Goal: Task Accomplishment & Management: Manage account settings

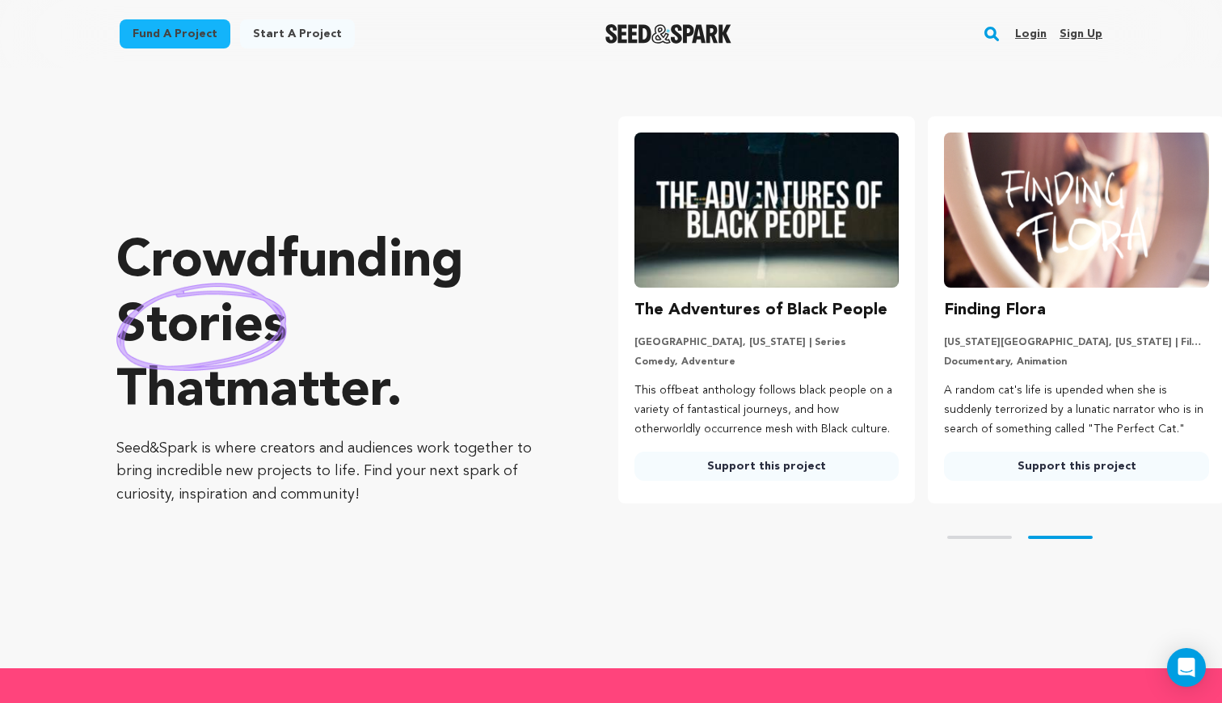
scroll to position [0, 323]
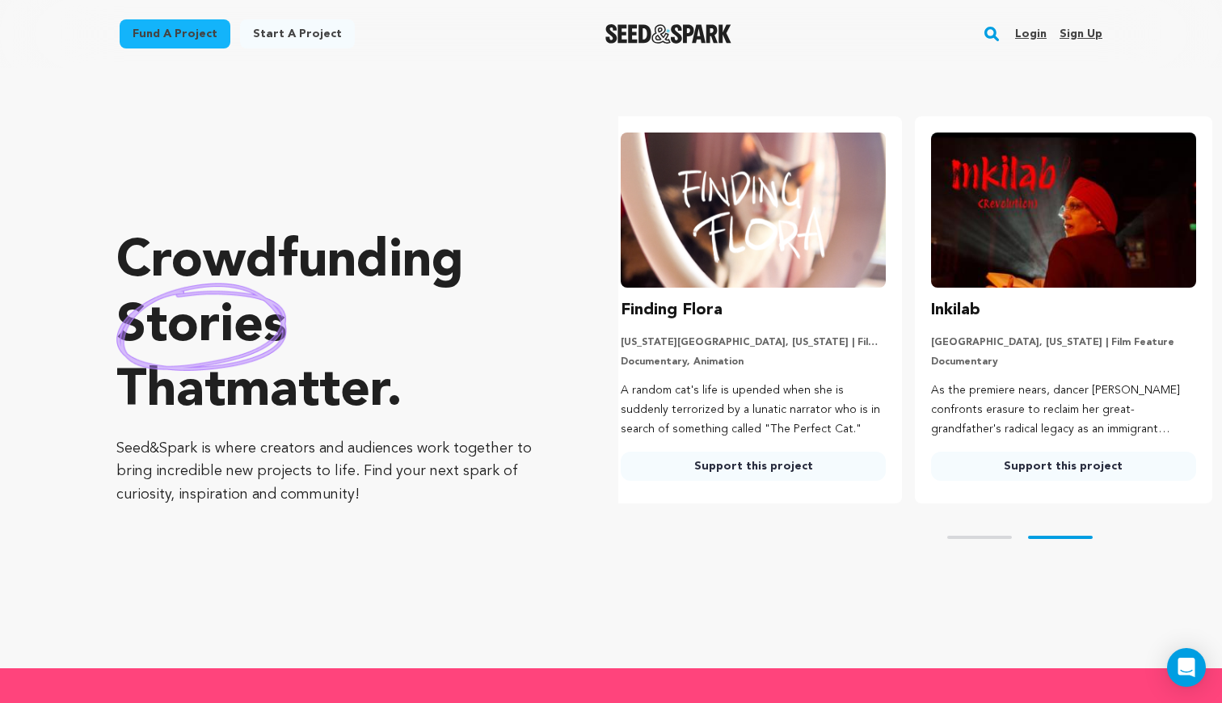
click at [1038, 28] on link "Login" at bounding box center [1031, 34] width 32 height 26
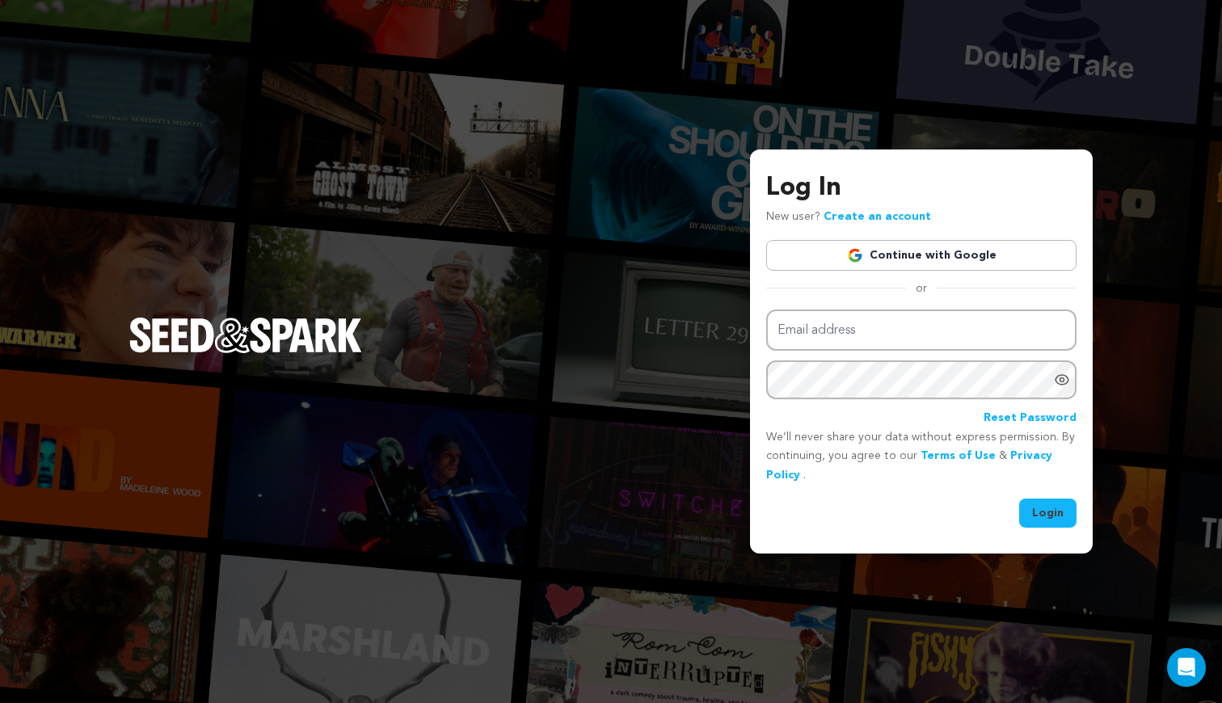
click at [959, 246] on link "Continue with Google" at bounding box center [921, 255] width 310 height 31
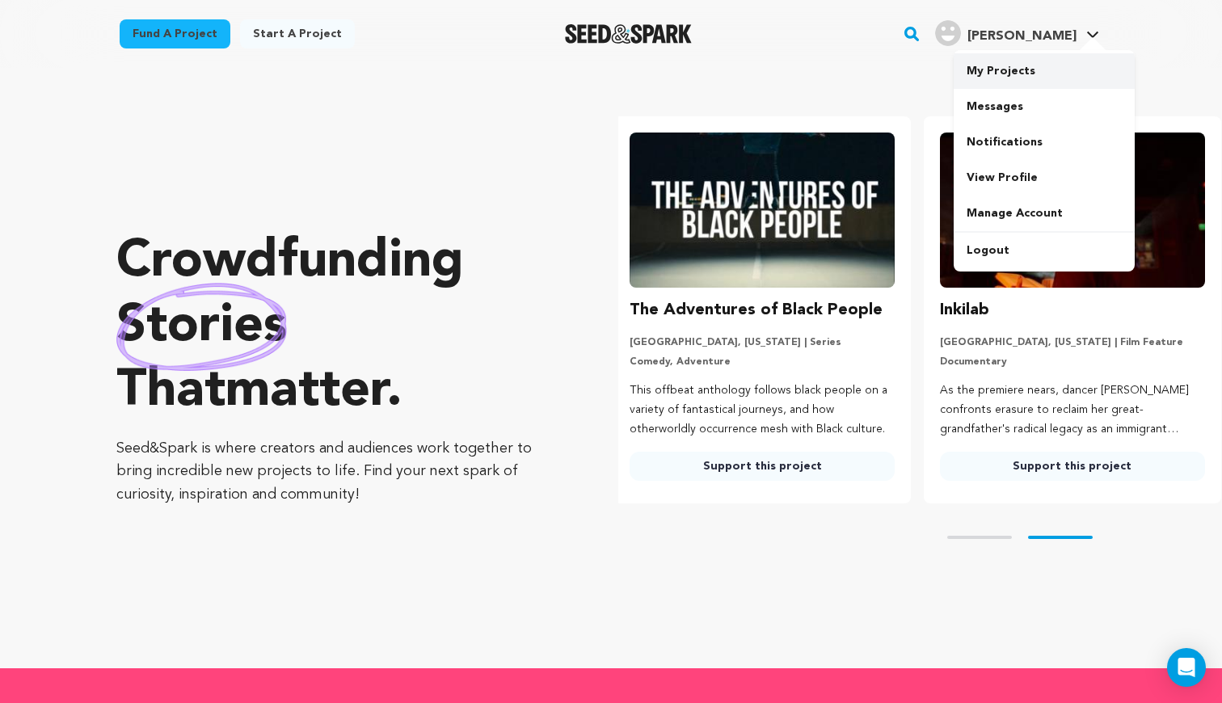
scroll to position [0, 323]
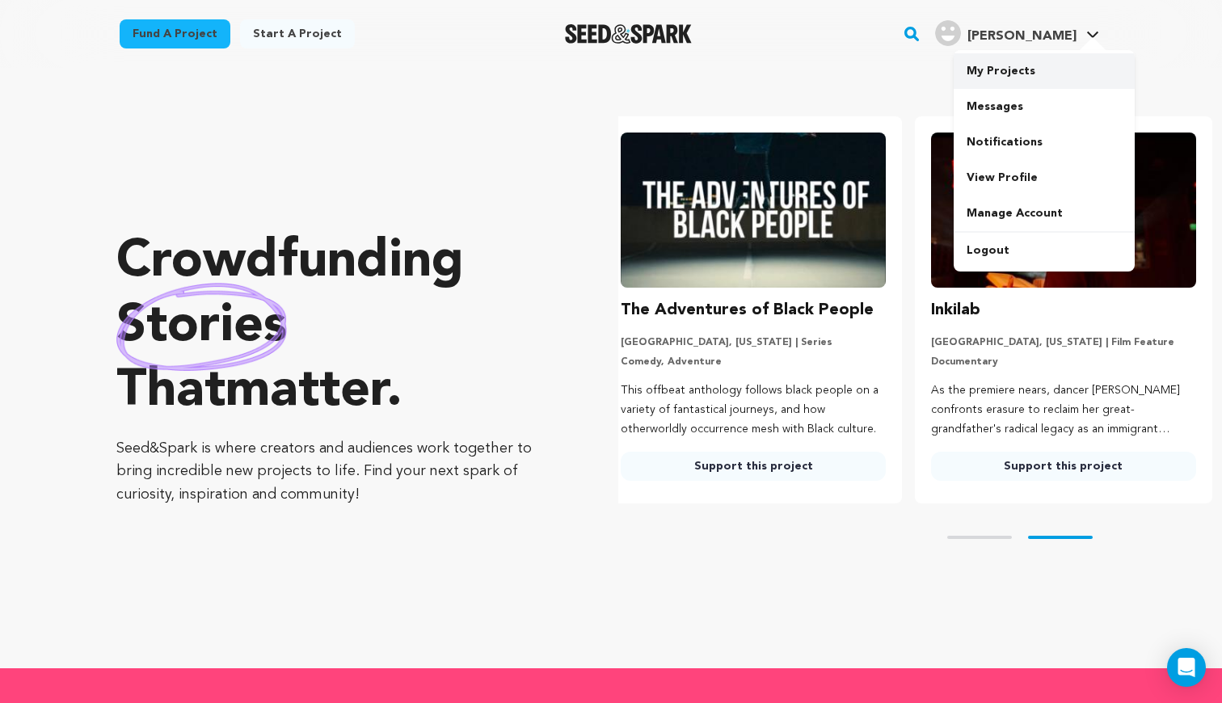
click at [1000, 68] on link "My Projects" at bounding box center [1044, 71] width 181 height 36
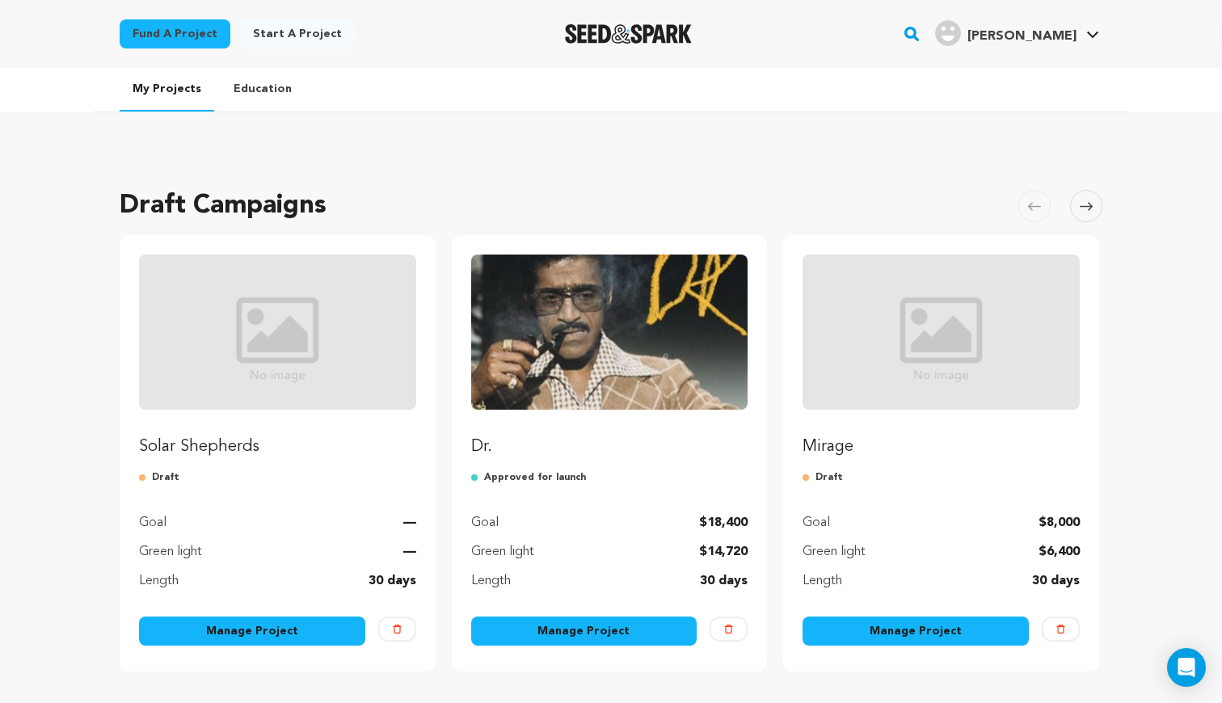
click at [570, 635] on link "Manage Project" at bounding box center [584, 631] width 226 height 29
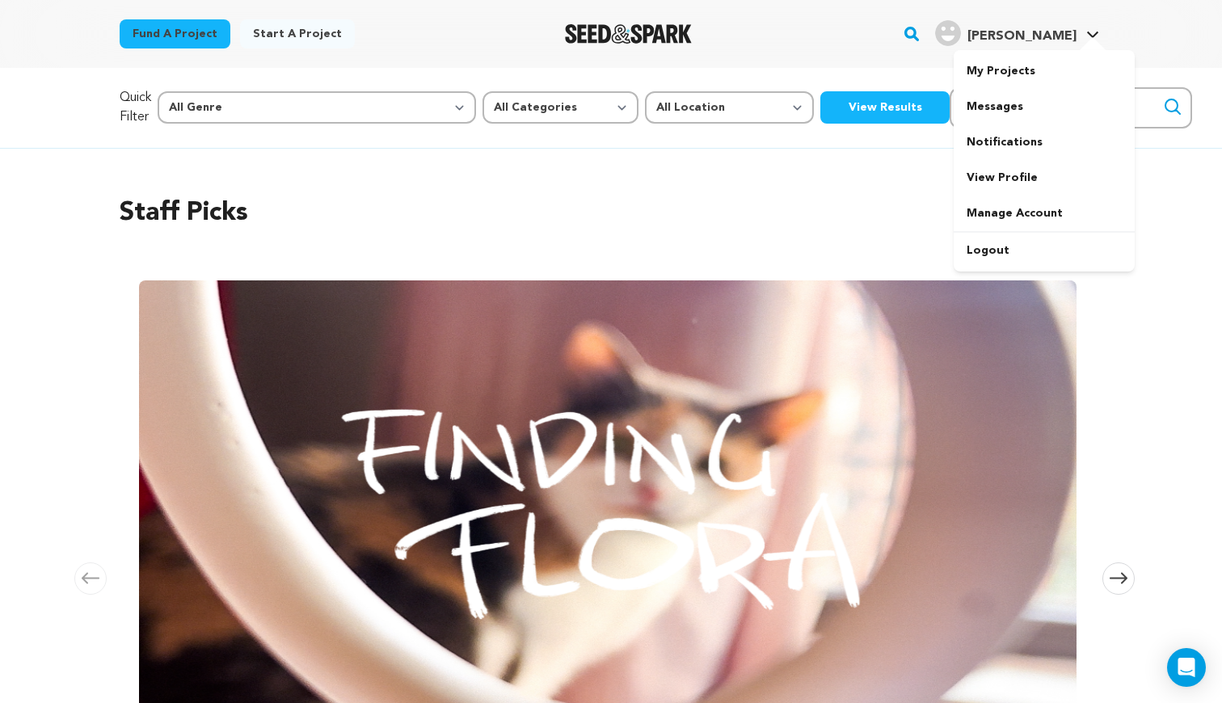
click at [1056, 36] on span "[PERSON_NAME]" at bounding box center [1021, 36] width 109 height 13
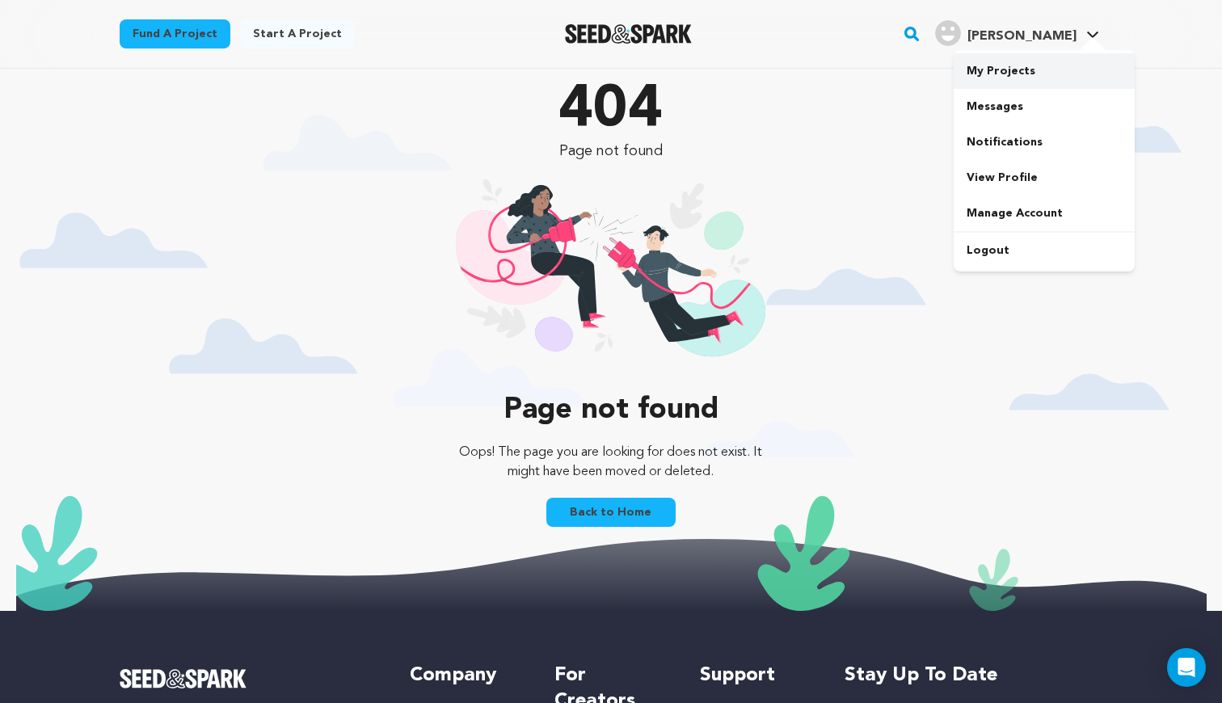
click at [1031, 63] on link "My Projects" at bounding box center [1044, 71] width 181 height 36
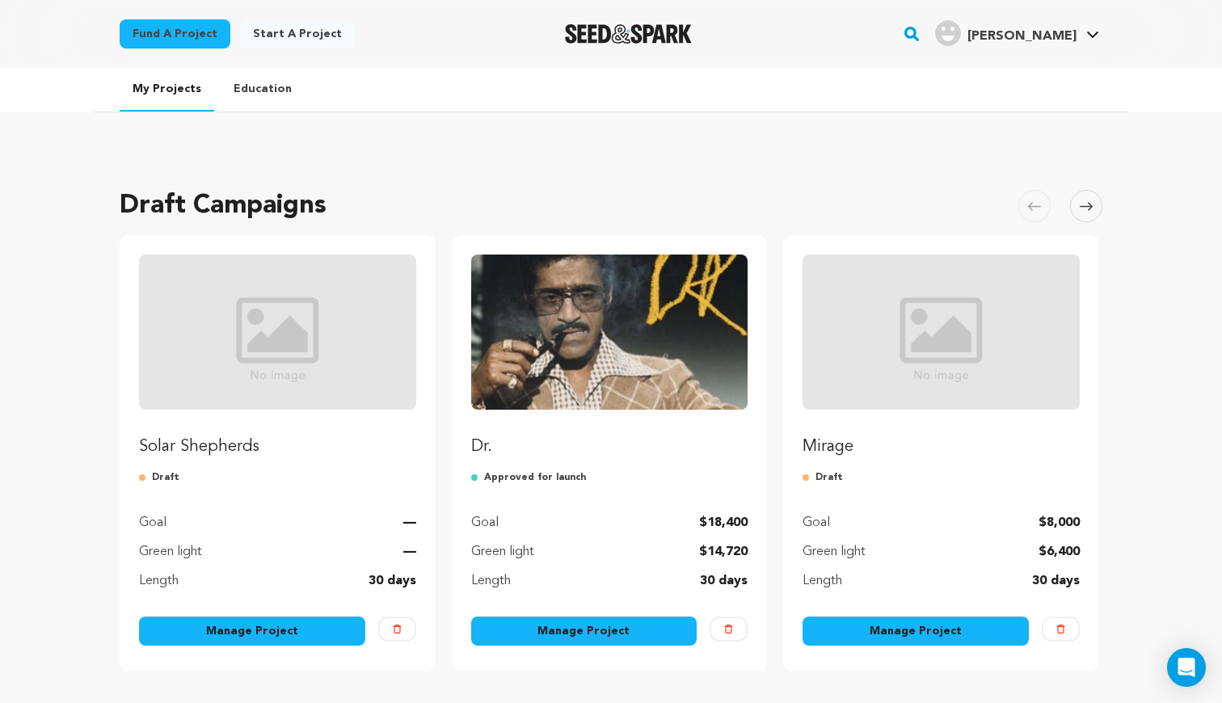
click at [583, 625] on link "Manage Project" at bounding box center [584, 631] width 226 height 29
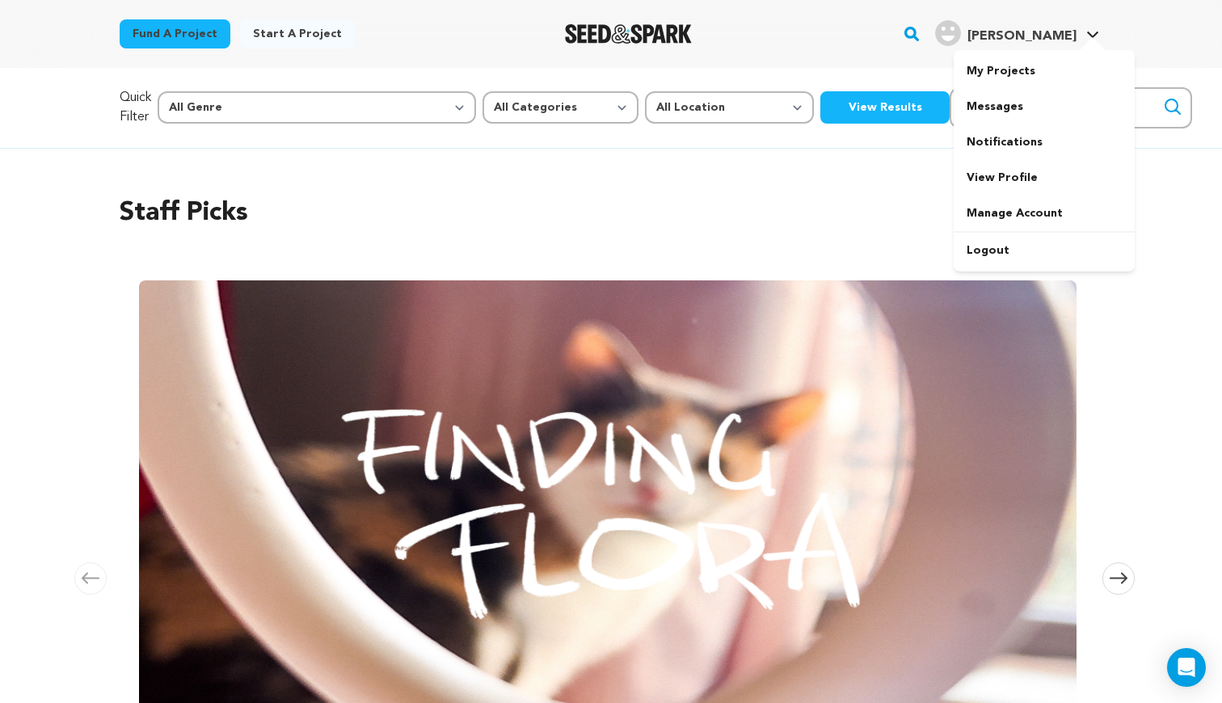
click at [1059, 37] on span "[PERSON_NAME]" at bounding box center [1021, 36] width 109 height 13
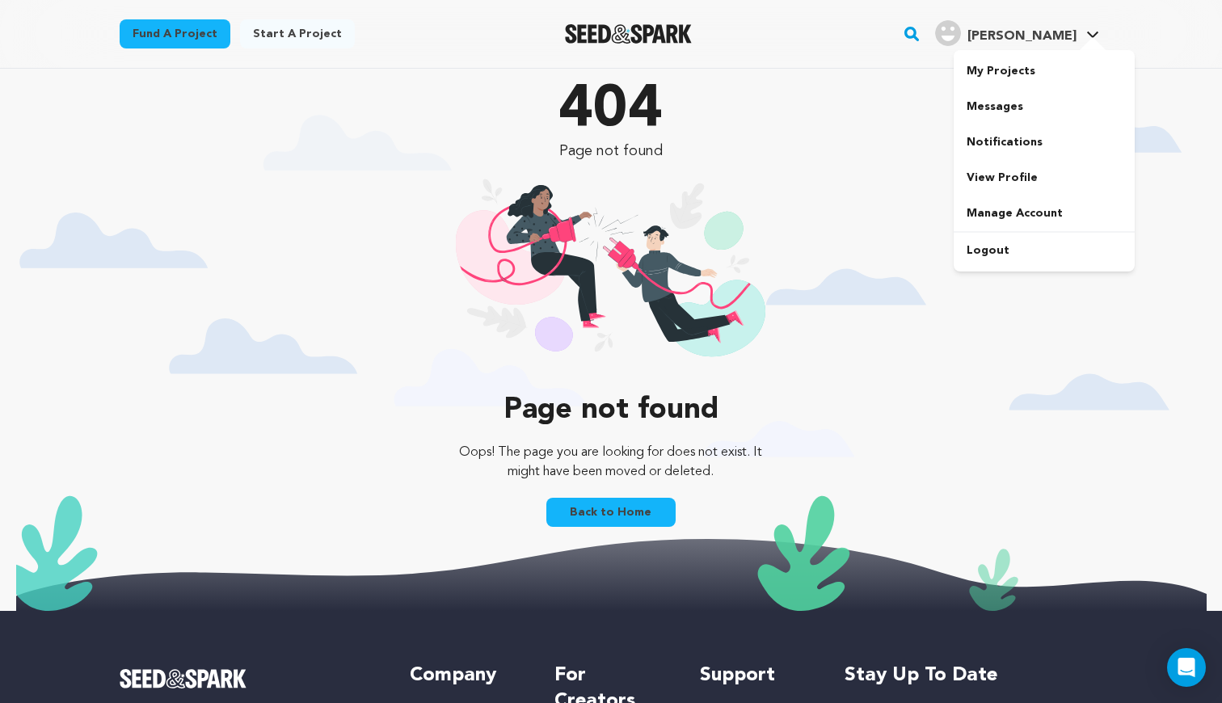
click at [1076, 20] on link "Patrice Y. Patrice Y." at bounding box center [1017, 31] width 171 height 29
click at [1029, 76] on link "My Projects" at bounding box center [1044, 71] width 181 height 36
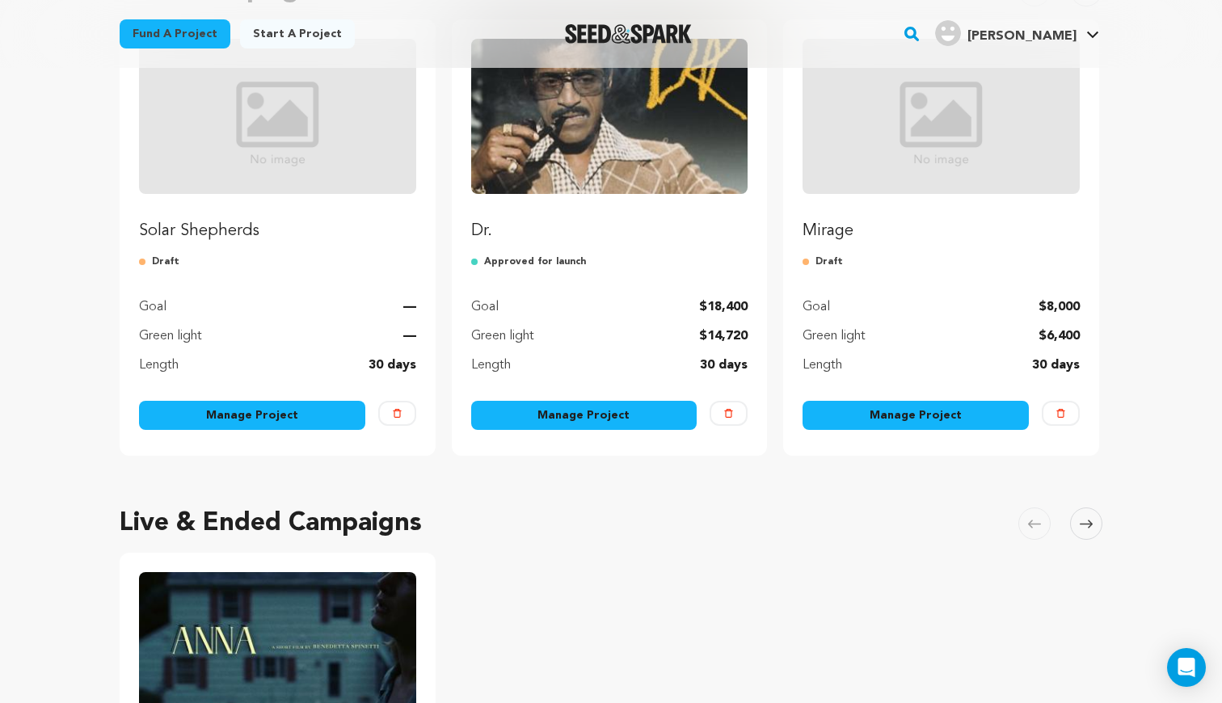
scroll to position [227, 0]
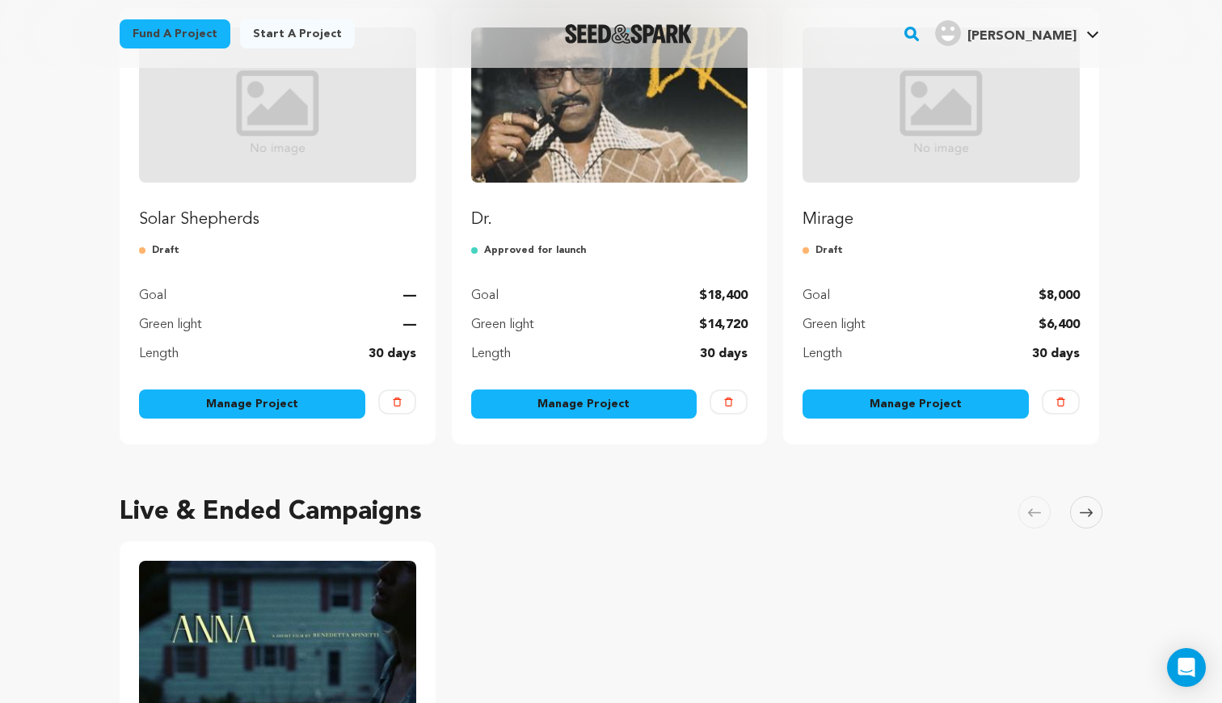
click at [577, 406] on link "Manage Project" at bounding box center [584, 404] width 226 height 29
click at [584, 402] on link "Manage Project" at bounding box center [584, 404] width 226 height 29
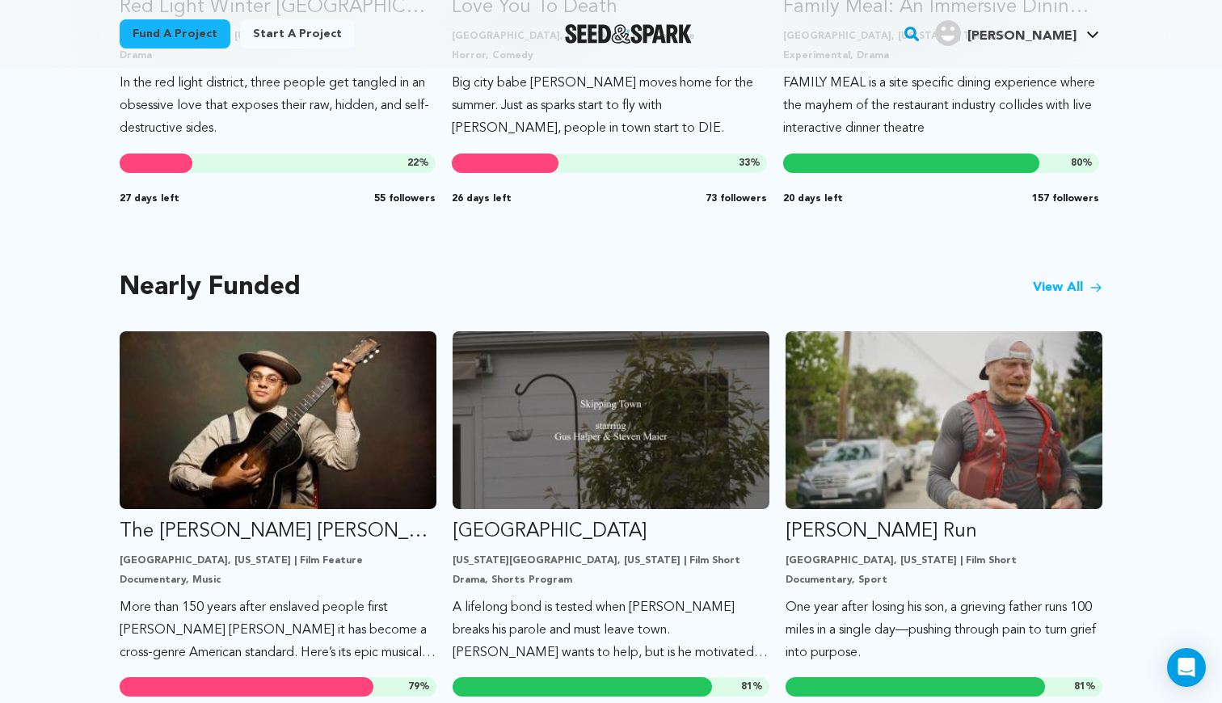
scroll to position [1198, 0]
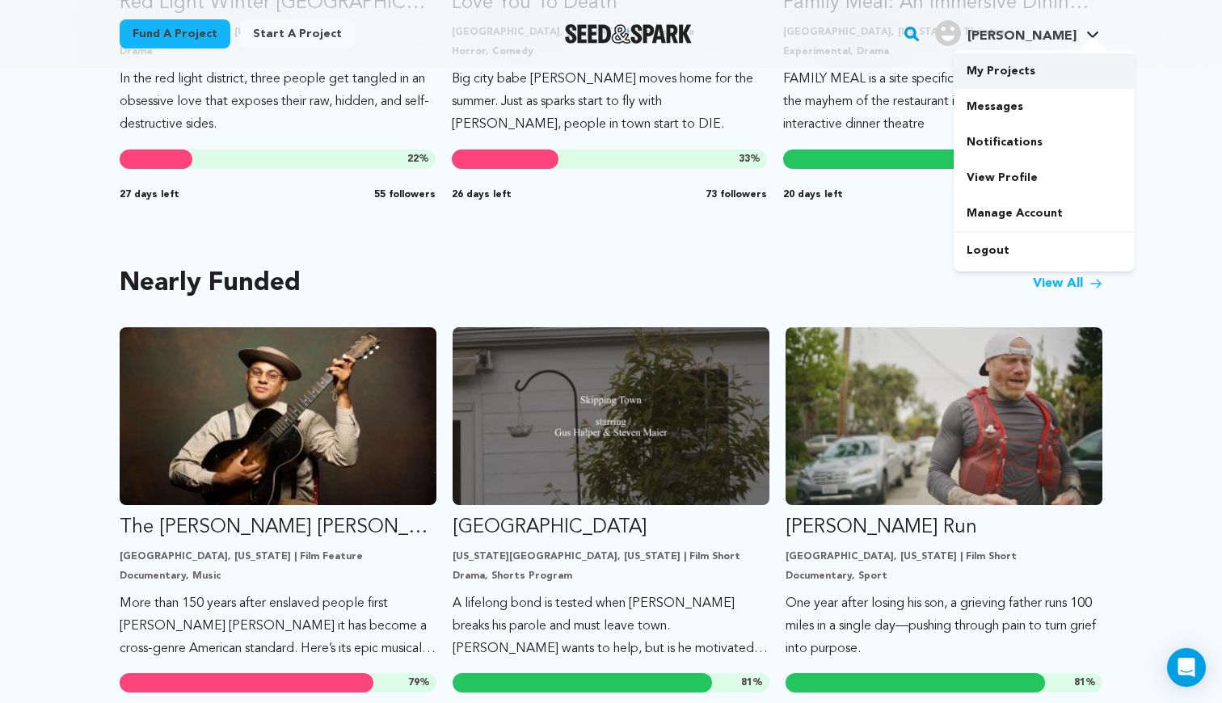
click at [1042, 82] on link "My Projects" at bounding box center [1044, 71] width 181 height 36
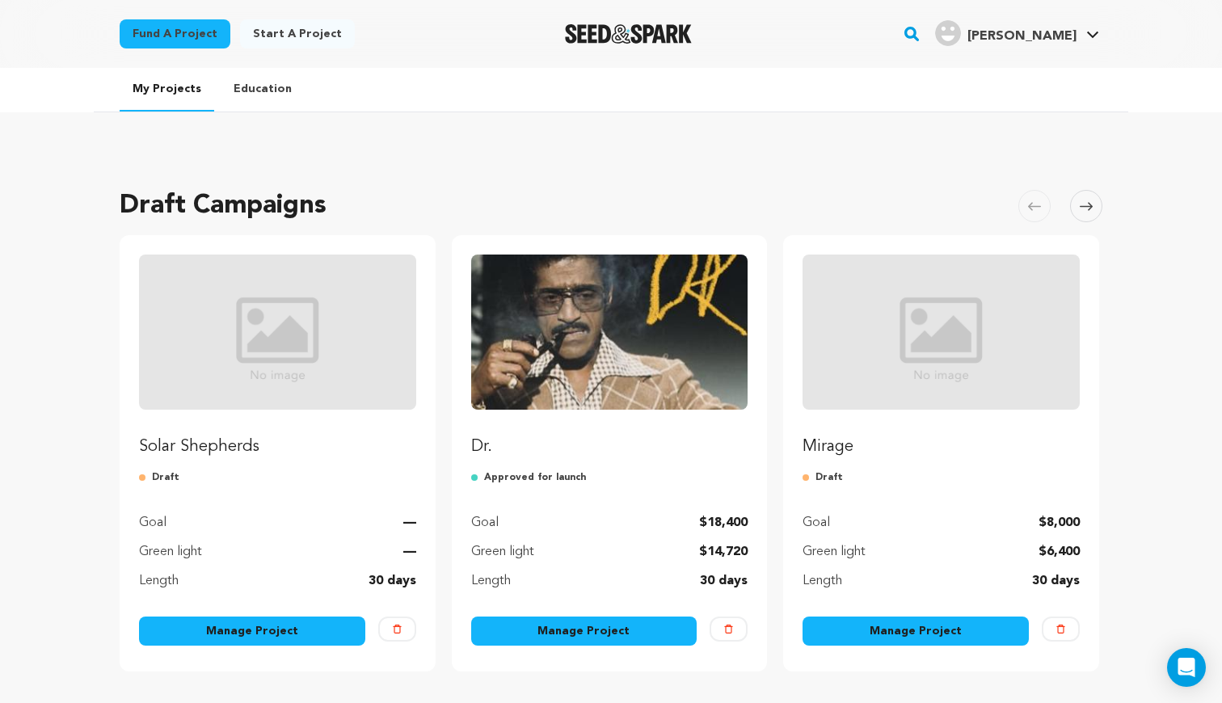
click at [850, 637] on link "Manage Project" at bounding box center [915, 631] width 226 height 29
click at [577, 630] on link "Manage Project" at bounding box center [584, 631] width 226 height 29
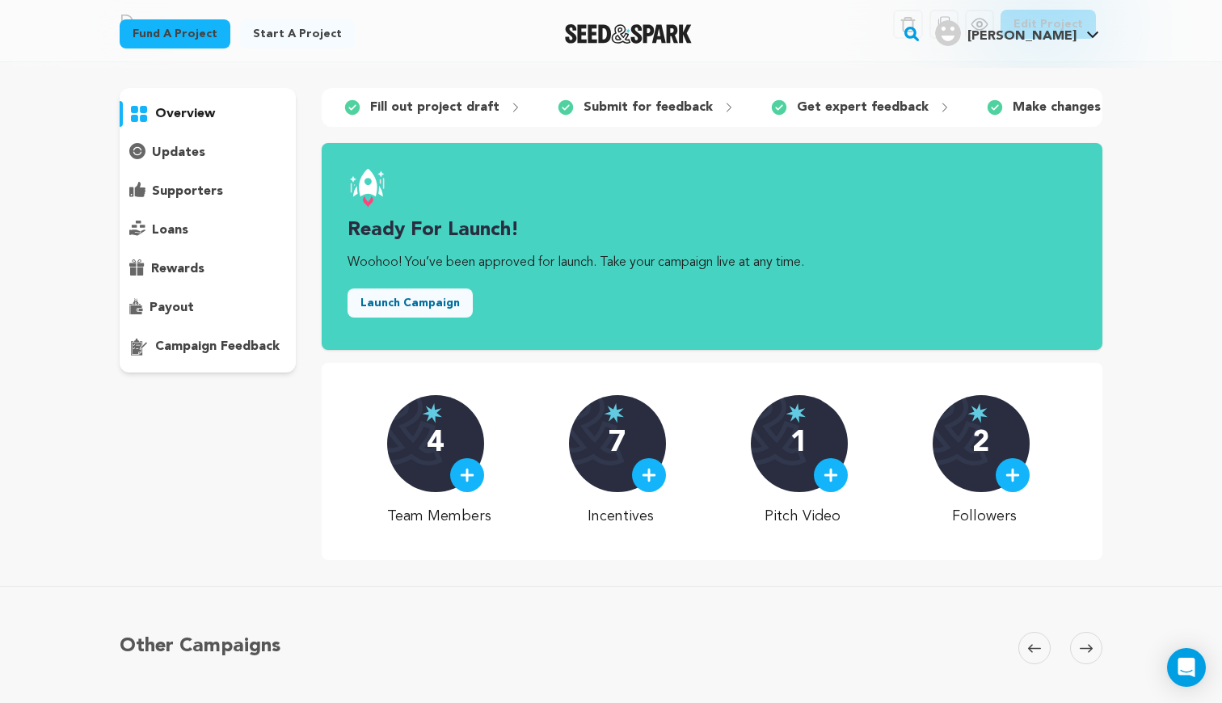
scroll to position [80, 0]
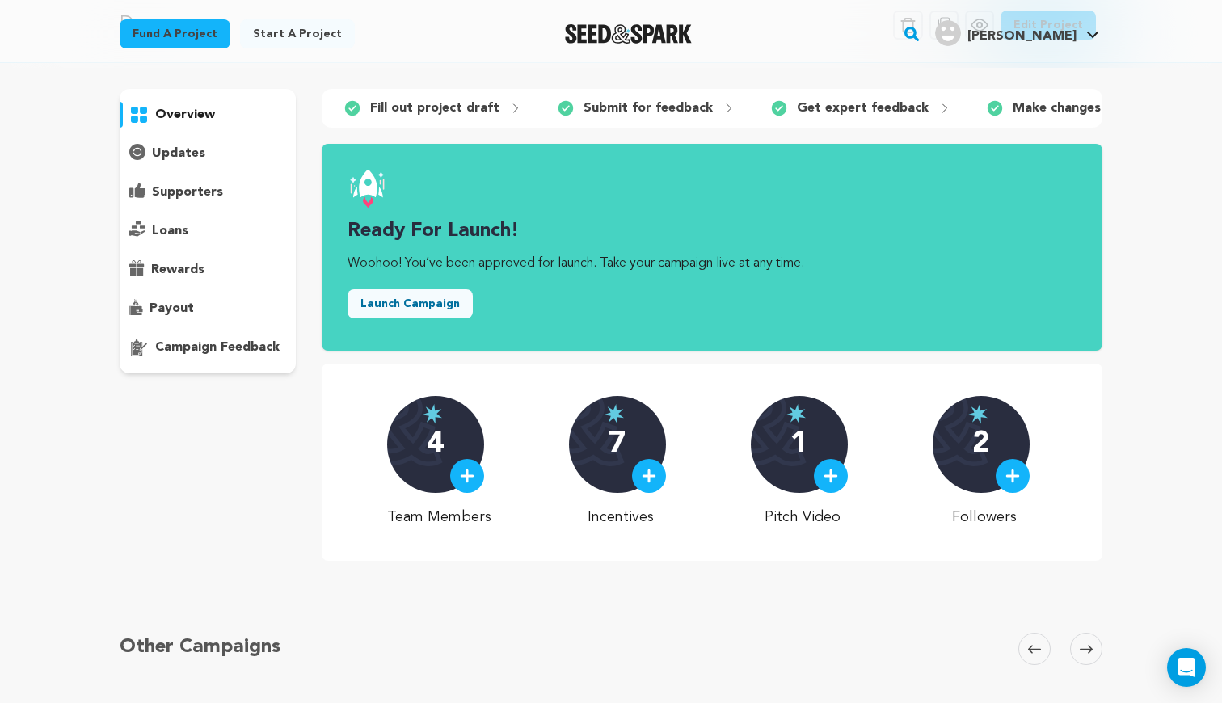
click at [465, 112] on p "Fill out project draft" at bounding box center [434, 108] width 129 height 19
click at [181, 149] on p "updates" at bounding box center [178, 153] width 53 height 19
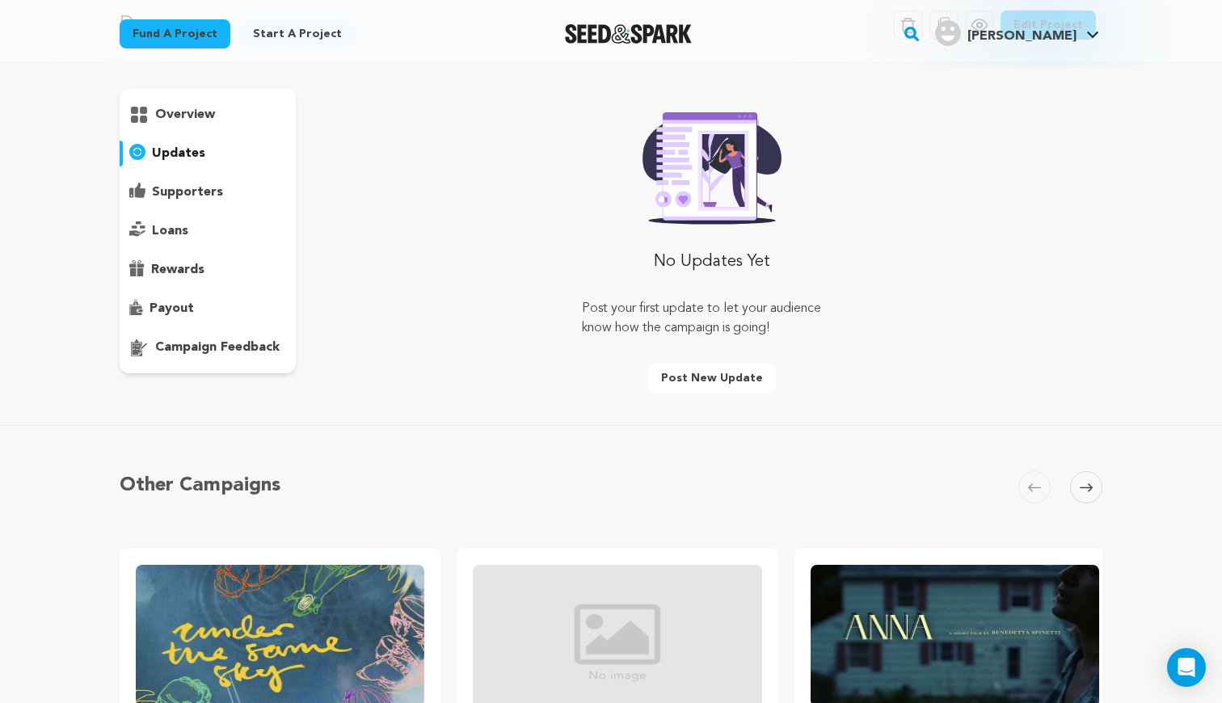
click at [179, 119] on p "overview" at bounding box center [185, 114] width 60 height 19
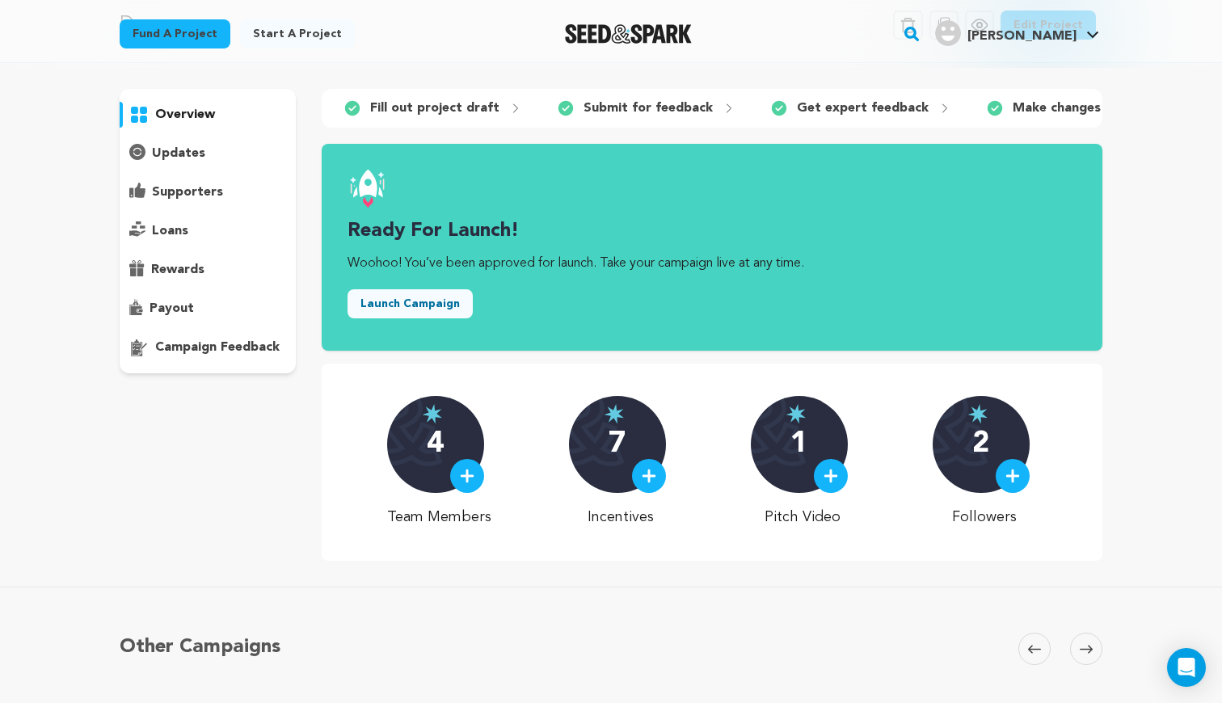
click at [1064, 115] on p "Make changes" at bounding box center [1057, 108] width 88 height 19
click at [1000, 106] on p "Ready for launch" at bounding box center [1037, 108] width 104 height 19
click at [852, 109] on p "Submit for approval" at bounding box center [847, 108] width 127 height 19
click at [651, 107] on p "Make changes" at bounding box center [656, 108] width 88 height 19
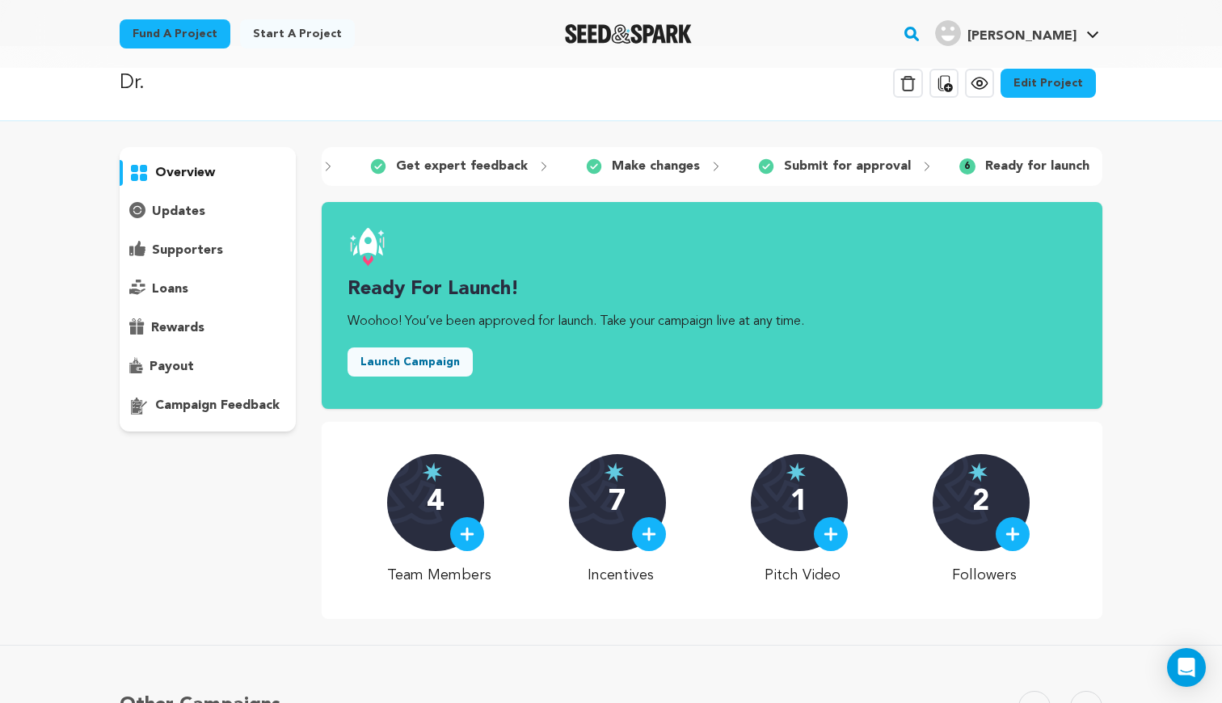
scroll to position [19, 0]
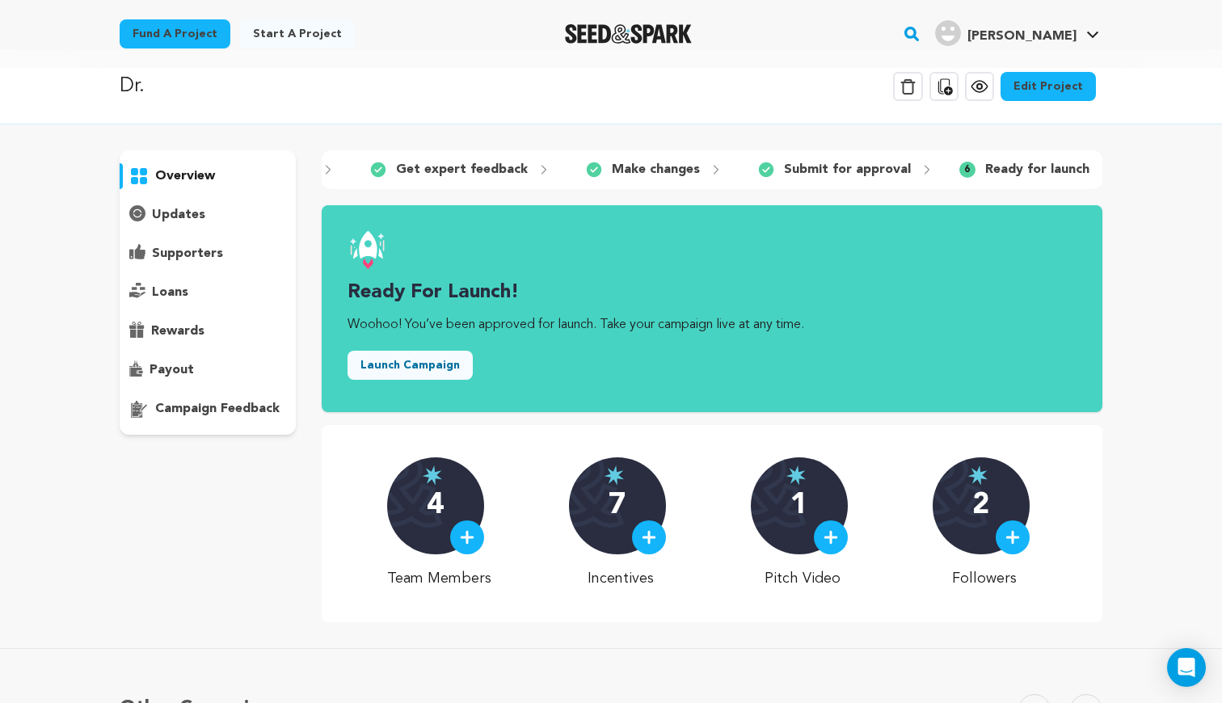
click at [257, 410] on p "campaign feedback" at bounding box center [217, 408] width 124 height 19
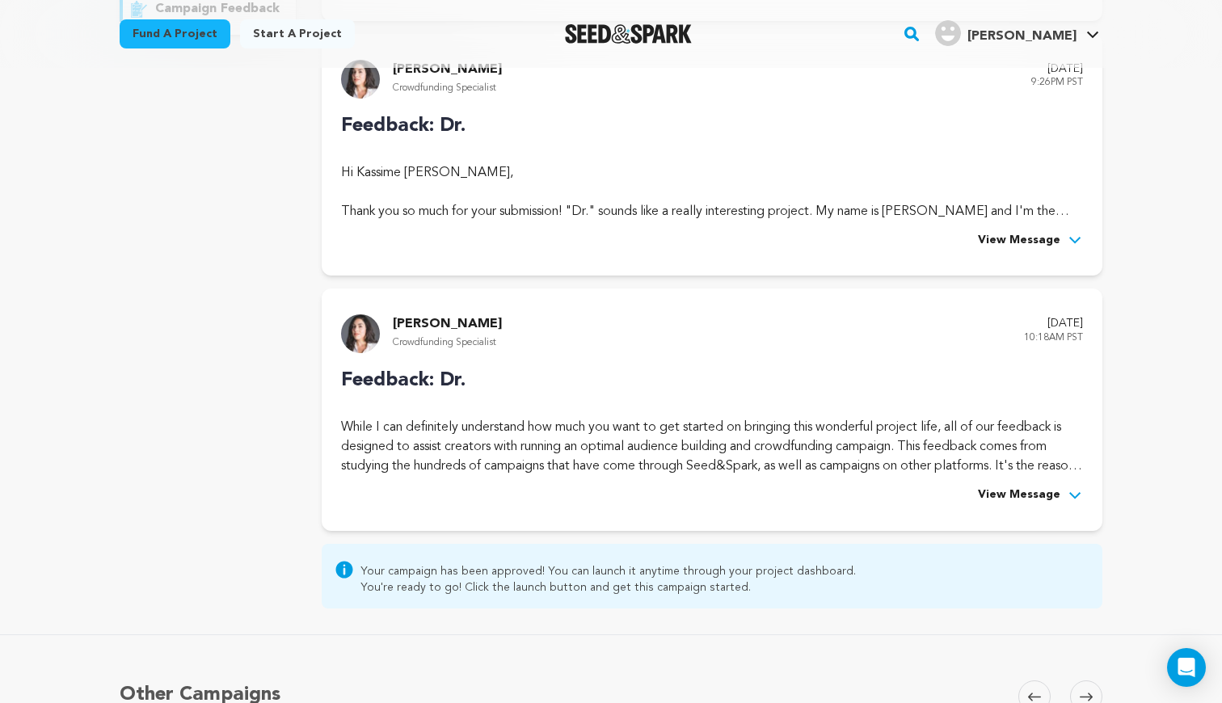
scroll to position [421, 0]
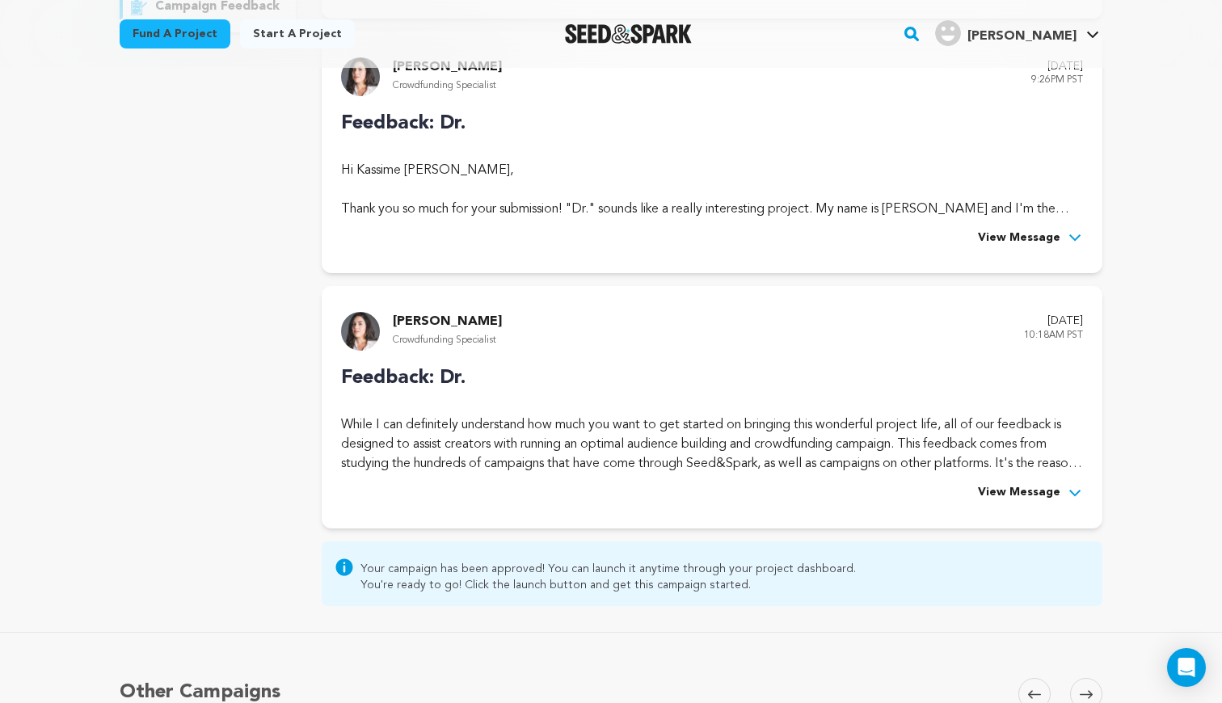
click at [1014, 496] on span "View Message" at bounding box center [1019, 492] width 82 height 19
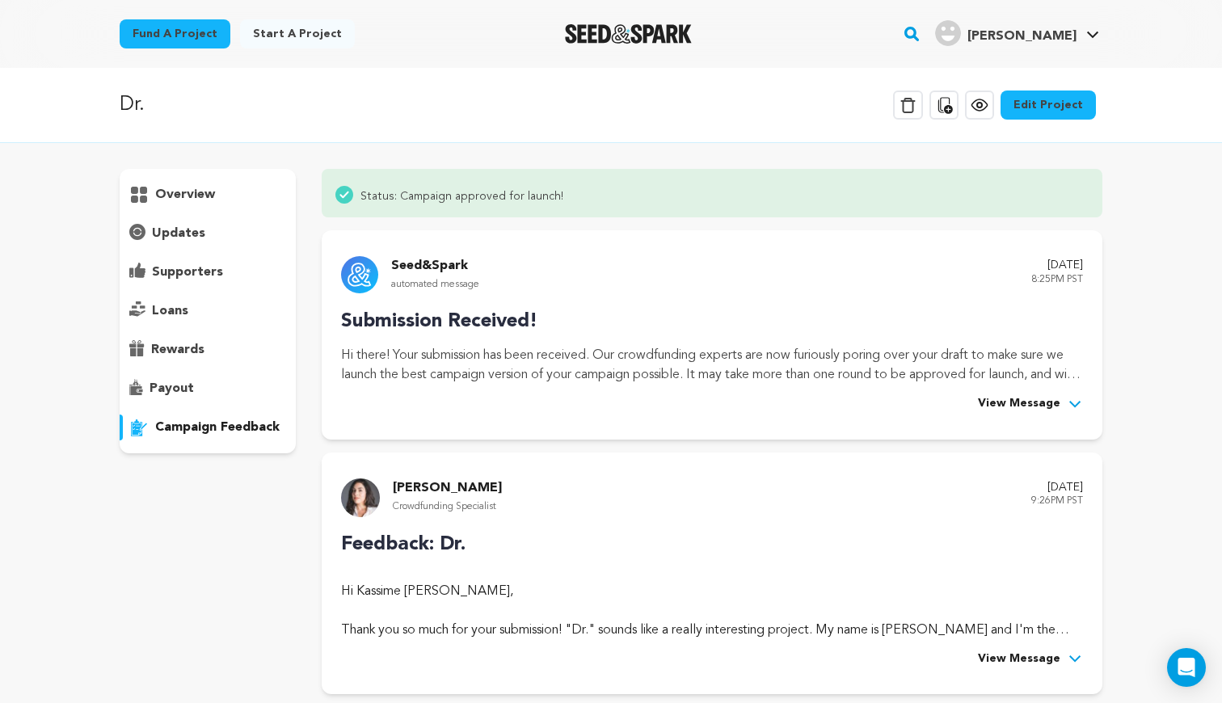
scroll to position [0, 0]
click at [194, 196] on p "overview" at bounding box center [185, 194] width 60 height 19
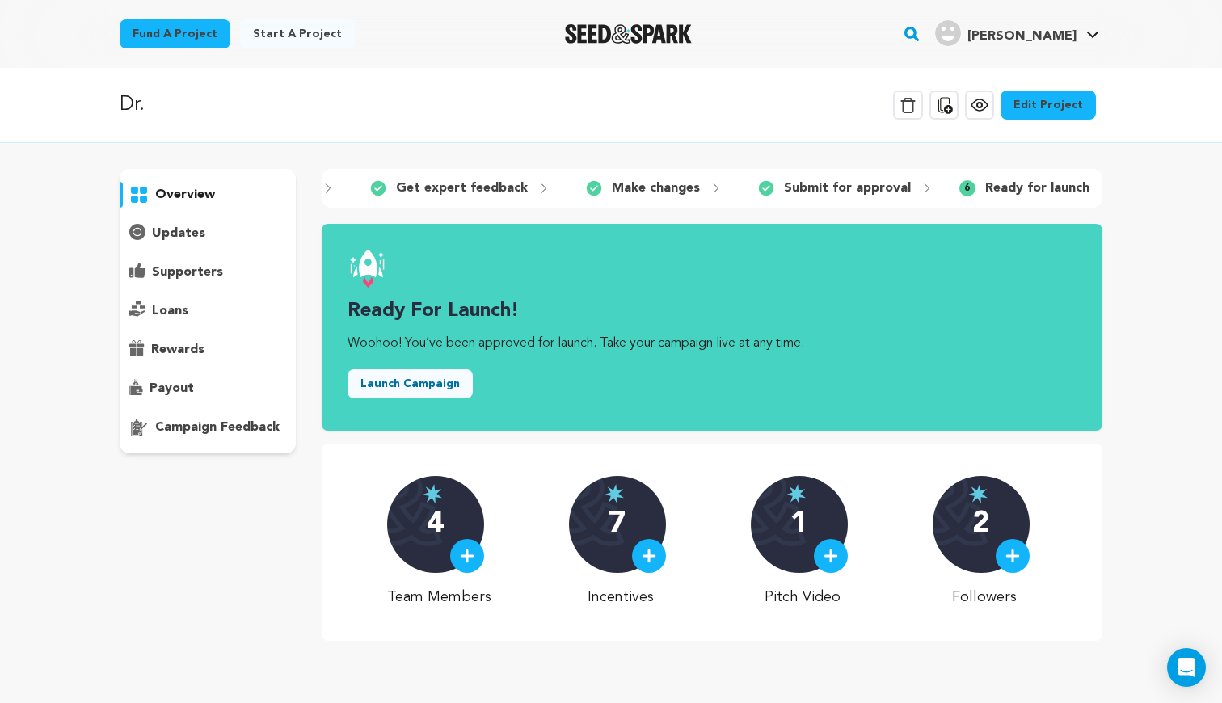
click at [489, 186] on p "Get expert feedback" at bounding box center [462, 188] width 132 height 19
click at [649, 192] on p "Make changes" at bounding box center [656, 188] width 88 height 19
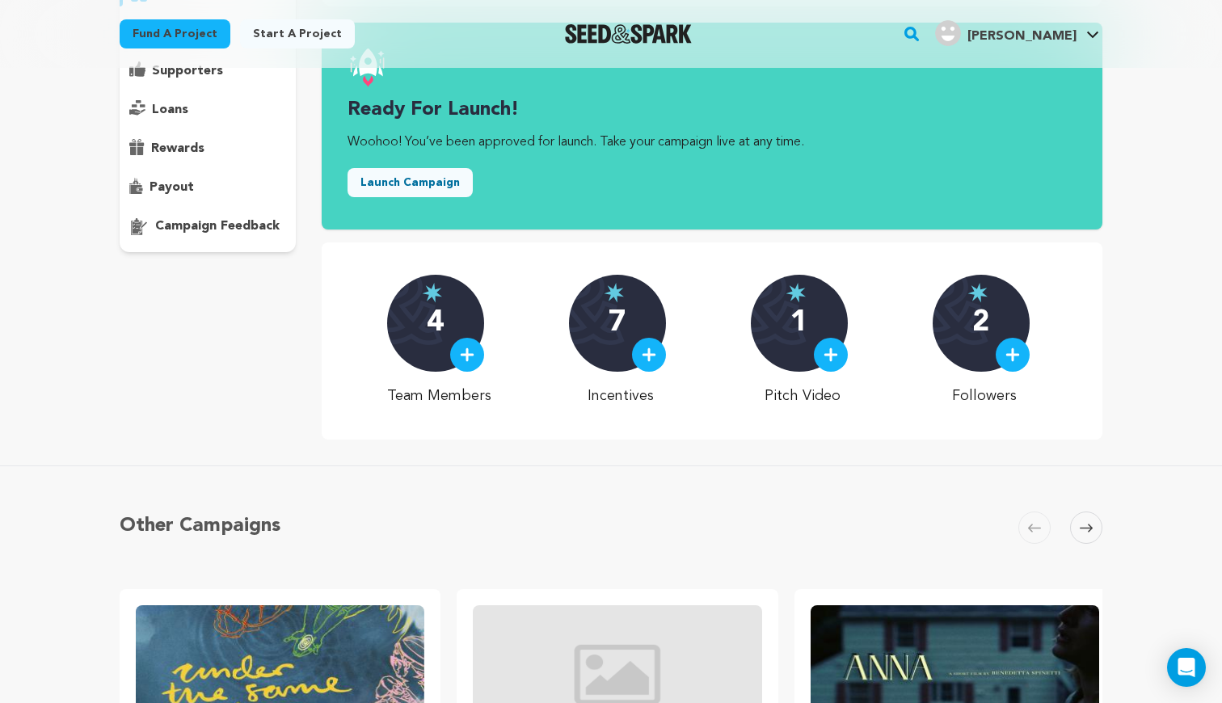
scroll to position [166, 0]
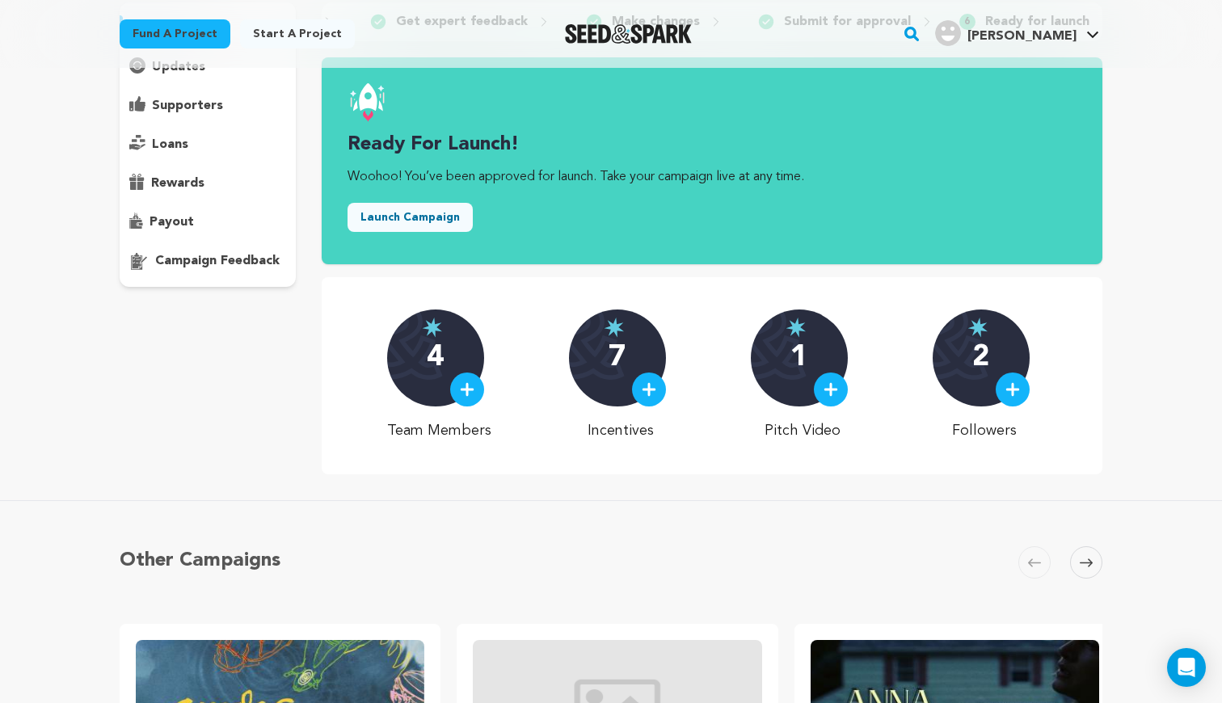
click at [804, 334] on div "1" at bounding box center [799, 358] width 97 height 97
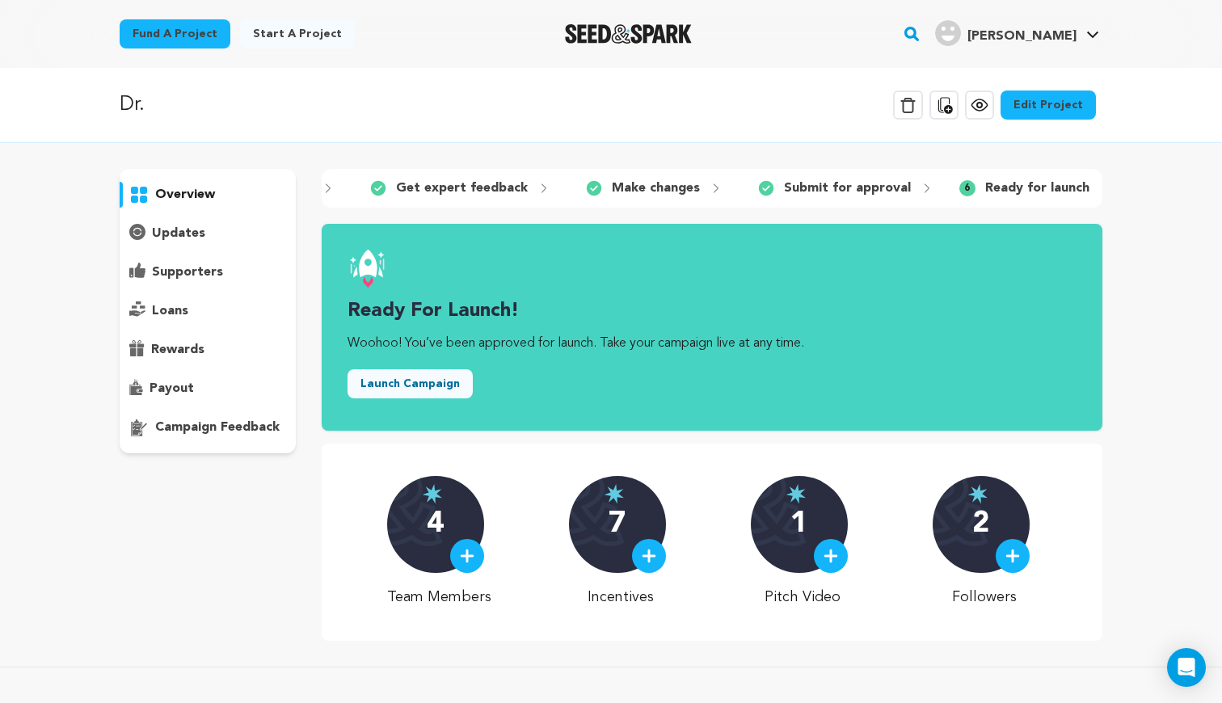
scroll to position [0, 0]
click at [631, 194] on p "Make changes" at bounding box center [656, 188] width 88 height 19
click at [537, 188] on icon at bounding box center [543, 188] width 13 height 13
click at [988, 179] on p "Ready for launch" at bounding box center [1037, 188] width 104 height 19
click at [1059, 97] on link "Edit Project" at bounding box center [1047, 105] width 95 height 29
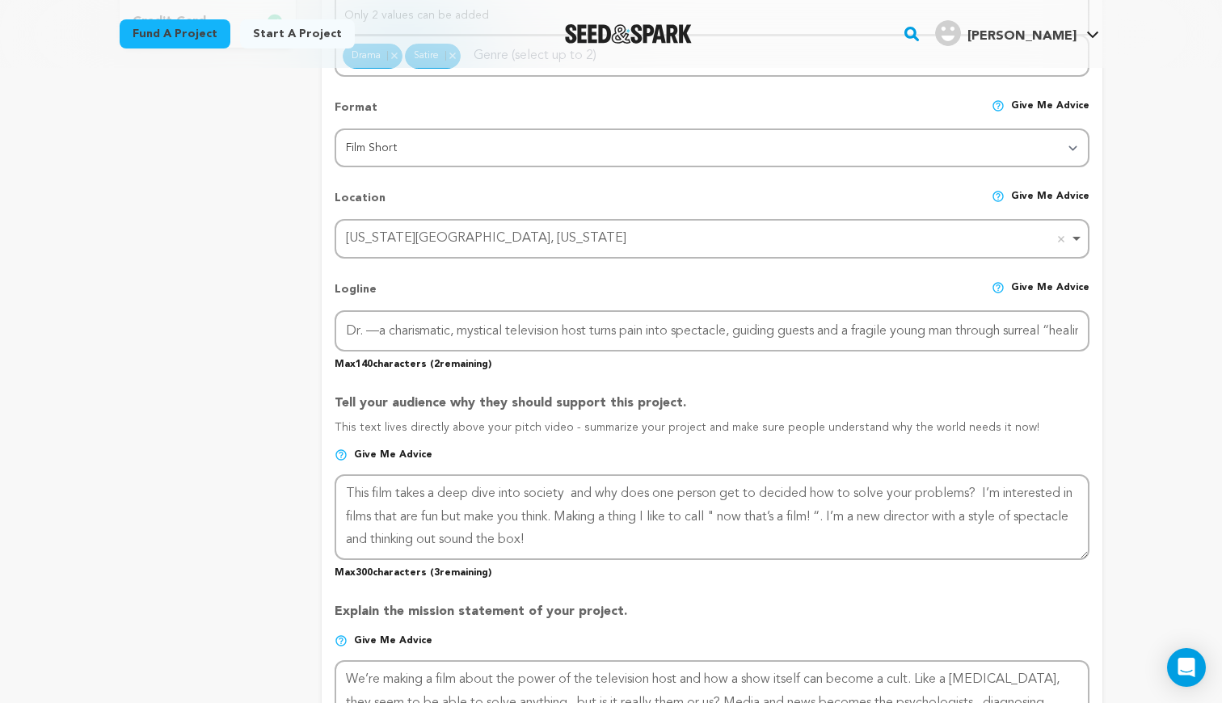
scroll to position [615, 0]
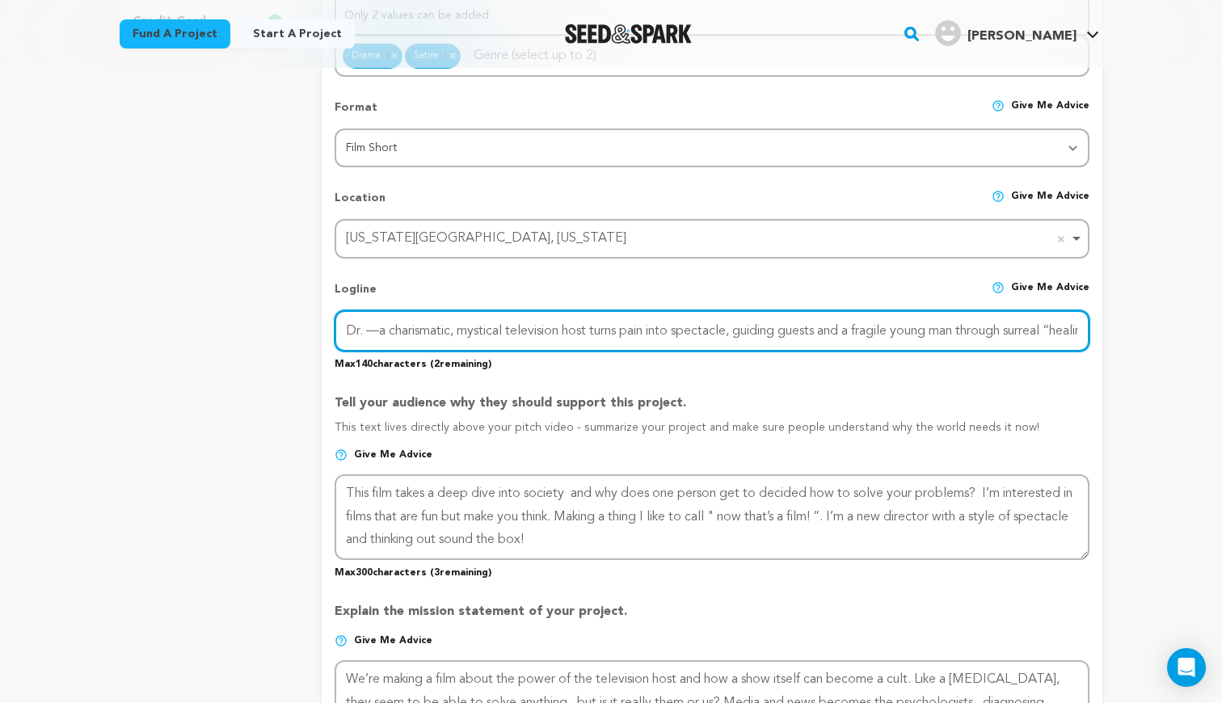
click at [708, 329] on input "Dr. —a charismatic, mystical television host turns pain into spectacle, guiding…" at bounding box center [712, 330] width 755 height 41
click at [868, 339] on input "Dr. —a charismatic, mystical television host turns pain into spectacle, guiding…" at bounding box center [712, 330] width 755 height 41
click at [866, 330] on input "Dr. —a charismatic, mystical television host turns pain into spectacle, guiding…" at bounding box center [712, 330] width 755 height 41
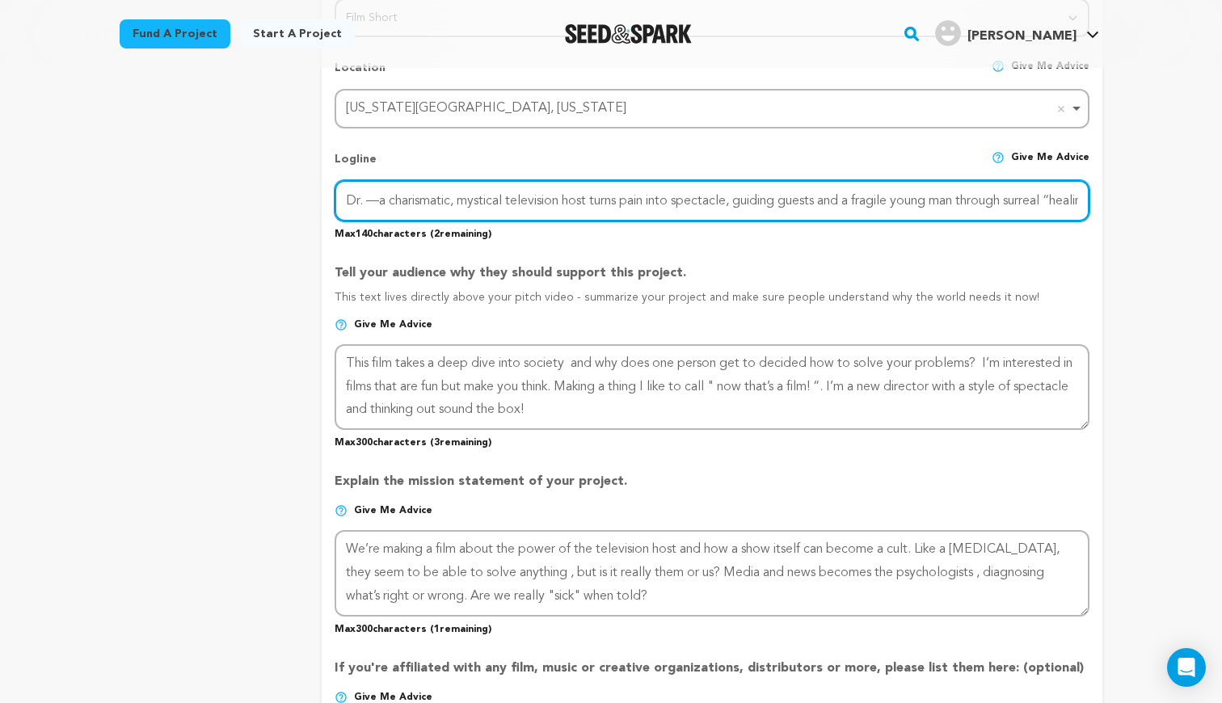
scroll to position [756, 0]
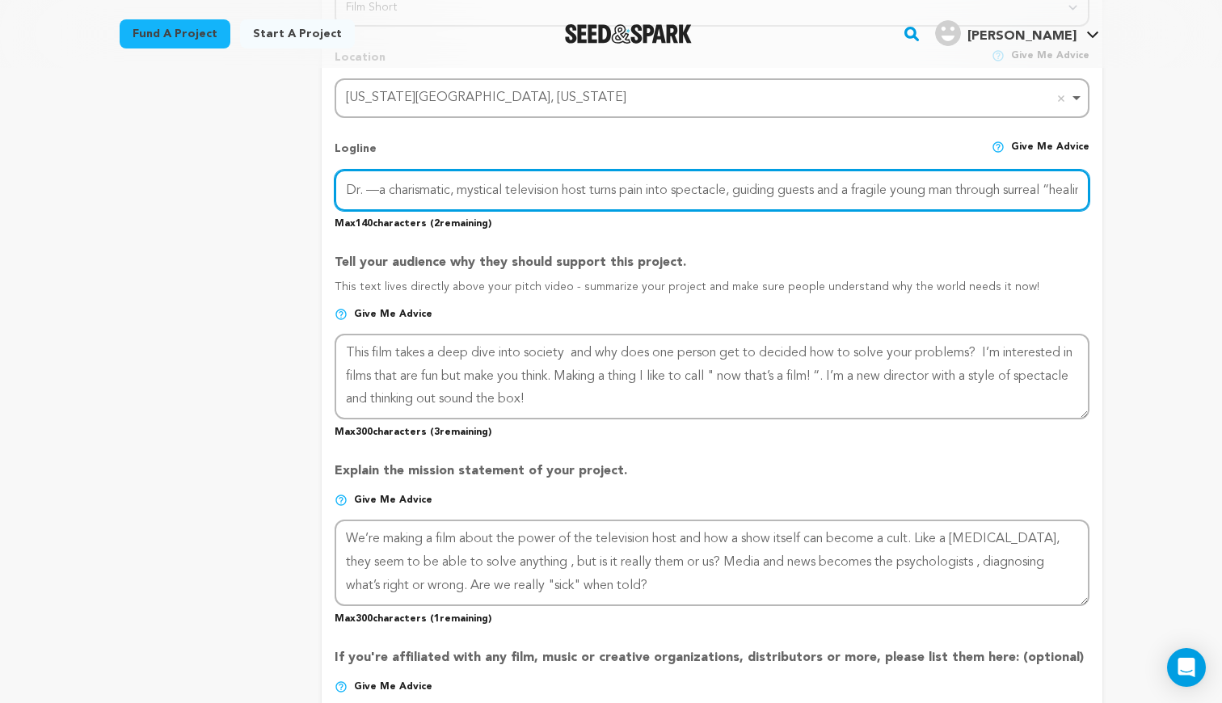
click at [909, 189] on input "Dr. —a charismatic, mystical television host turns pain into spectacle, guiding…" at bounding box center [712, 190] width 755 height 41
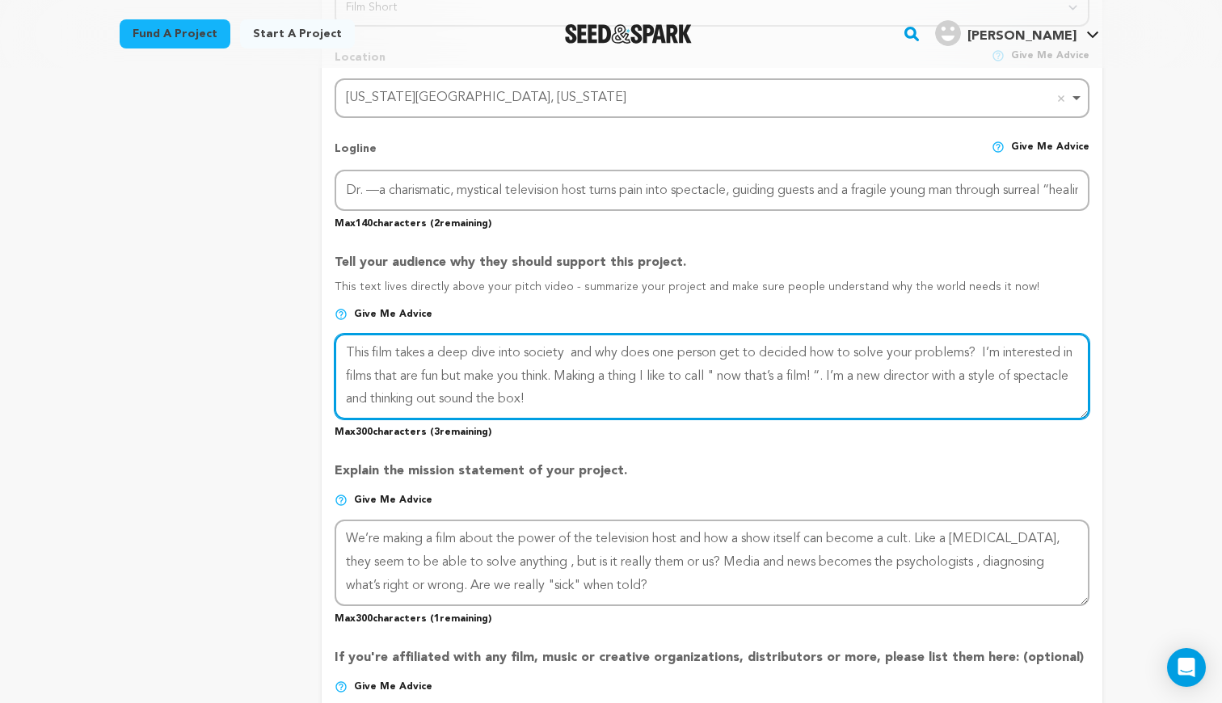
click at [771, 394] on textarea at bounding box center [712, 377] width 755 height 86
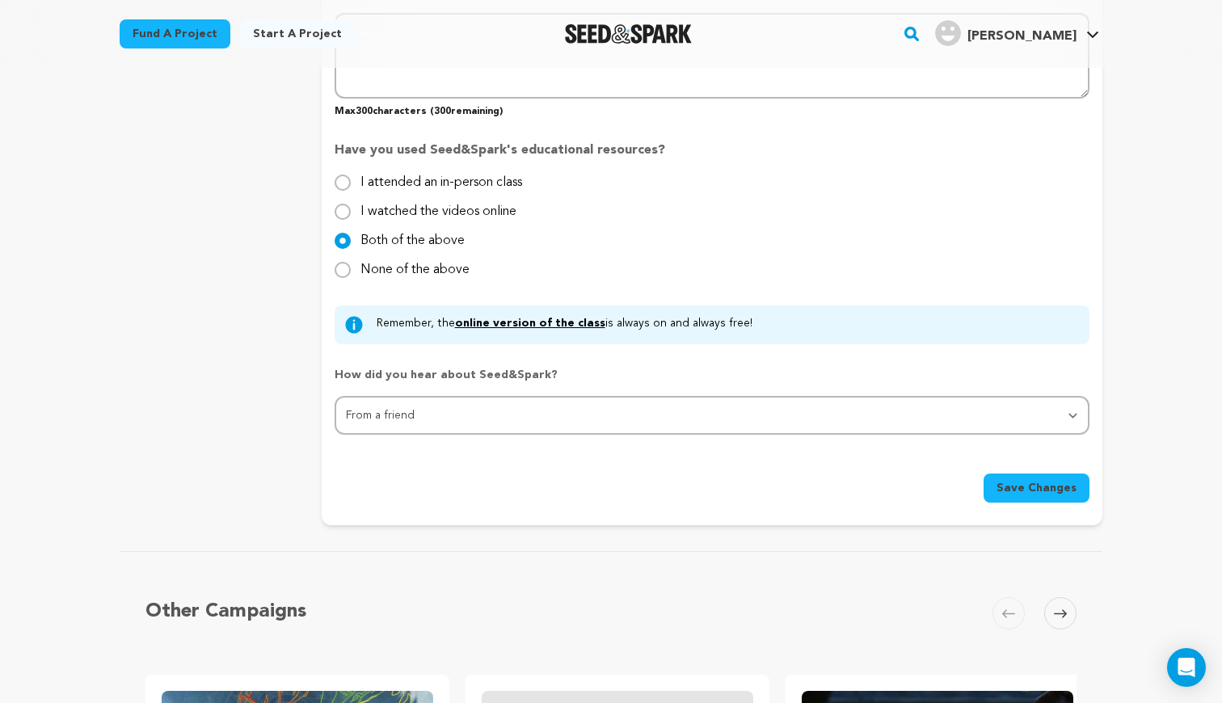
scroll to position [1450, 0]
click at [1063, 607] on icon at bounding box center [1060, 613] width 13 height 12
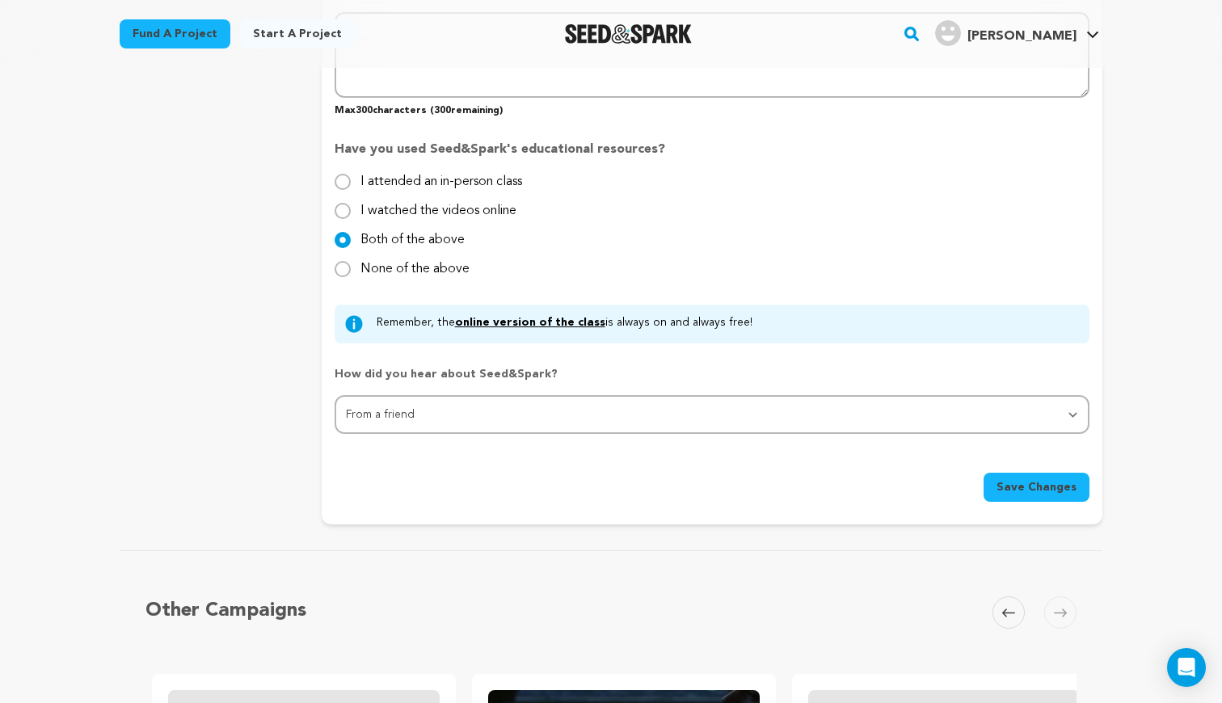
scroll to position [0, 320]
click at [1056, 480] on span "Save Changes" at bounding box center [1036, 487] width 80 height 16
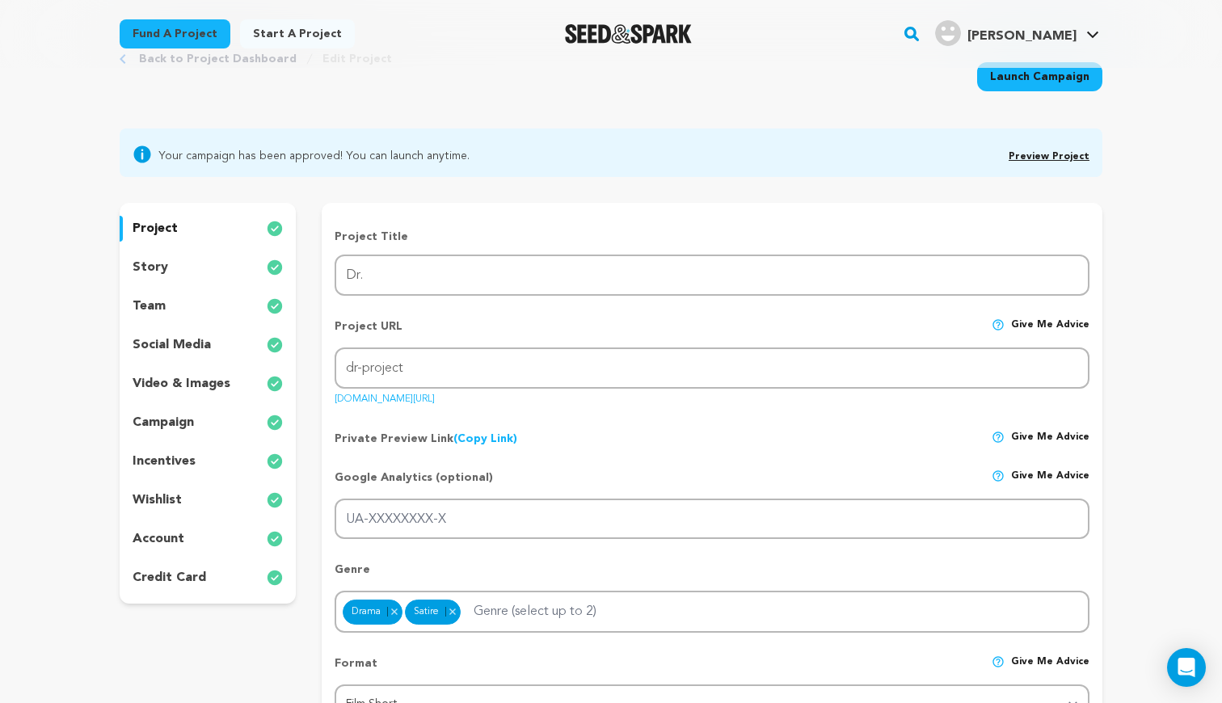
scroll to position [53, 0]
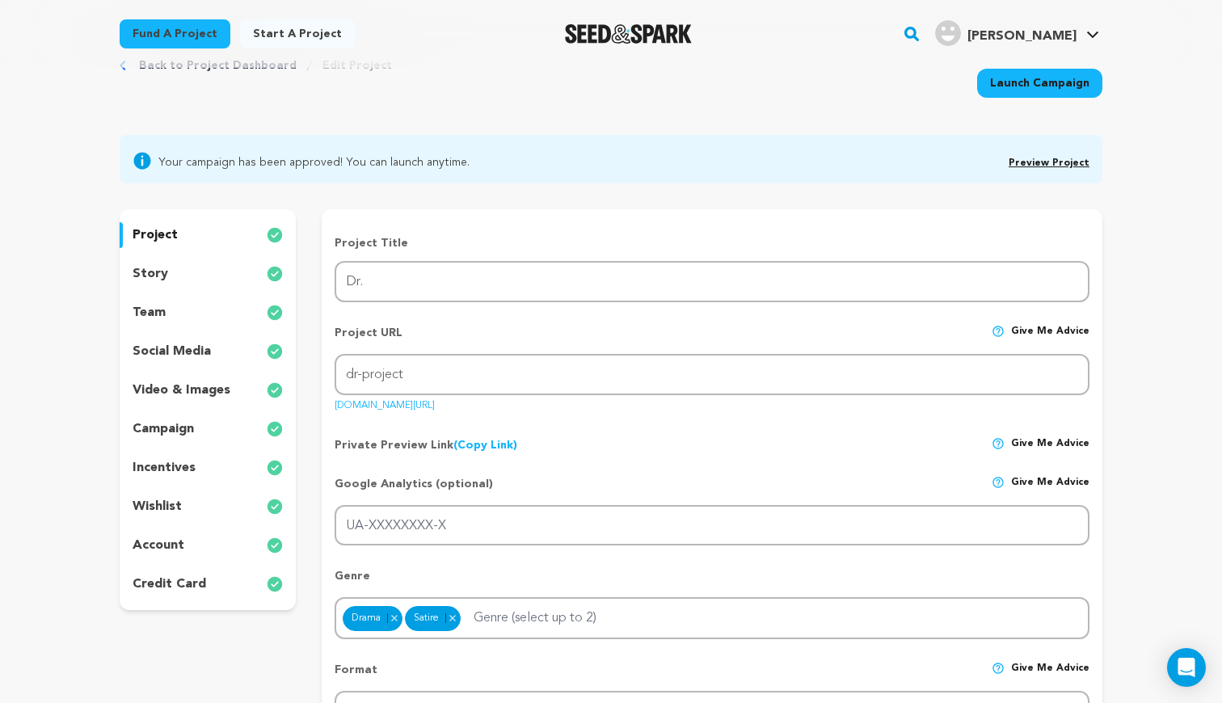
click at [192, 273] on div "story" at bounding box center [208, 274] width 176 height 26
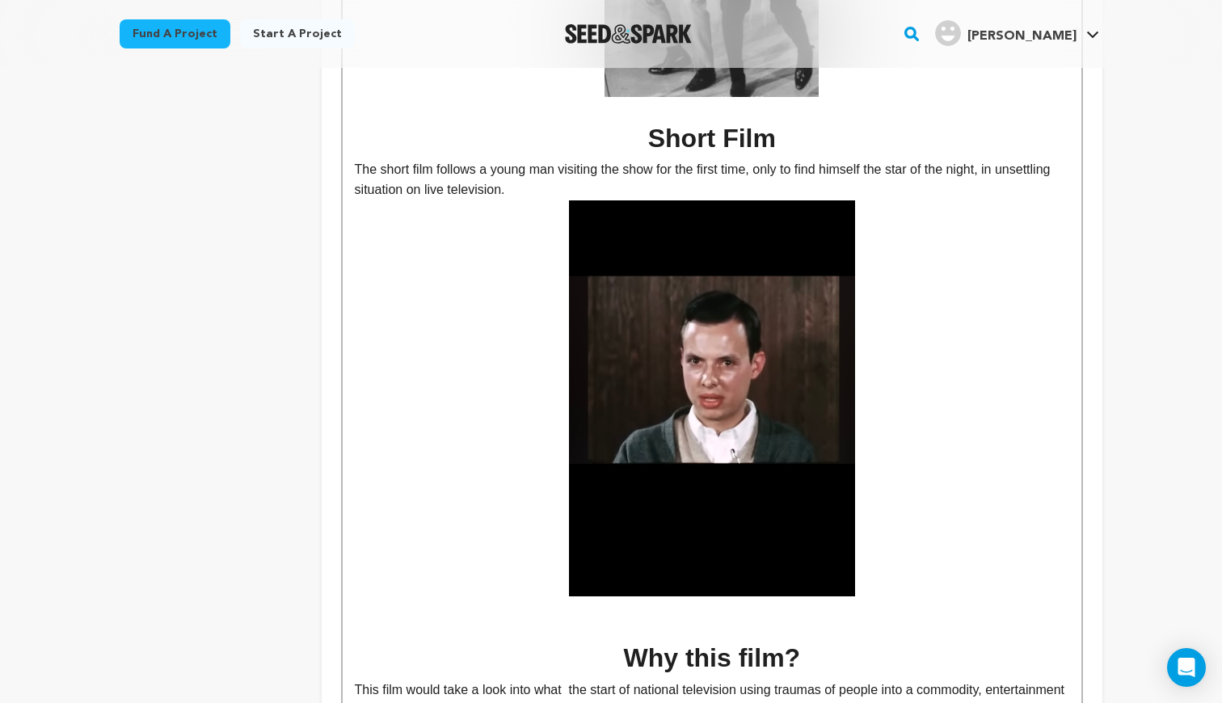
scroll to position [2043, 0]
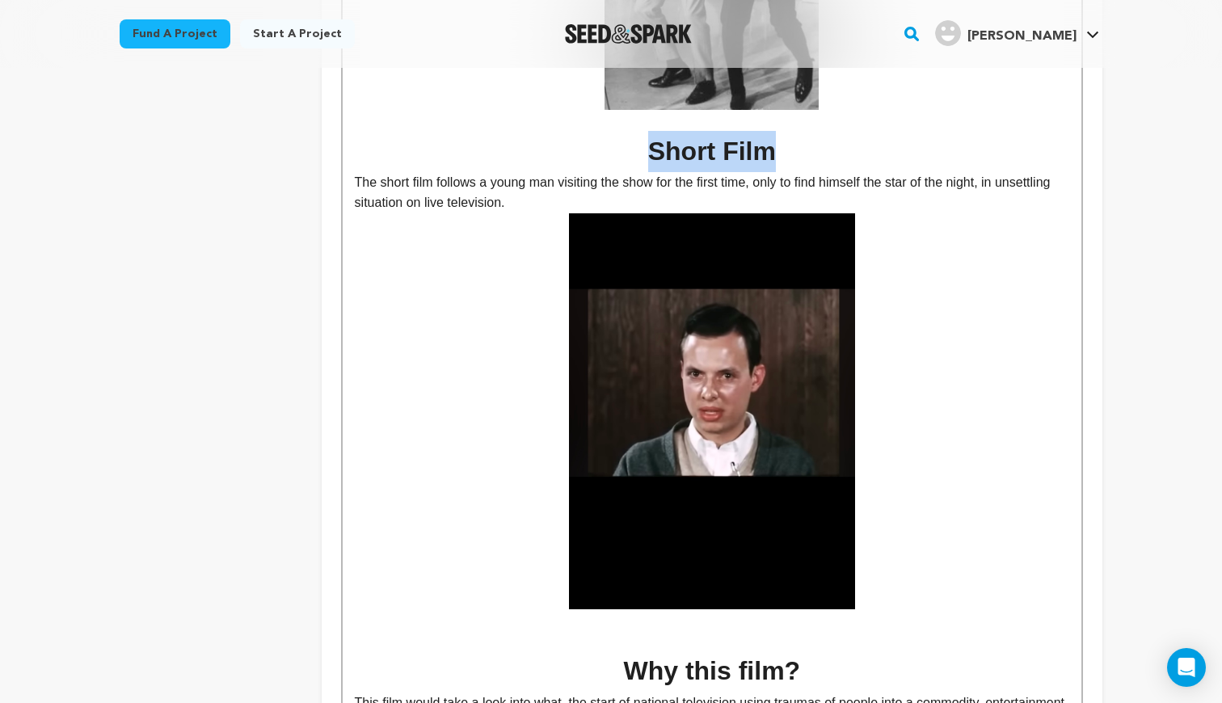
drag, startPoint x: 636, startPoint y: 141, endPoint x: 853, endPoint y: 141, distance: 217.4
click at [853, 141] on h1 "Short Film" at bounding box center [712, 151] width 714 height 41
click at [819, 172] on p "The short film follows a young man visiting the show for the first time, only t…" at bounding box center [712, 192] width 714 height 41
click at [657, 131] on h1 "Short Film" at bounding box center [712, 151] width 714 height 41
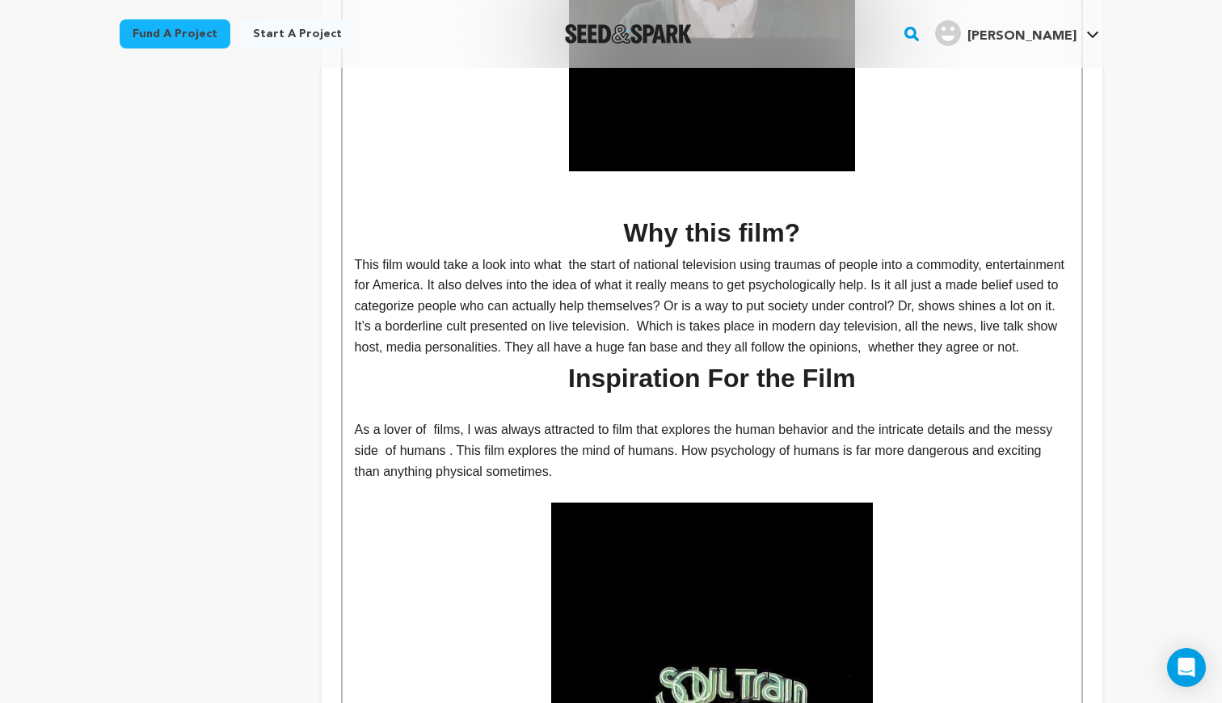
scroll to position [2491, 0]
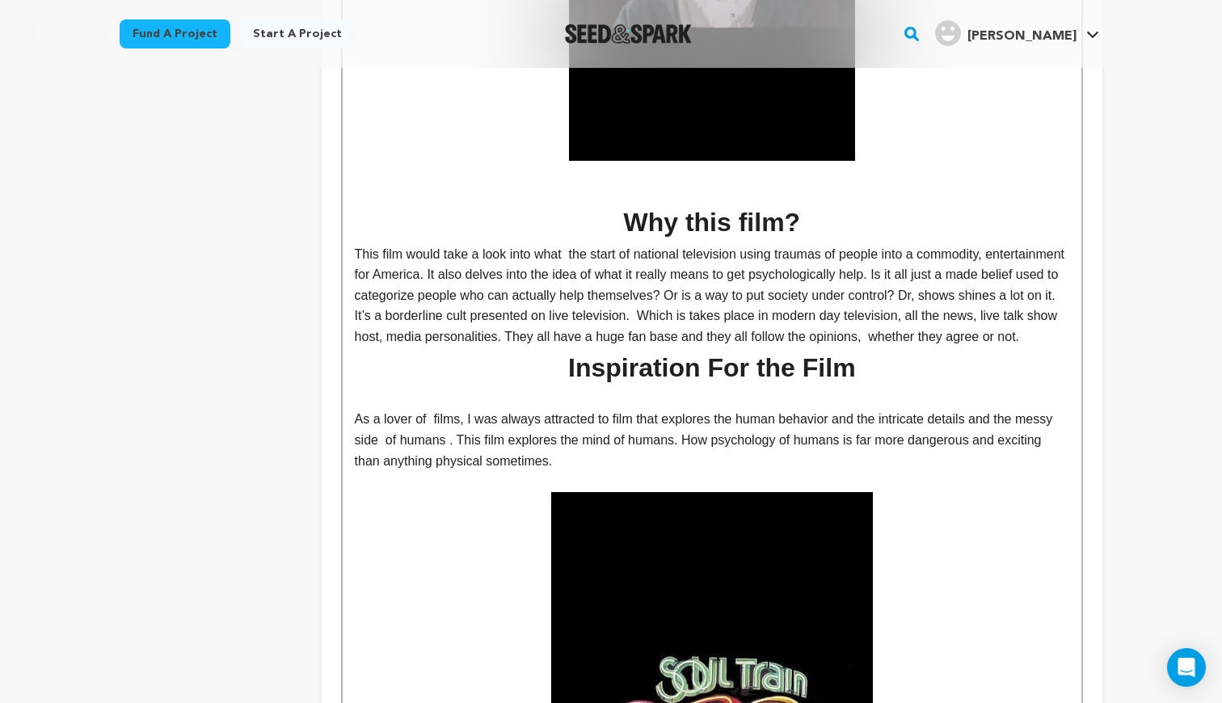
drag, startPoint x: 630, startPoint y: 221, endPoint x: 859, endPoint y: 214, distance: 228.8
click at [859, 214] on h1 "Why this film?" at bounding box center [712, 222] width 714 height 41
click at [882, 375] on h1 "Inspiration For the Film" at bounding box center [712, 367] width 714 height 41
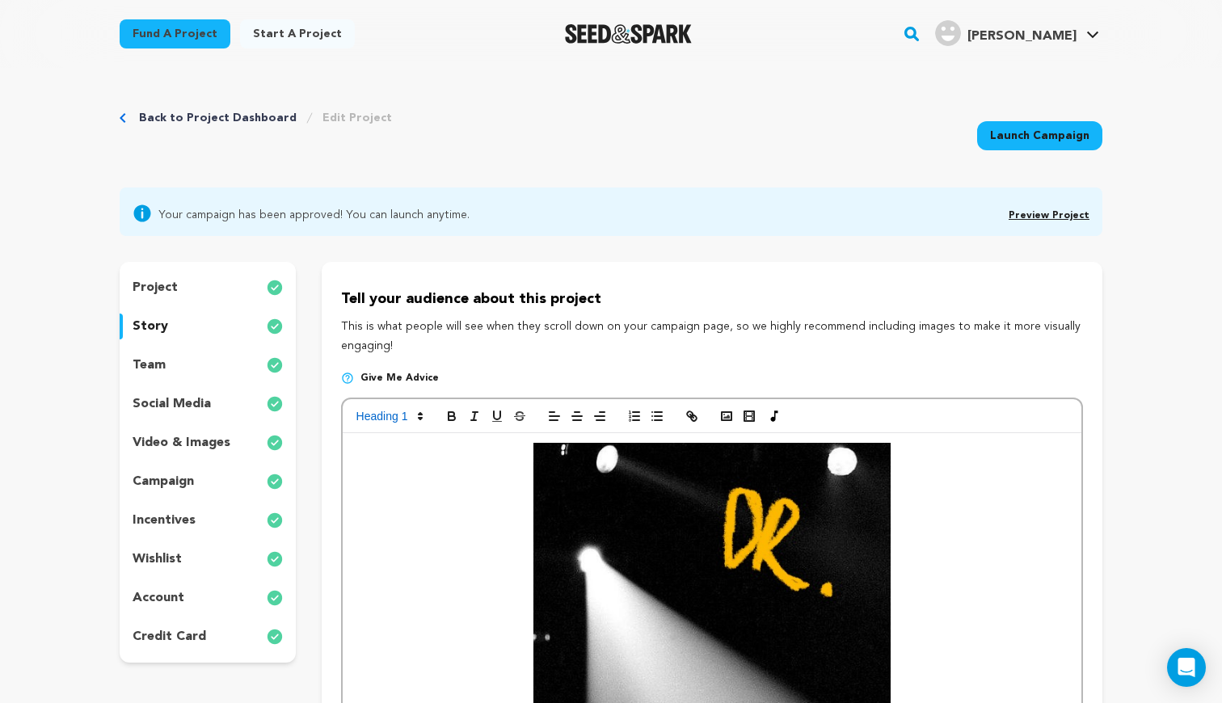
scroll to position [0, 0]
click at [154, 365] on p "team" at bounding box center [149, 365] width 33 height 19
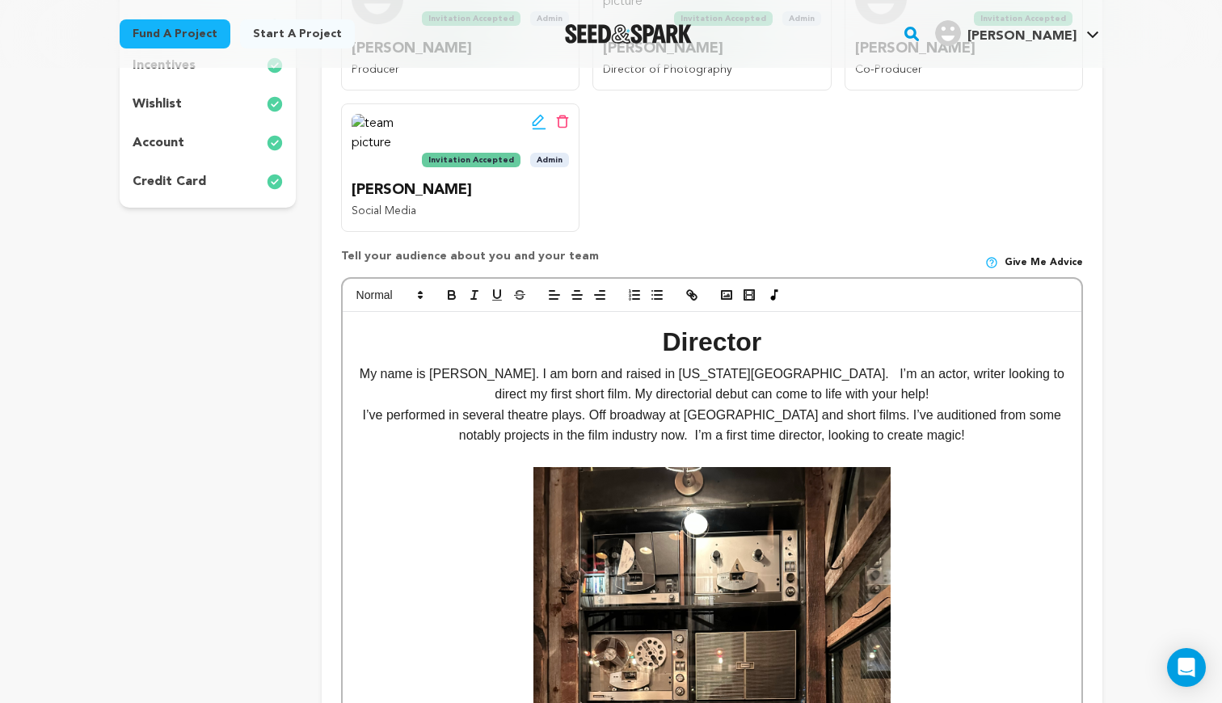
scroll to position [455, 0]
drag, startPoint x: 650, startPoint y: 346, endPoint x: 857, endPoint y: 343, distance: 207.7
click at [857, 343] on h1 "Director" at bounding box center [712, 342] width 714 height 41
click at [860, 368] on p "My name is Kassime Fofana. I am born and raised in New York City. I’m an actor,…" at bounding box center [712, 384] width 714 height 41
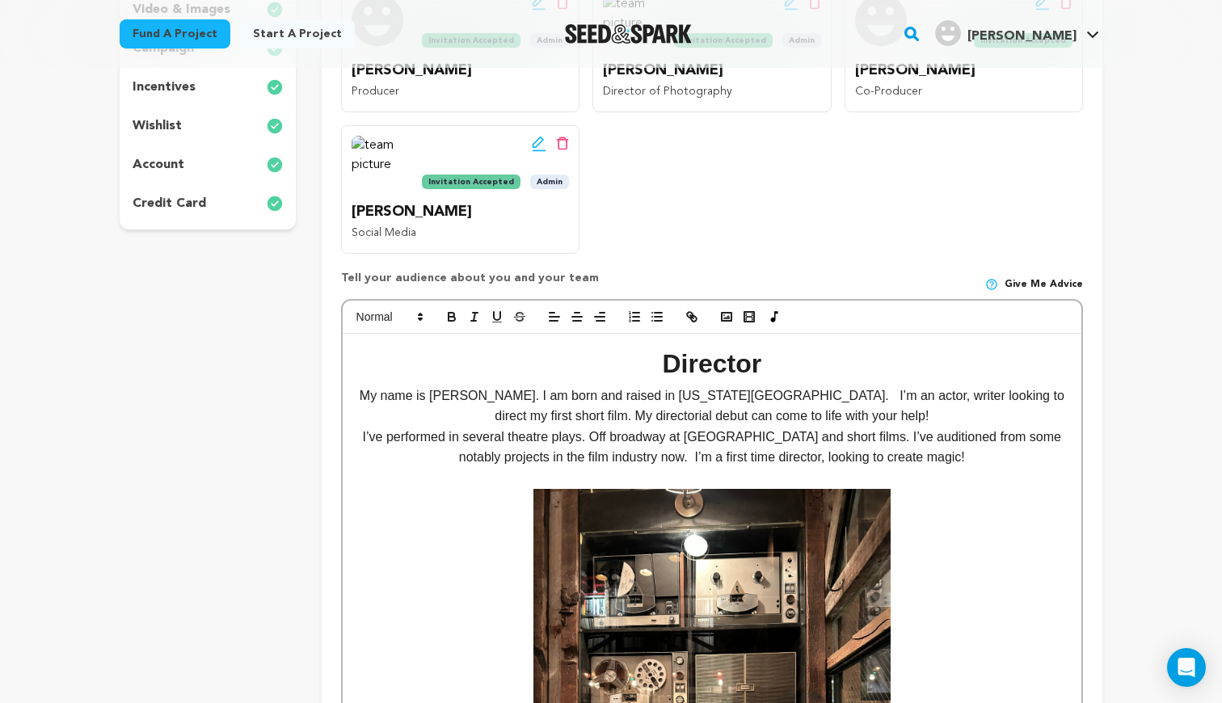
scroll to position [433, 0]
drag, startPoint x: 643, startPoint y: 366, endPoint x: 802, endPoint y: 366, distance: 159.2
click at [802, 366] on h1 "Director" at bounding box center [712, 363] width 714 height 41
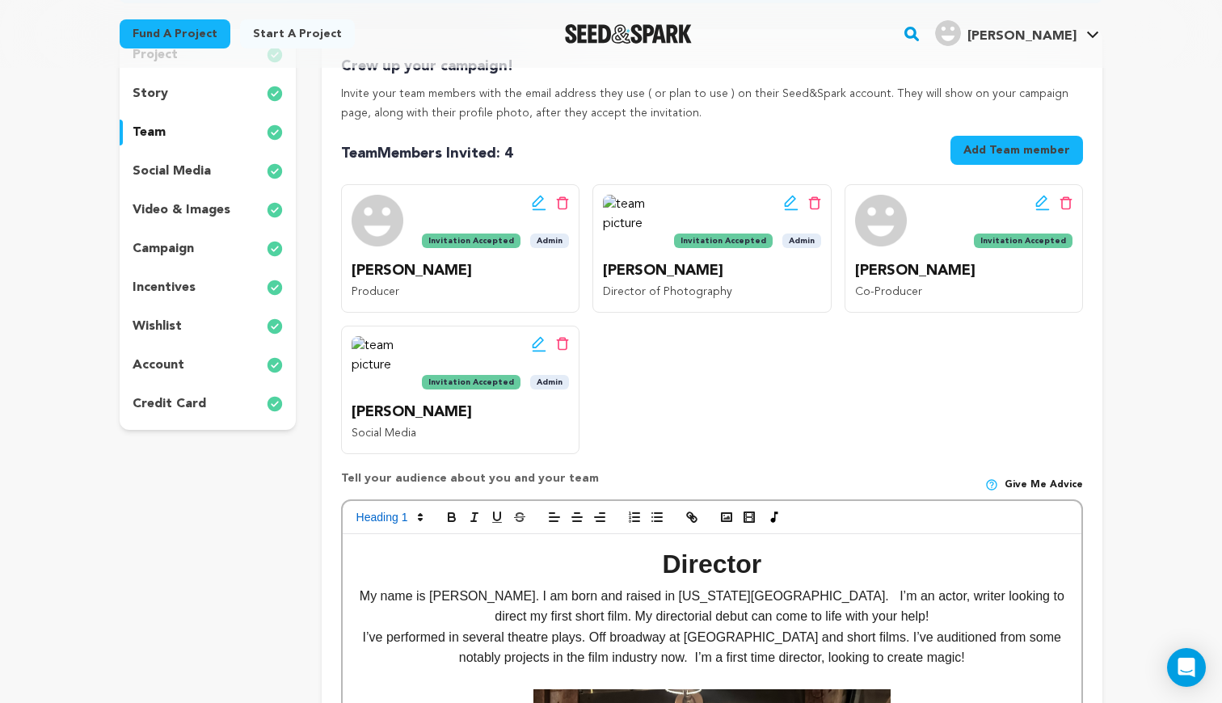
scroll to position [230, 0]
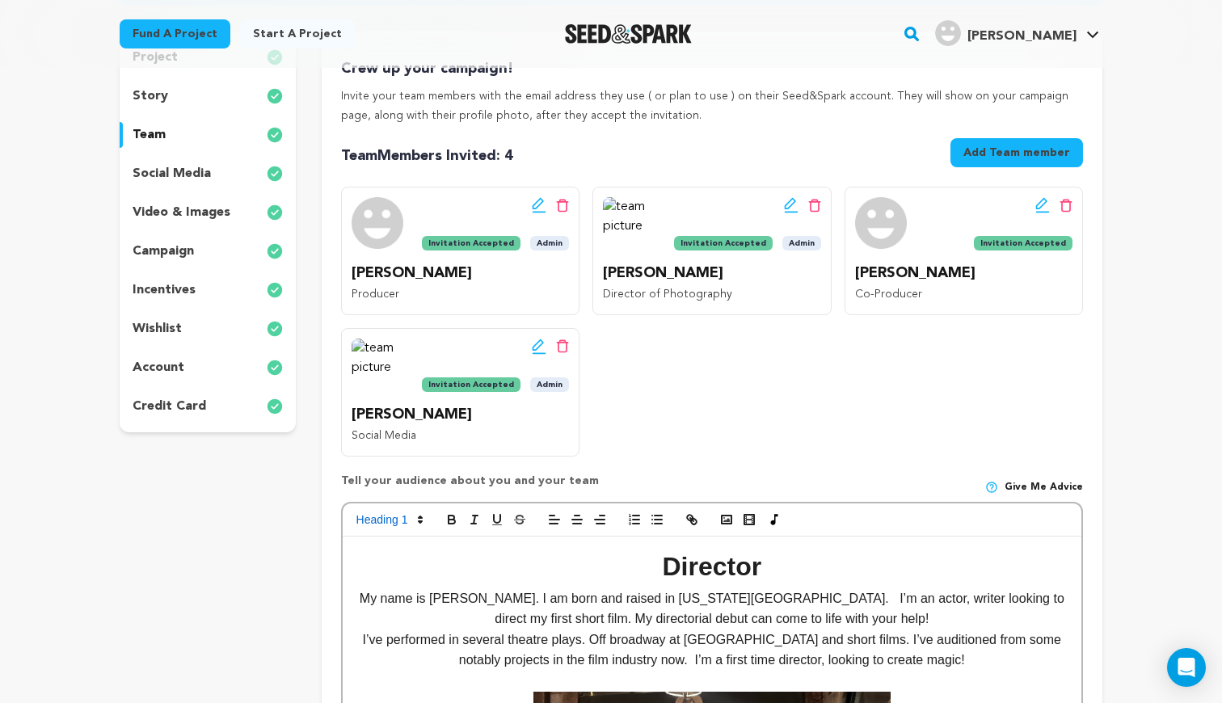
click at [690, 385] on div "Edit team button Delete team button Invitation Accepted Admin Patrice Yip Produ…" at bounding box center [712, 321] width 742 height 269
click at [171, 172] on p "social media" at bounding box center [172, 173] width 78 height 19
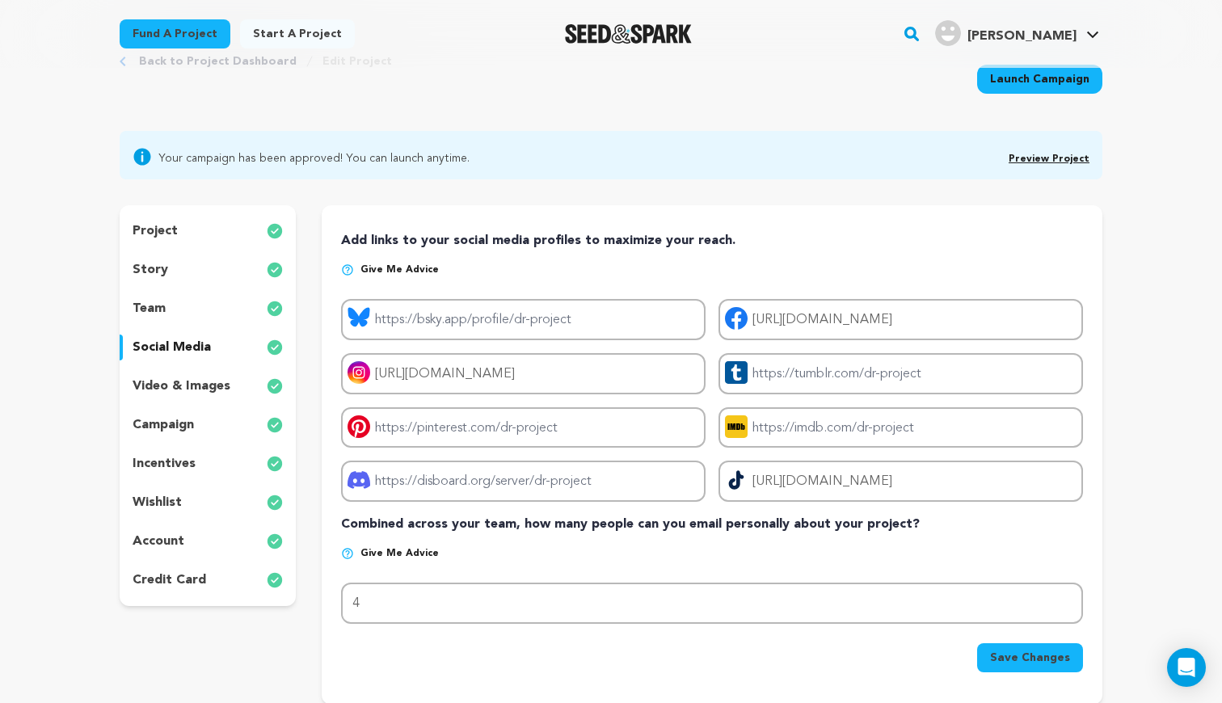
scroll to position [74, 0]
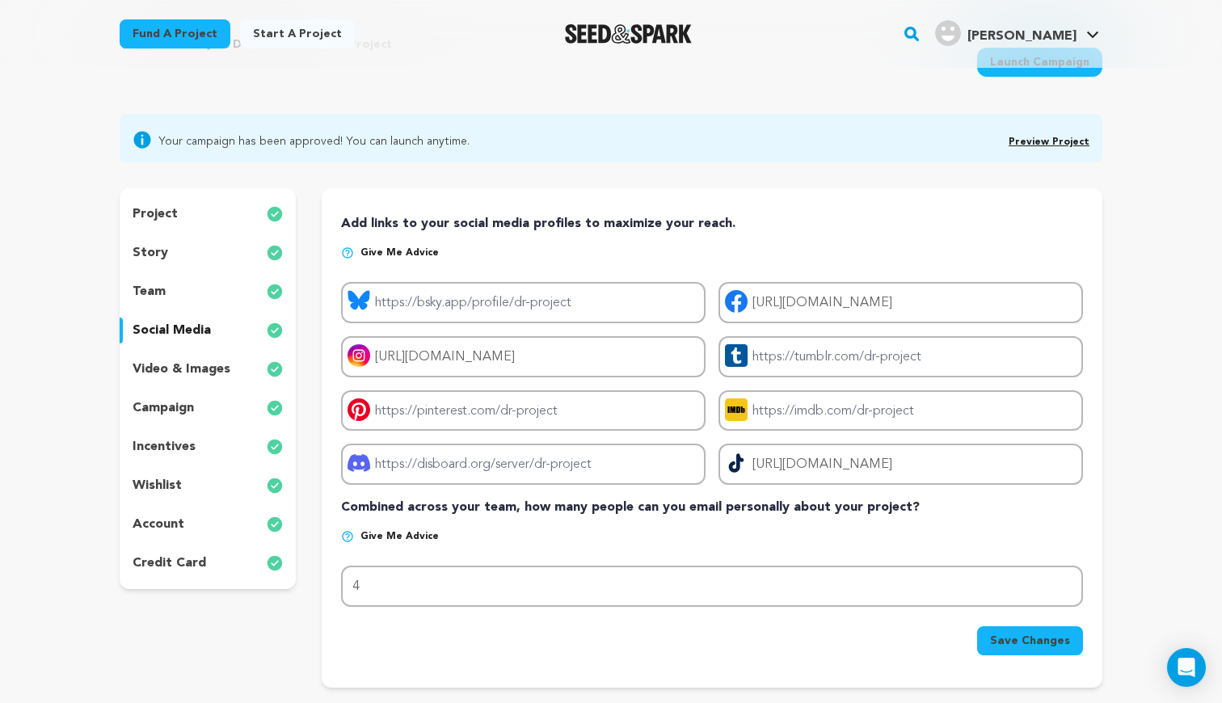
click at [198, 289] on div "team" at bounding box center [208, 292] width 176 height 26
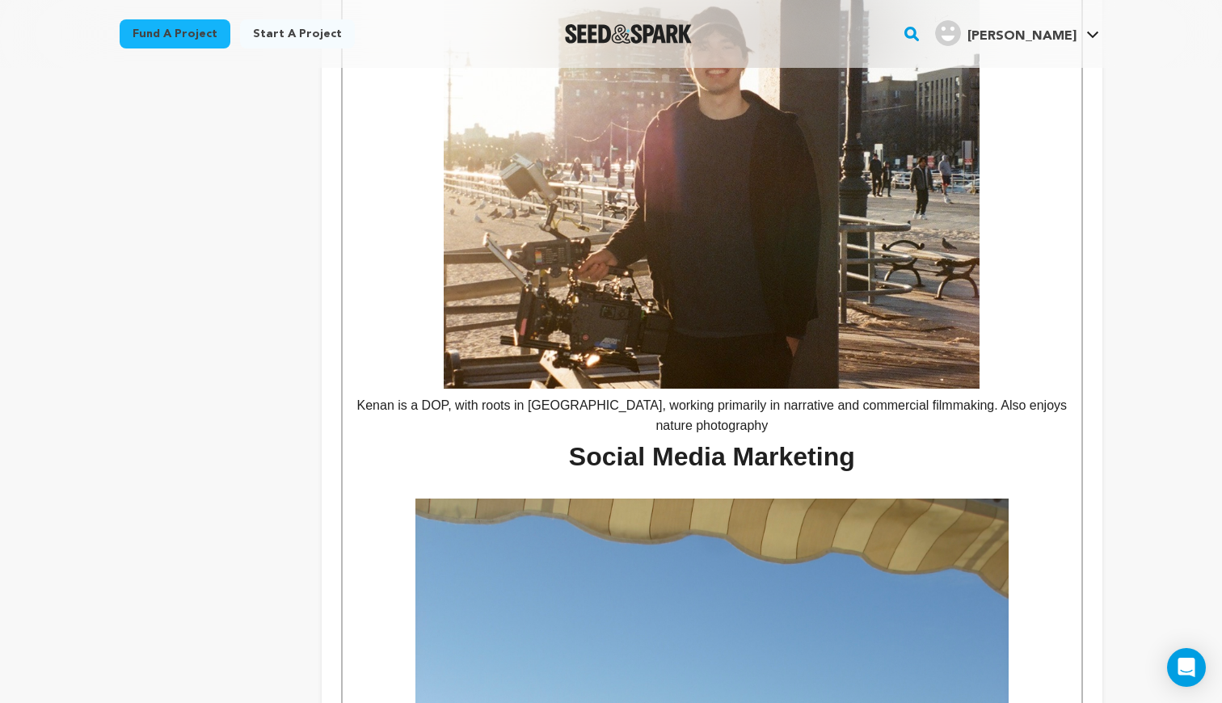
scroll to position [3416, 0]
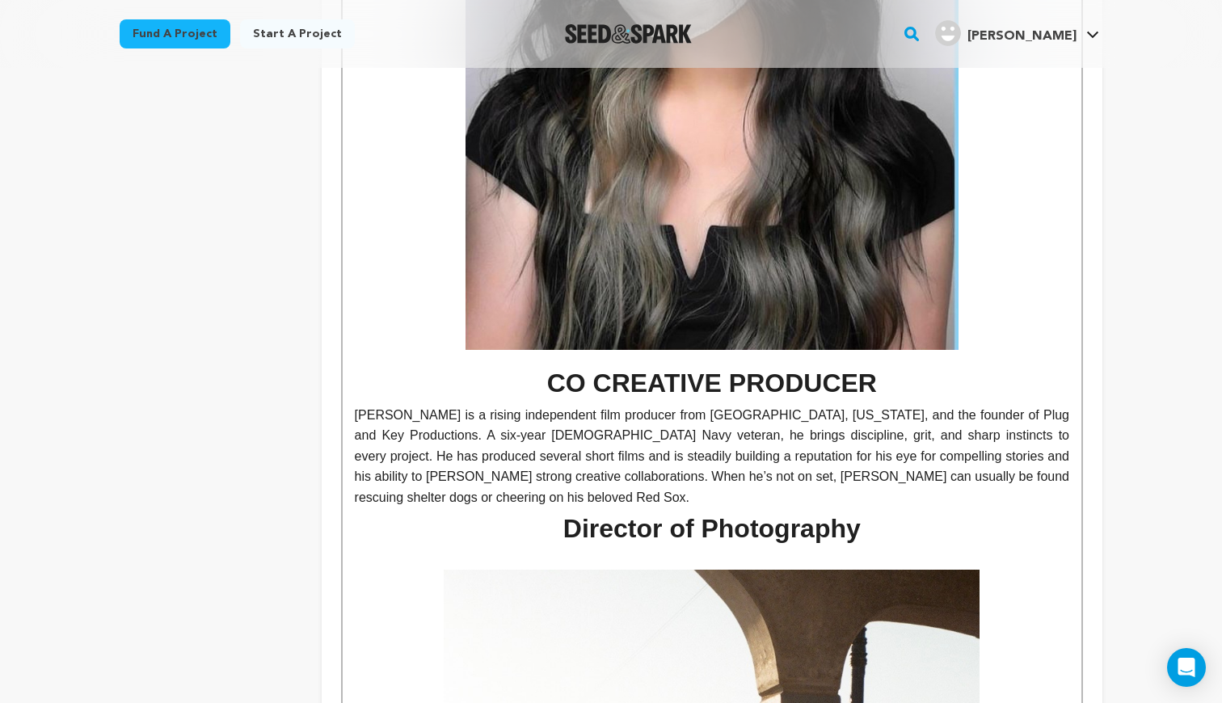
click at [558, 428] on p "Logan Gray is a rising independent film producer from Pittsfield, Massachusetts…" at bounding box center [712, 456] width 714 height 103
click at [516, 474] on p "Logan Gray is a rising independent film producer from Pittsfield, Massachusetts…" at bounding box center [712, 456] width 714 height 103
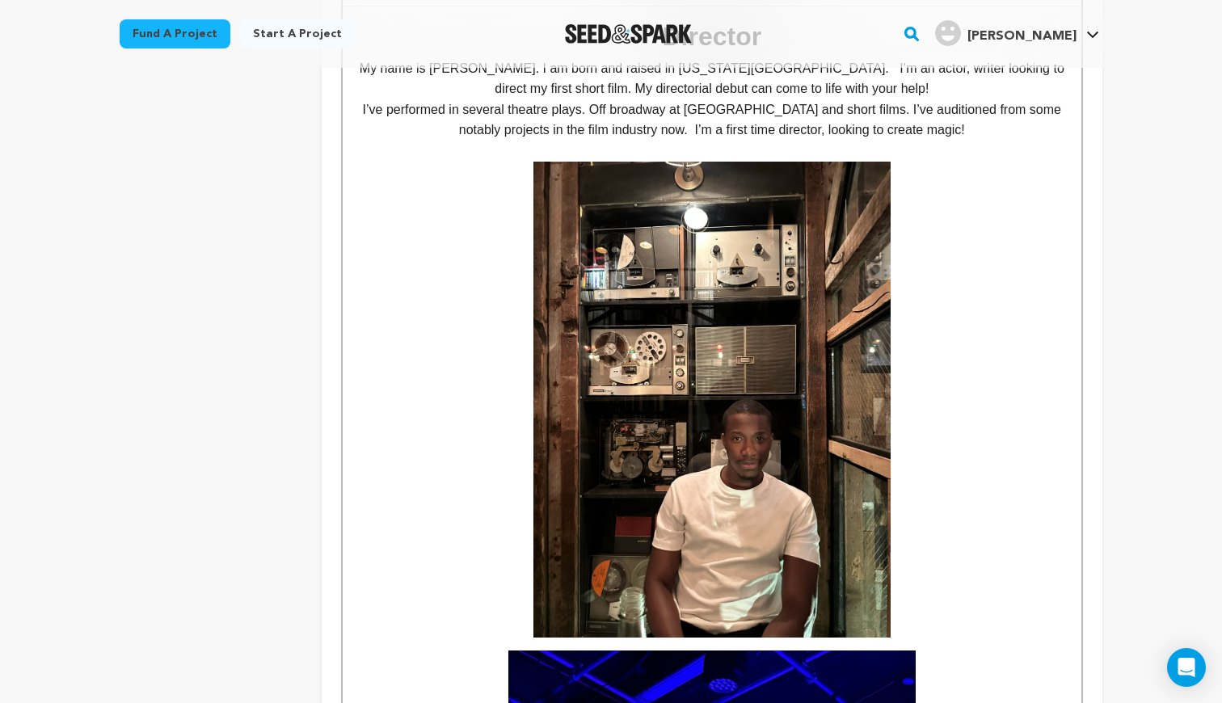
click at [637, 411] on img at bounding box center [711, 400] width 357 height 477
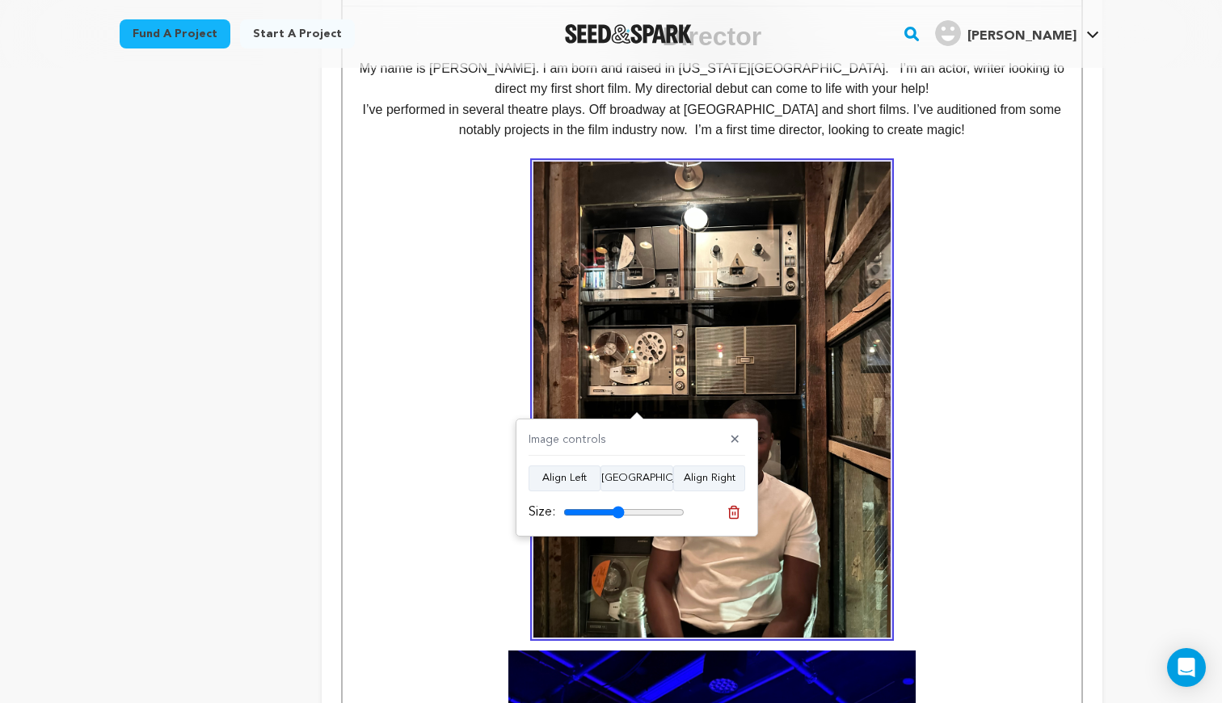
click at [1035, 376] on h1 at bounding box center [712, 400] width 714 height 477
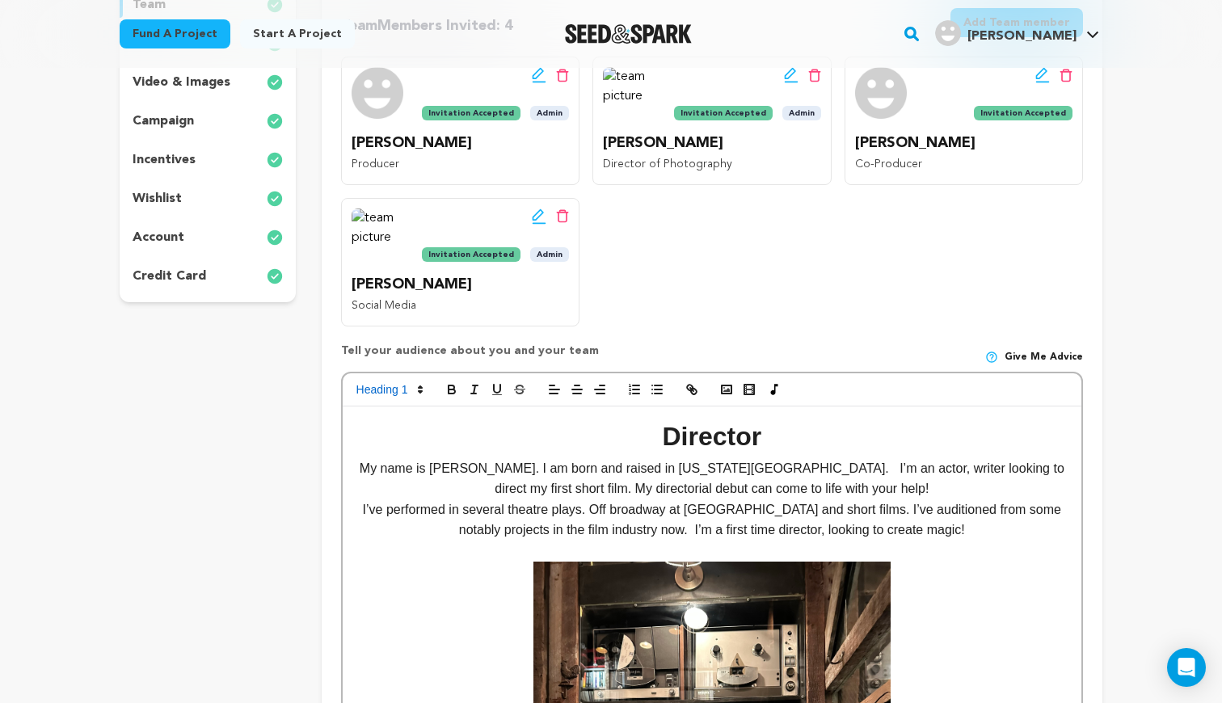
scroll to position [487, 0]
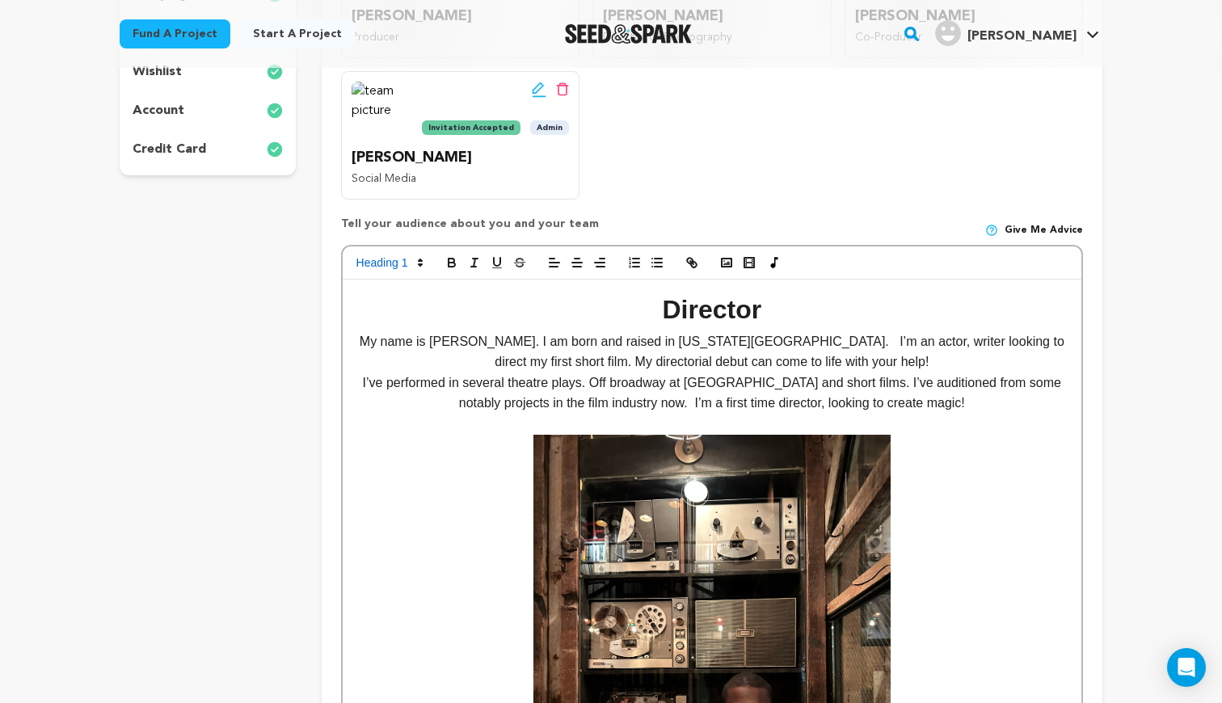
click at [647, 319] on h1 "Director" at bounding box center [712, 309] width 714 height 41
click at [630, 414] on p at bounding box center [712, 424] width 714 height 21
click at [591, 381] on p "I’ve performed in several theatre plays. Off broadway at Theatre Row and short …" at bounding box center [712, 393] width 714 height 41
click at [533, 373] on p "I’ve performed in several theatre plays. Off broadway at Theatre Row and short …" at bounding box center [712, 393] width 714 height 41
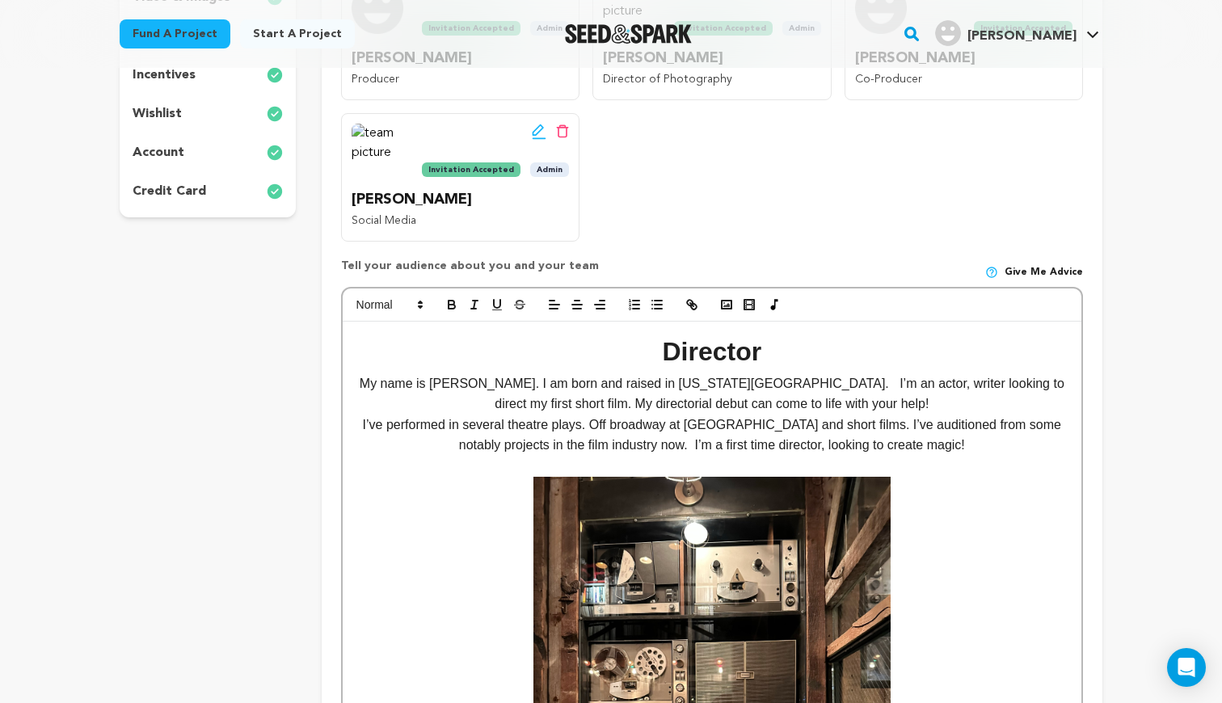
scroll to position [438, 0]
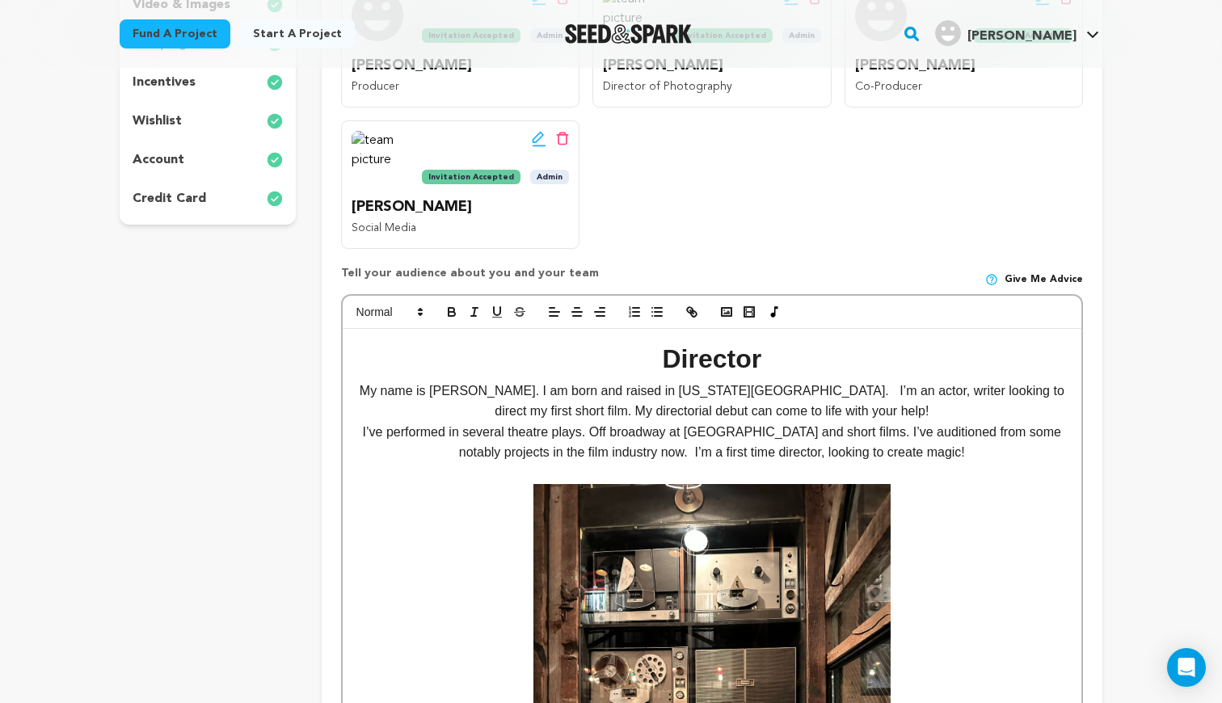
click at [625, 415] on p "My name is Kassime Fofana. I am born and raised in New York City. I’m an actor,…" at bounding box center [712, 401] width 714 height 41
click at [607, 400] on p "My name is Kassime Fofana. I am born and raised in New York City. I’m an actor,…" at bounding box center [712, 401] width 714 height 41
click at [537, 438] on p "I’ve performed in several theatre plays. Off broadway at Theatre Row and short …" at bounding box center [712, 442] width 714 height 41
click at [545, 403] on p "My name is Kassime Fofana. I am born and raised in New York City. I’m an actor,…" at bounding box center [712, 401] width 714 height 41
click at [543, 427] on p "I’ve performed in several theatre plays. Off broadway at Theatre Row and short …" at bounding box center [712, 442] width 714 height 41
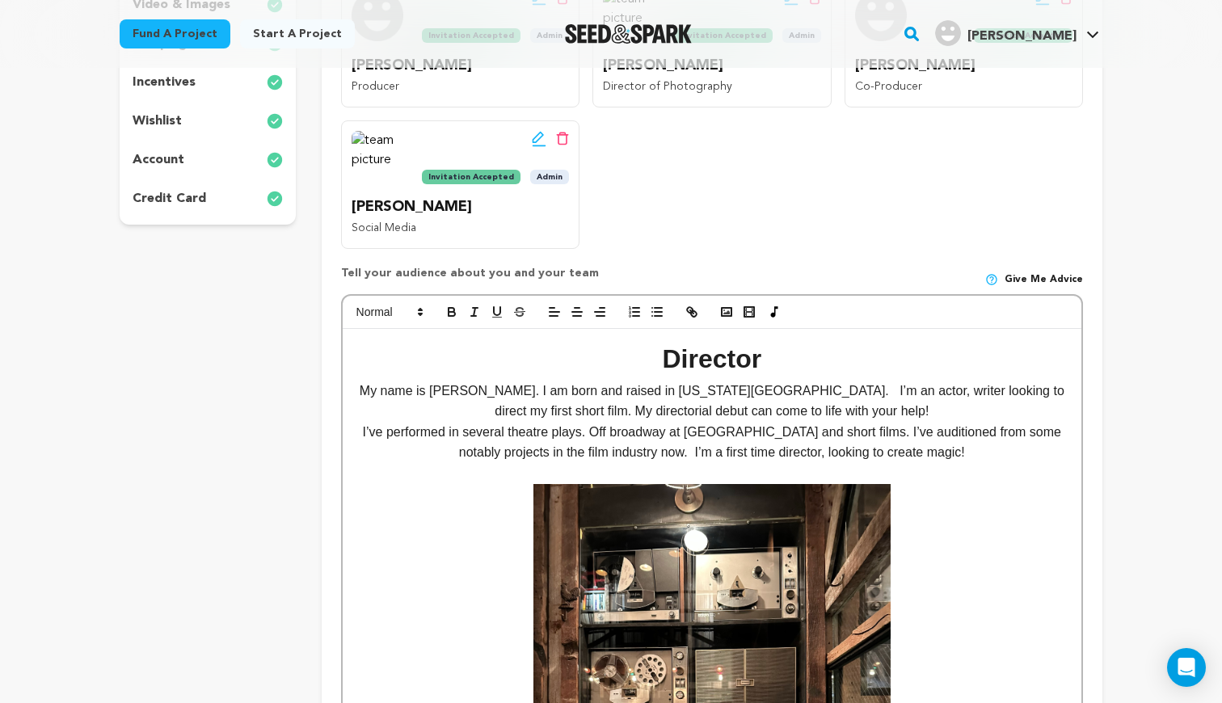
click at [542, 445] on p "I’ve performed in several theatre plays. Off broadway at Theatre Row and short …" at bounding box center [712, 442] width 714 height 41
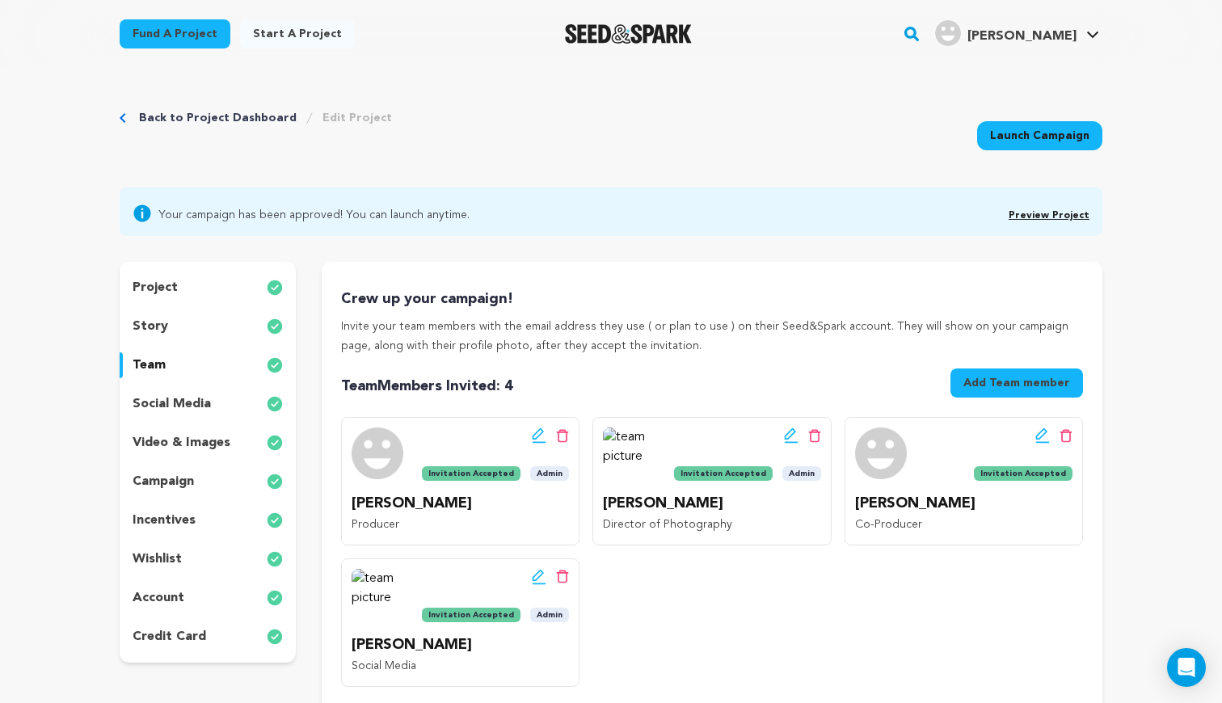
scroll to position [0, 0]
click at [187, 405] on p "social media" at bounding box center [172, 403] width 78 height 19
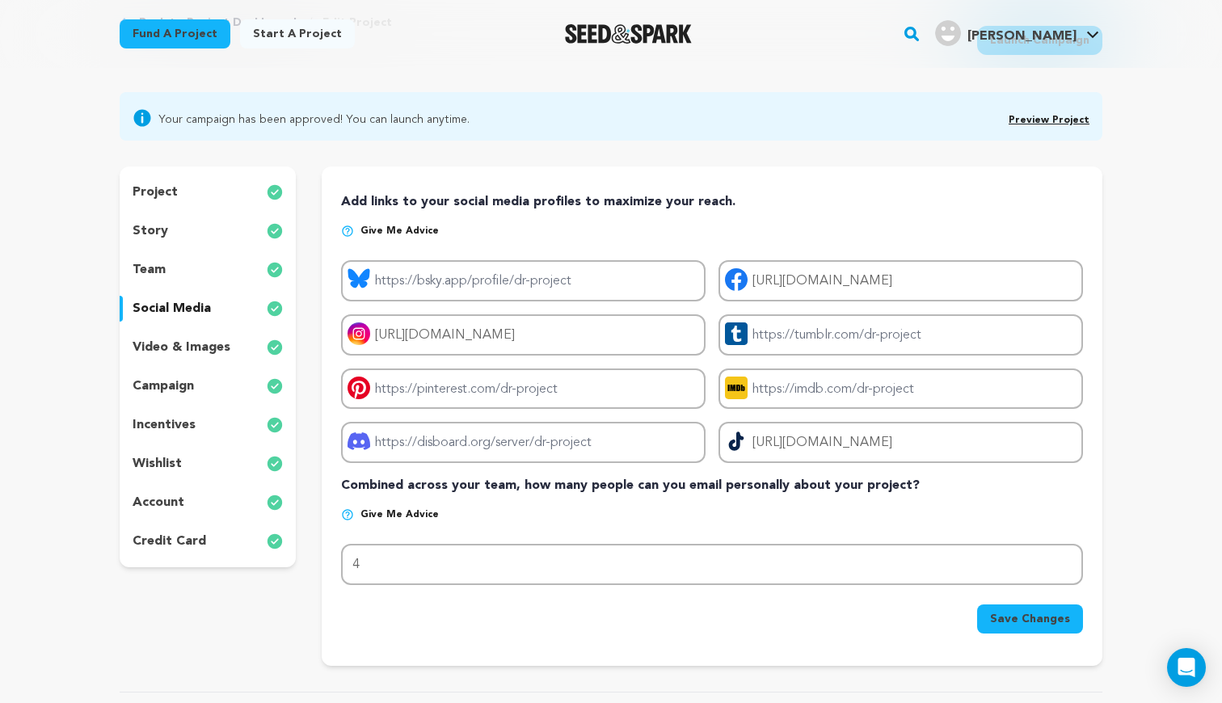
scroll to position [95, 0]
click at [213, 352] on p "video & images" at bounding box center [182, 347] width 98 height 19
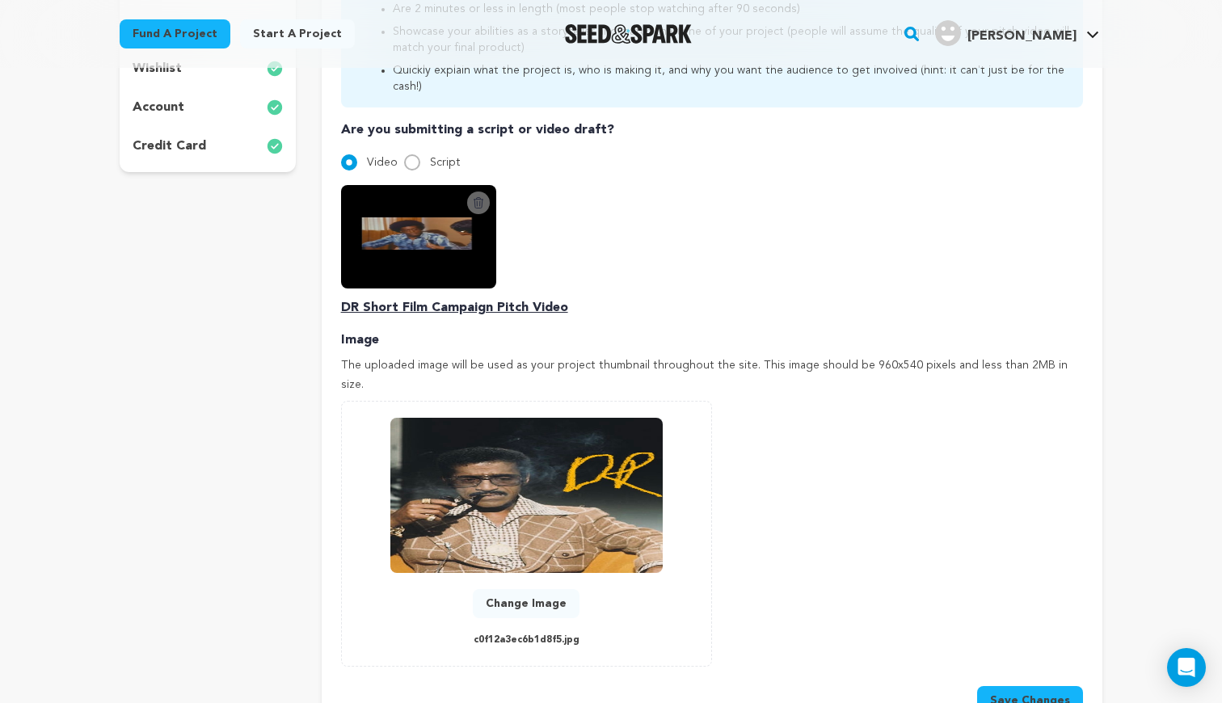
scroll to position [493, 0]
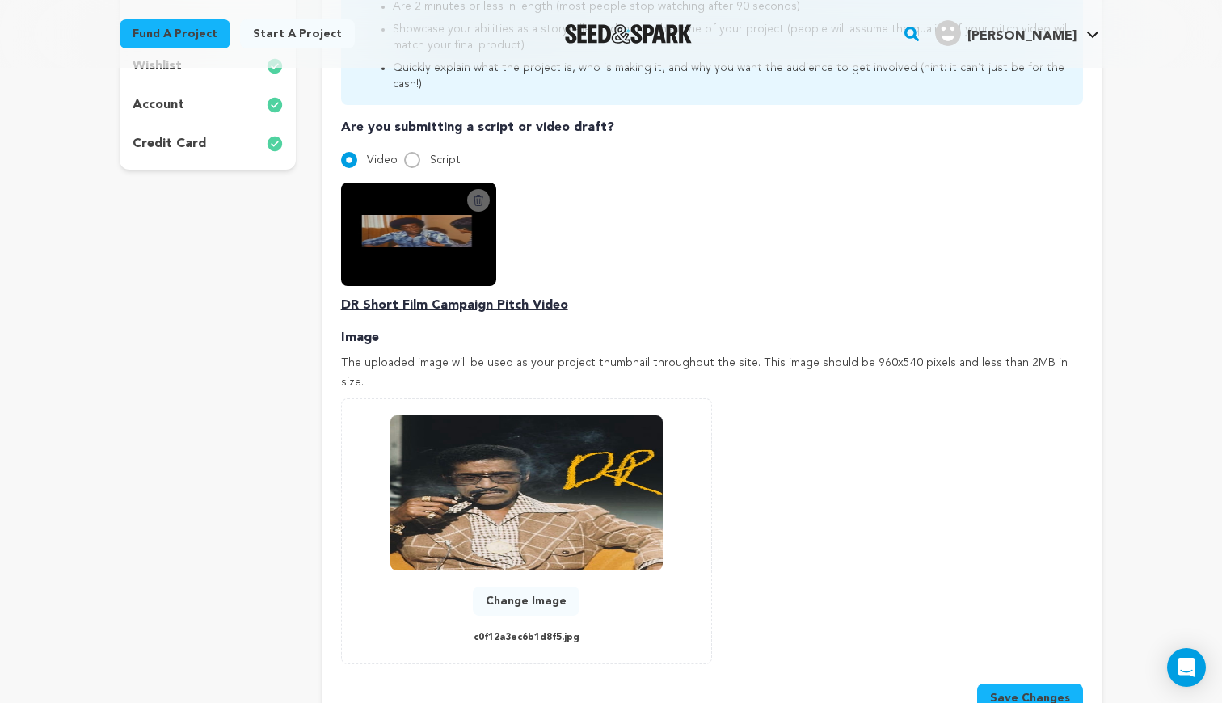
click at [407, 241] on img at bounding box center [418, 234] width 155 height 103
click at [410, 208] on img at bounding box center [418, 234] width 155 height 103
click at [435, 296] on p "DR Short Film Campaign Pitch Video" at bounding box center [712, 305] width 742 height 19
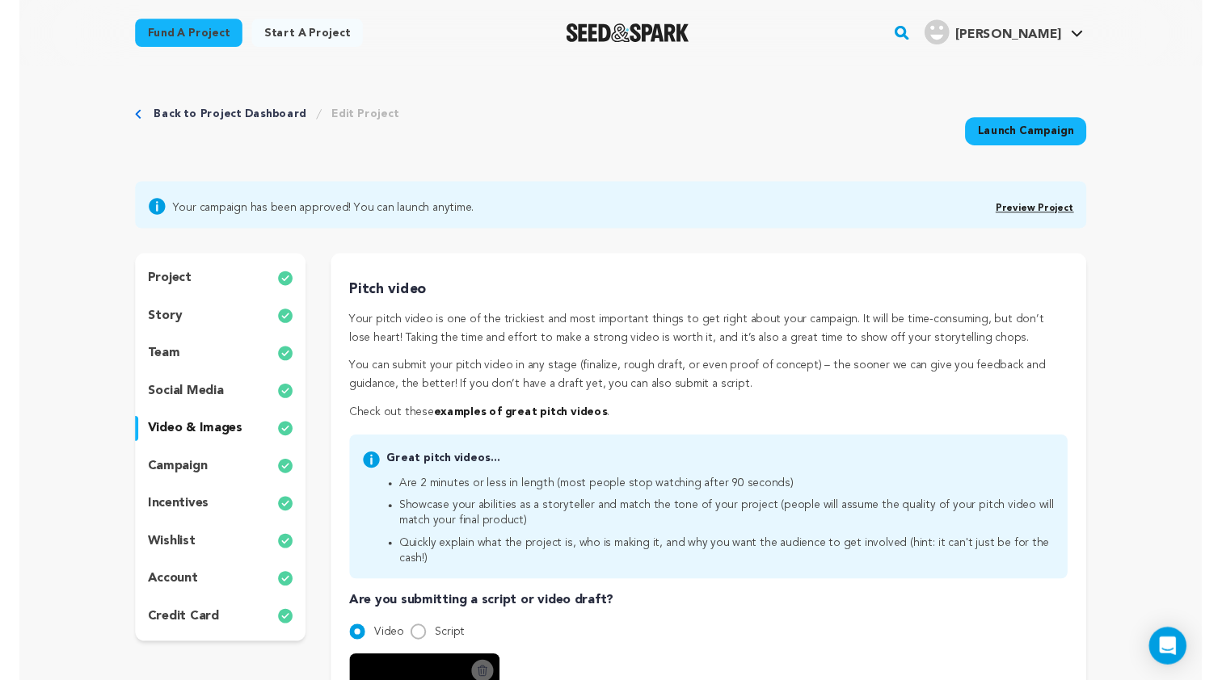
scroll to position [0, 0]
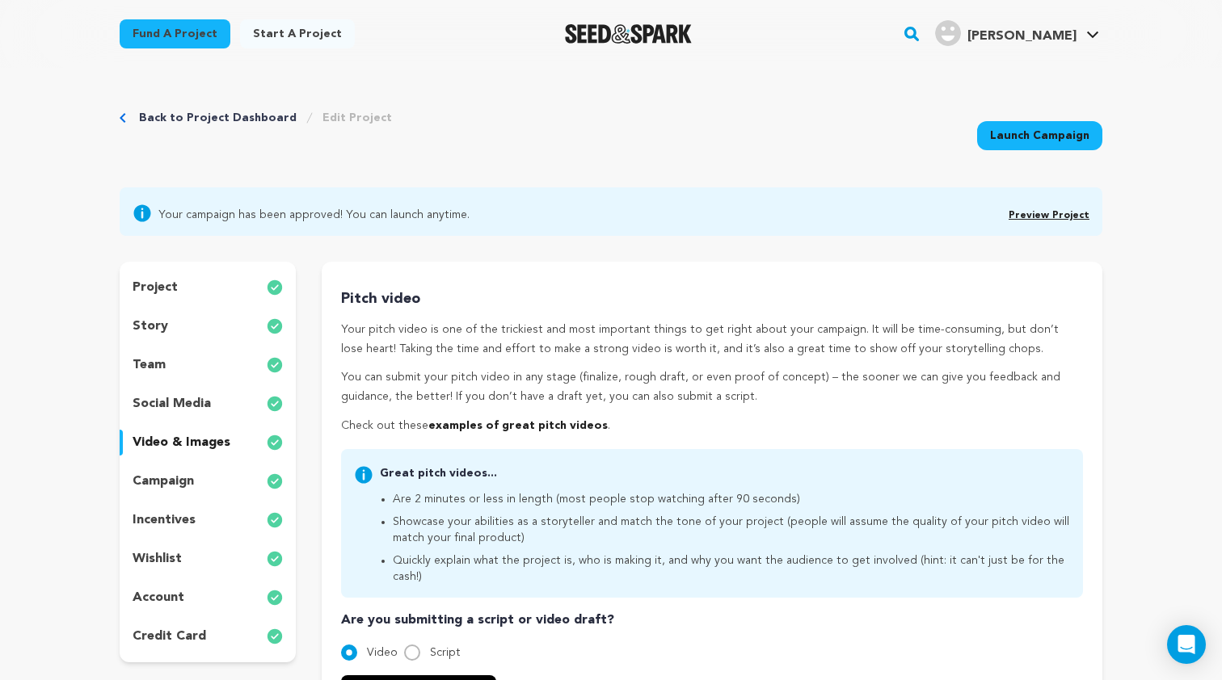
click at [217, 389] on div "project story team social media video & images campaign incentives wishlist acc…" at bounding box center [208, 462] width 176 height 401
click at [198, 319] on div "story" at bounding box center [208, 327] width 176 height 26
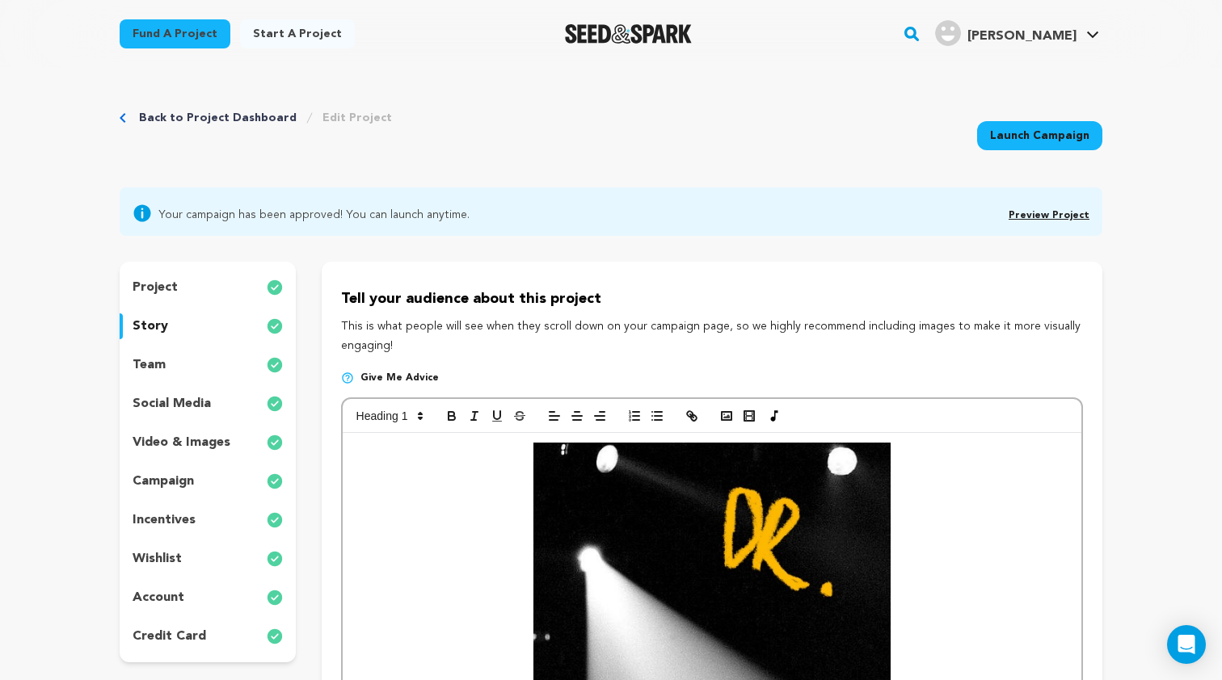
click at [159, 356] on p "team" at bounding box center [149, 365] width 33 height 19
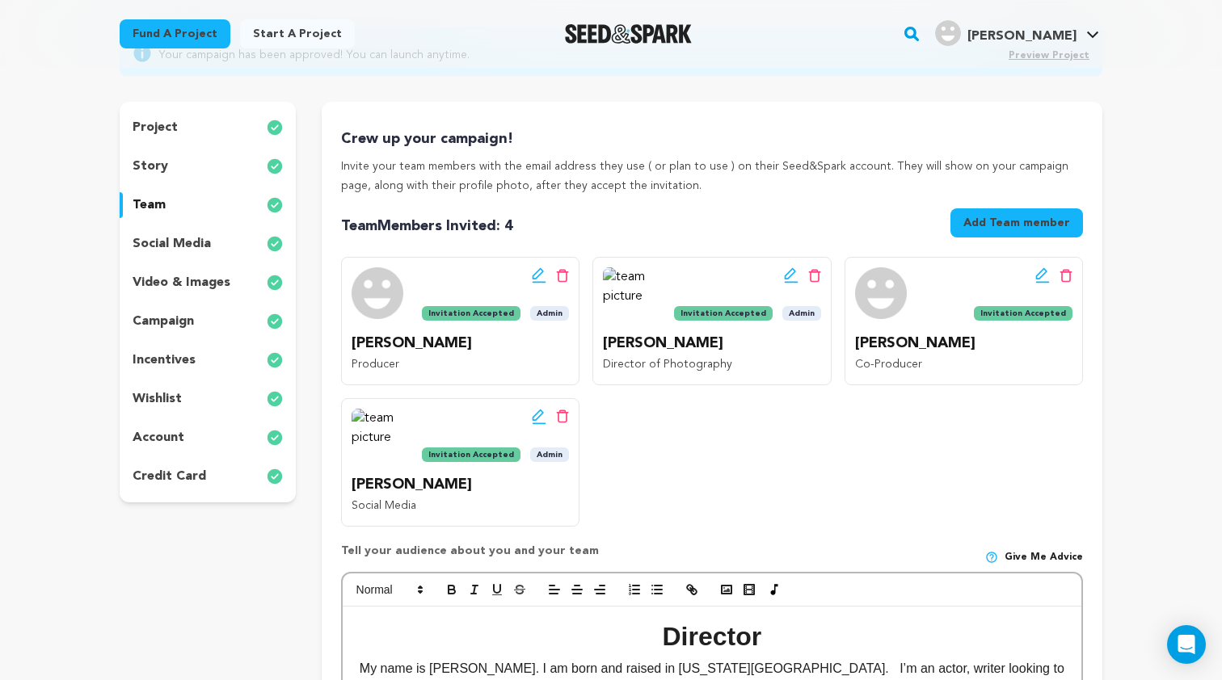
scroll to position [175, 0]
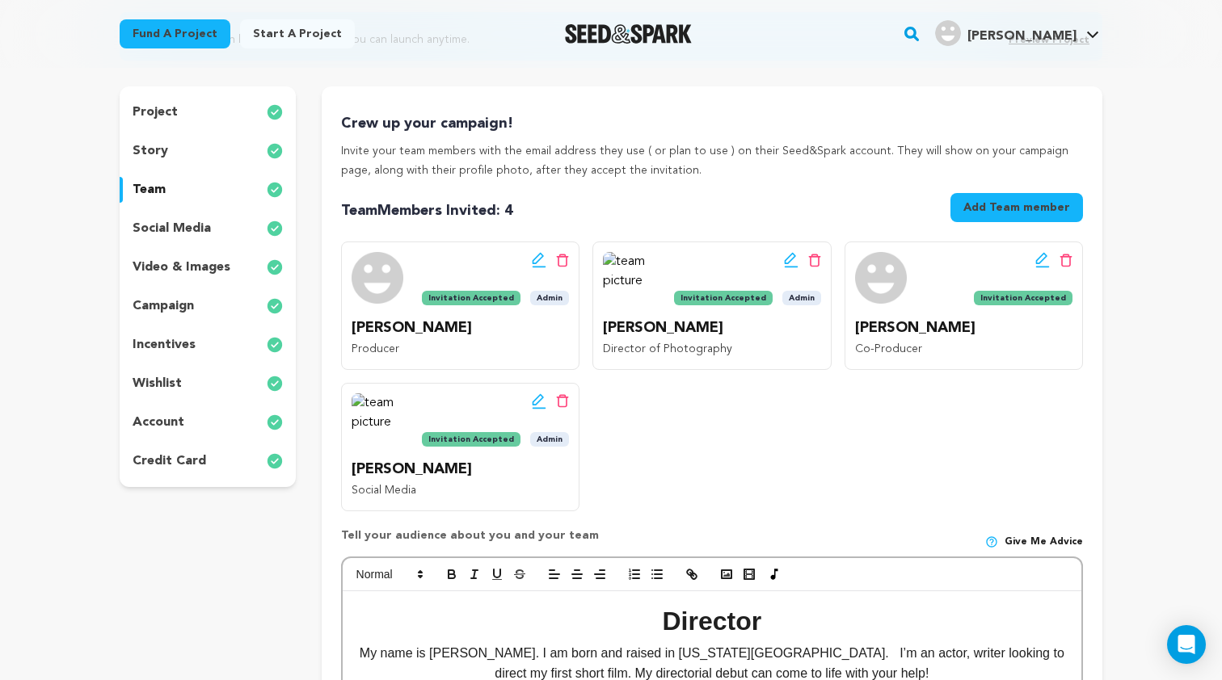
click at [186, 221] on p "social media" at bounding box center [172, 228] width 78 height 19
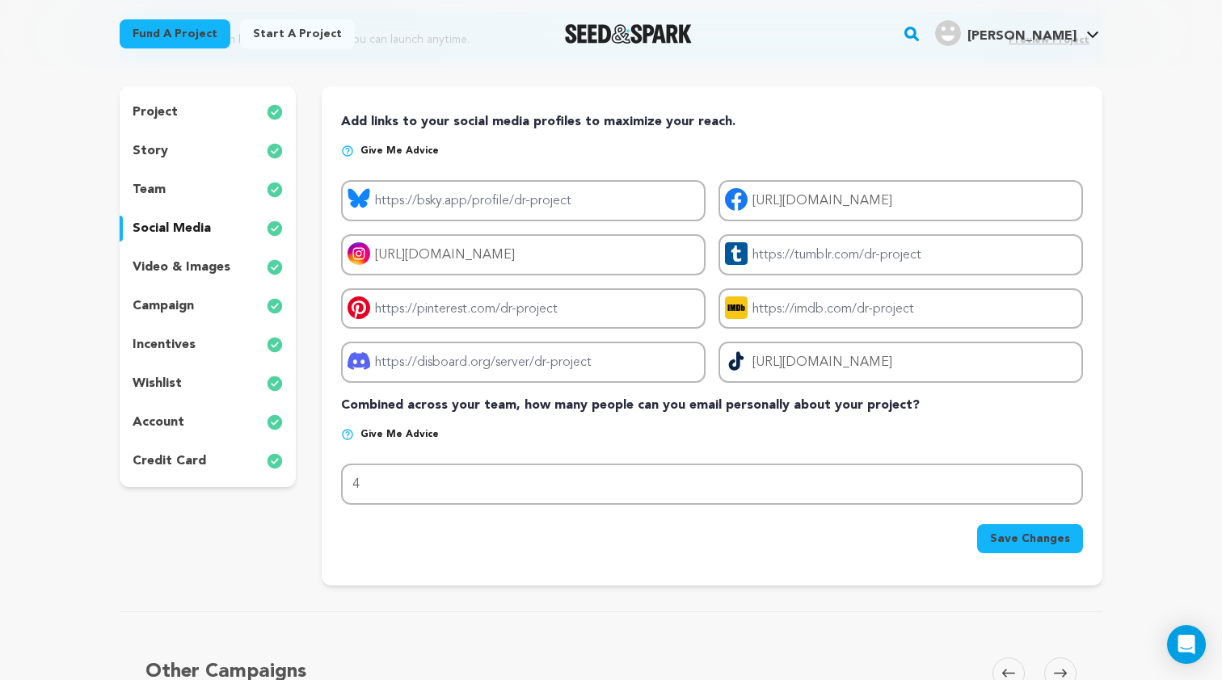
click at [183, 276] on p "video & images" at bounding box center [182, 267] width 98 height 19
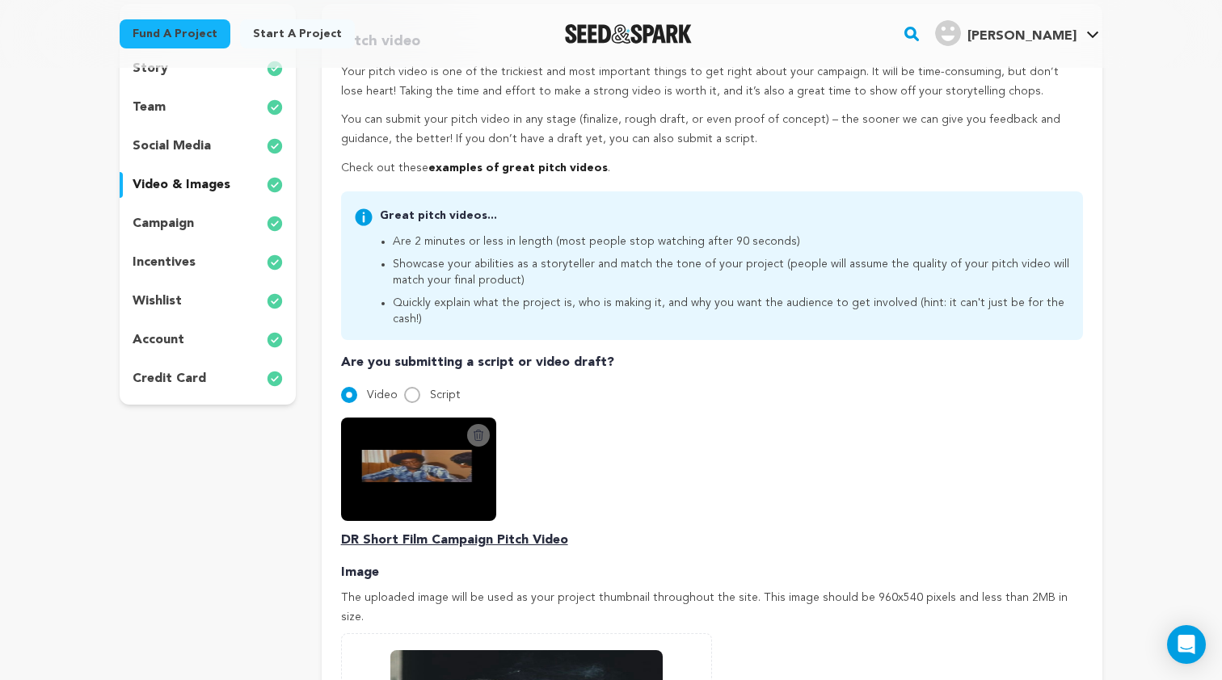
scroll to position [267, 0]
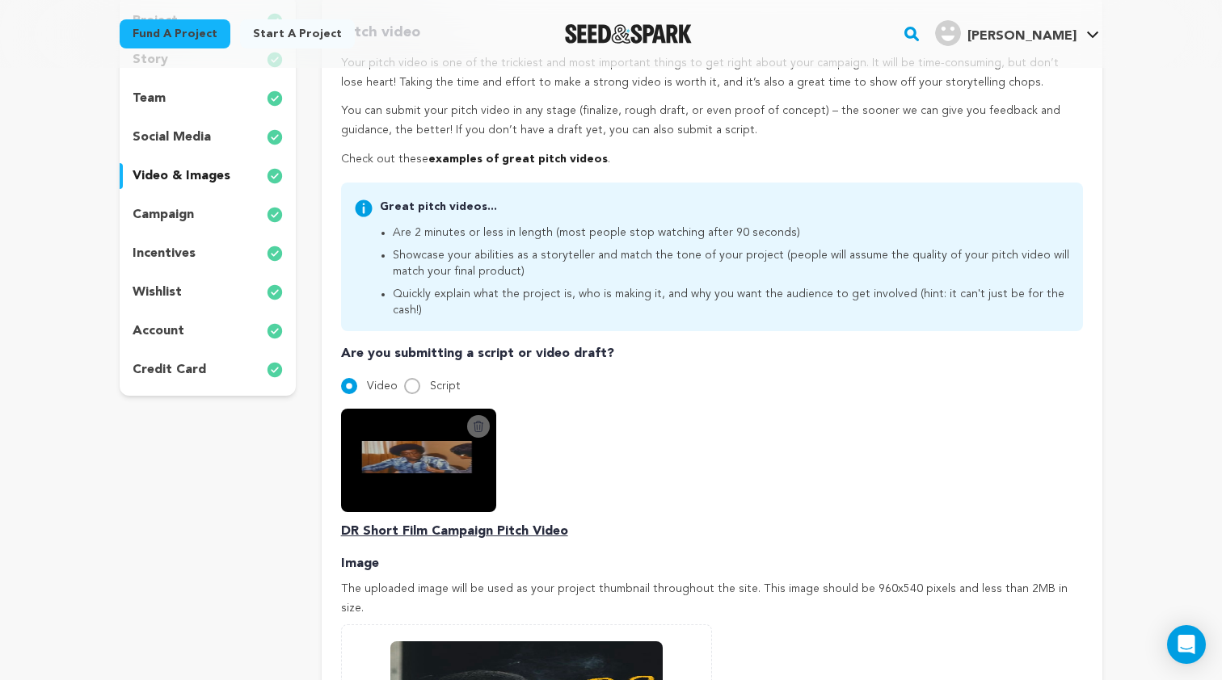
click at [167, 208] on p "campaign" at bounding box center [163, 214] width 61 height 19
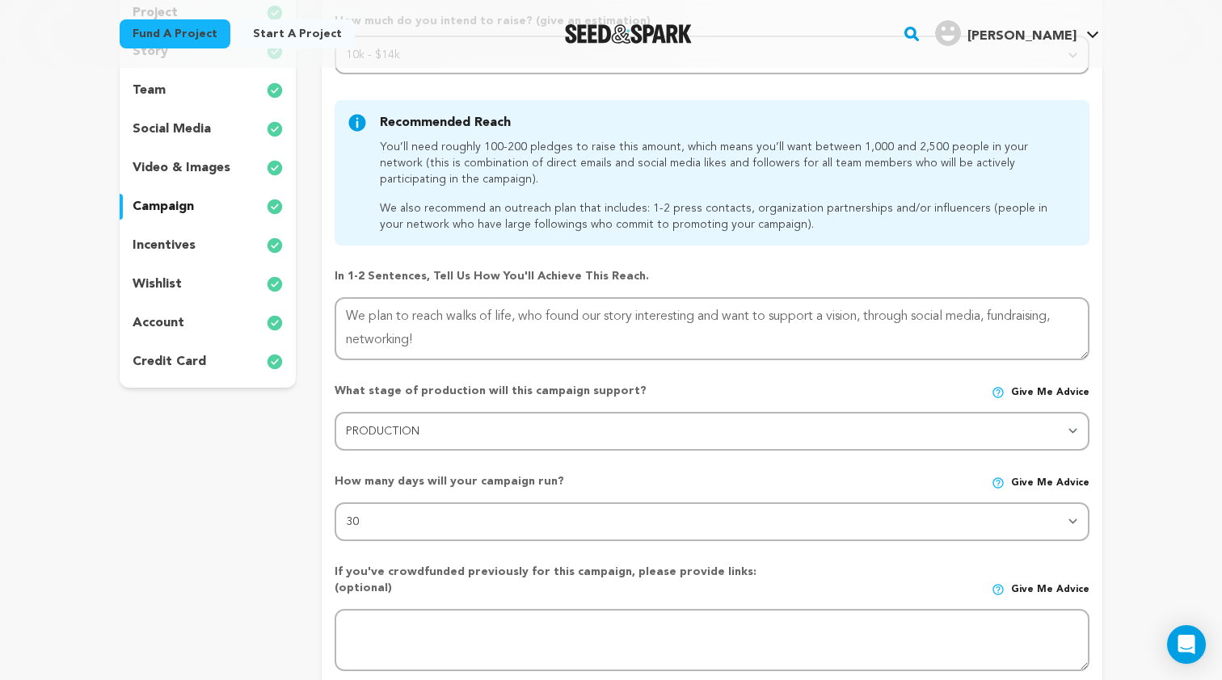
scroll to position [272, 0]
click at [173, 284] on p "wishlist" at bounding box center [157, 286] width 49 height 19
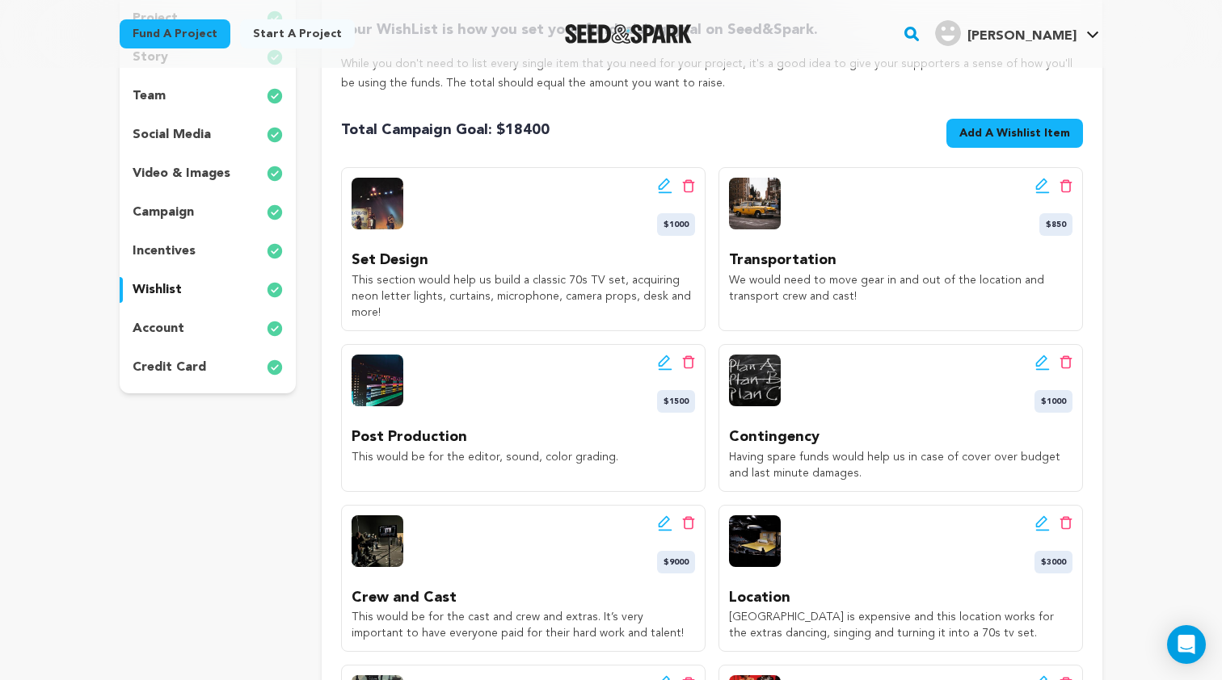
scroll to position [269, 0]
click at [664, 185] on icon at bounding box center [665, 186] width 15 height 16
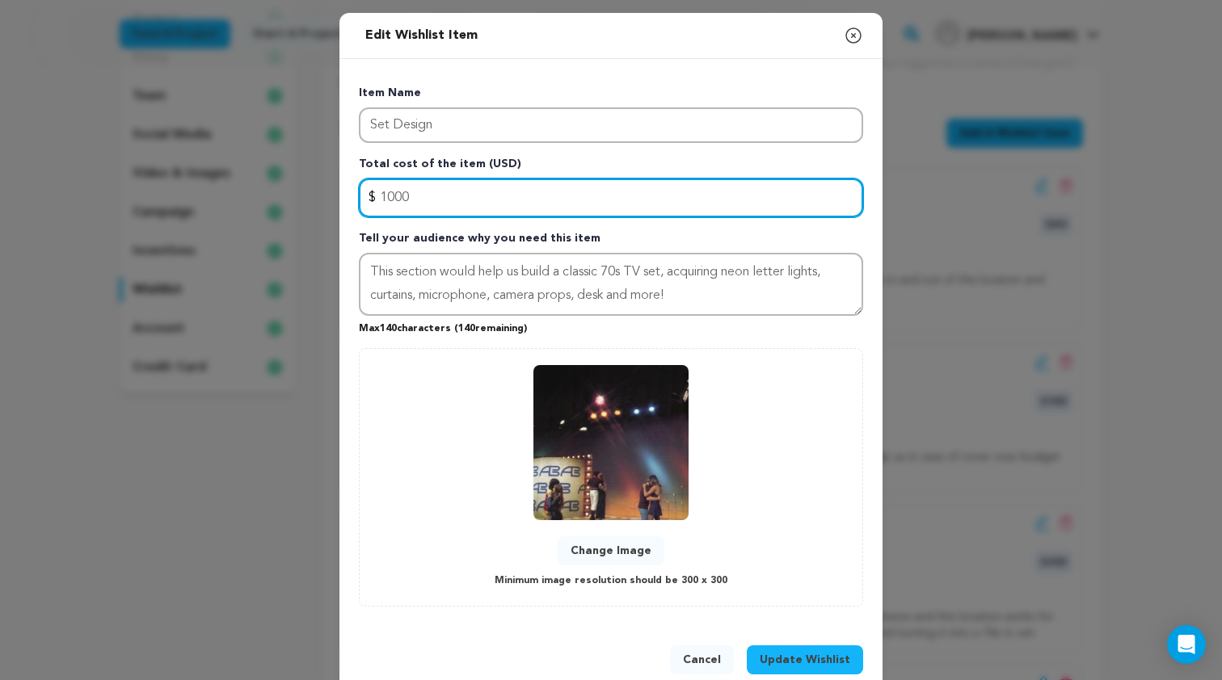
click at [561, 200] on input "1000" at bounding box center [611, 198] width 504 height 39
type input "1"
type input "750"
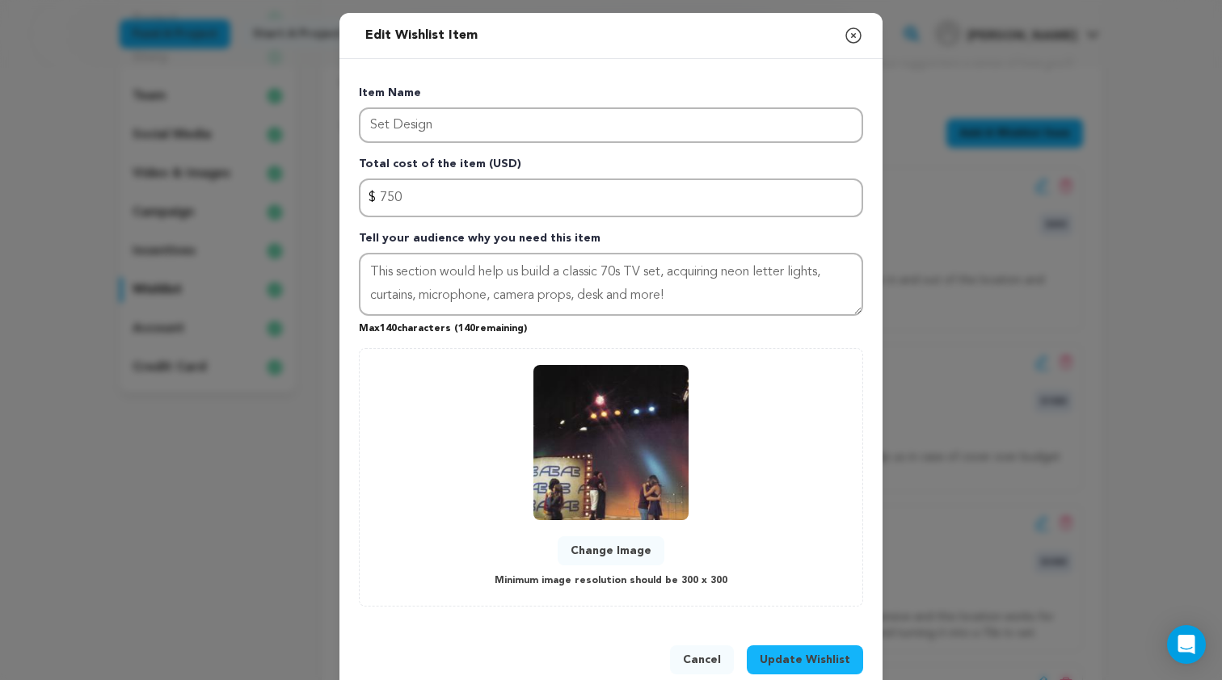
click at [818, 652] on span "Update Wishlist" at bounding box center [805, 660] width 91 height 16
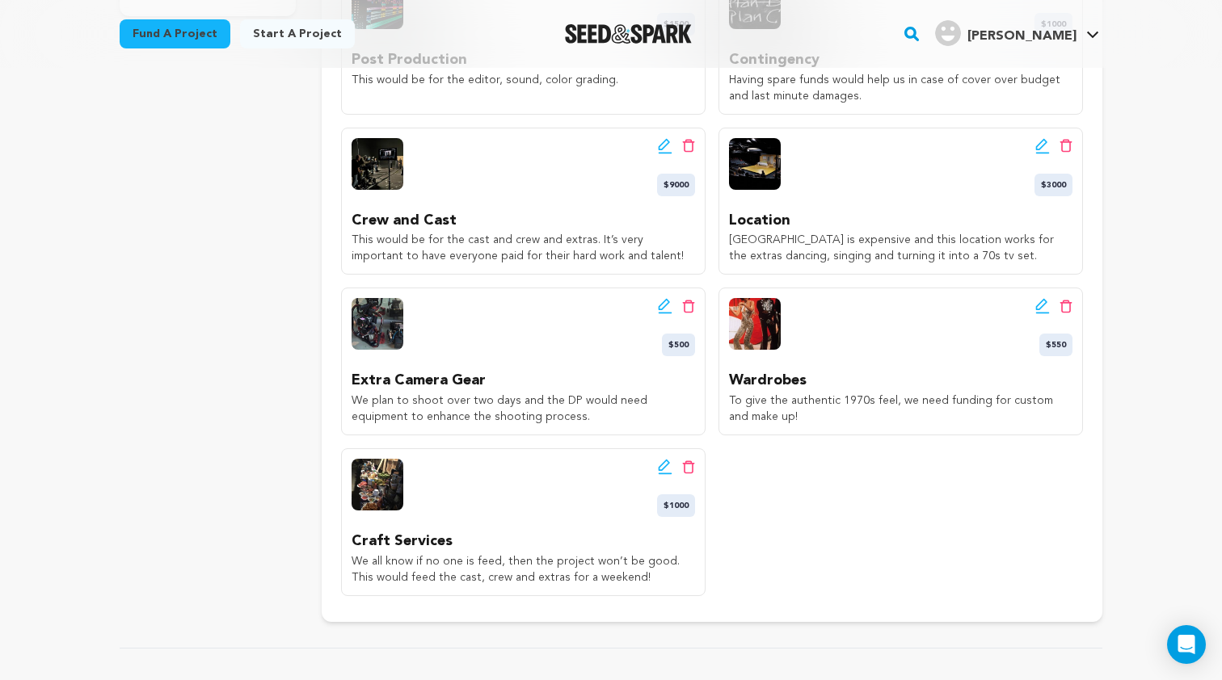
scroll to position [560, 0]
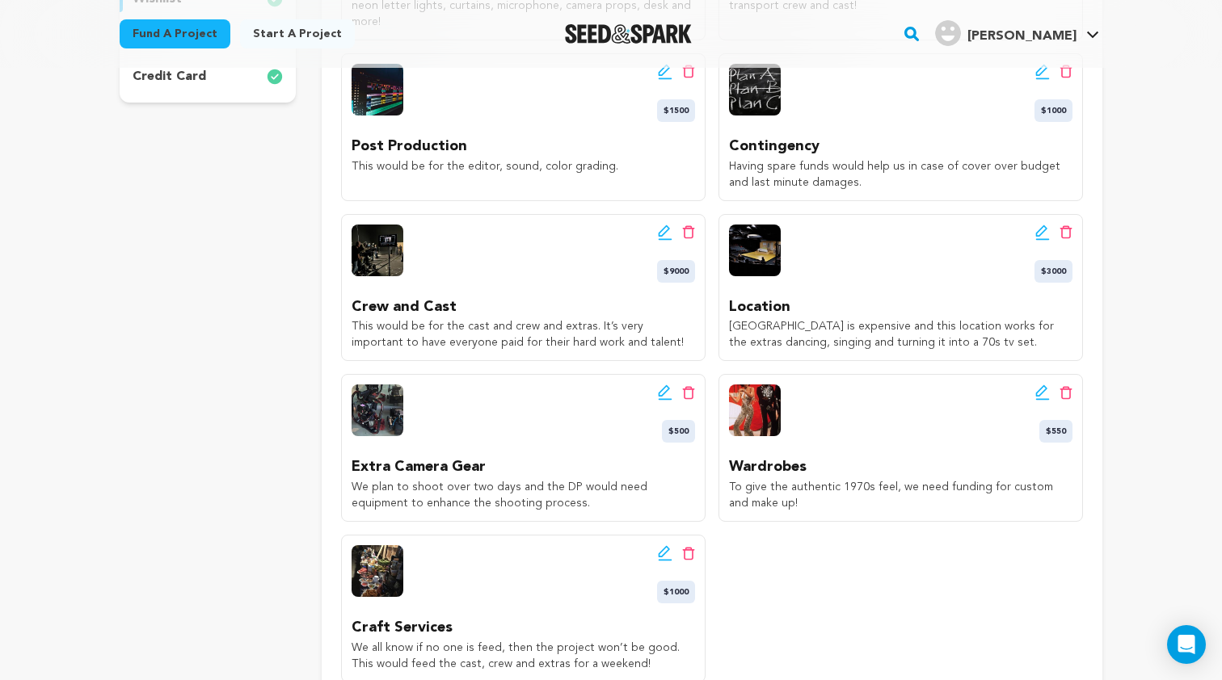
click at [1046, 374] on div "Edit wishlist button Delete wishlist button $550 Wardrobes To give the authenti…" at bounding box center [900, 448] width 364 height 148
click at [1038, 385] on icon at bounding box center [1042, 393] width 15 height 16
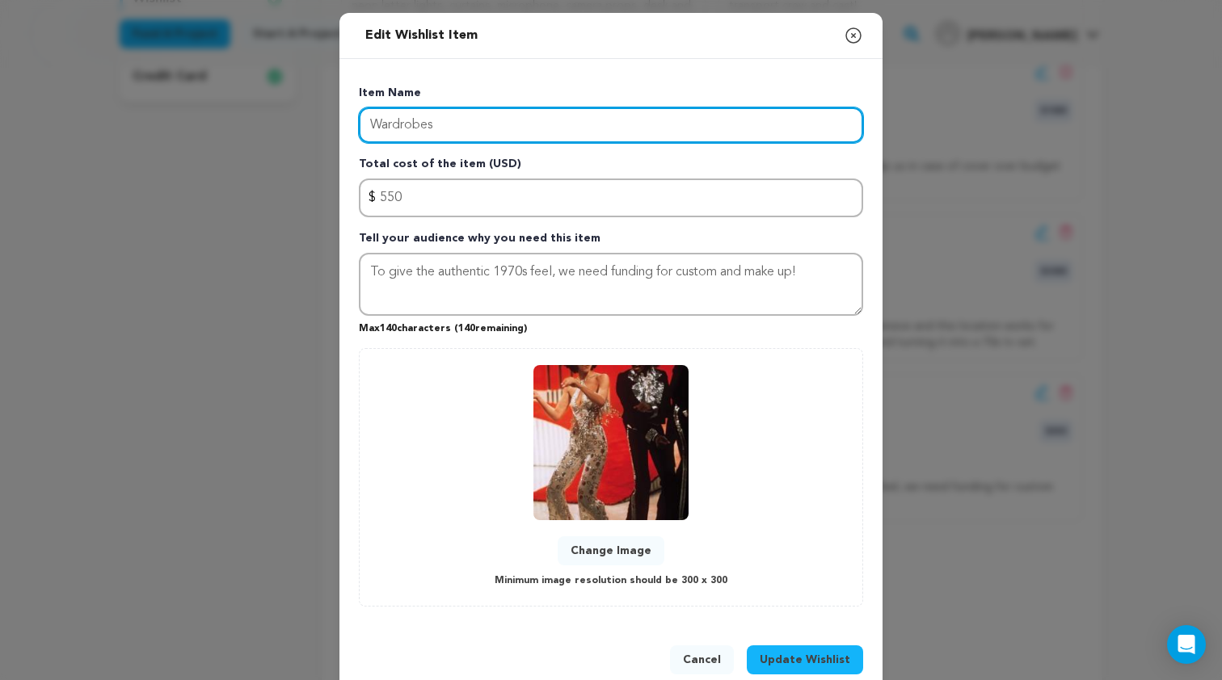
click at [579, 136] on input "Wardrobes" at bounding box center [611, 125] width 504 height 36
type input "Wardrobe"
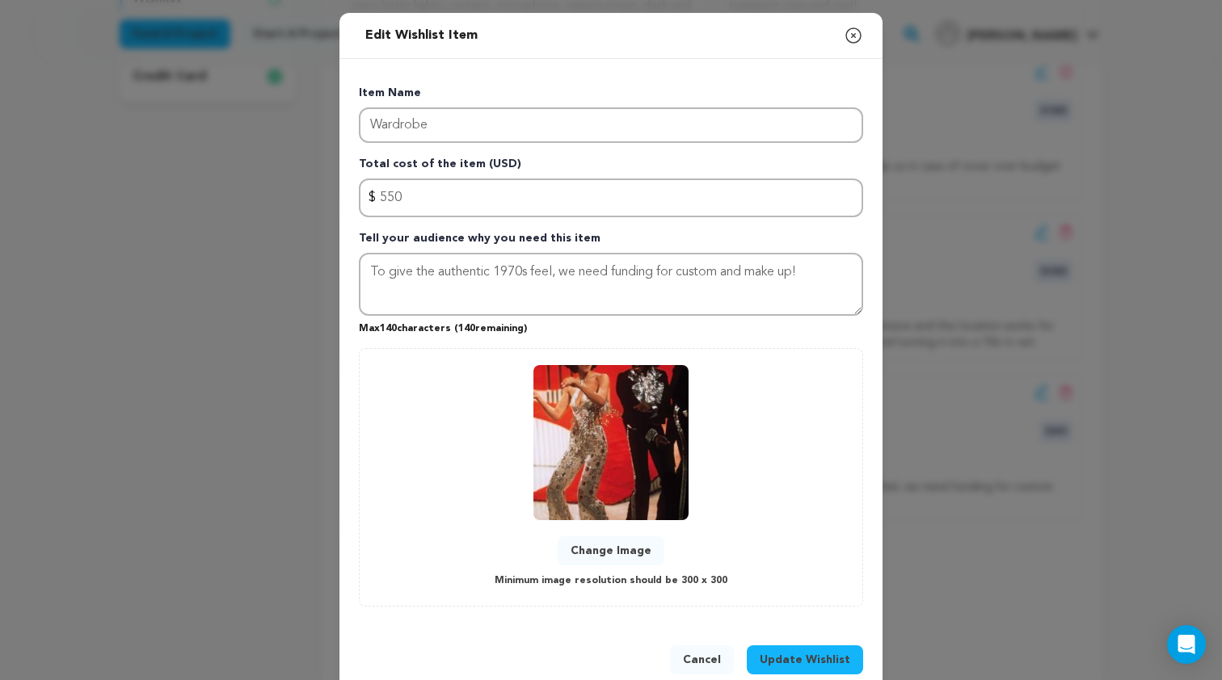
click at [819, 656] on span "Update Wishlist" at bounding box center [805, 660] width 91 height 16
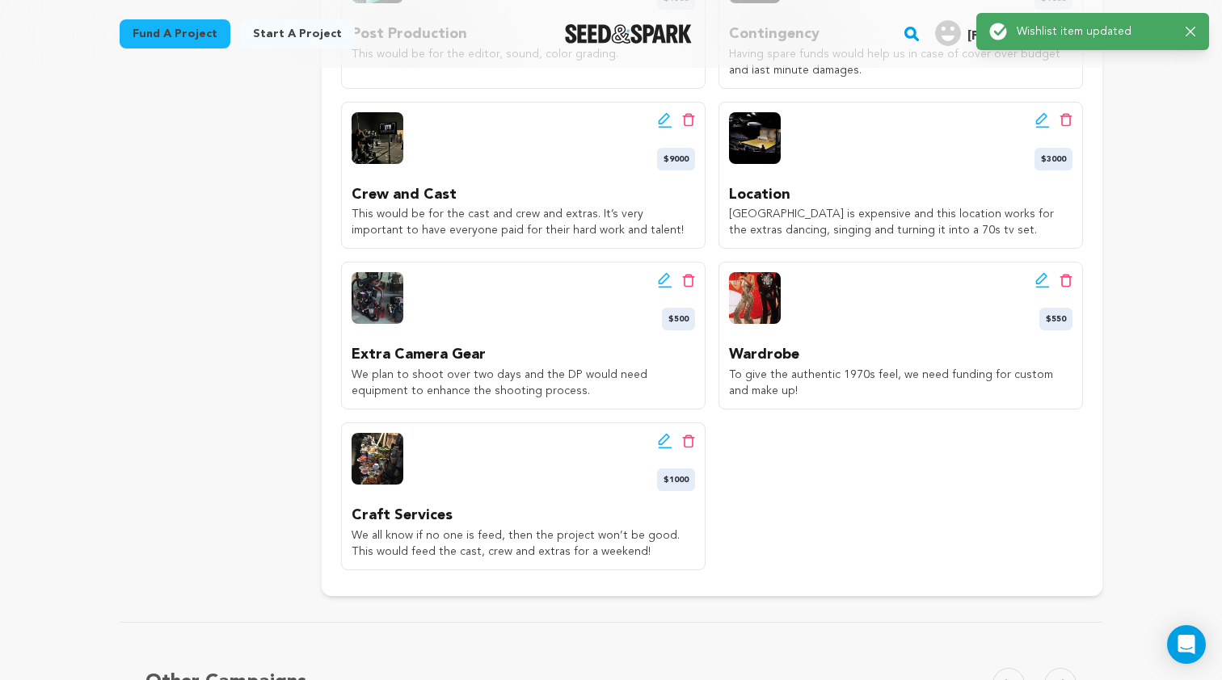
scroll to position [676, 0]
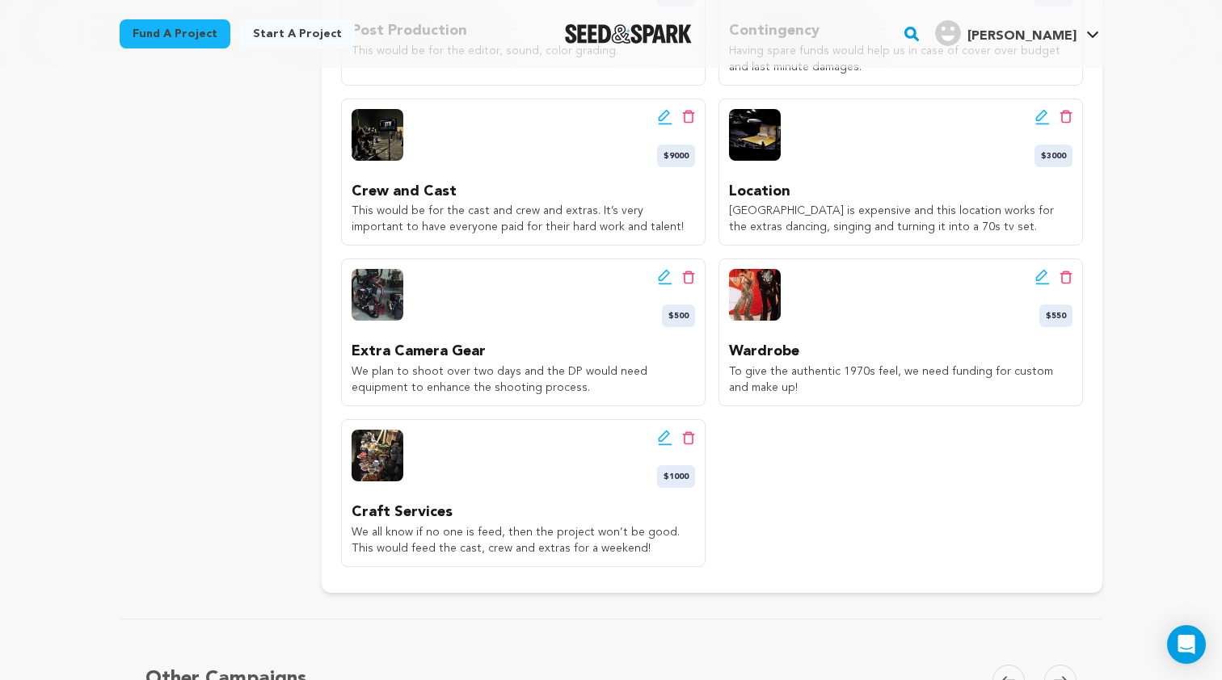
click at [672, 109] on icon at bounding box center [665, 117] width 15 height 16
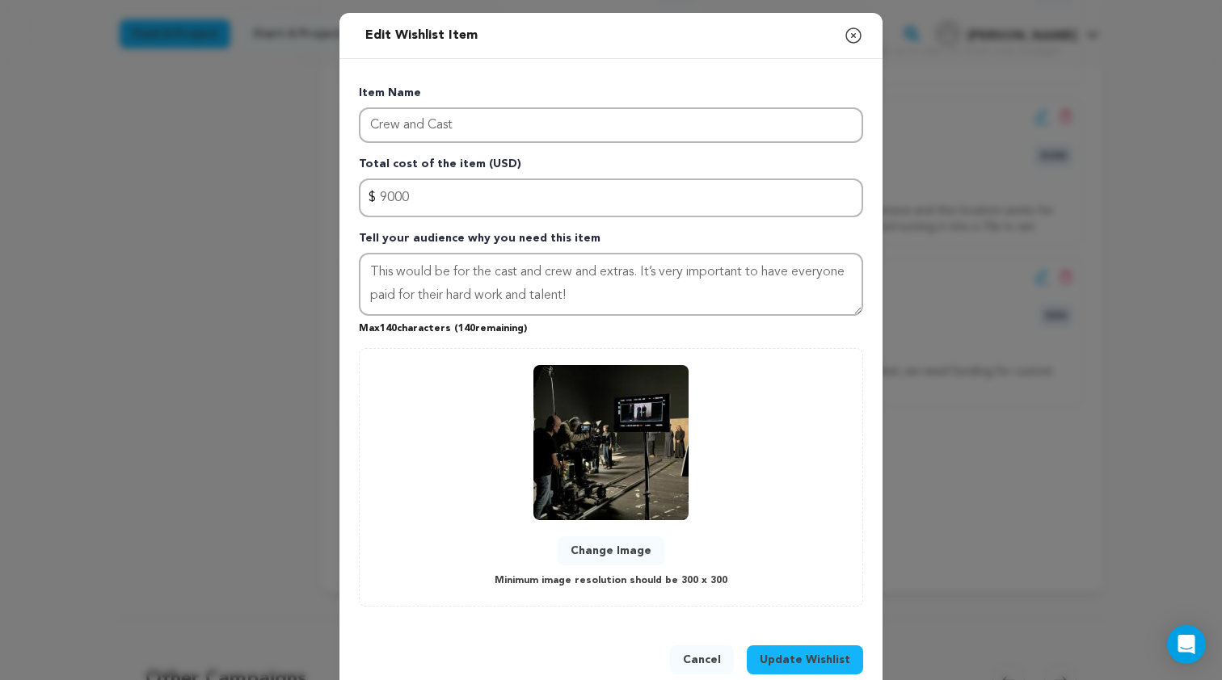
click at [852, 36] on icon "button" at bounding box center [853, 35] width 19 height 19
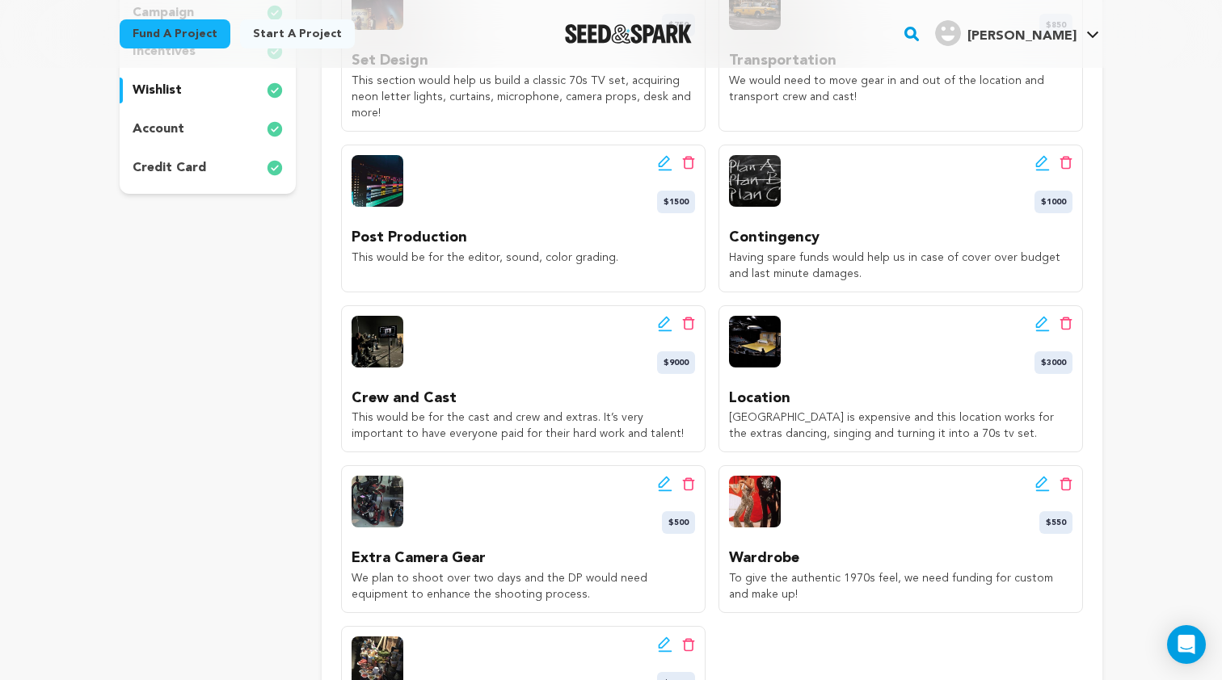
scroll to position [445, 0]
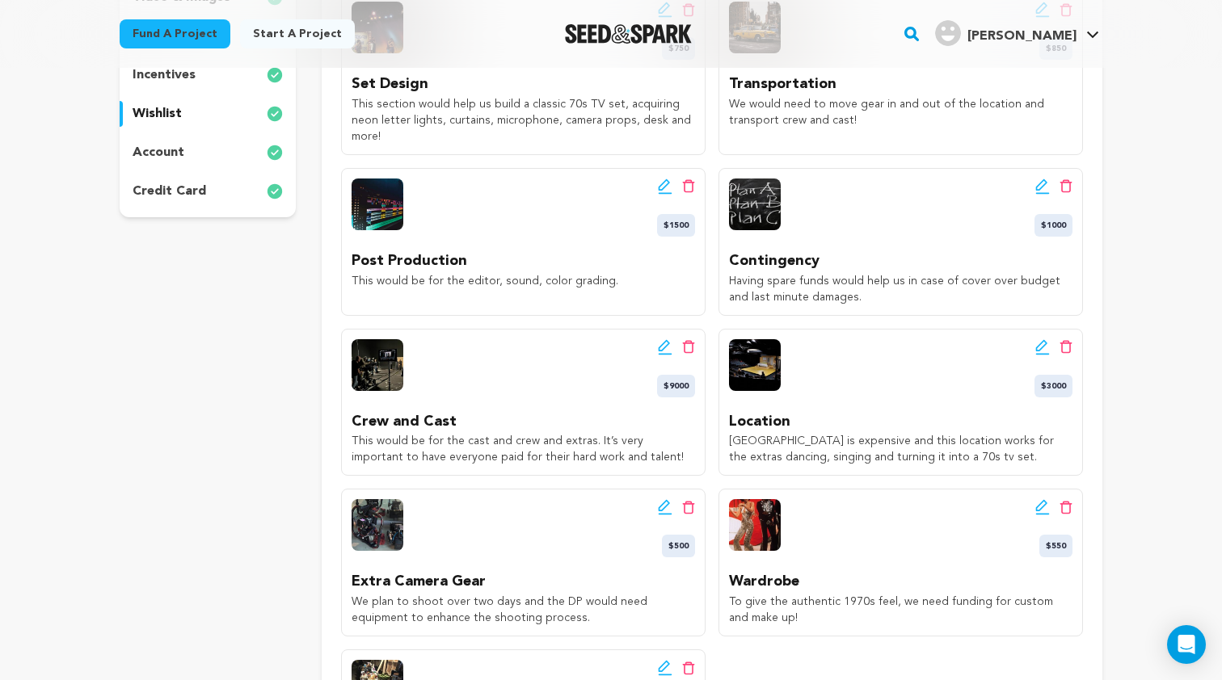
click at [660, 339] on icon at bounding box center [665, 347] width 15 height 16
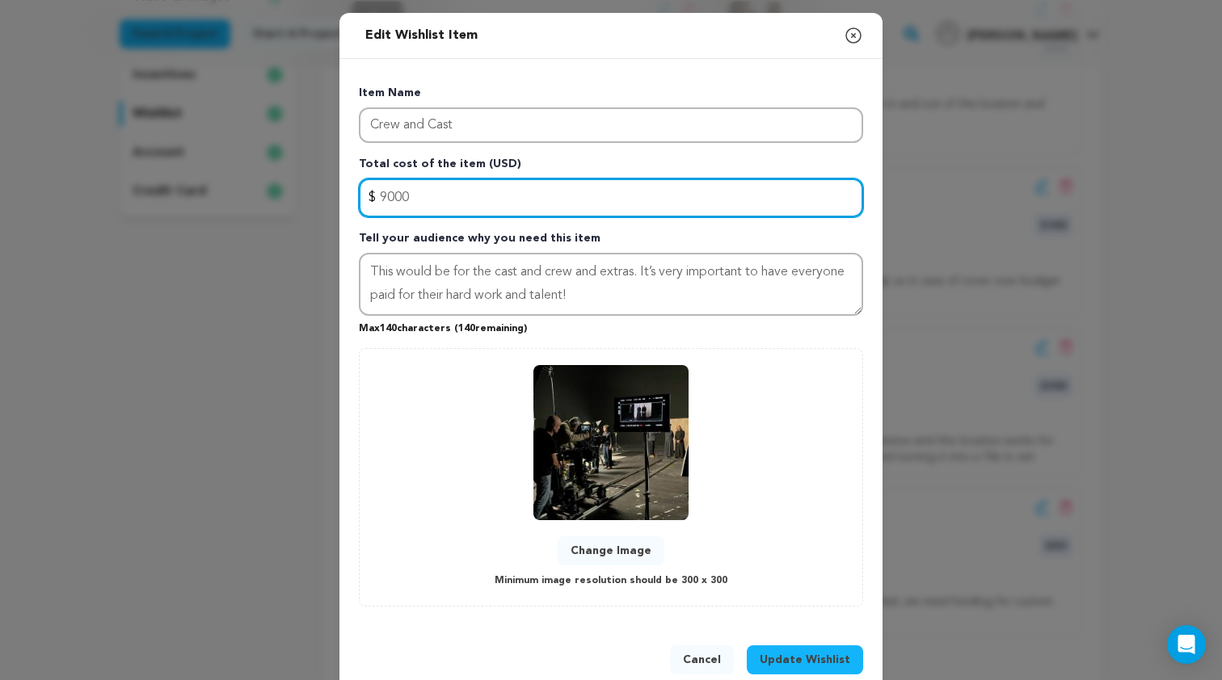
click at [387, 200] on input "9000" at bounding box center [611, 198] width 504 height 39
type input "8000"
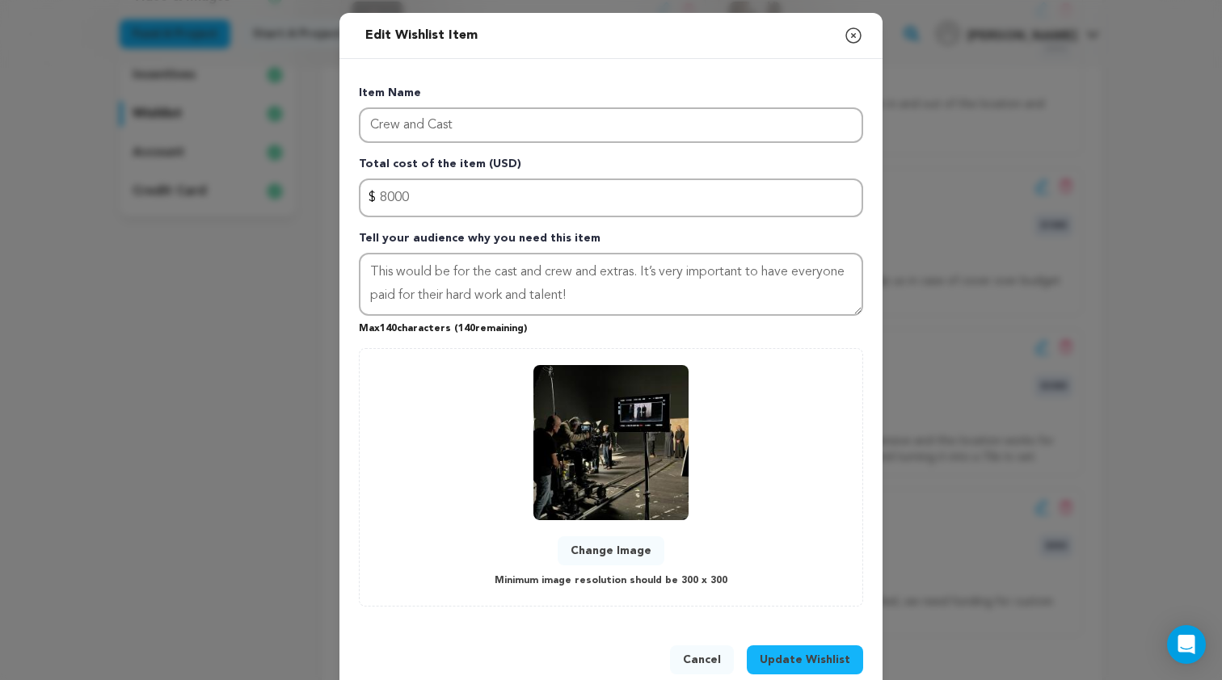
click at [813, 649] on button "Update Wishlist" at bounding box center [805, 660] width 116 height 29
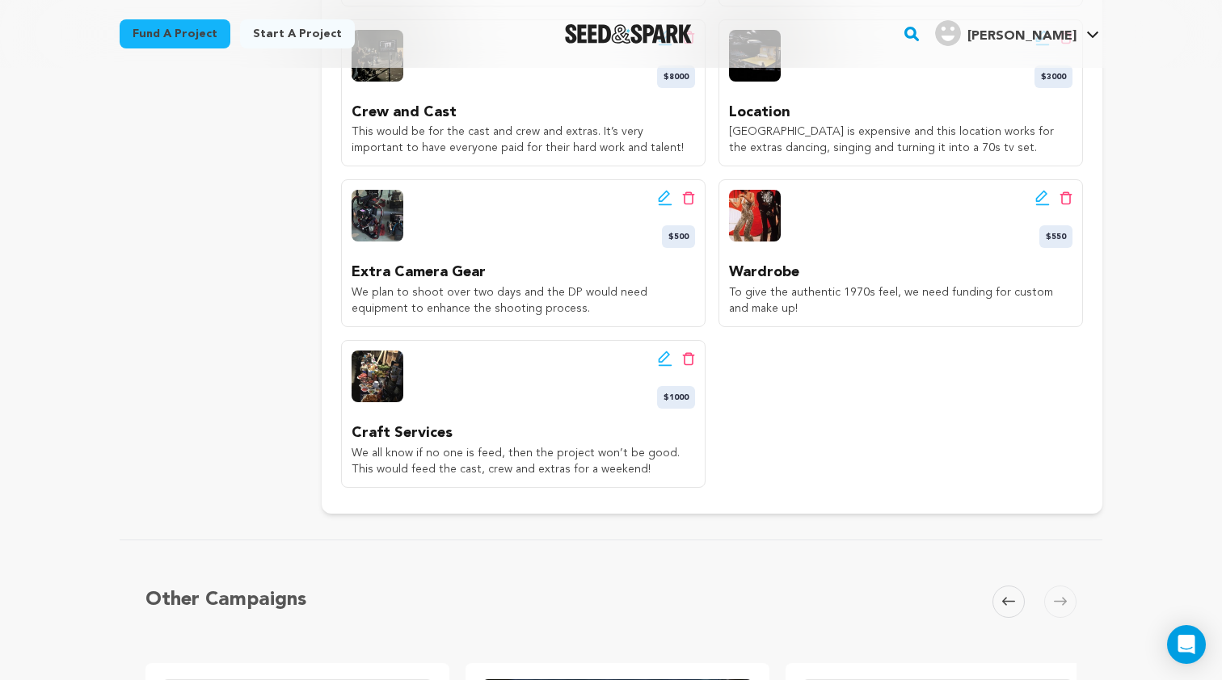
scroll to position [748, 0]
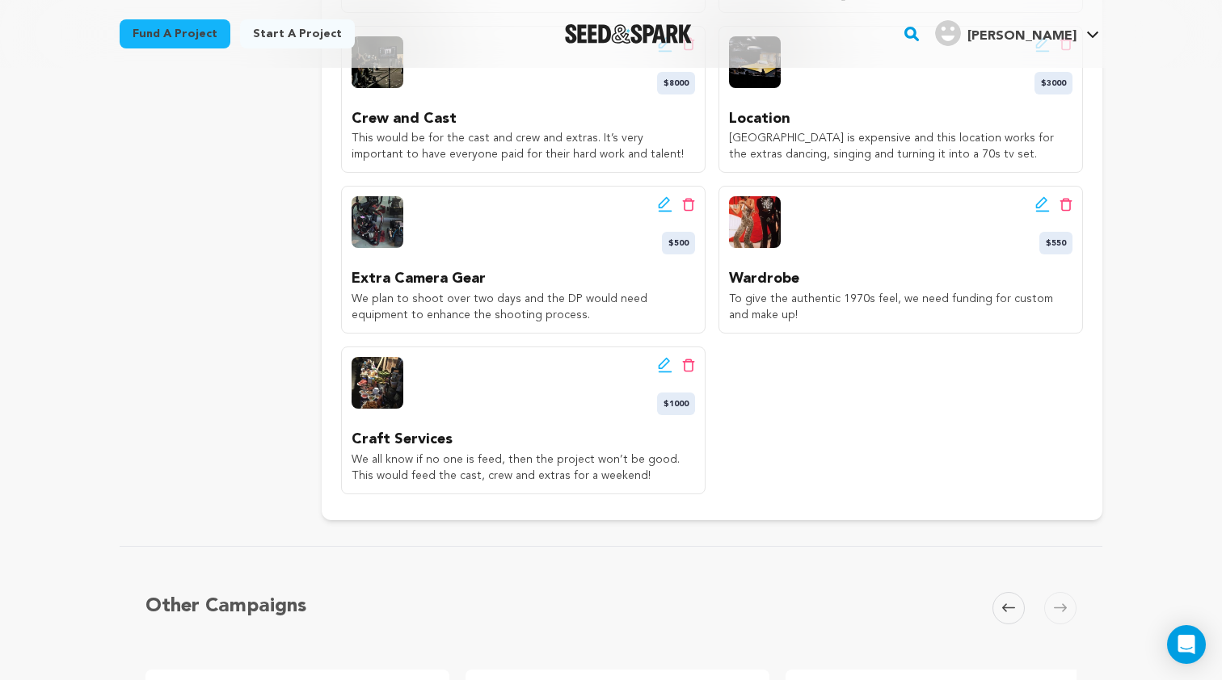
click at [666, 357] on icon at bounding box center [665, 365] width 15 height 16
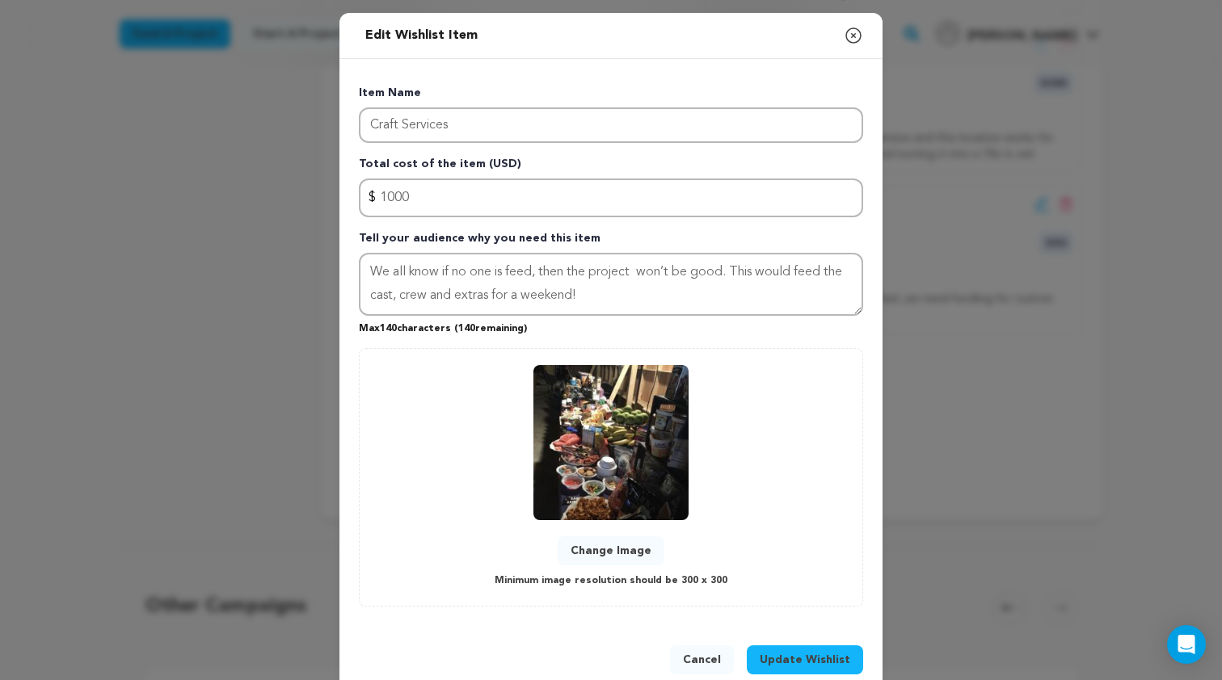
click at [540, 225] on div "Item Name Craft Services Total cost of the item (USD) $ Amount 1000 Tell your a…" at bounding box center [611, 346] width 504 height 522
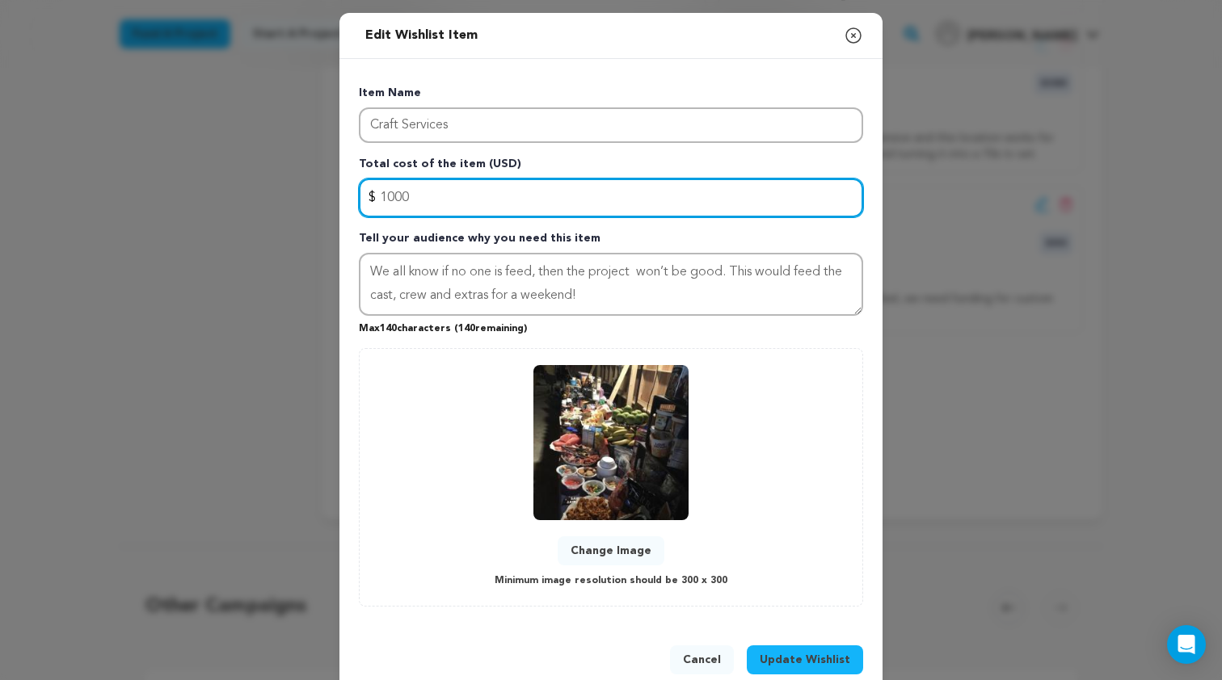
click at [537, 202] on input "1000" at bounding box center [611, 198] width 504 height 39
type input "1"
type input "500"
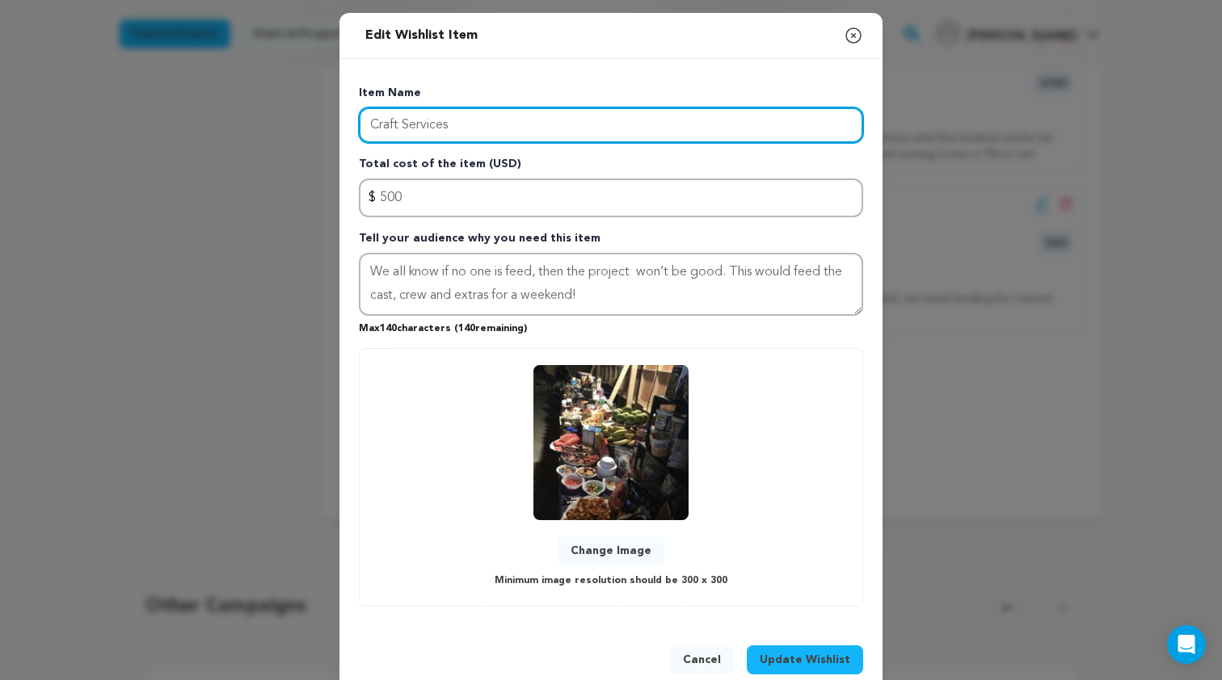
click at [579, 112] on input "Craft Services" at bounding box center [611, 125] width 504 height 36
click at [575, 130] on input "Craft Services" at bounding box center [611, 125] width 504 height 36
type input "Craft Services & Catering"
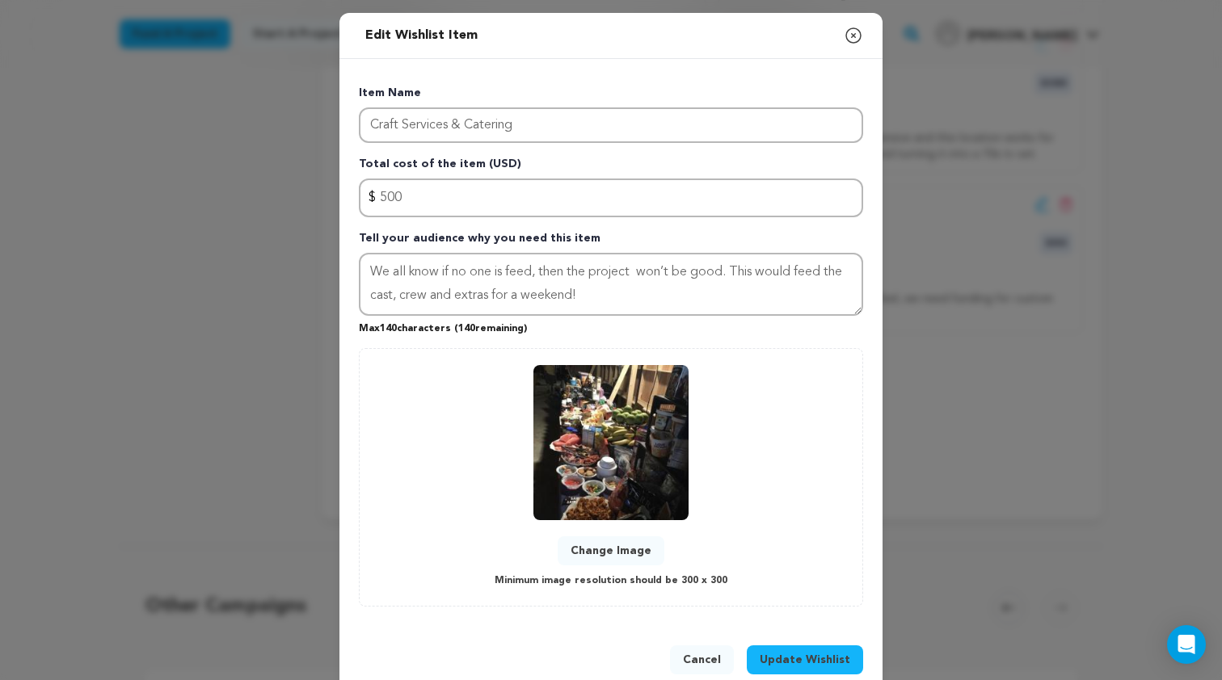
click at [794, 660] on span "Update Wishlist" at bounding box center [805, 660] width 91 height 16
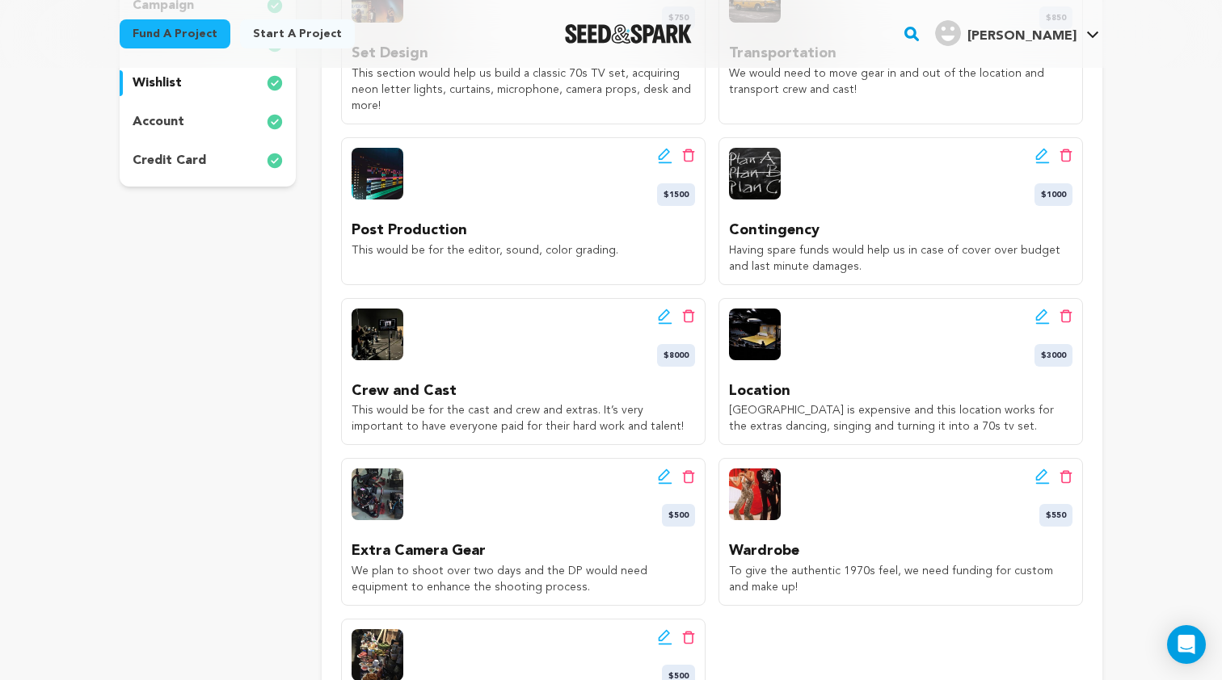
scroll to position [477, 0]
click at [1041, 147] on icon at bounding box center [1042, 155] width 15 height 16
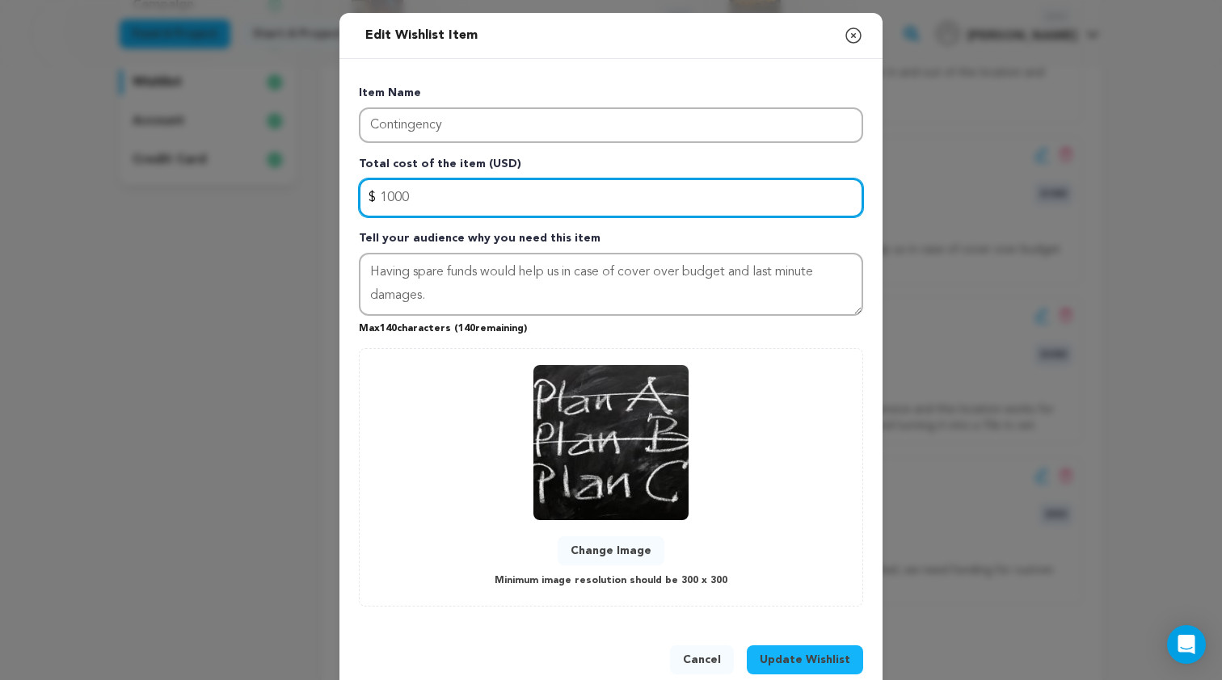
click at [583, 204] on input "1000" at bounding box center [611, 198] width 504 height 39
type input "1"
type input "750"
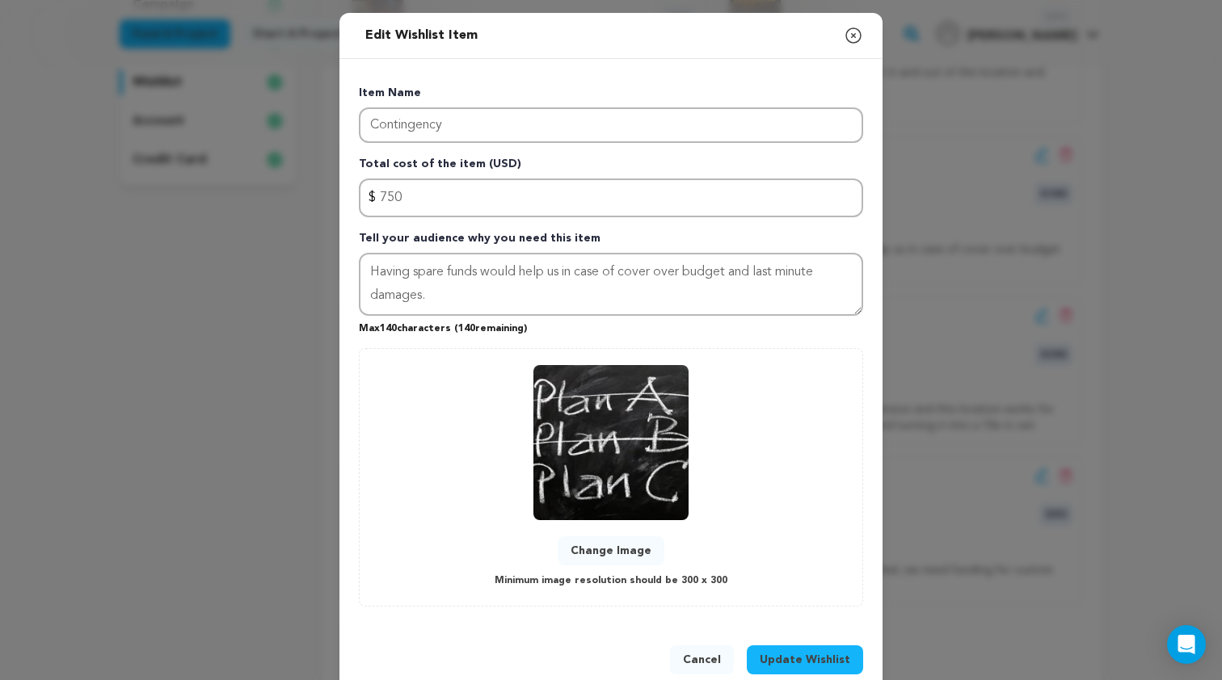
click at [839, 659] on span "Update Wishlist" at bounding box center [805, 660] width 91 height 16
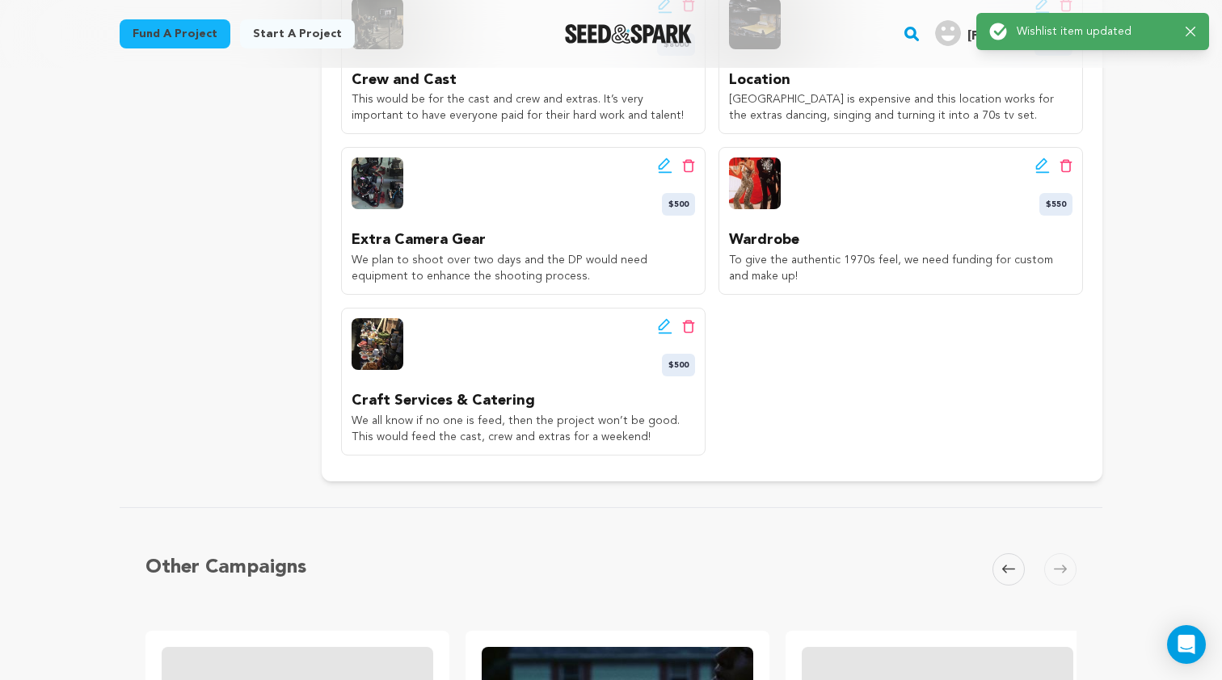
scroll to position [725, 0]
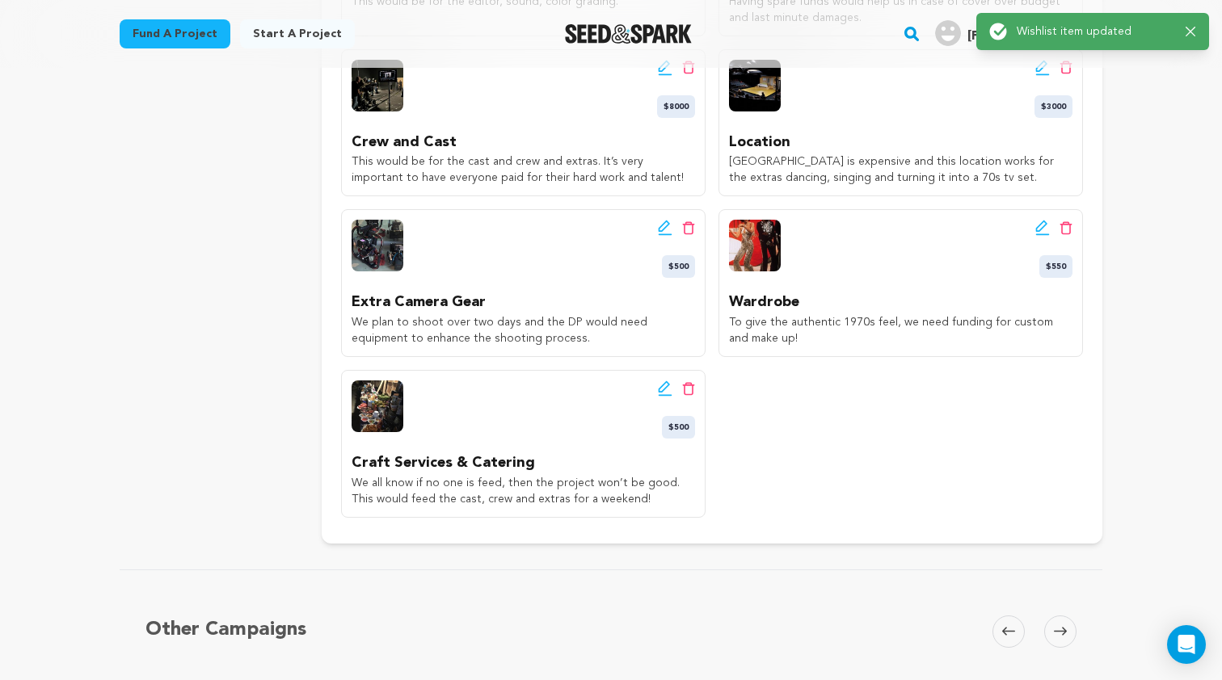
click at [658, 220] on icon at bounding box center [665, 228] width 15 height 16
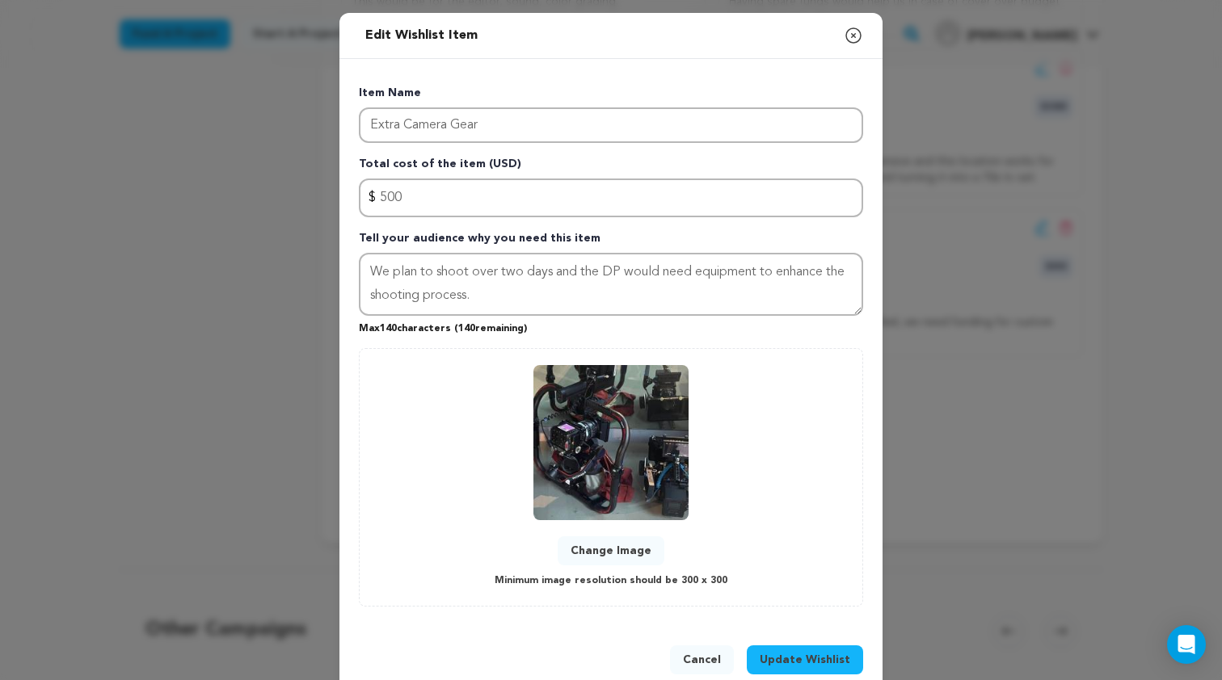
click at [474, 224] on div "Item Name Extra Camera Gear Total cost of the item (USD) $ Amount 500 Tell your…" at bounding box center [611, 346] width 504 height 522
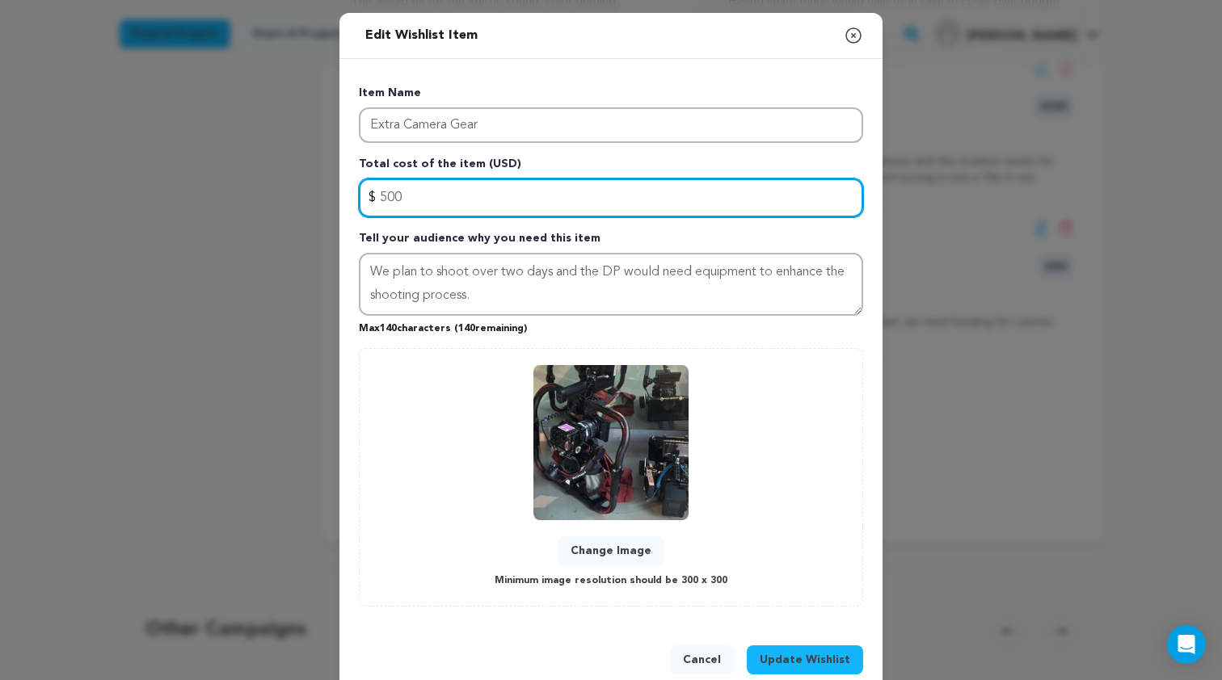
click at [473, 201] on input "500" at bounding box center [611, 198] width 504 height 39
type input "5"
type input "750"
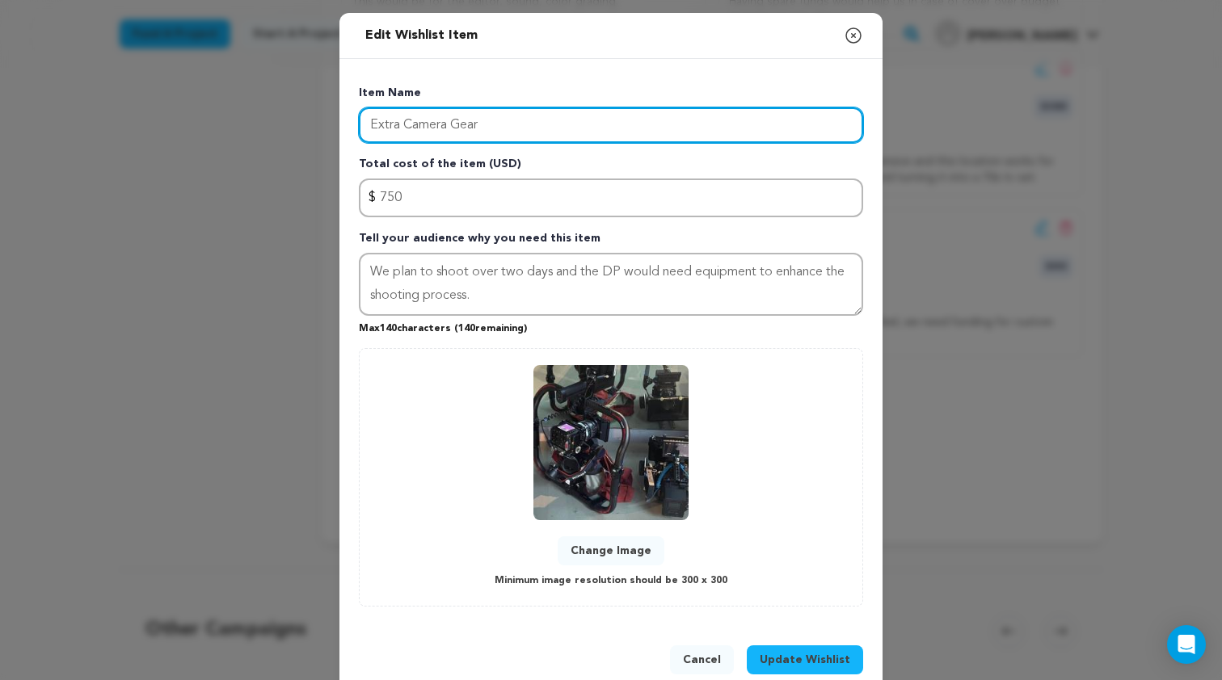
click at [476, 126] on input "Extra Camera Gear" at bounding box center [611, 125] width 504 height 36
drag, startPoint x: 405, startPoint y: 123, endPoint x: 321, endPoint y: 121, distance: 84.1
click at [321, 121] on div "Edit Wishlist Item Close modal Item Name Extra Camera Gear Total cost of the it…" at bounding box center [611, 357] width 1222 height 714
drag, startPoint x: 463, startPoint y: 124, endPoint x: 421, endPoint y: 122, distance: 42.1
click at [421, 122] on input "Camera Gear" at bounding box center [611, 125] width 504 height 36
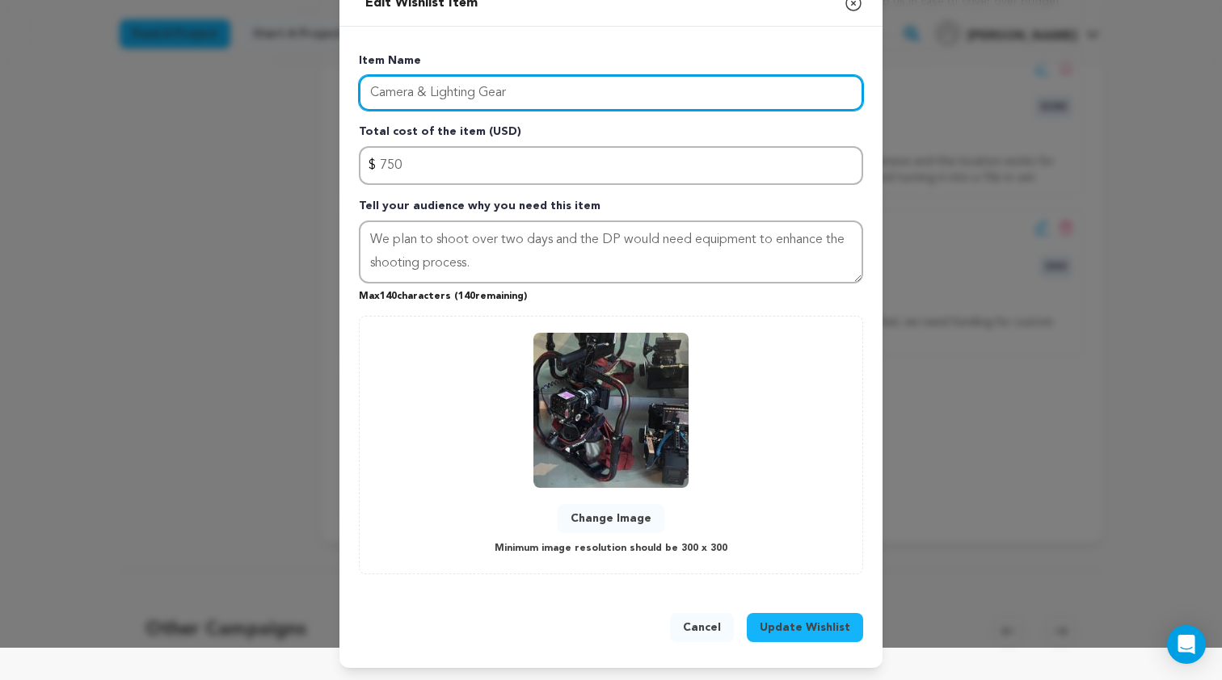
scroll to position [32, 0]
type input "Camera & Lighting Gear"
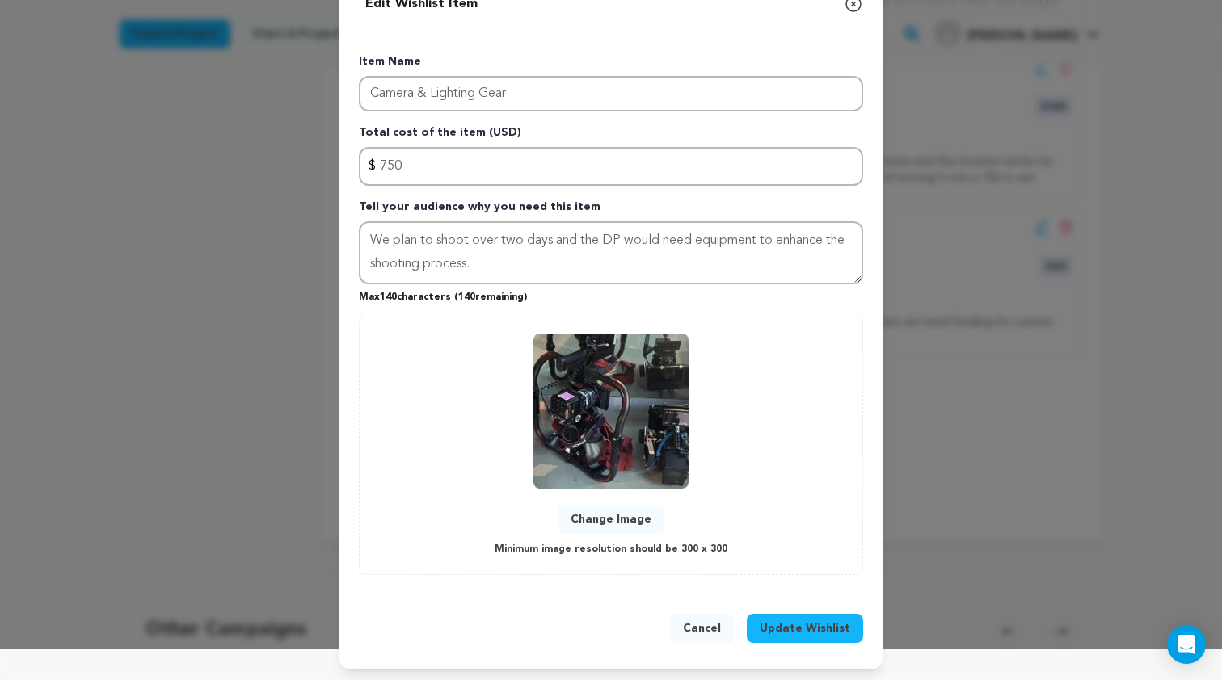
click at [801, 621] on span "Update Wishlist" at bounding box center [805, 629] width 91 height 16
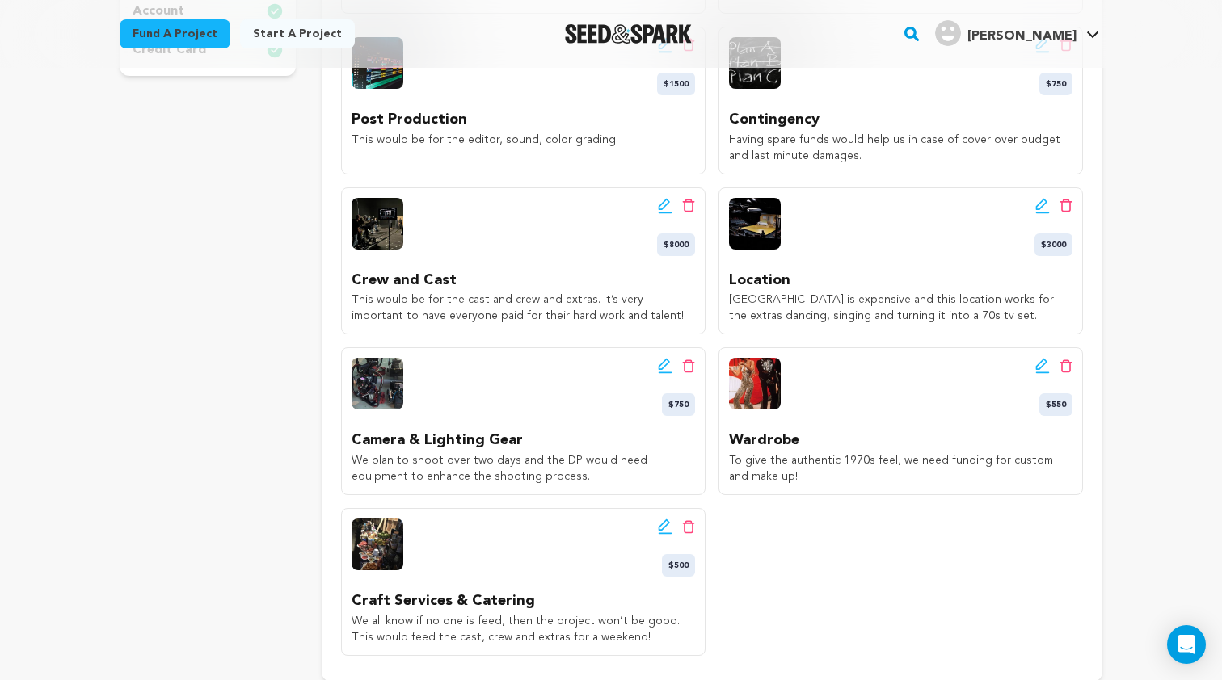
scroll to position [591, 0]
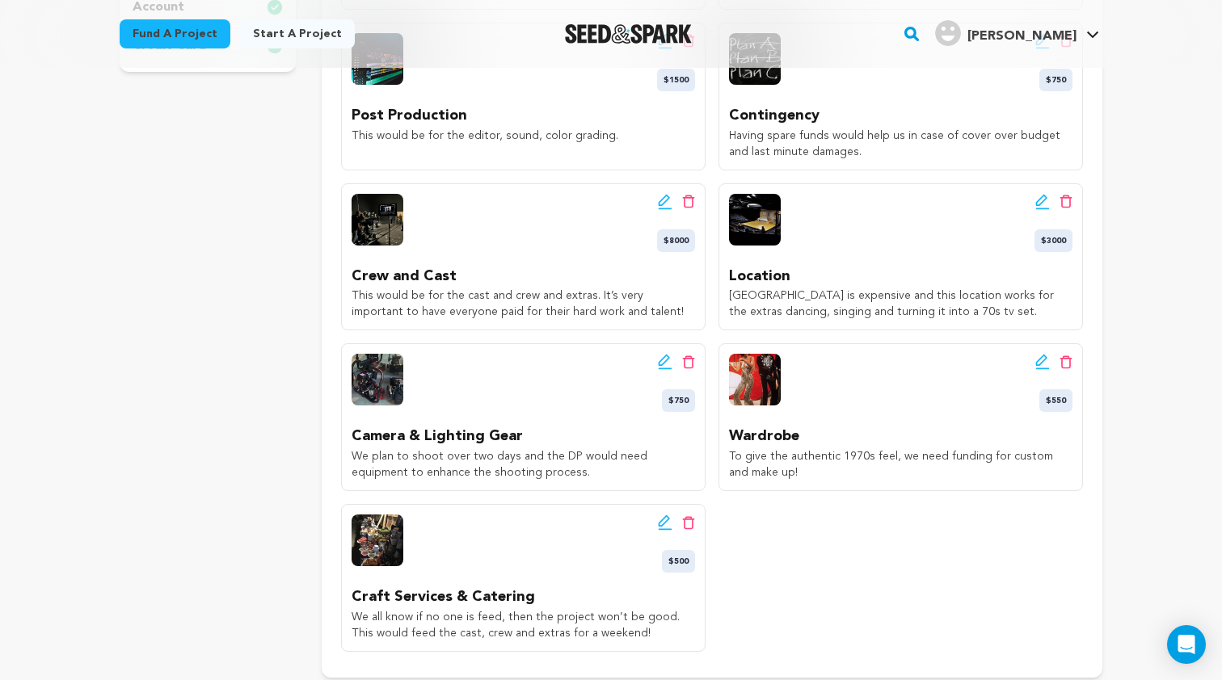
click at [1035, 194] on icon at bounding box center [1042, 202] width 15 height 16
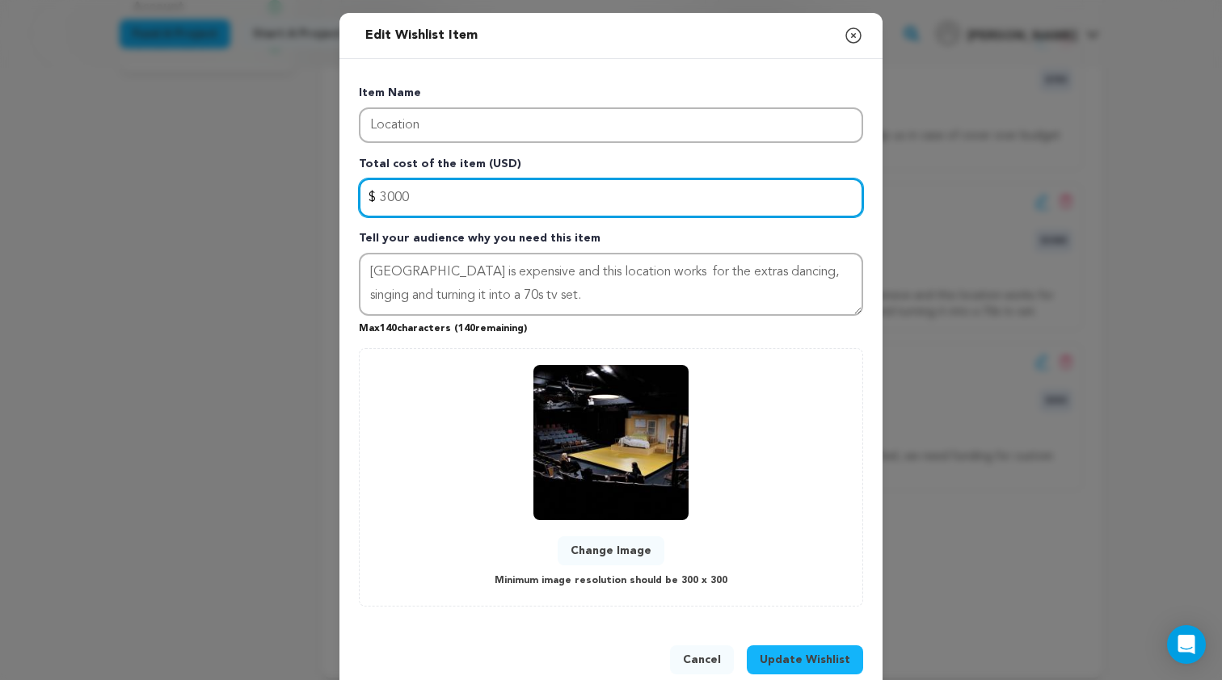
click at [778, 209] on input "3000" at bounding box center [611, 198] width 504 height 39
type input "3"
type input "2000"
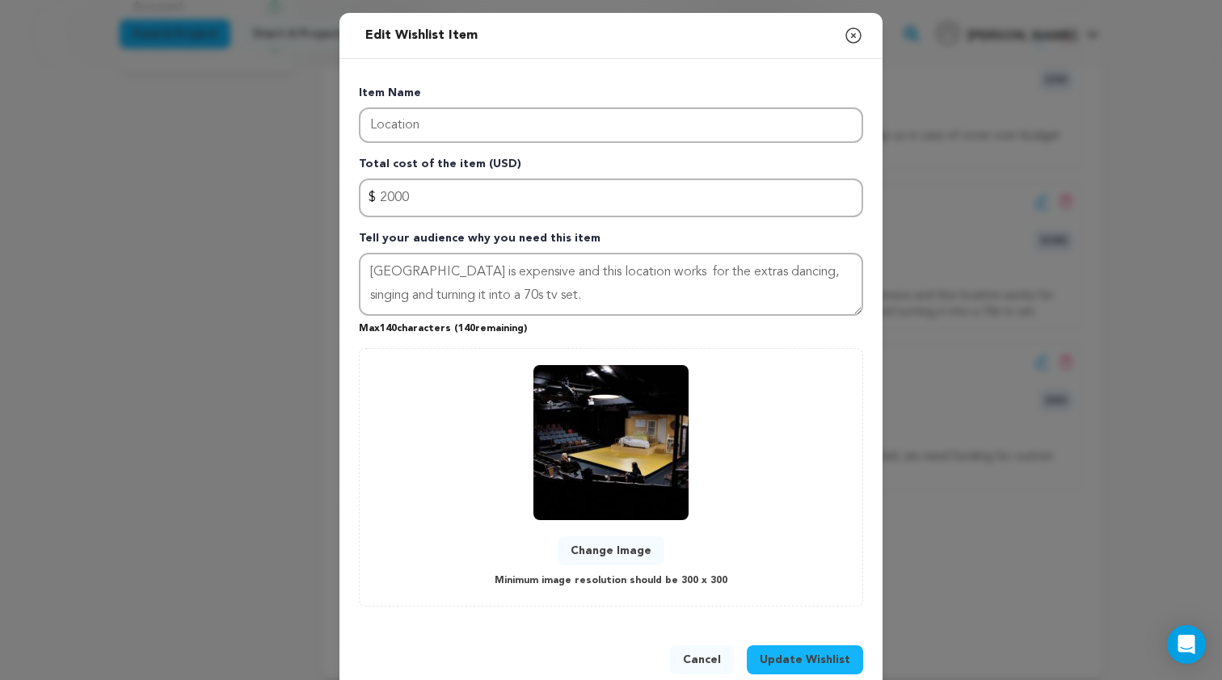
click at [809, 660] on span "Update Wishlist" at bounding box center [805, 660] width 91 height 16
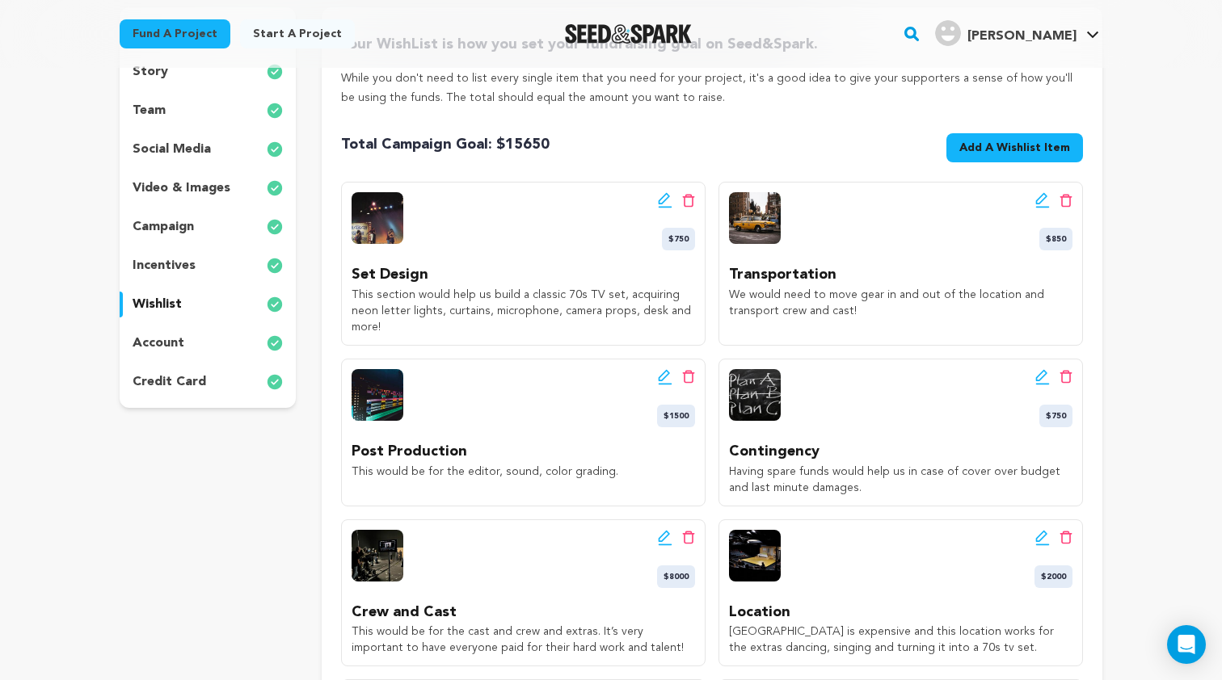
scroll to position [258, 0]
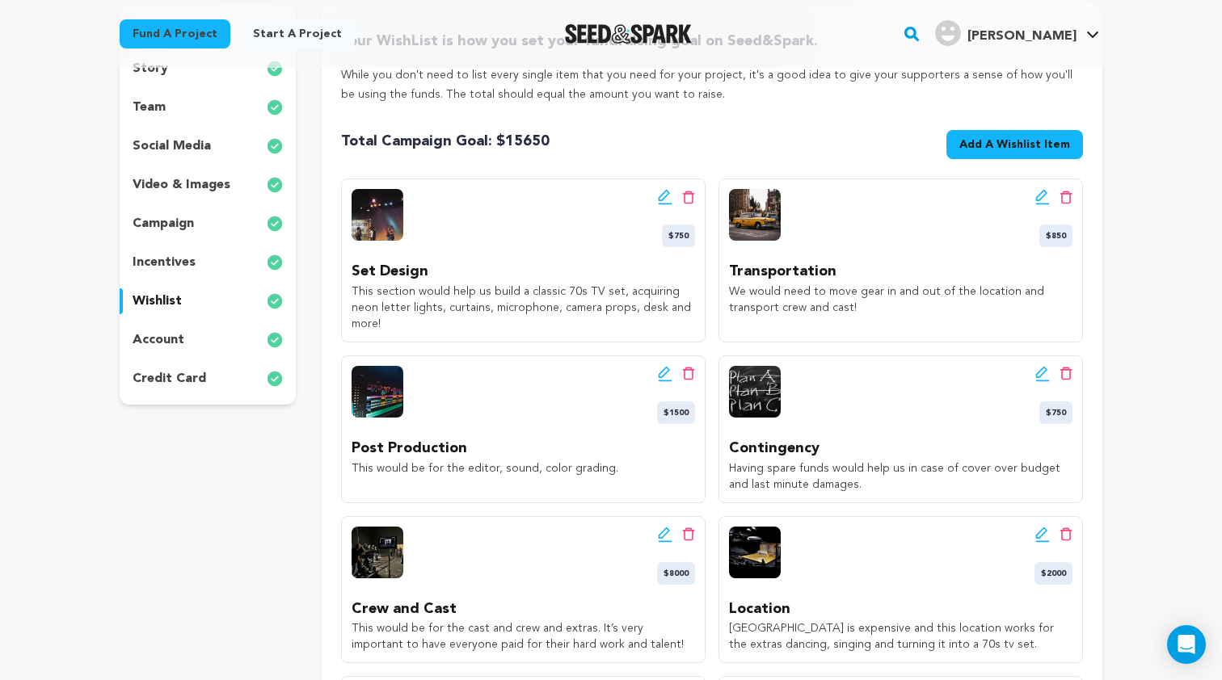
click at [1042, 200] on icon at bounding box center [1042, 197] width 15 height 16
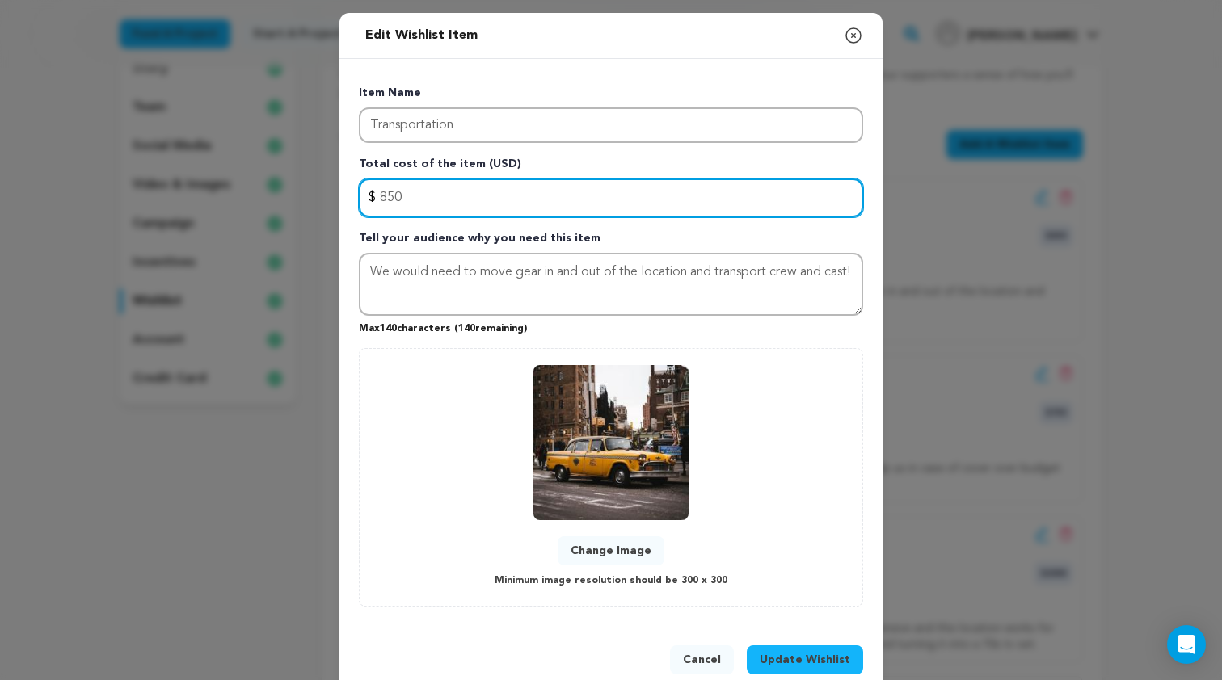
click at [563, 192] on input "850" at bounding box center [611, 198] width 504 height 39
type input "8"
type input "700"
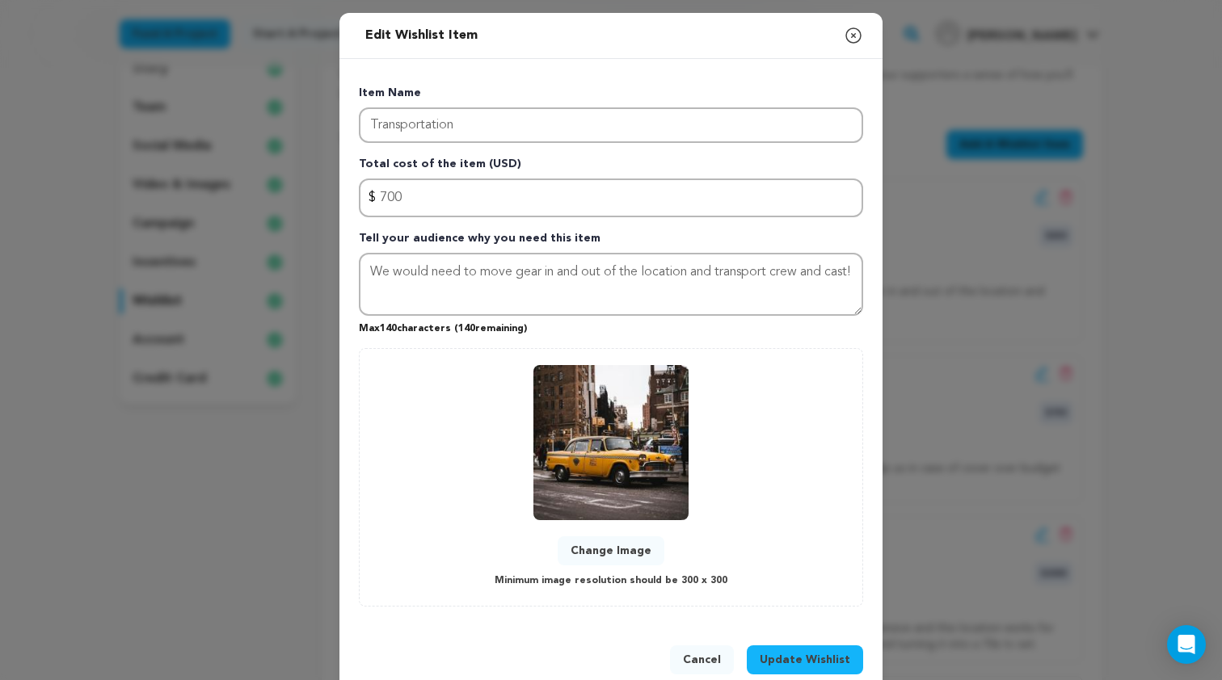
click at [821, 672] on button "Update Wishlist" at bounding box center [805, 660] width 116 height 29
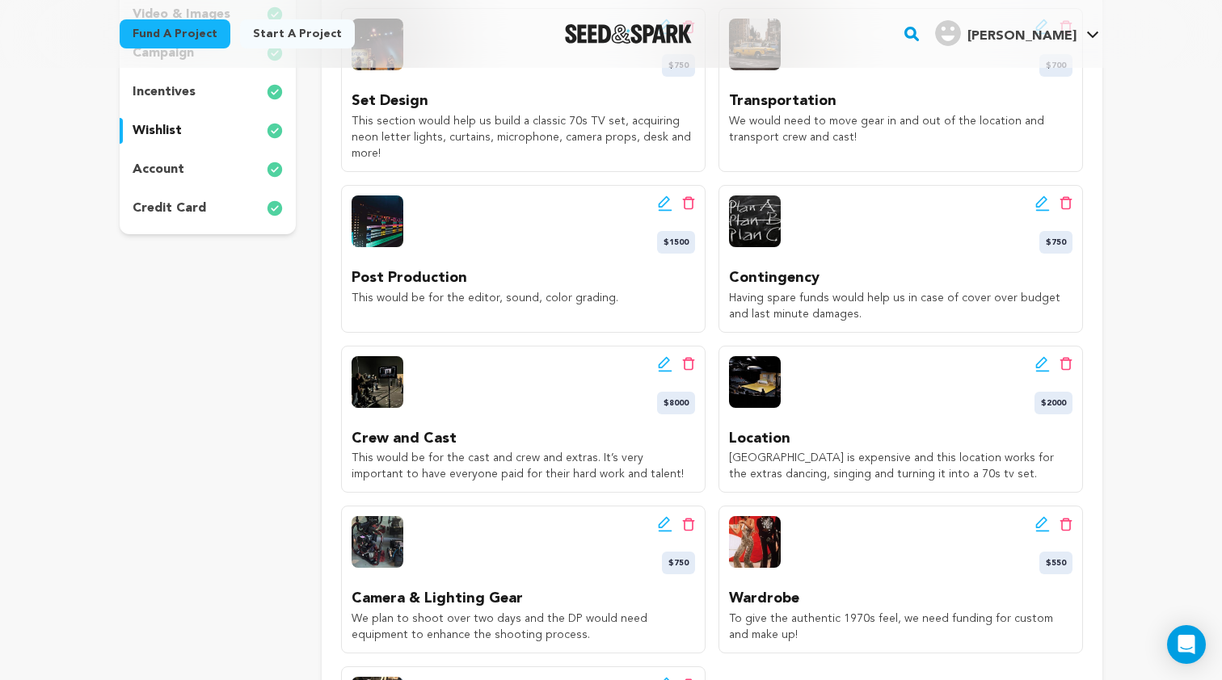
scroll to position [428, 0]
click at [664, 196] on icon at bounding box center [665, 204] width 15 height 16
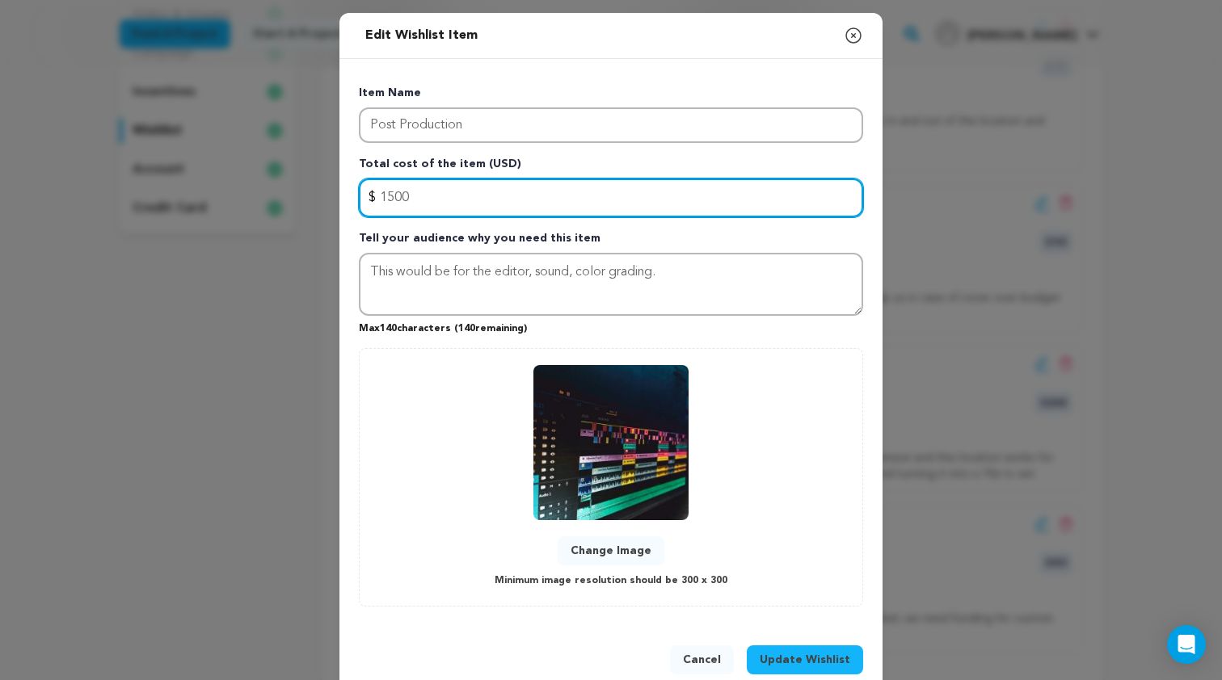
click at [485, 207] on input "1500" at bounding box center [611, 198] width 504 height 39
type input "1000"
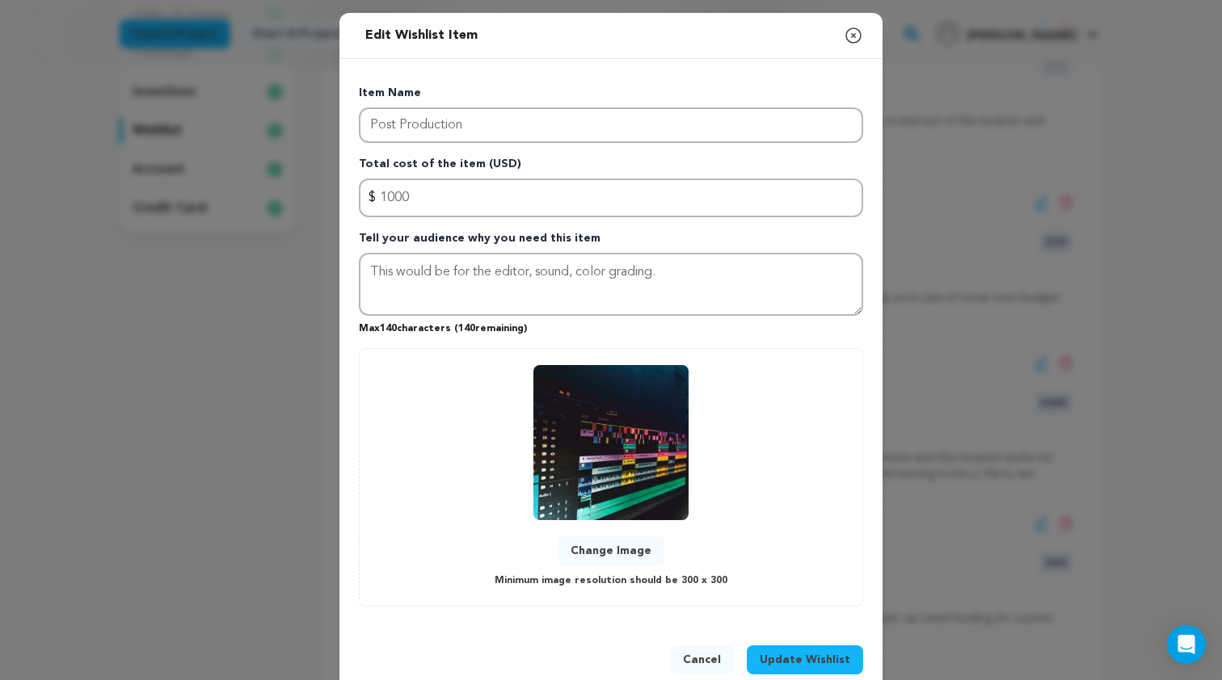
click at [797, 657] on span "Update Wishlist" at bounding box center [805, 660] width 91 height 16
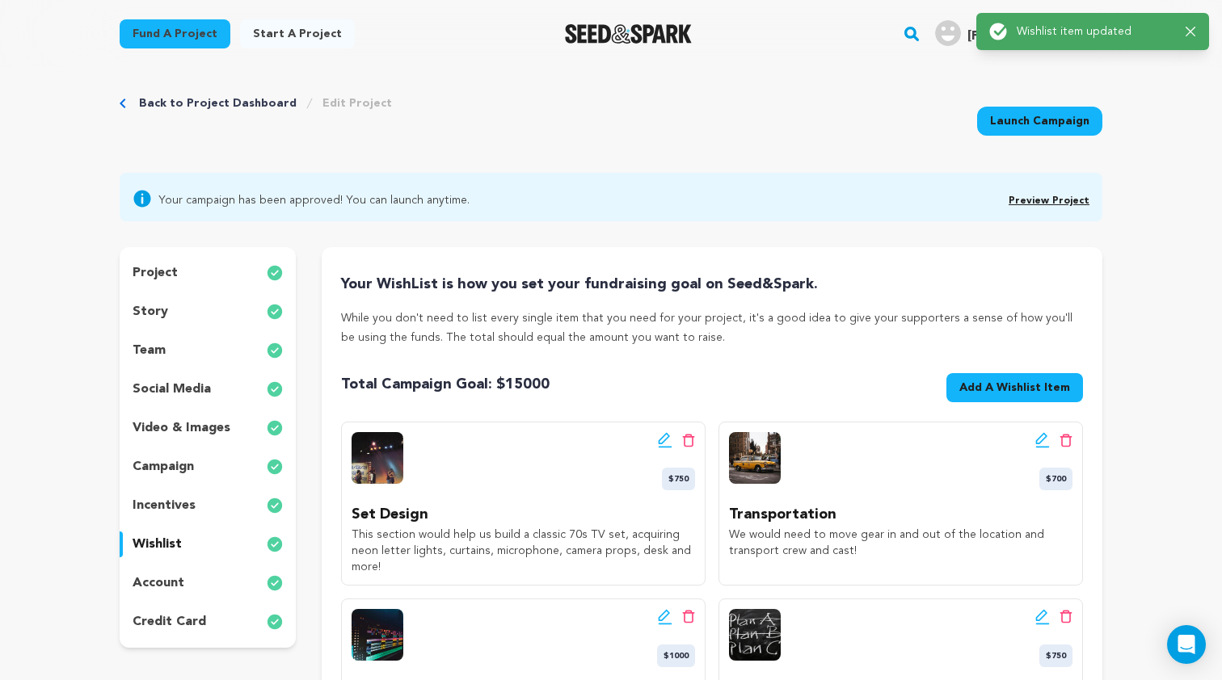
scroll to position [0, 0]
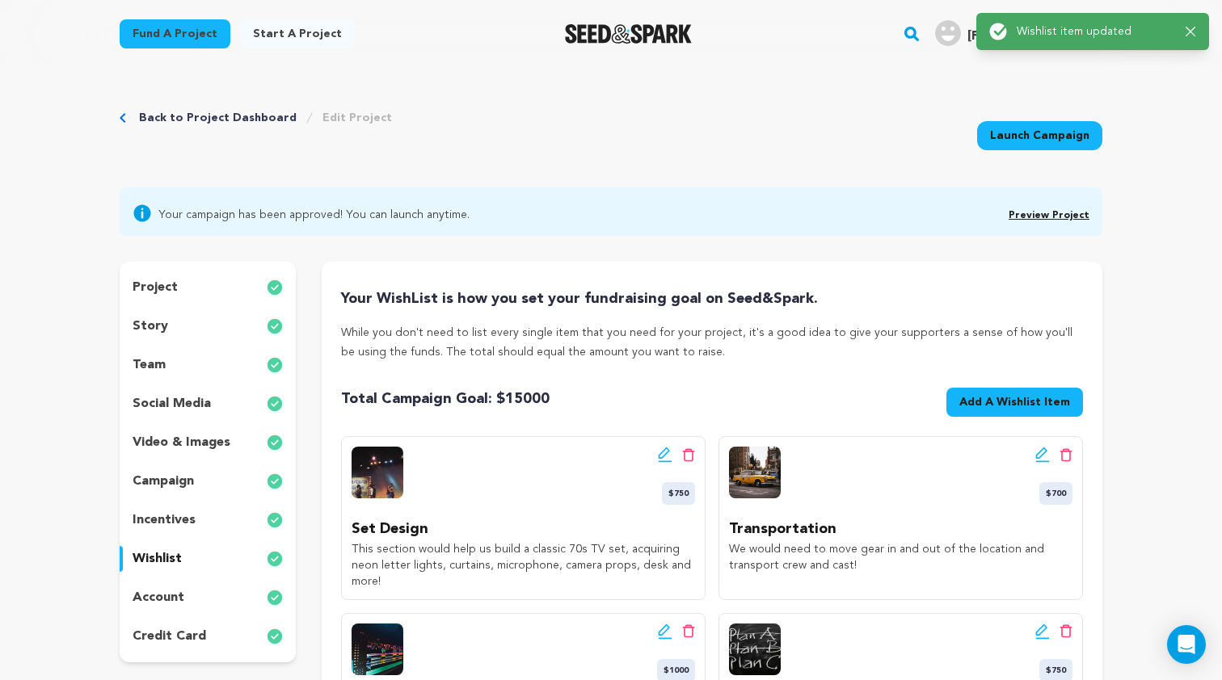
click at [751, 445] on div "Edit wishlist button Delete wishlist button $700 Transportation We would need t…" at bounding box center [900, 518] width 364 height 164
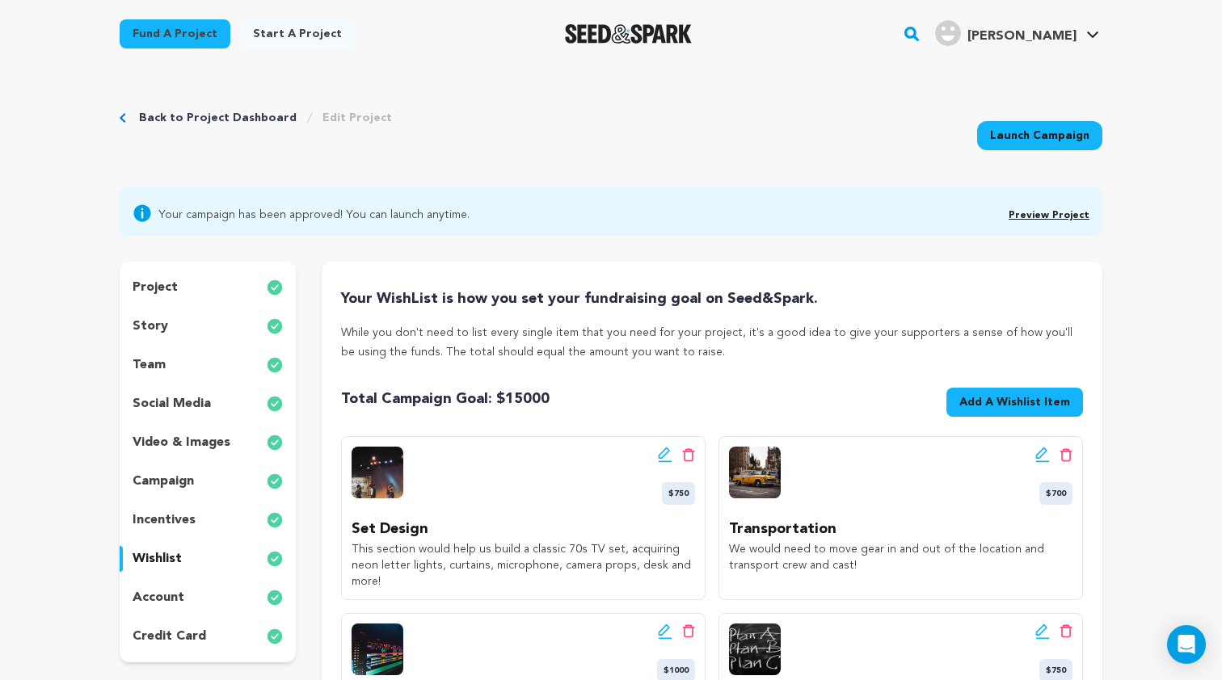
click at [158, 364] on p "team" at bounding box center [149, 365] width 33 height 19
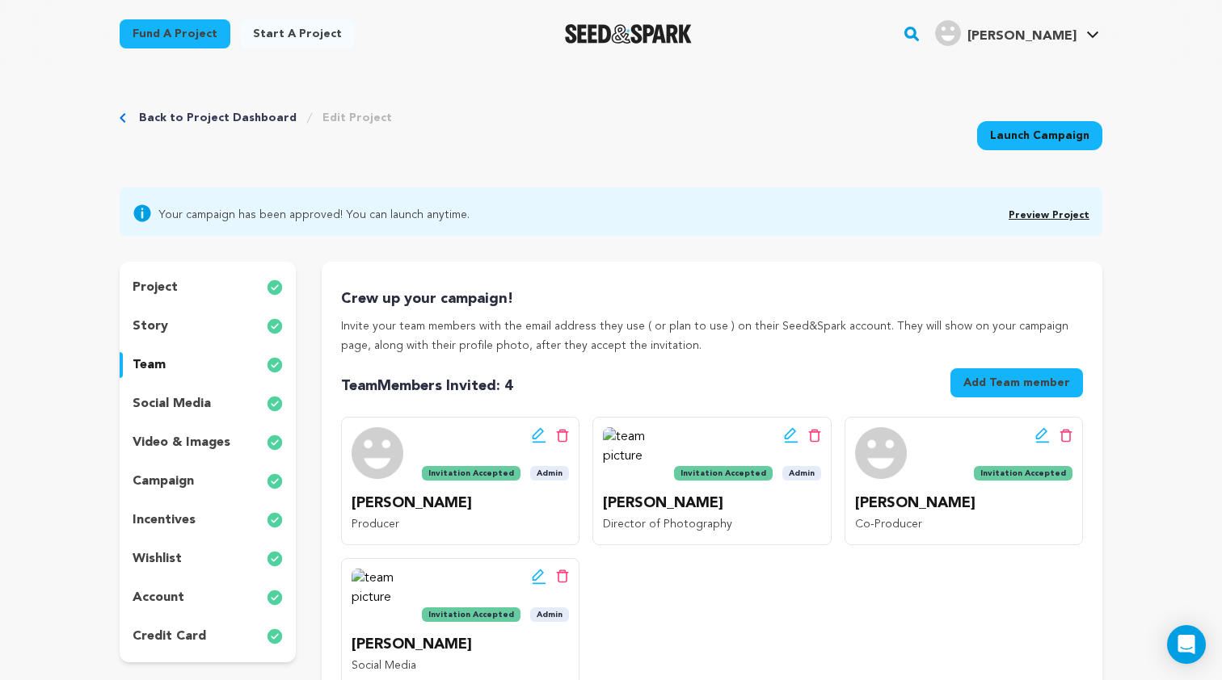
scroll to position [94, 0]
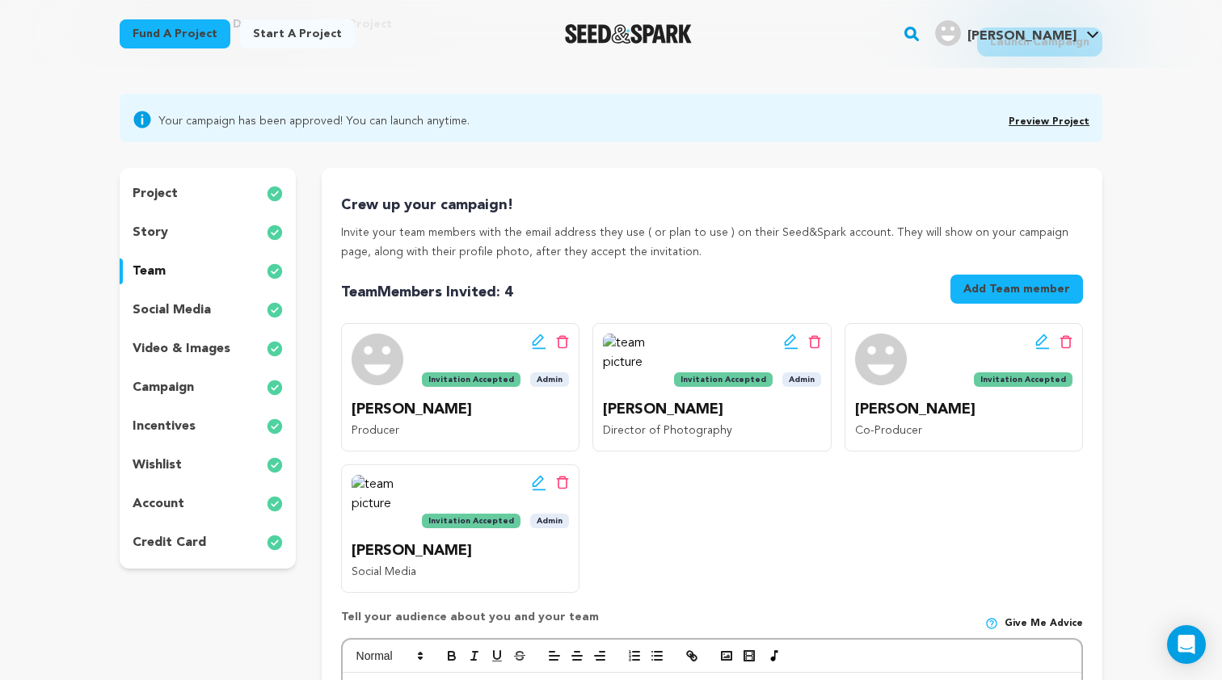
click at [210, 312] on div "social media" at bounding box center [208, 310] width 176 height 26
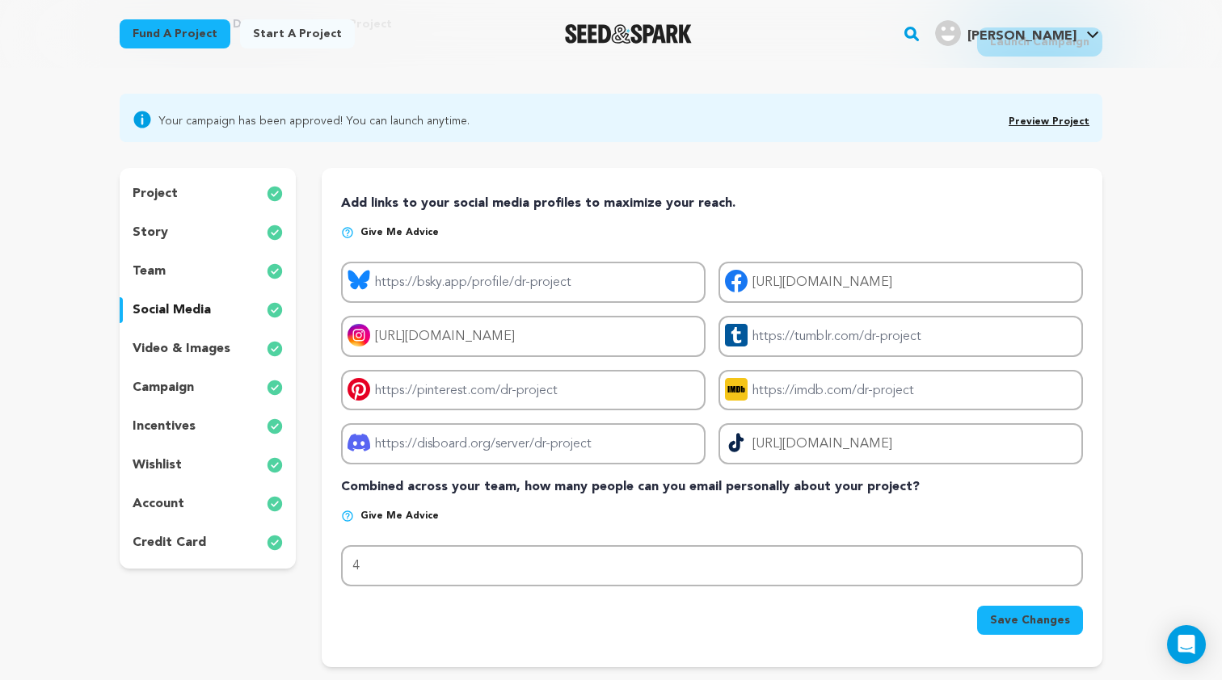
click at [204, 347] on p "video & images" at bounding box center [182, 348] width 98 height 19
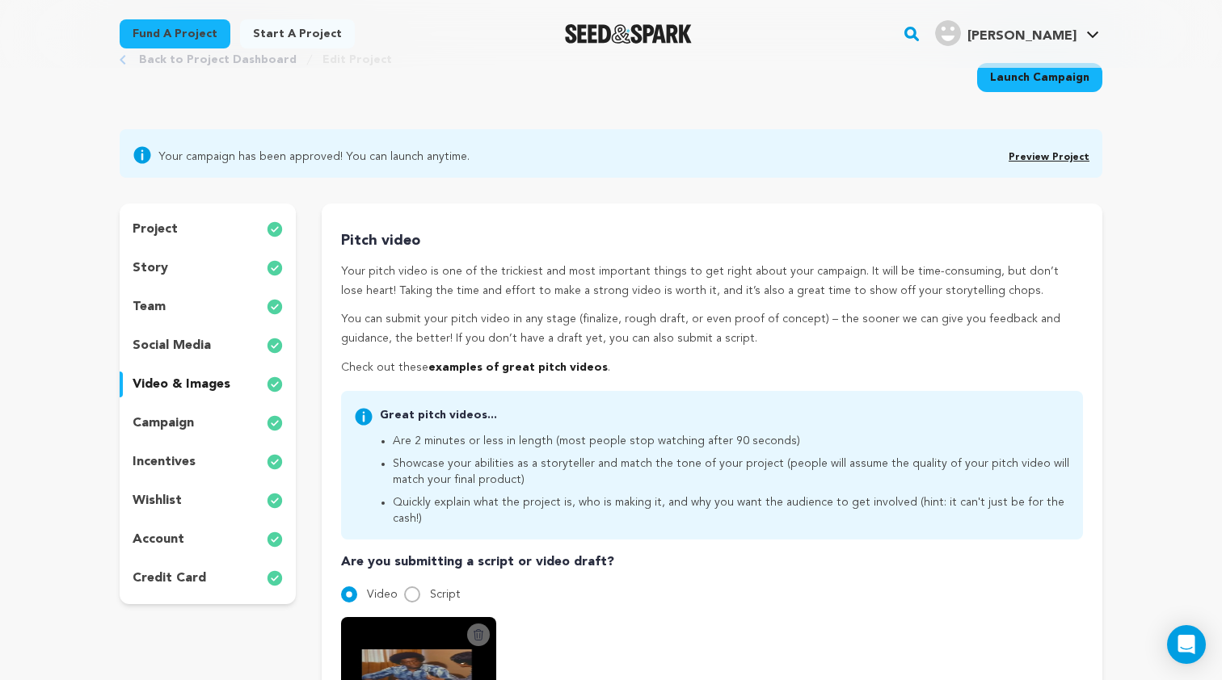
scroll to position [47, 0]
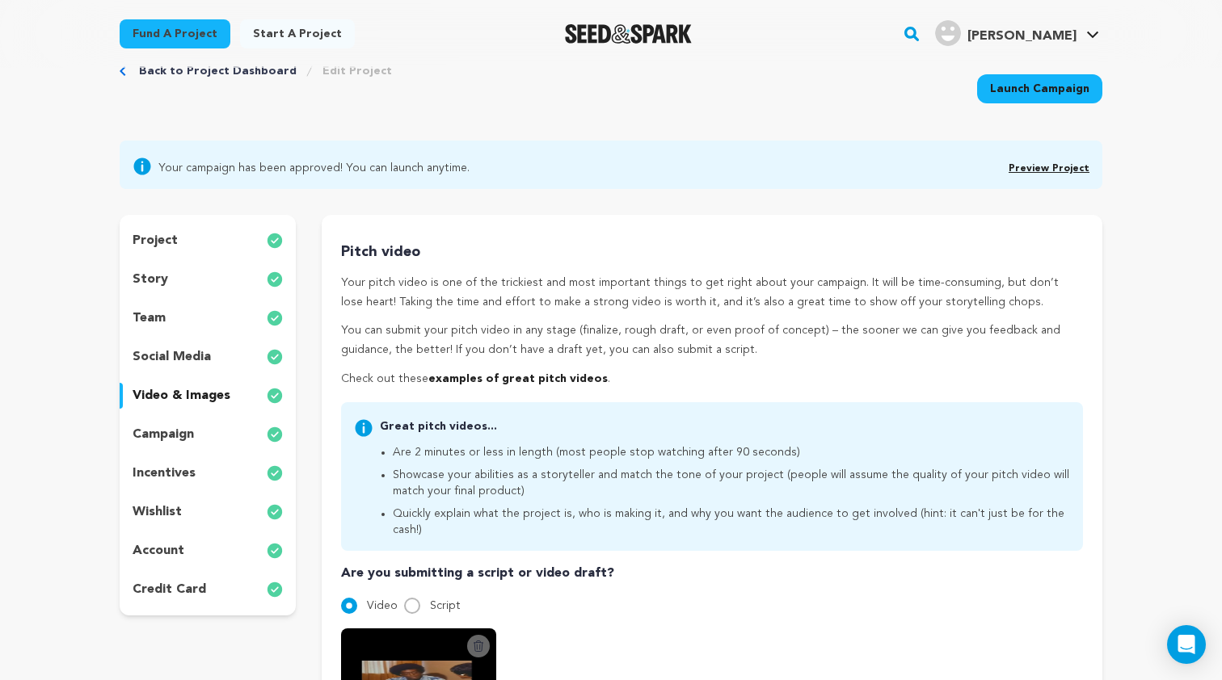
click at [214, 430] on div "campaign" at bounding box center [208, 435] width 176 height 26
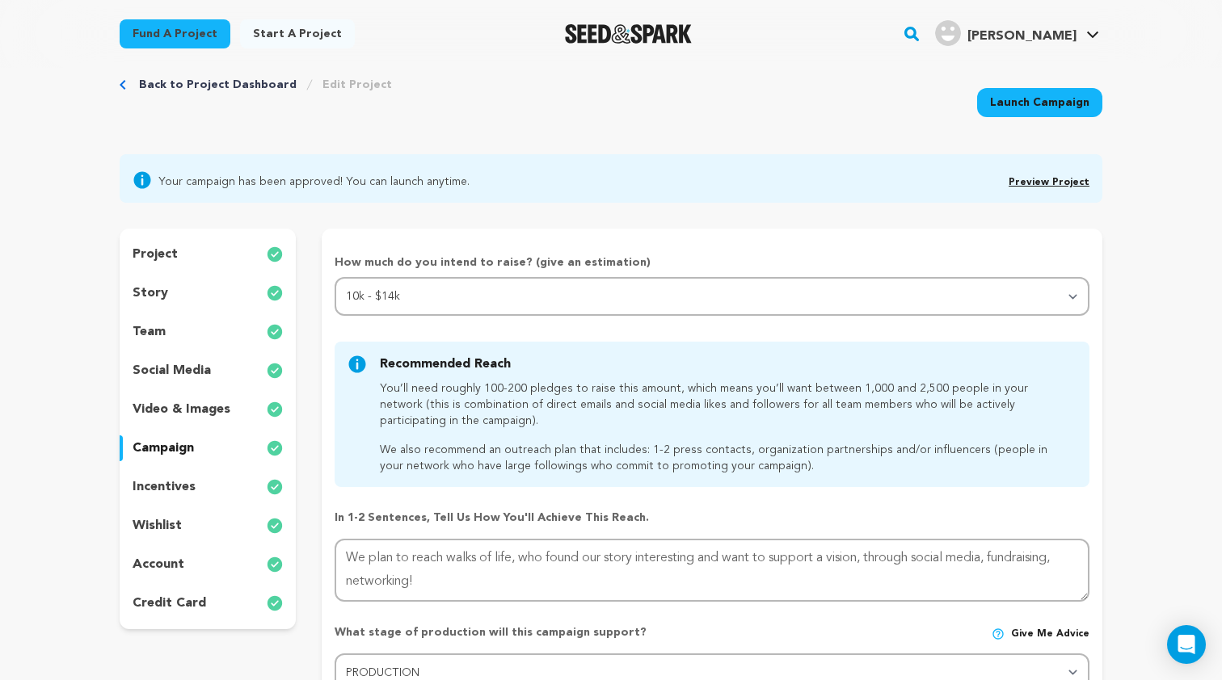
scroll to position [9, 0]
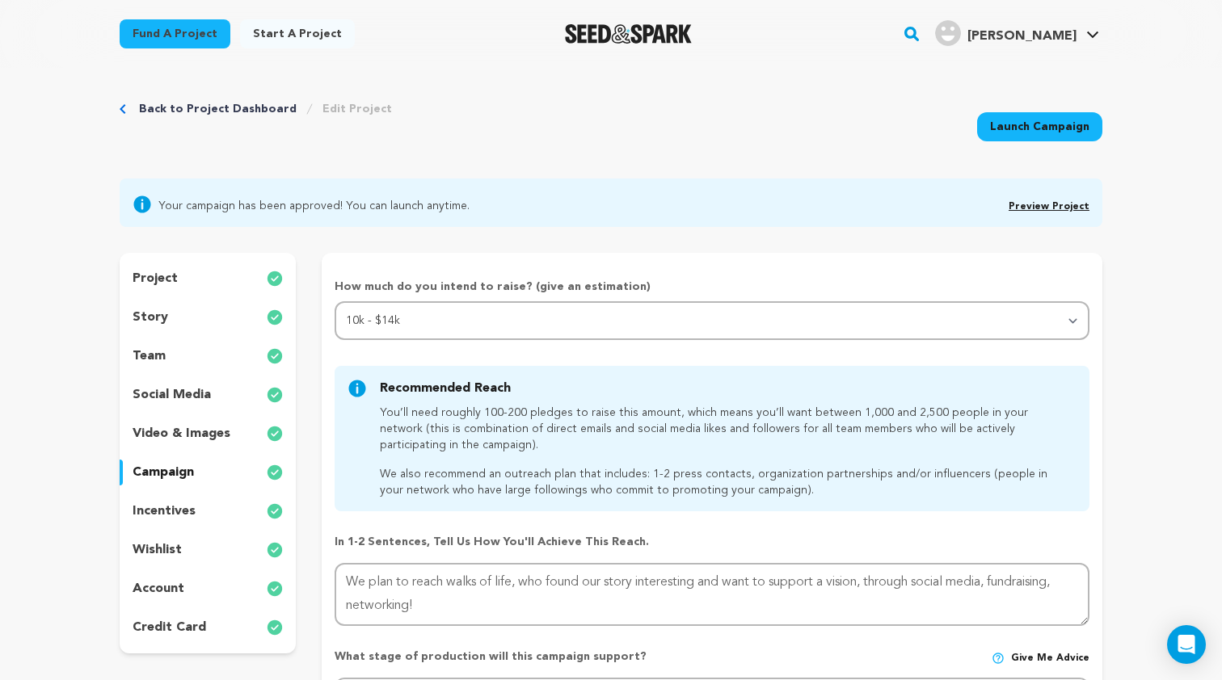
click at [166, 540] on div "wishlist" at bounding box center [208, 550] width 176 height 26
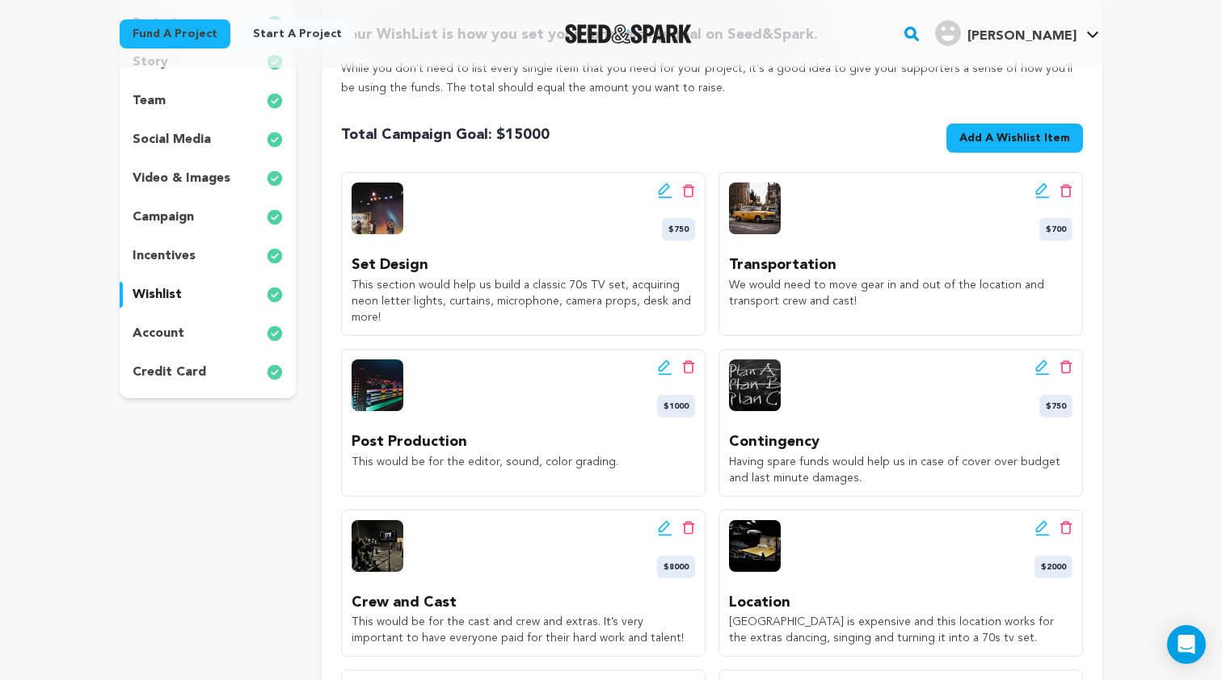
scroll to position [272, 0]
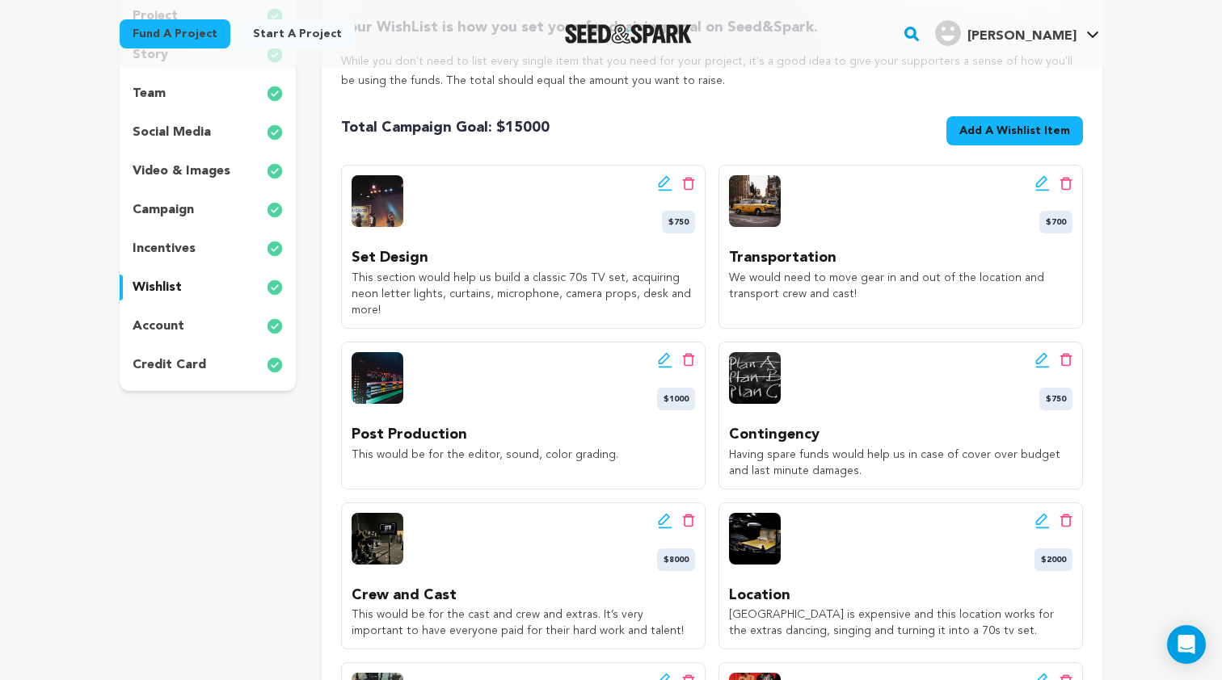
click at [688, 353] on icon at bounding box center [688, 360] width 13 height 14
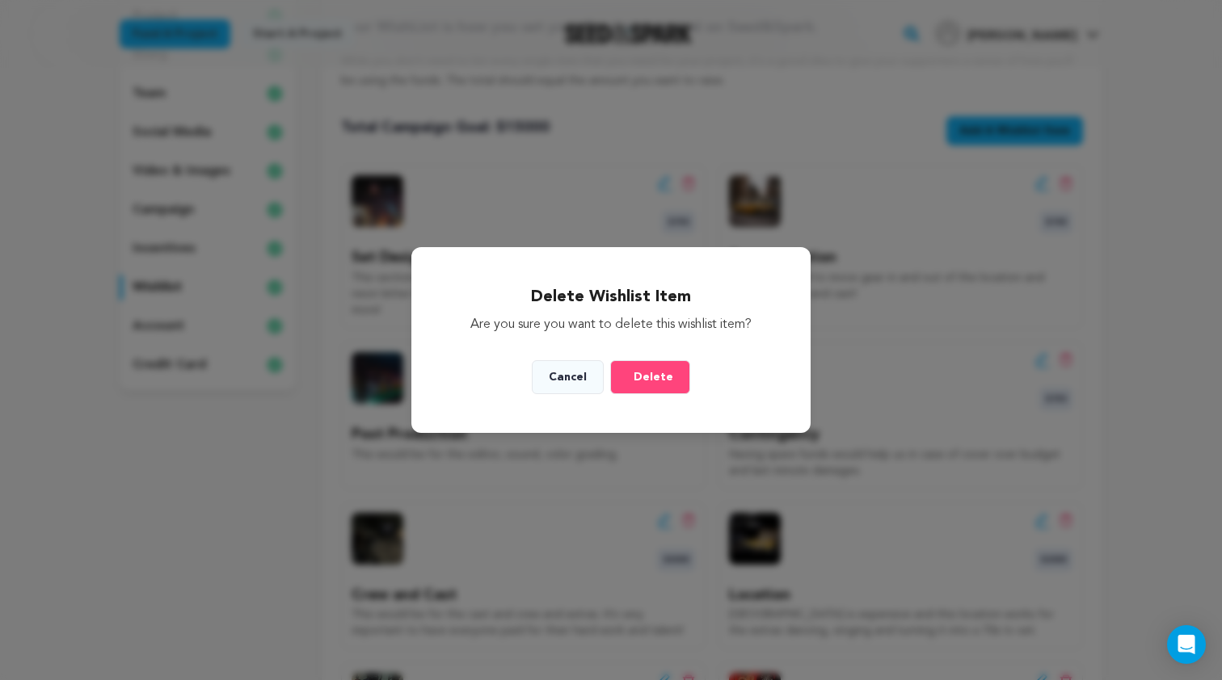
click at [554, 380] on button "Cancel" at bounding box center [568, 377] width 72 height 34
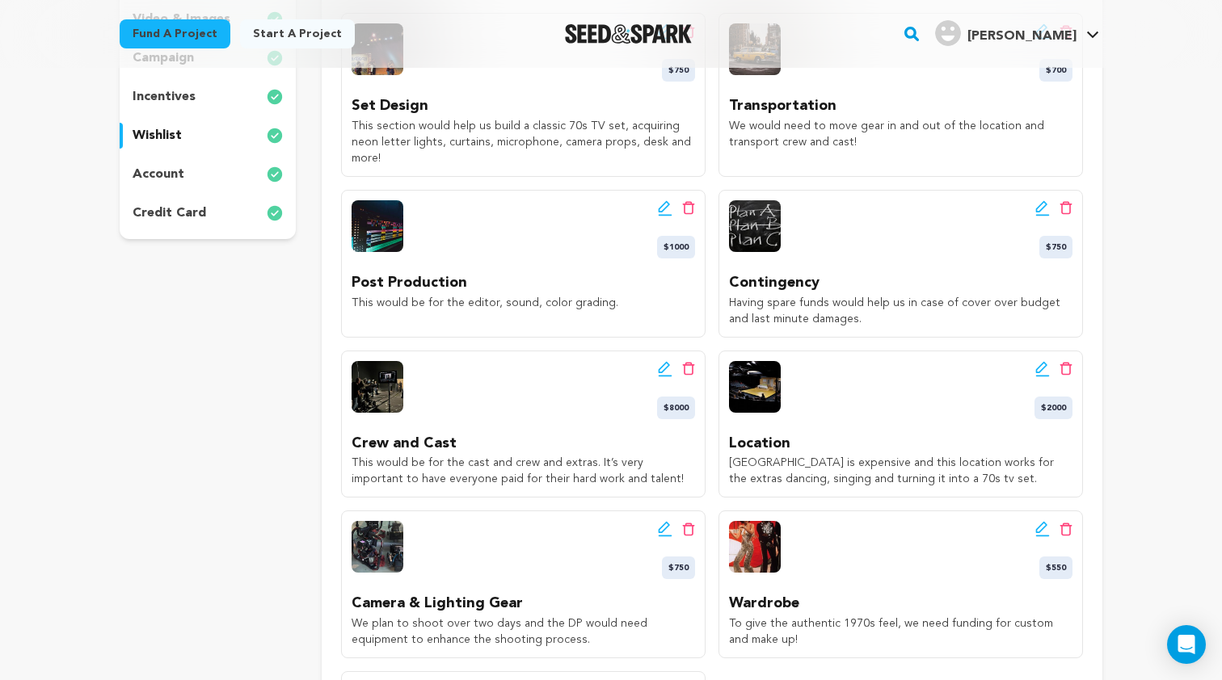
scroll to position [426, 0]
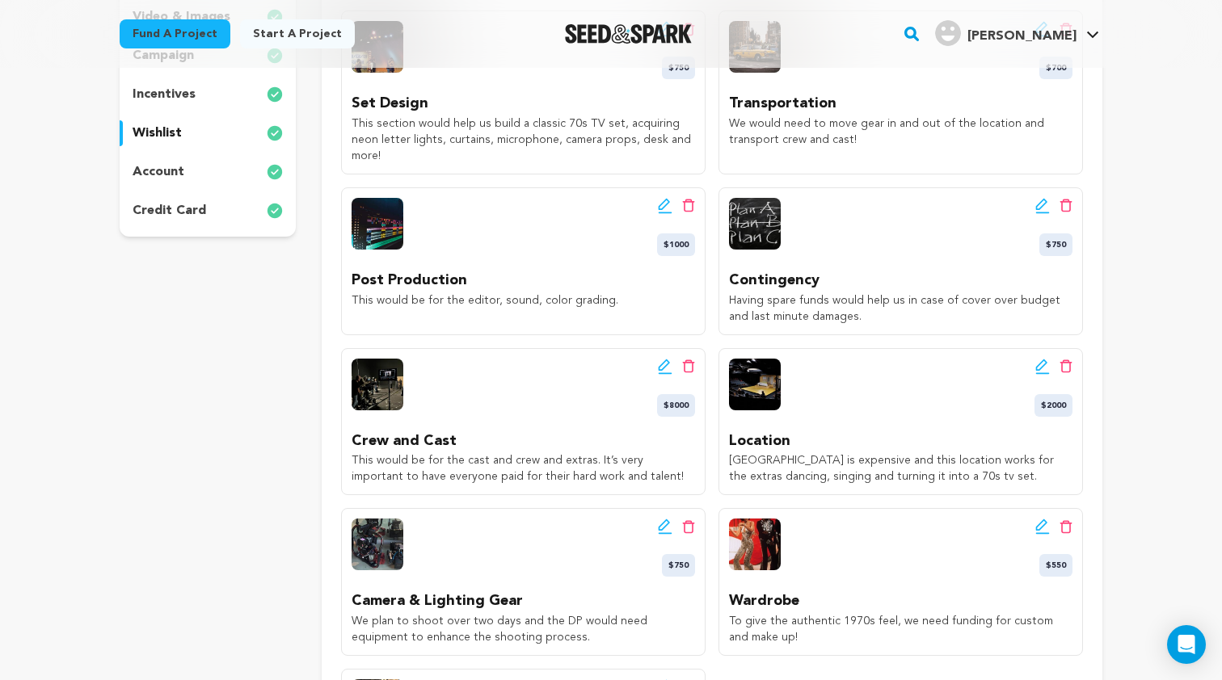
click at [692, 200] on icon at bounding box center [688, 206] width 12 height 13
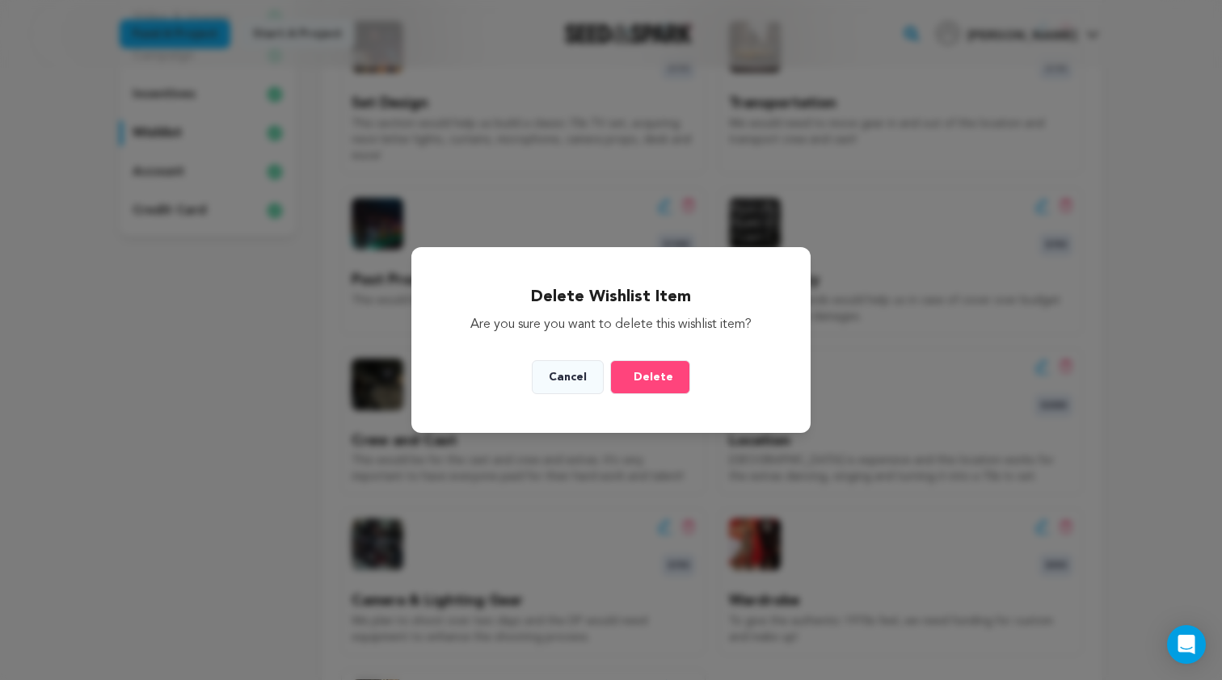
click at [643, 382] on span "Delete" at bounding box center [654, 377] width 40 height 16
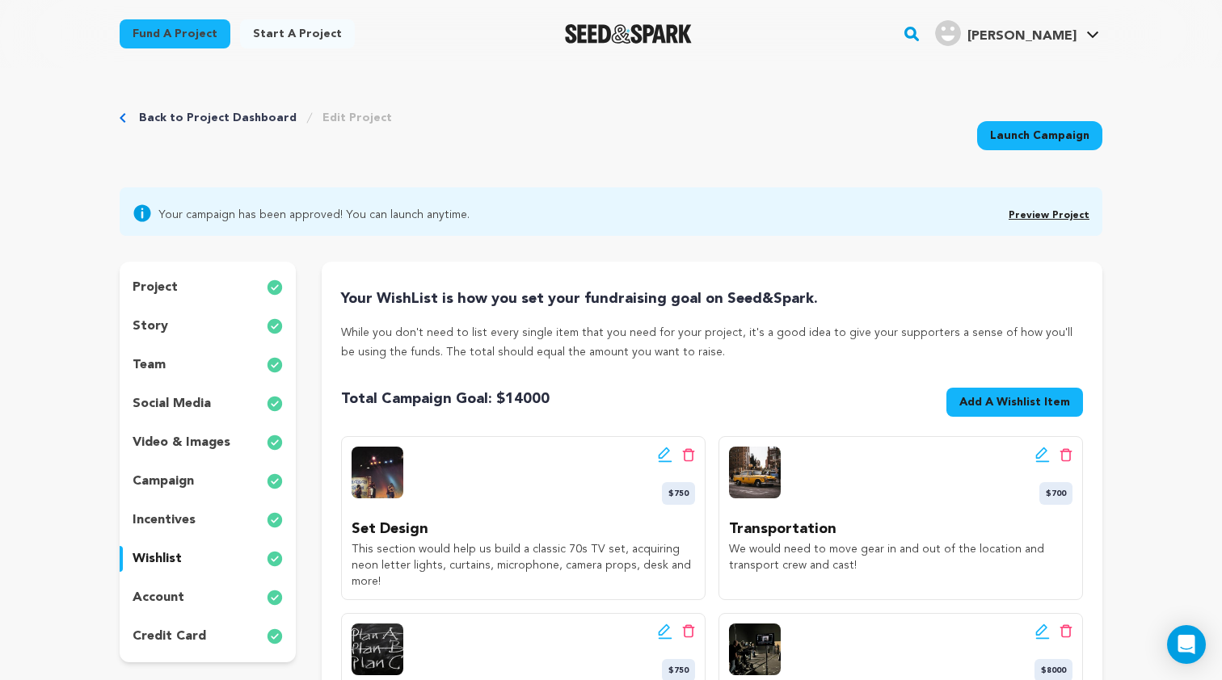
scroll to position [0, 0]
click at [122, 115] on icon "Breadcrumb" at bounding box center [123, 118] width 6 height 10
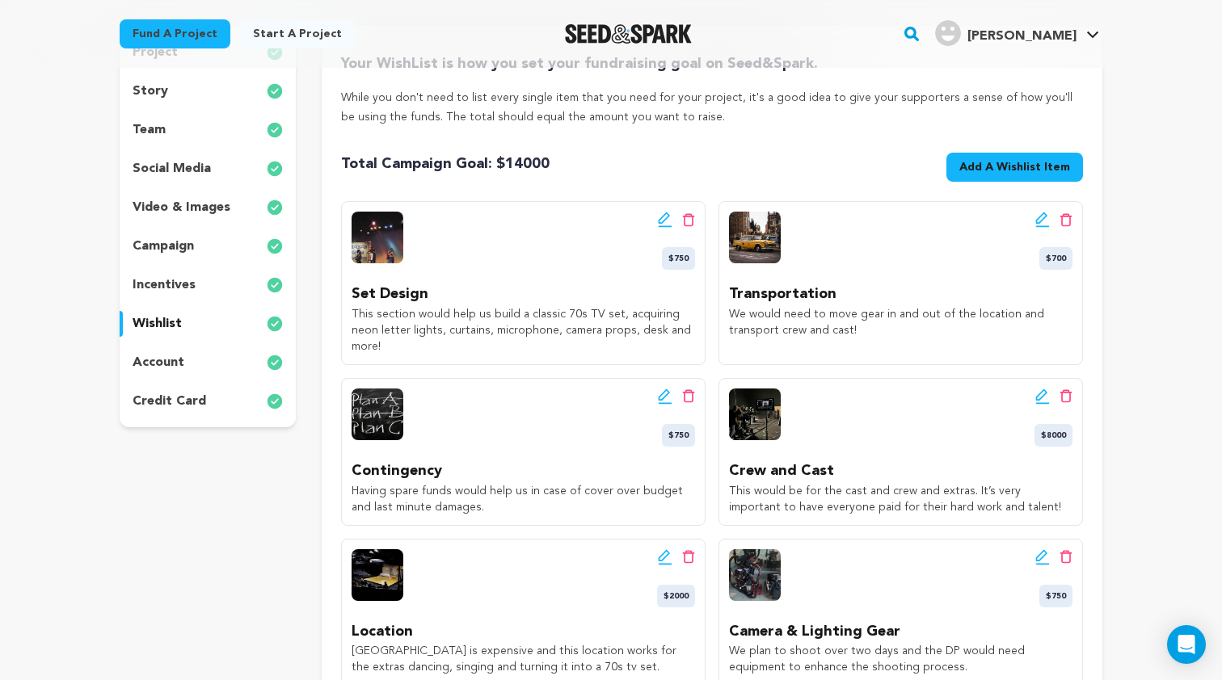
scroll to position [235, 0]
drag, startPoint x: 501, startPoint y: 163, endPoint x: 579, endPoint y: 158, distance: 77.7
click at [579, 158] on div "Total Campaign Goal: $ 14000 Goal: $18,400 Add A Wishlist Item New Wishlist Item" at bounding box center [712, 171] width 742 height 36
click at [572, 182] on div "Total Campaign Goal: $ 14000 Goal: $18,400 Add A Wishlist Item New Wishlist Item" at bounding box center [712, 171] width 742 height 36
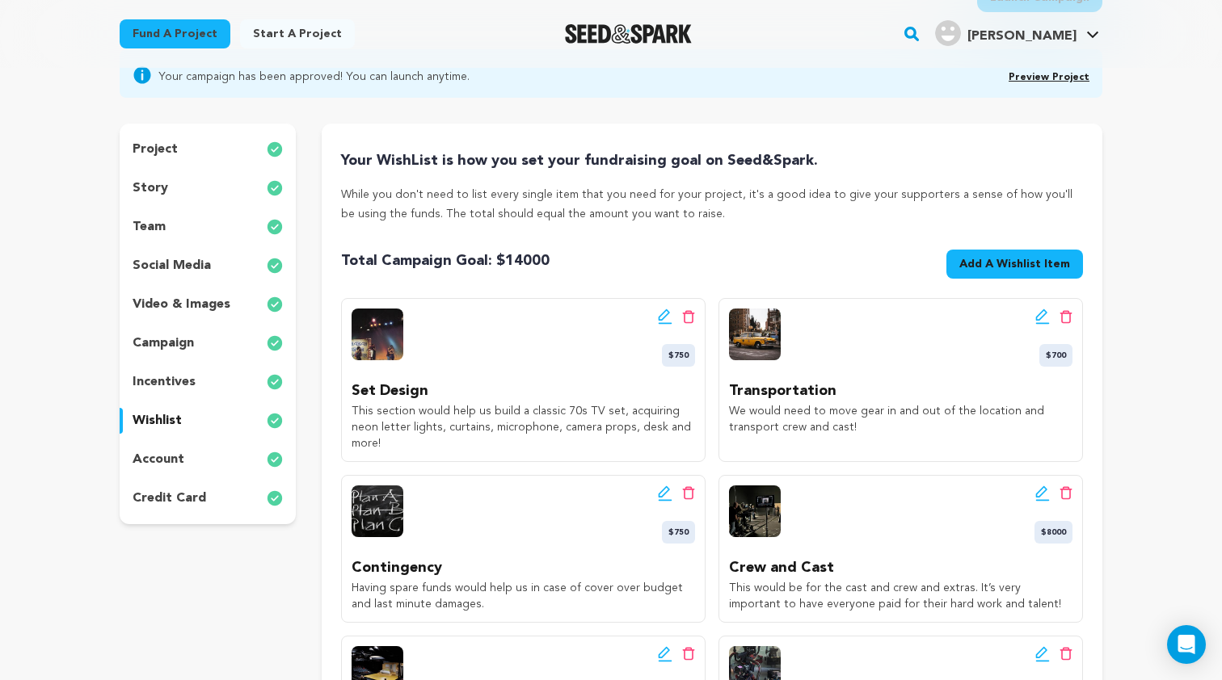
scroll to position [204, 0]
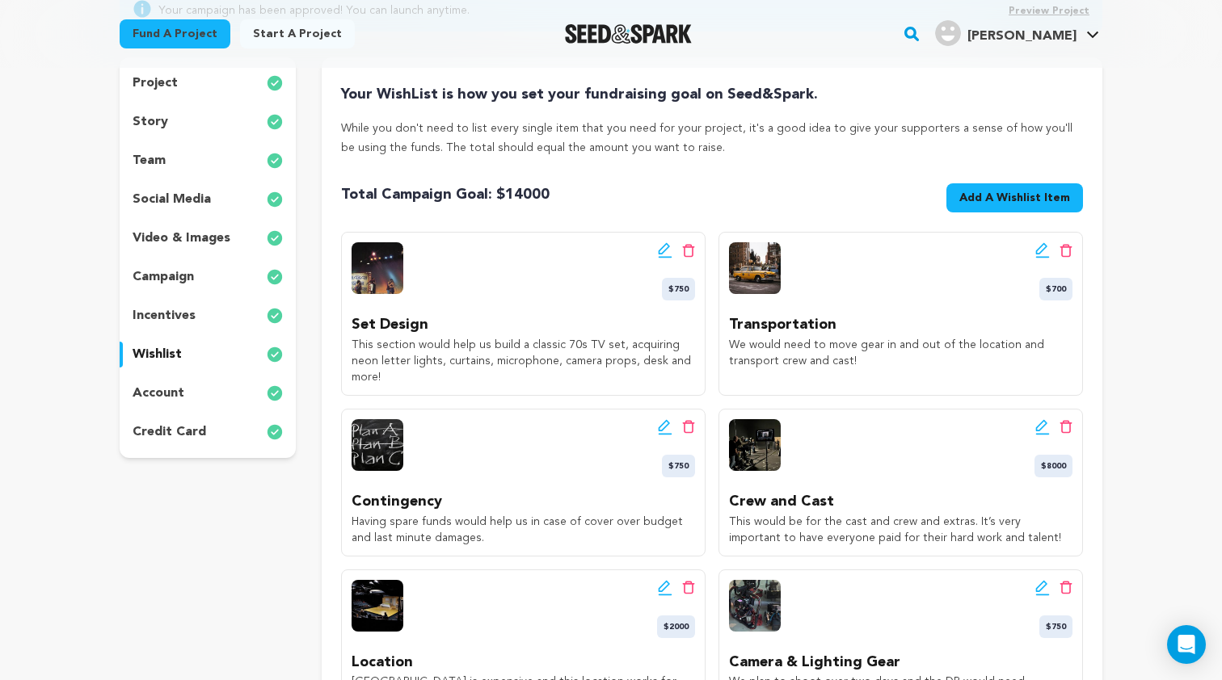
click at [198, 162] on div "team" at bounding box center [208, 161] width 176 height 26
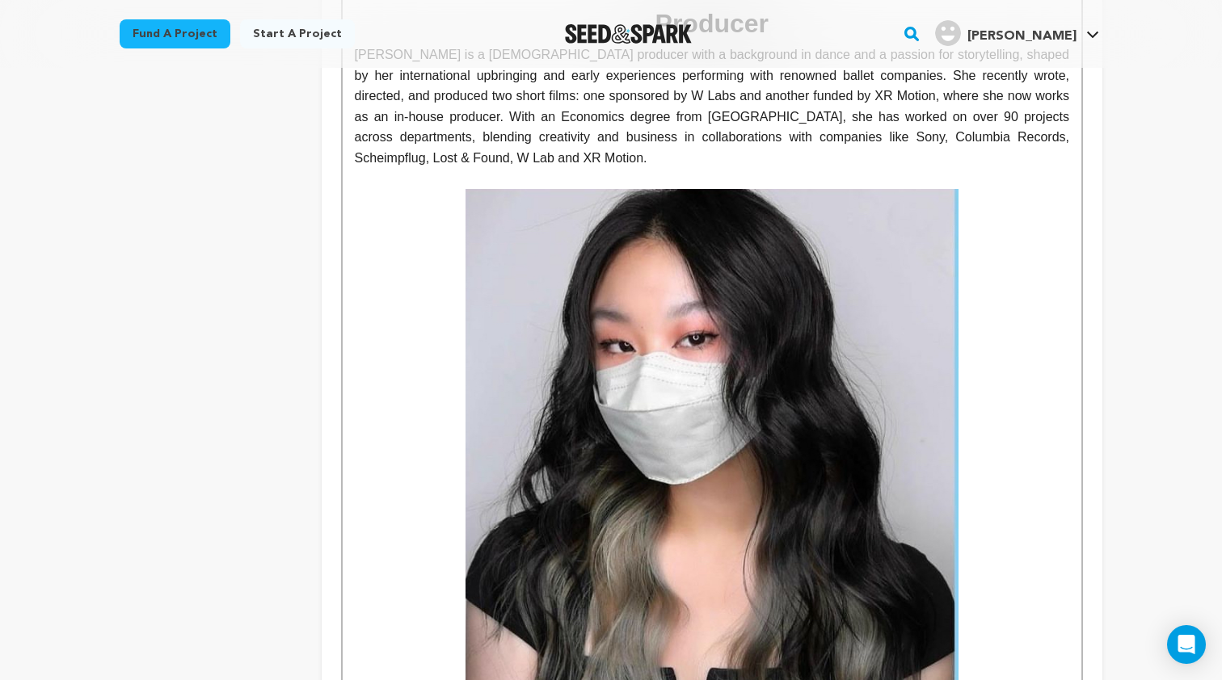
scroll to position [2399, 0]
click at [520, 213] on img at bounding box center [711, 492] width 493 height 604
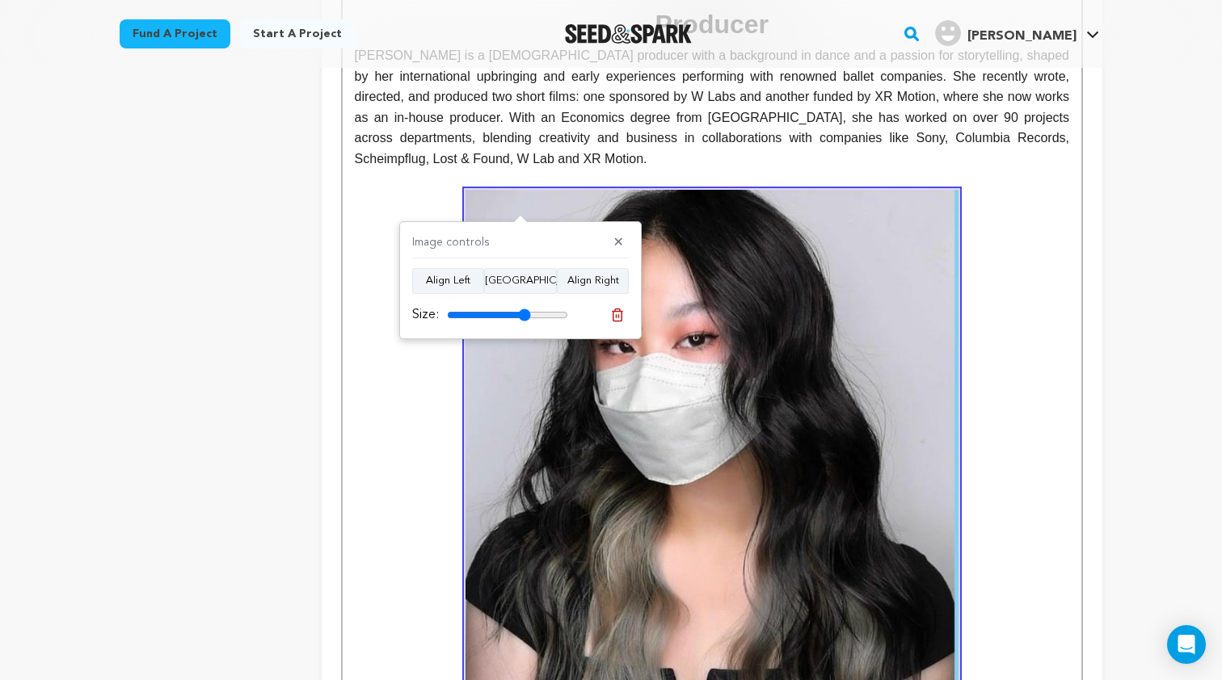
click at [580, 133] on p "[PERSON_NAME] is a [DEMOGRAPHIC_DATA] producer with a background in dance and a…" at bounding box center [712, 107] width 714 height 124
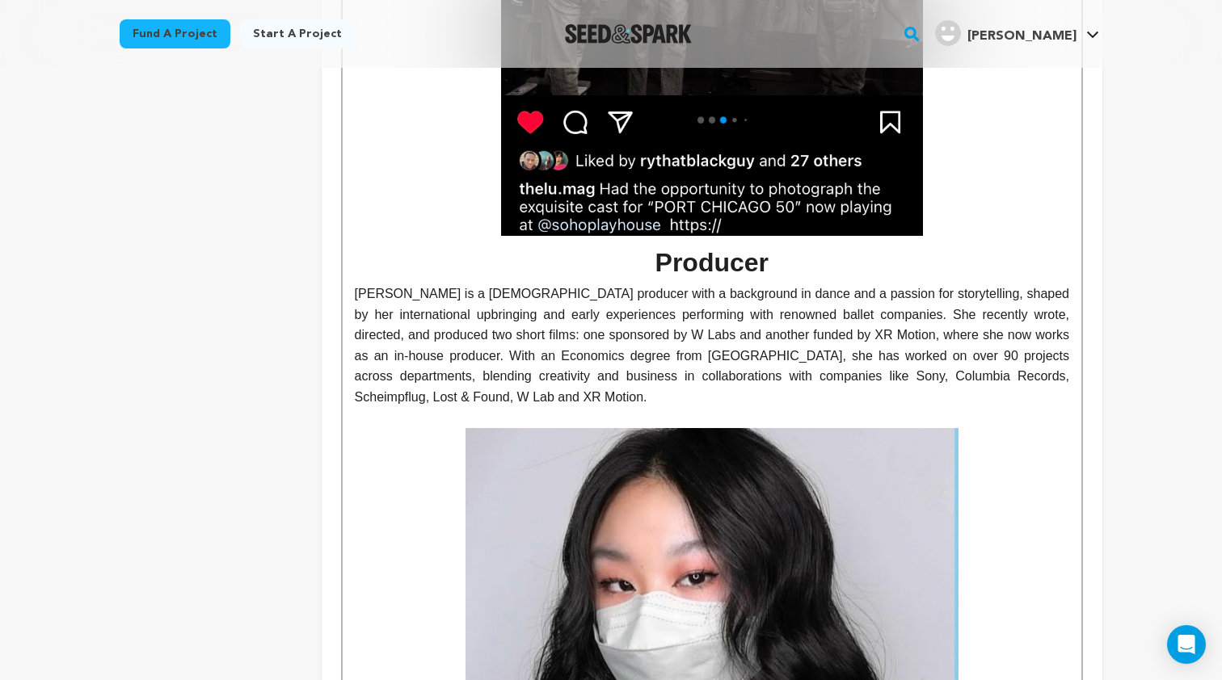
scroll to position [2116, 0]
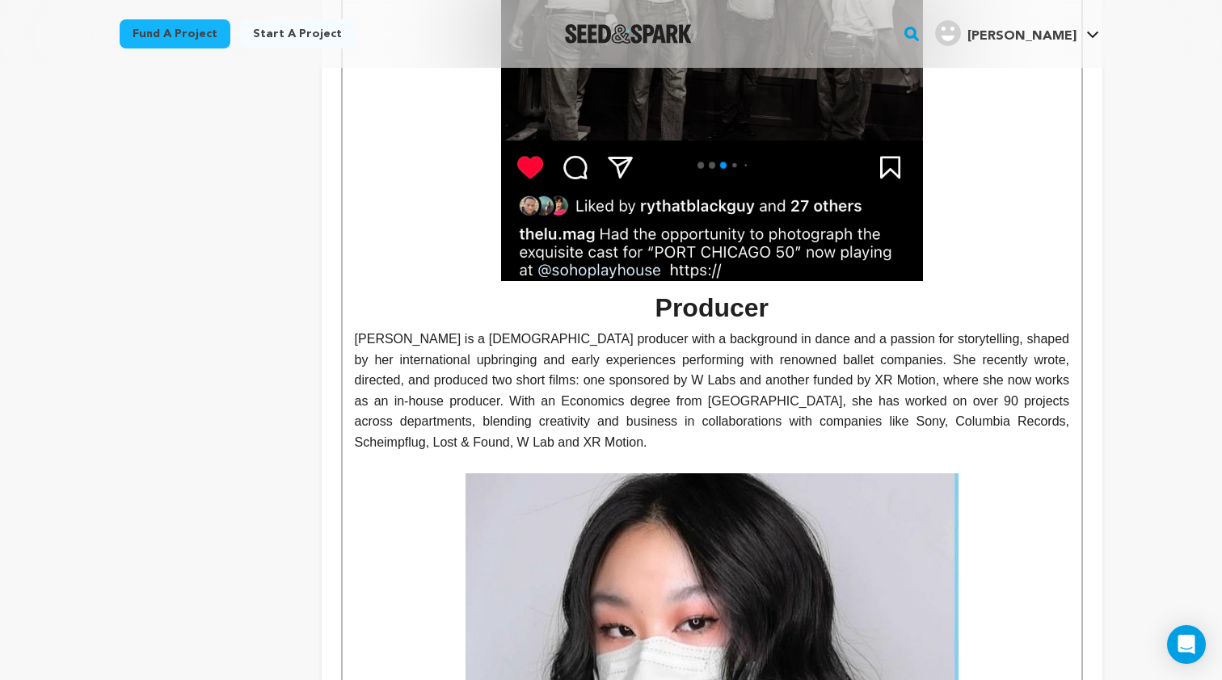
click at [554, 182] on img at bounding box center [712, 70] width 422 height 422
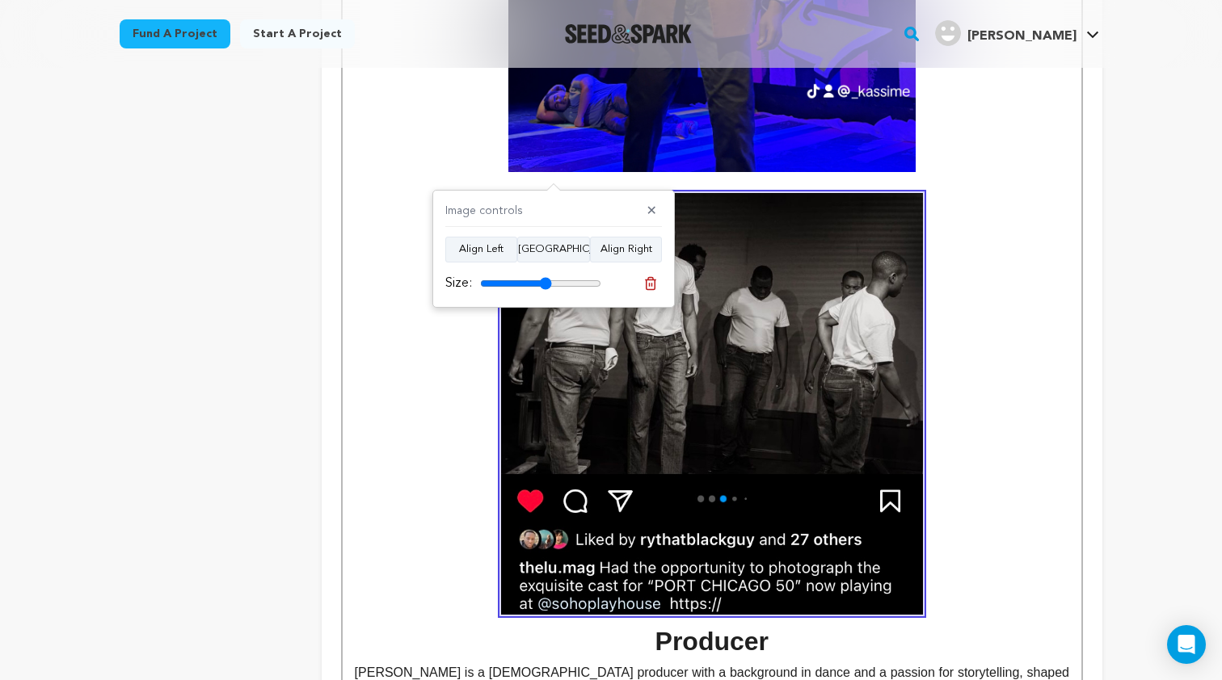
scroll to position [1747, 0]
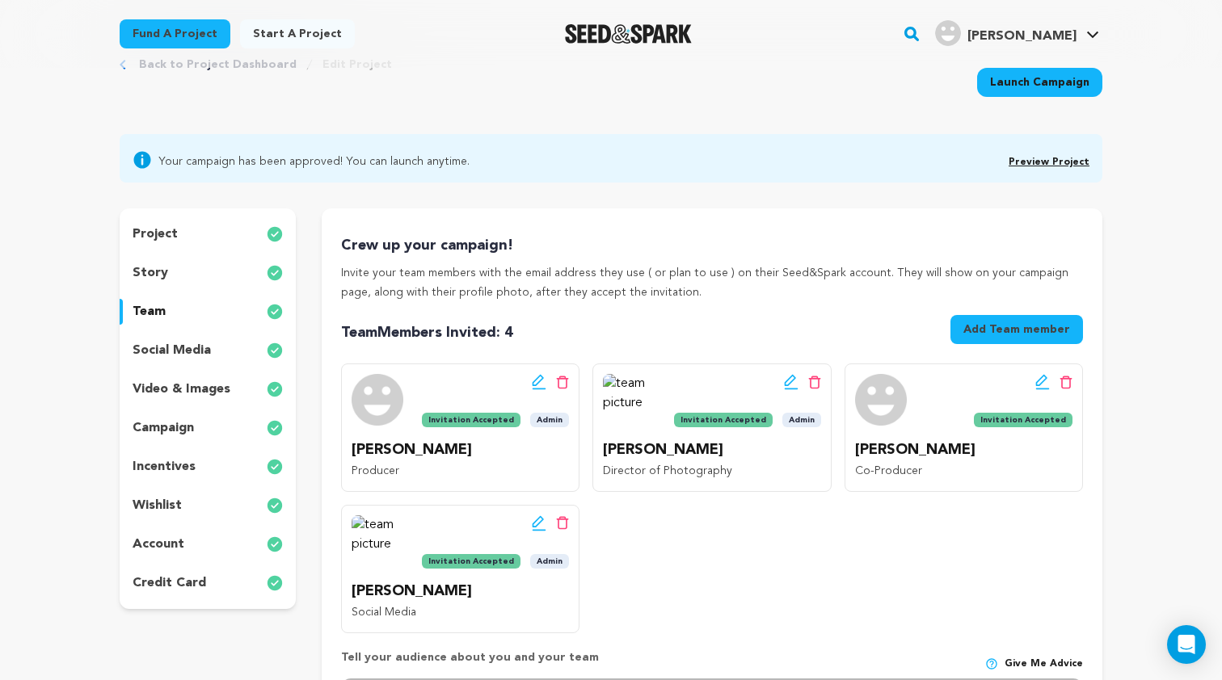
scroll to position [51, 0]
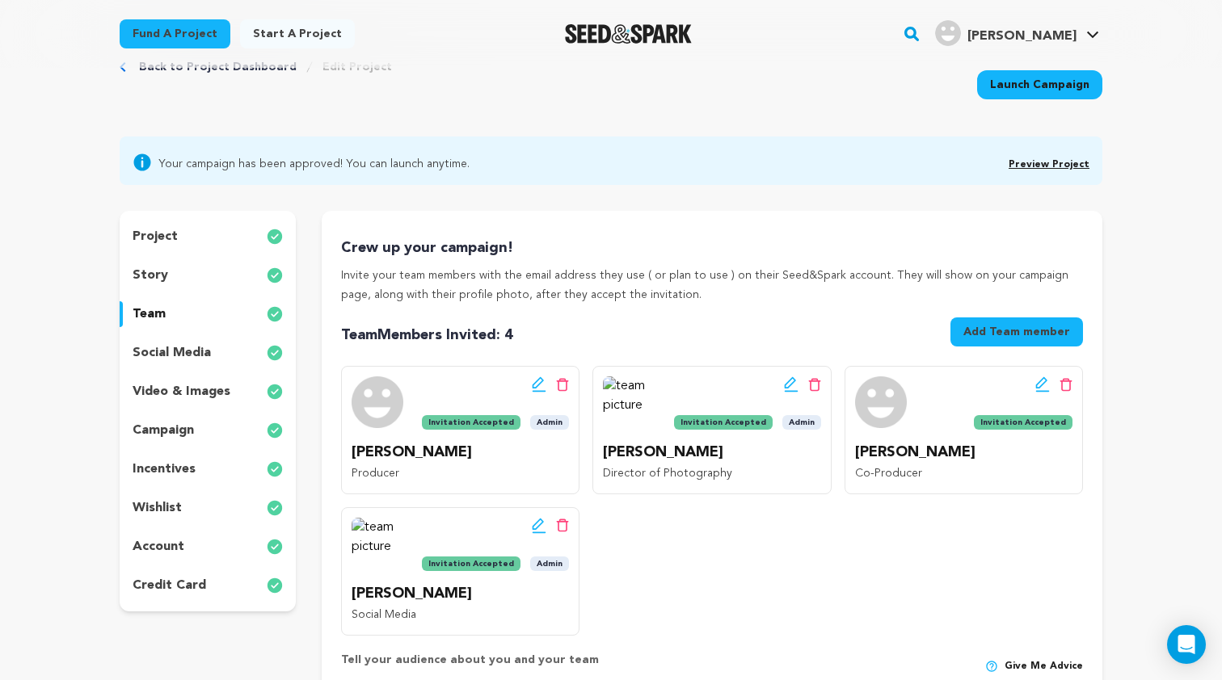
click at [184, 508] on div "wishlist" at bounding box center [208, 508] width 176 height 26
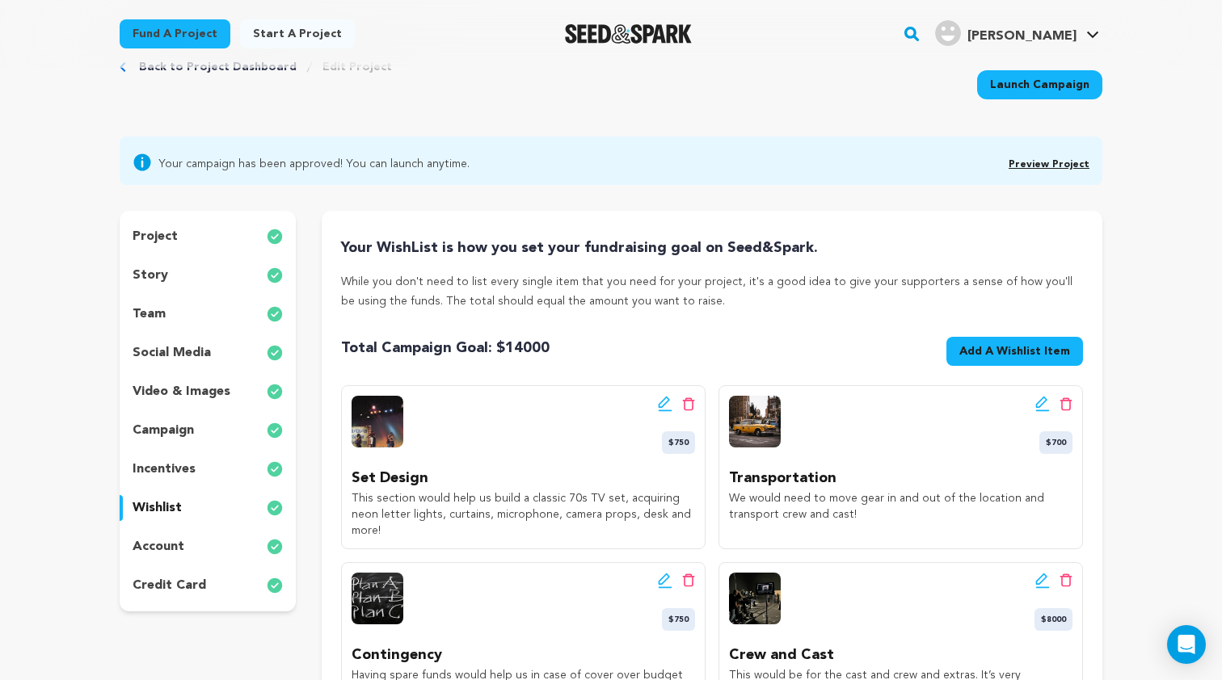
click at [190, 539] on div "account" at bounding box center [208, 547] width 176 height 26
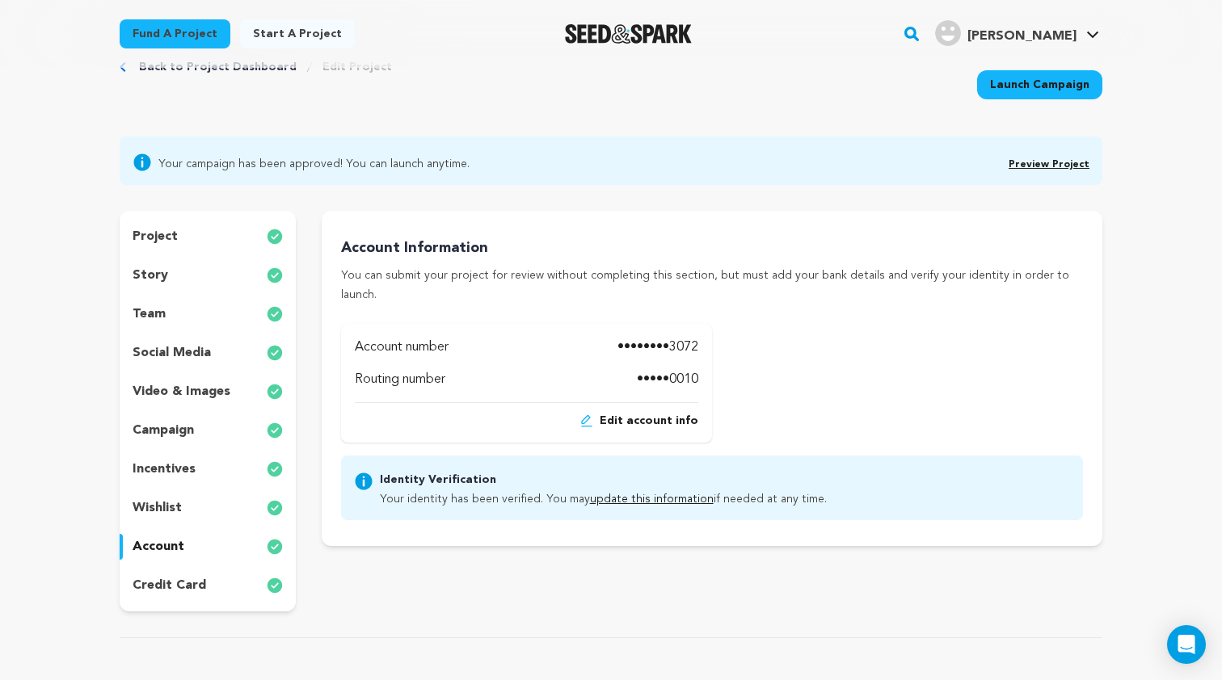
click at [206, 463] on div "incentives" at bounding box center [208, 470] width 176 height 26
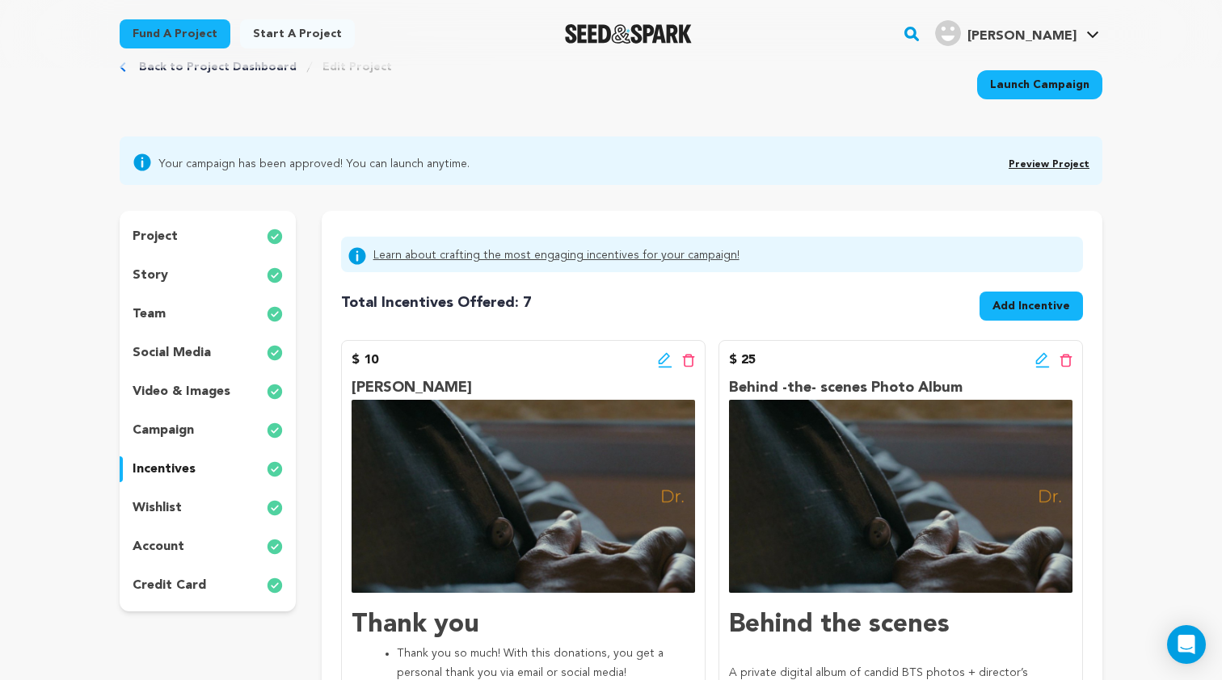
click at [213, 417] on div "project story team social media video & images campaign incentives wishlist acc…" at bounding box center [208, 411] width 176 height 401
click at [213, 429] on div "campaign" at bounding box center [208, 431] width 176 height 26
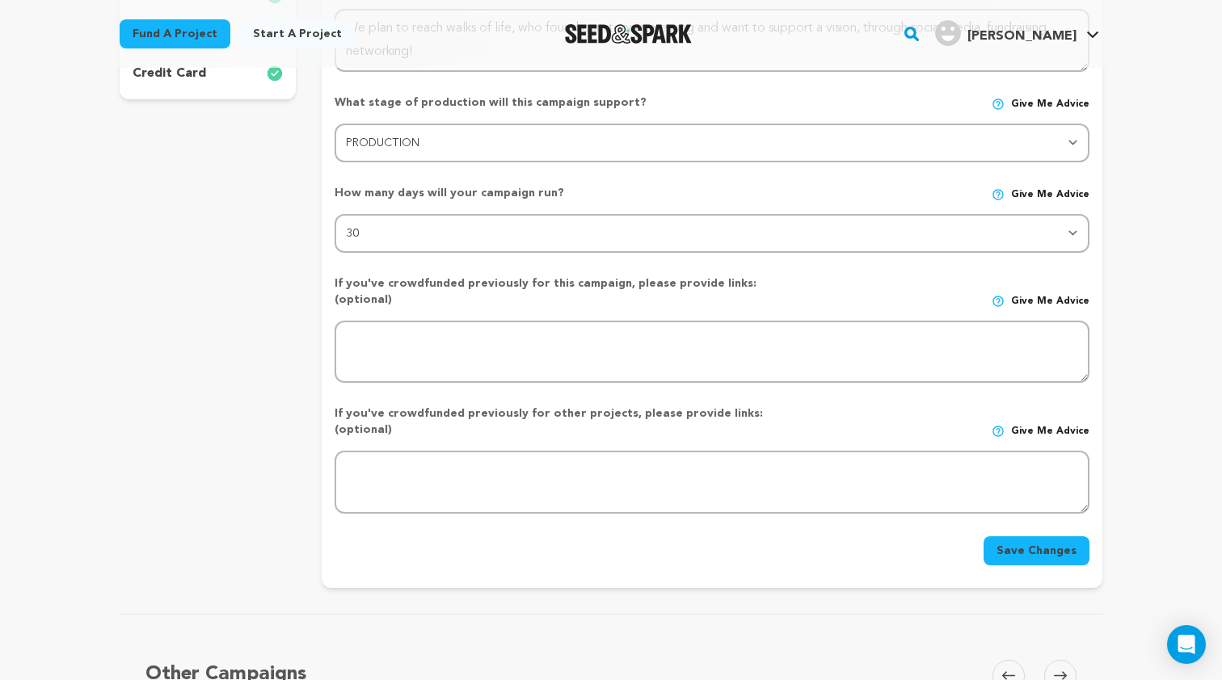
scroll to position [568, 0]
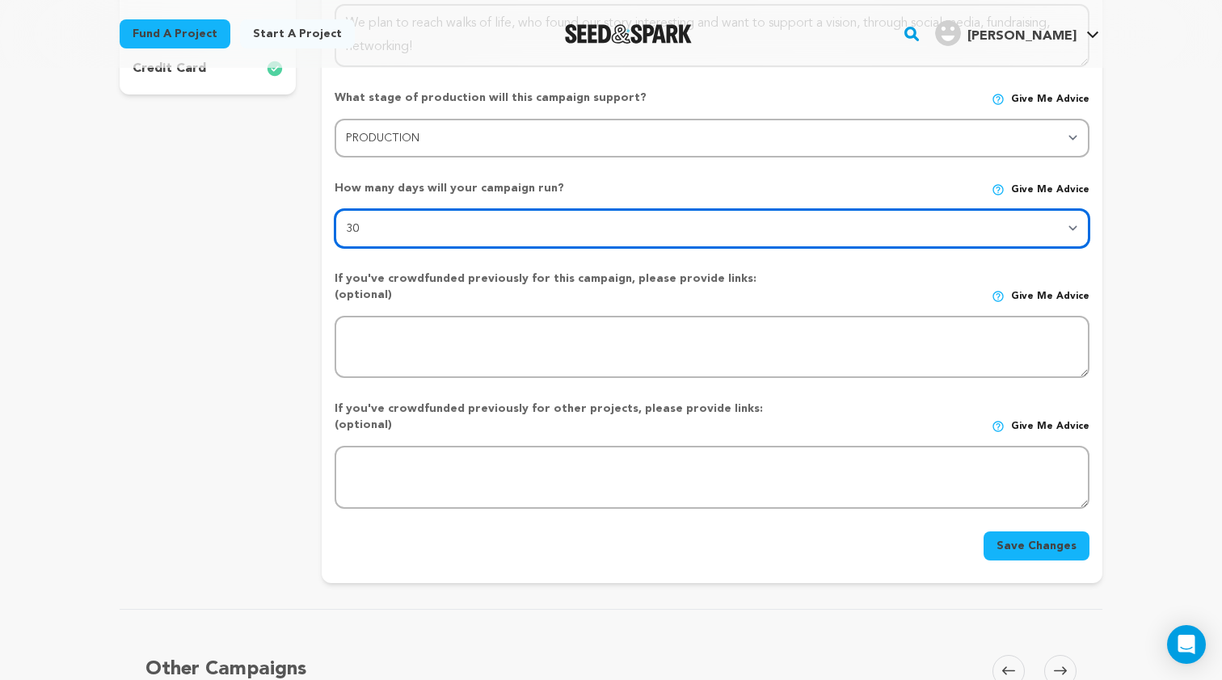
select select "60"
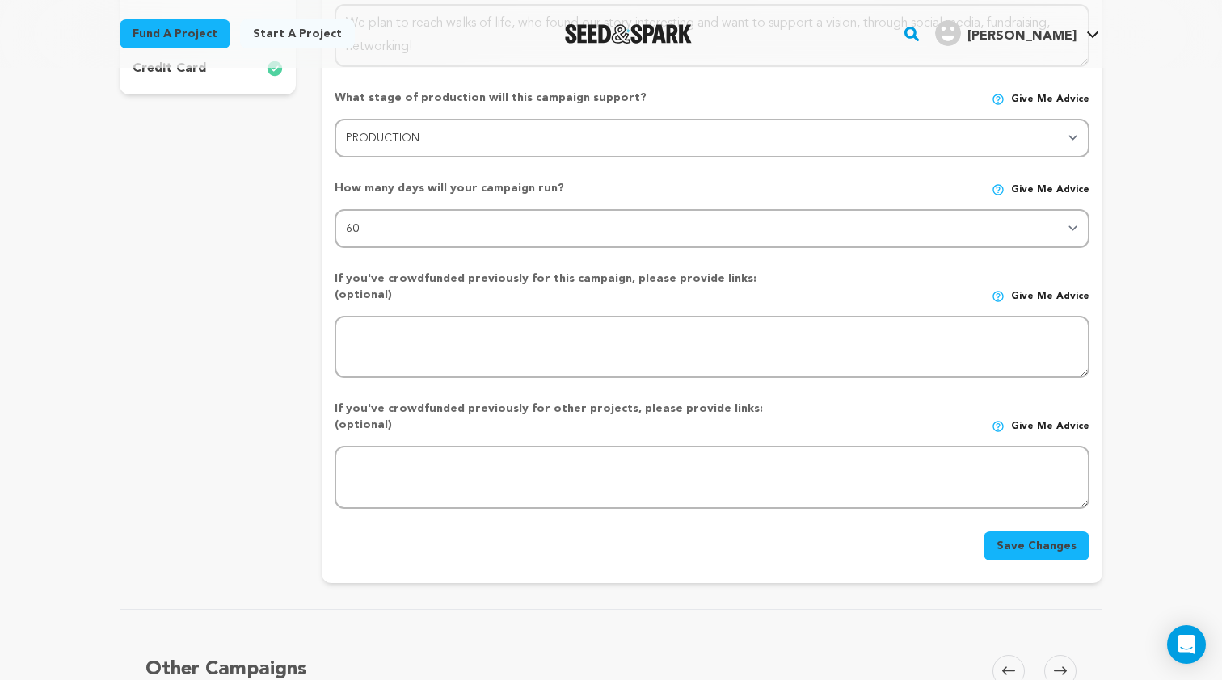
click at [516, 401] on div "If you've crowdfunded previously for other projects, please provide links: (opt…" at bounding box center [561, 417] width 453 height 32
click at [1032, 532] on button "Save Changes" at bounding box center [1036, 546] width 106 height 29
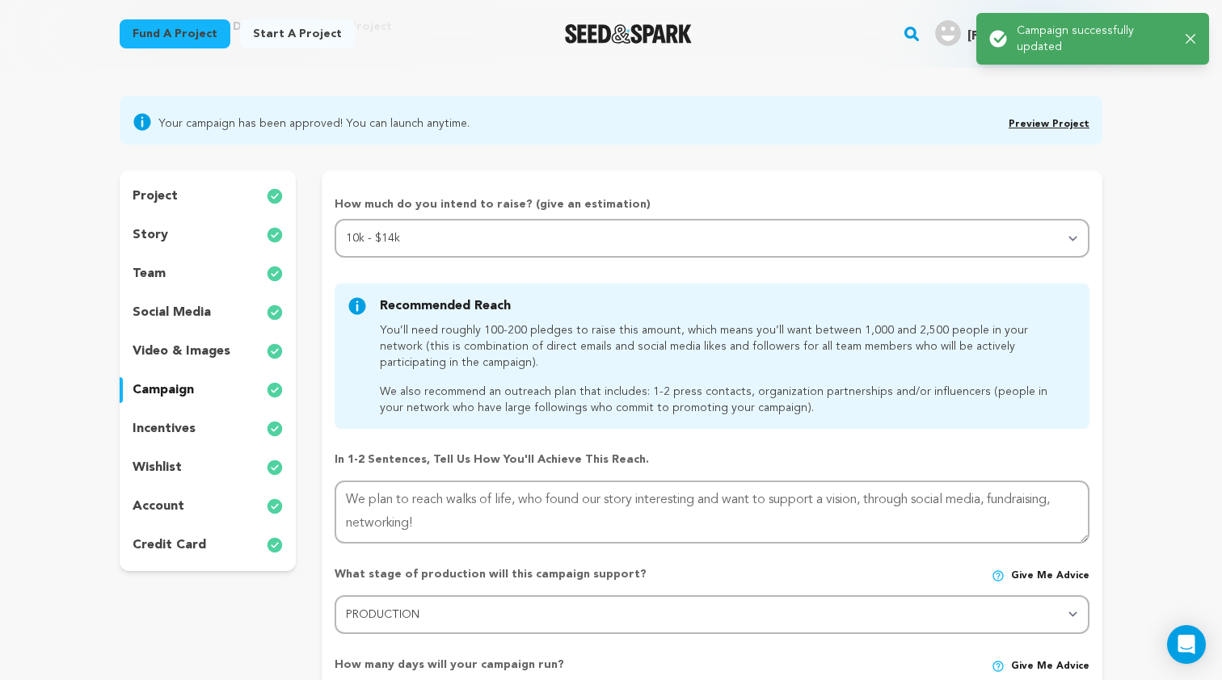
scroll to position [0, 0]
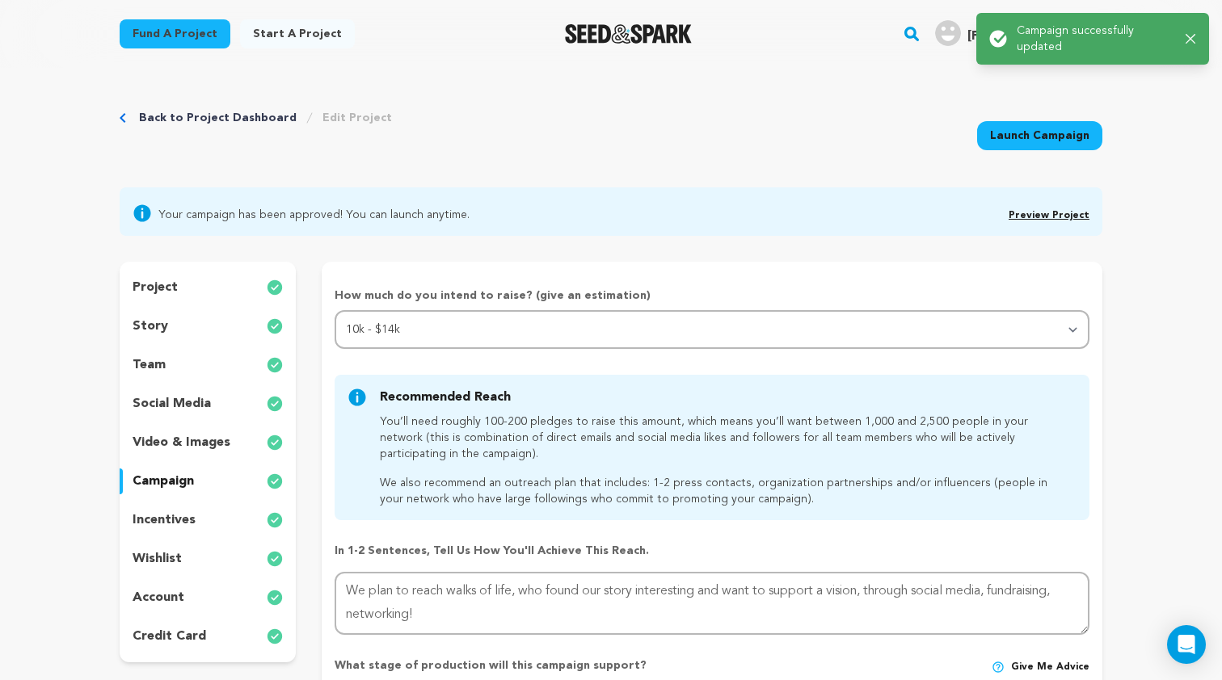
click at [174, 516] on p "incentives" at bounding box center [164, 520] width 63 height 19
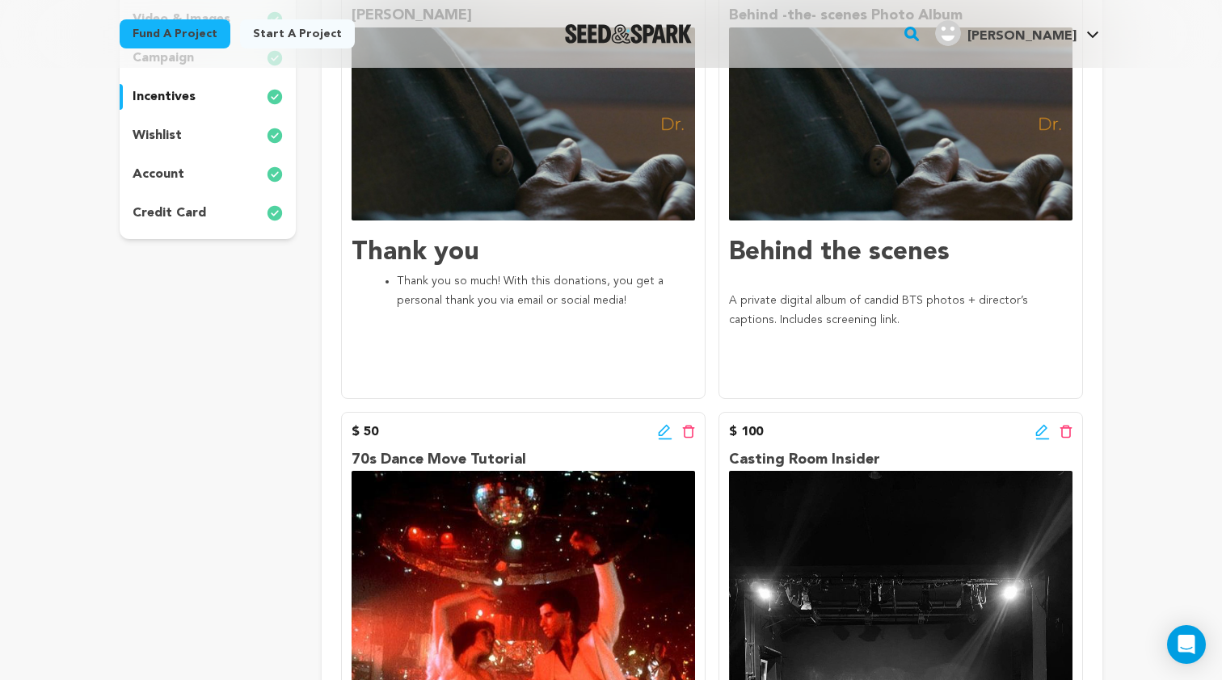
scroll to position [422, 0]
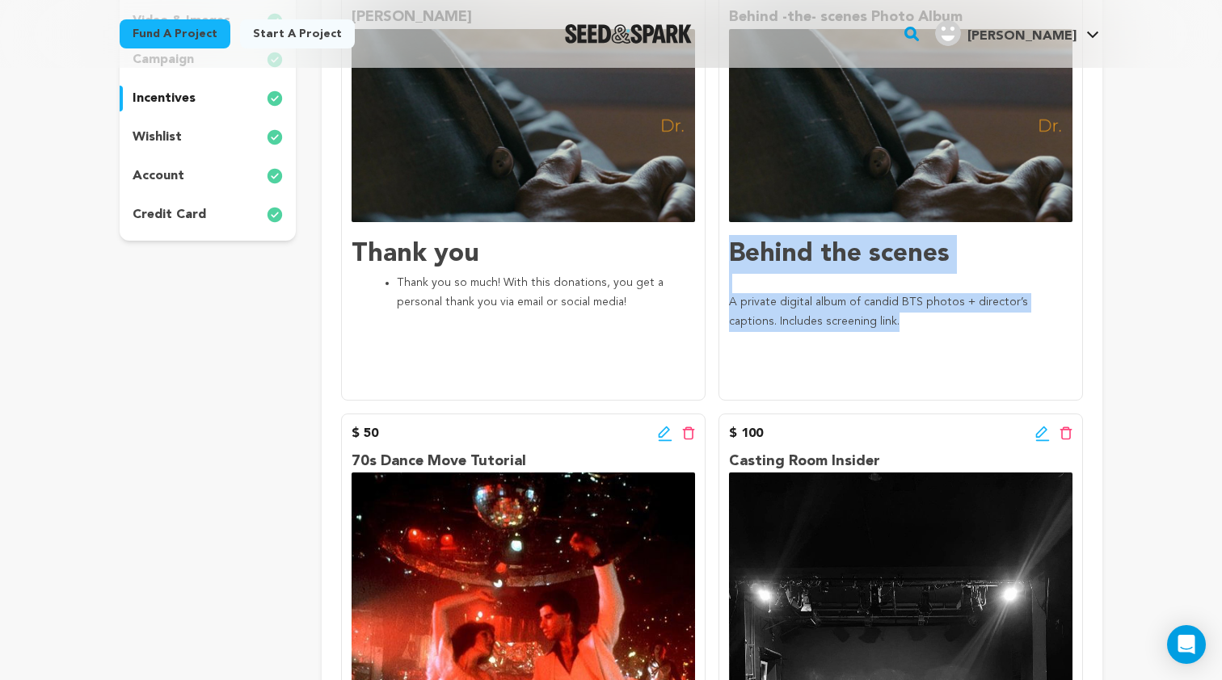
drag, startPoint x: 734, startPoint y: 255, endPoint x: 861, endPoint y: 314, distance: 139.9
click at [861, 314] on div "Behind the scenes A private digital album of candid BTS photos + director’s cap…" at bounding box center [900, 302] width 343 height 135
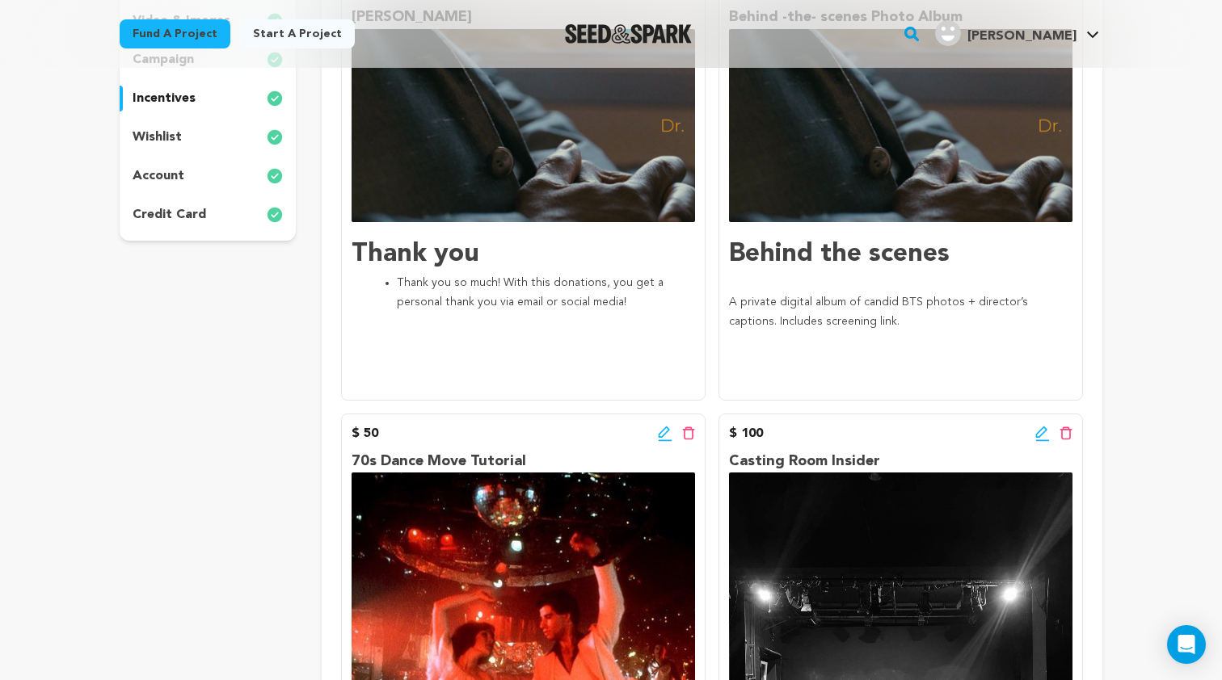
click at [860, 376] on div "$ 25 Edit incentive button Delete incentive button Behind -the- scenes Photo Al…" at bounding box center [900, 185] width 364 height 432
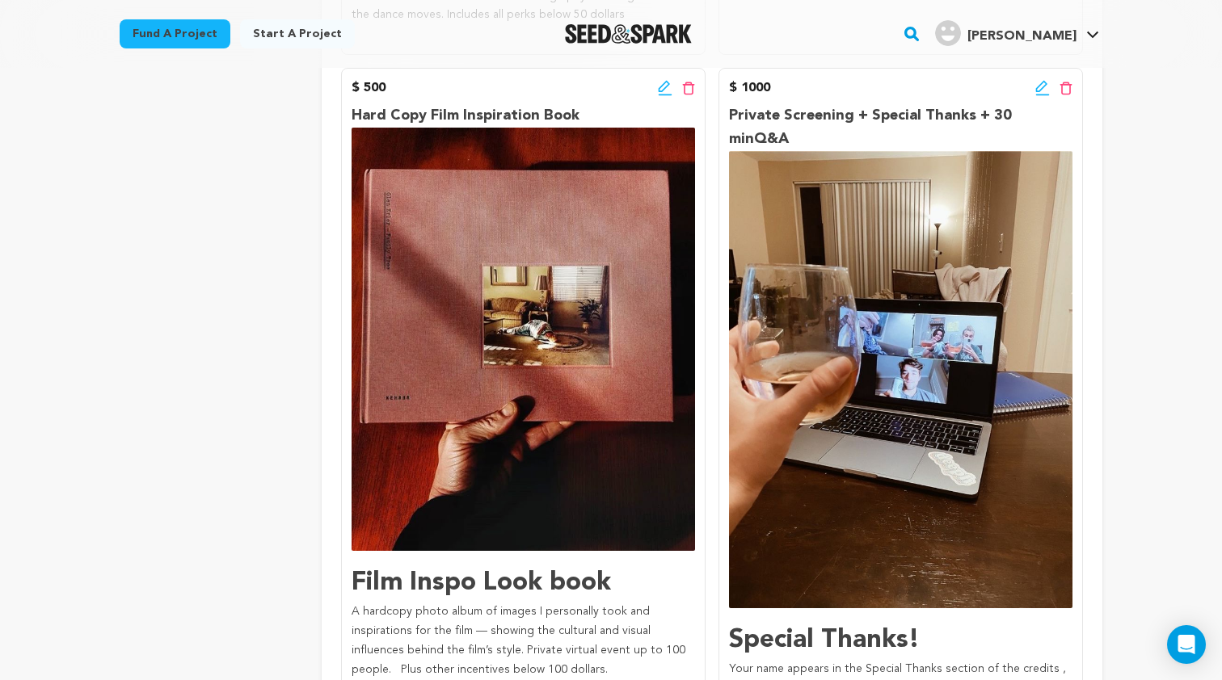
scroll to position [1524, 0]
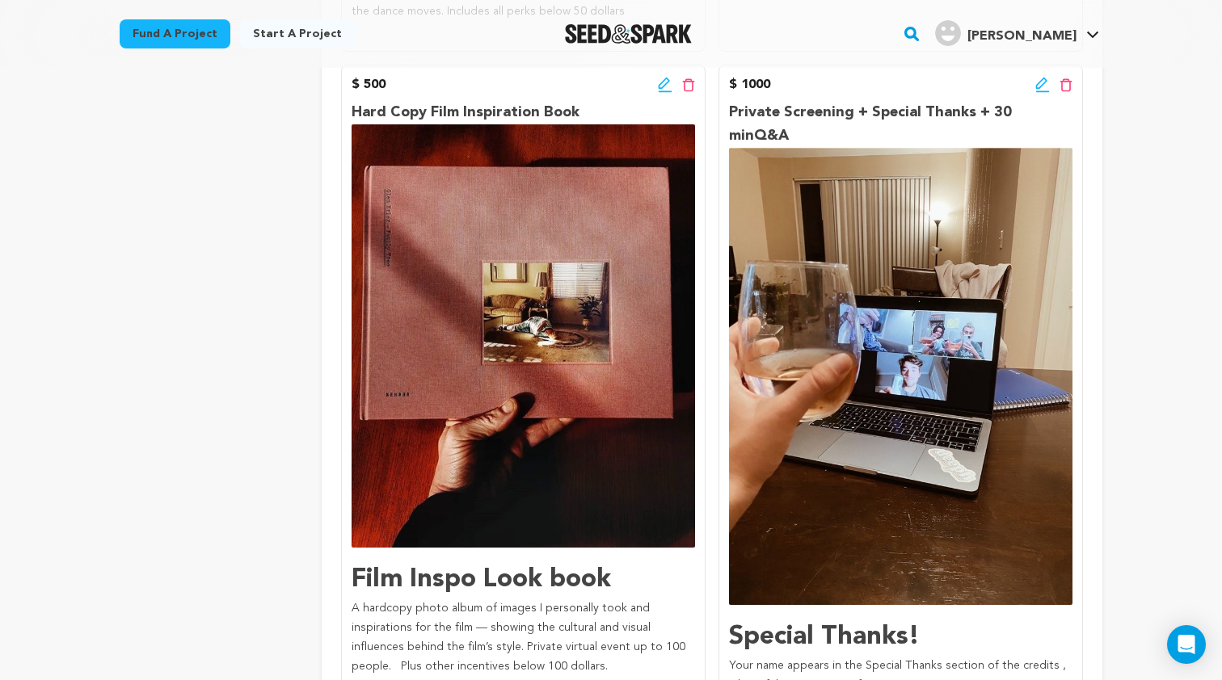
drag, startPoint x: 361, startPoint y: 79, endPoint x: 427, endPoint y: 80, distance: 65.5
click at [426, 79] on div "$ 500 Edit incentive button Delete incentive button" at bounding box center [523, 84] width 343 height 19
click at [498, 171] on img at bounding box center [523, 336] width 343 height 424
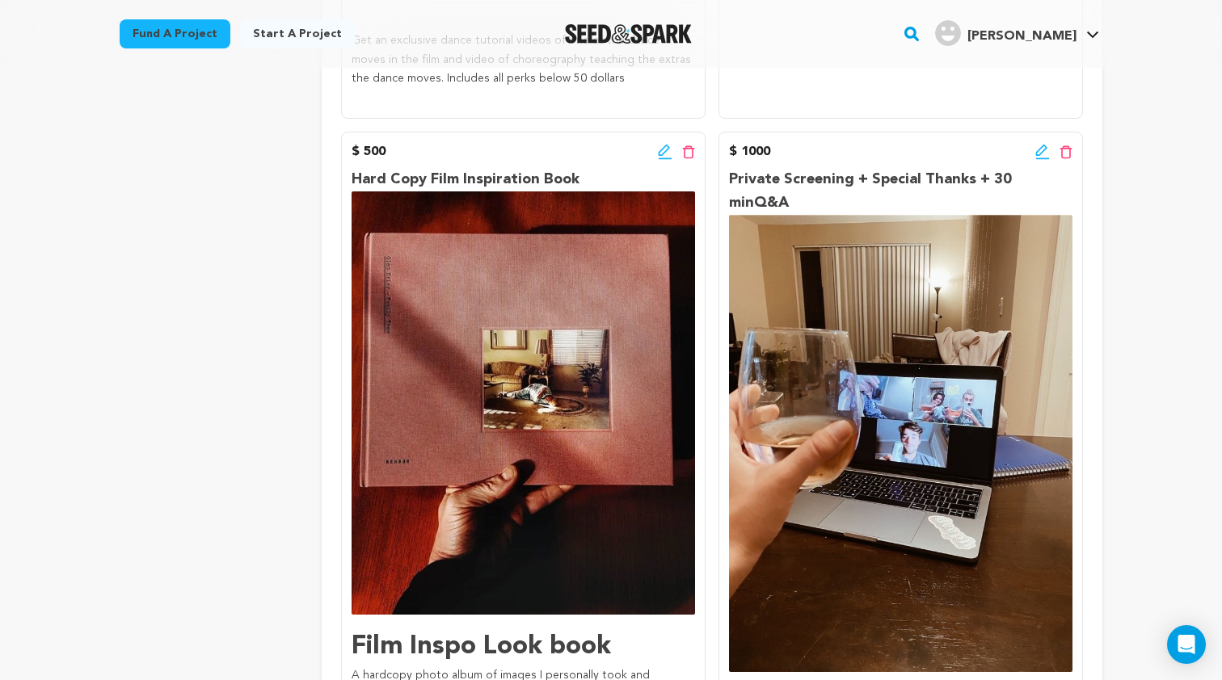
scroll to position [1286, 0]
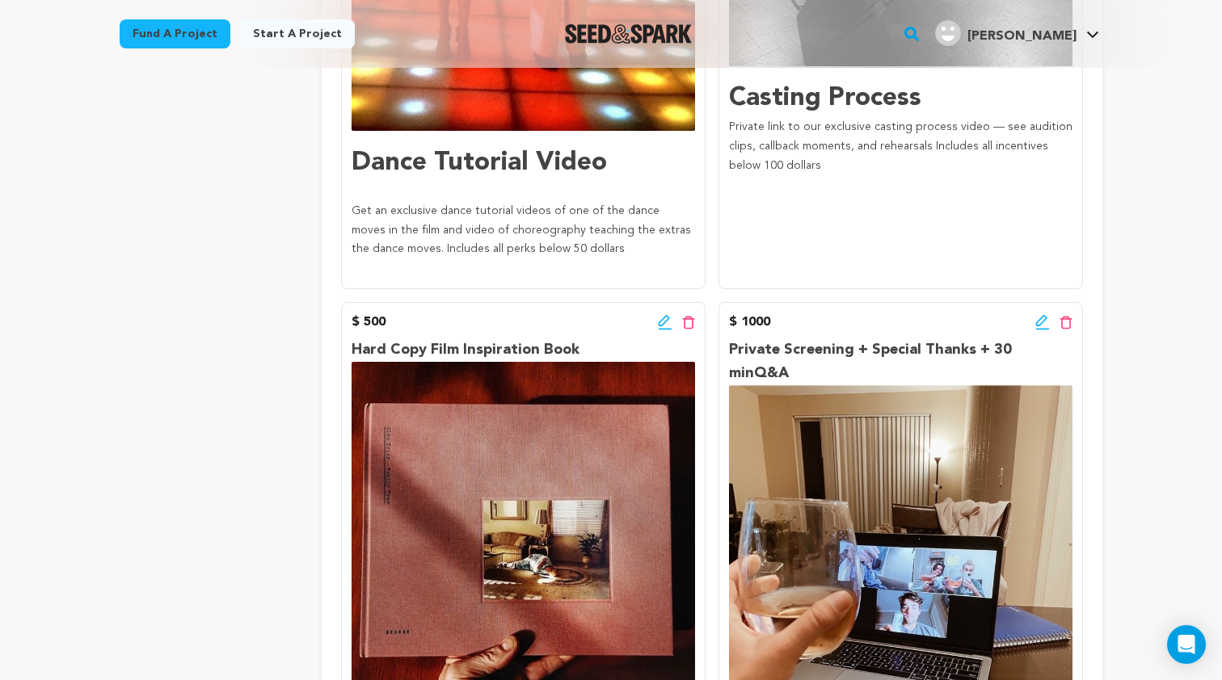
click at [1042, 315] on icon at bounding box center [1041, 320] width 11 height 11
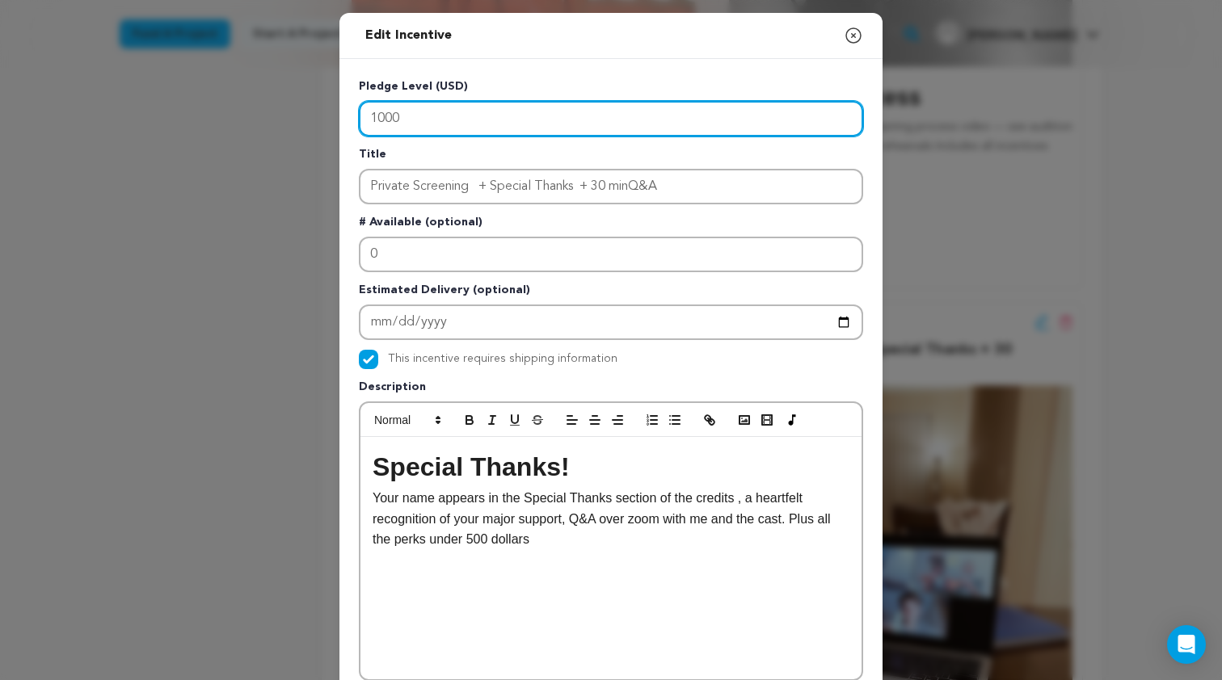
click at [464, 117] on input "1000" at bounding box center [611, 119] width 504 height 36
click at [457, 120] on input "1000" at bounding box center [611, 119] width 504 height 36
click at [381, 116] on input "1000" at bounding box center [611, 119] width 504 height 36
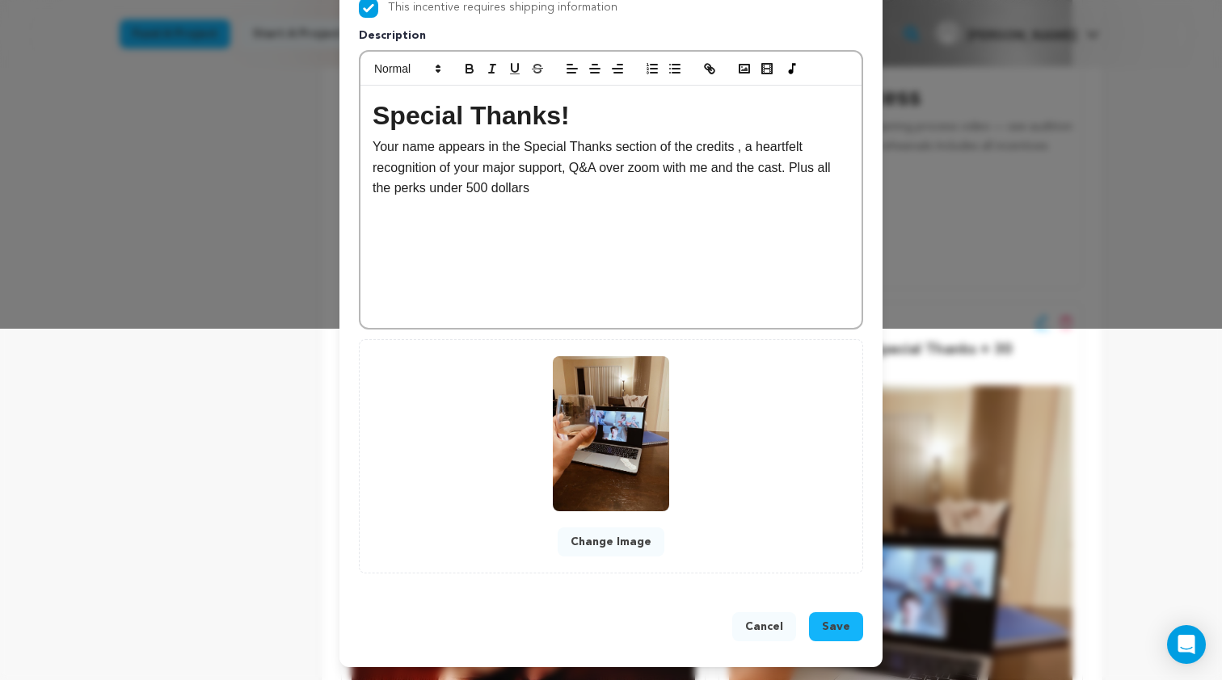
scroll to position [352, 0]
type input "2500"
click at [842, 624] on span "Save" at bounding box center [836, 627] width 28 height 16
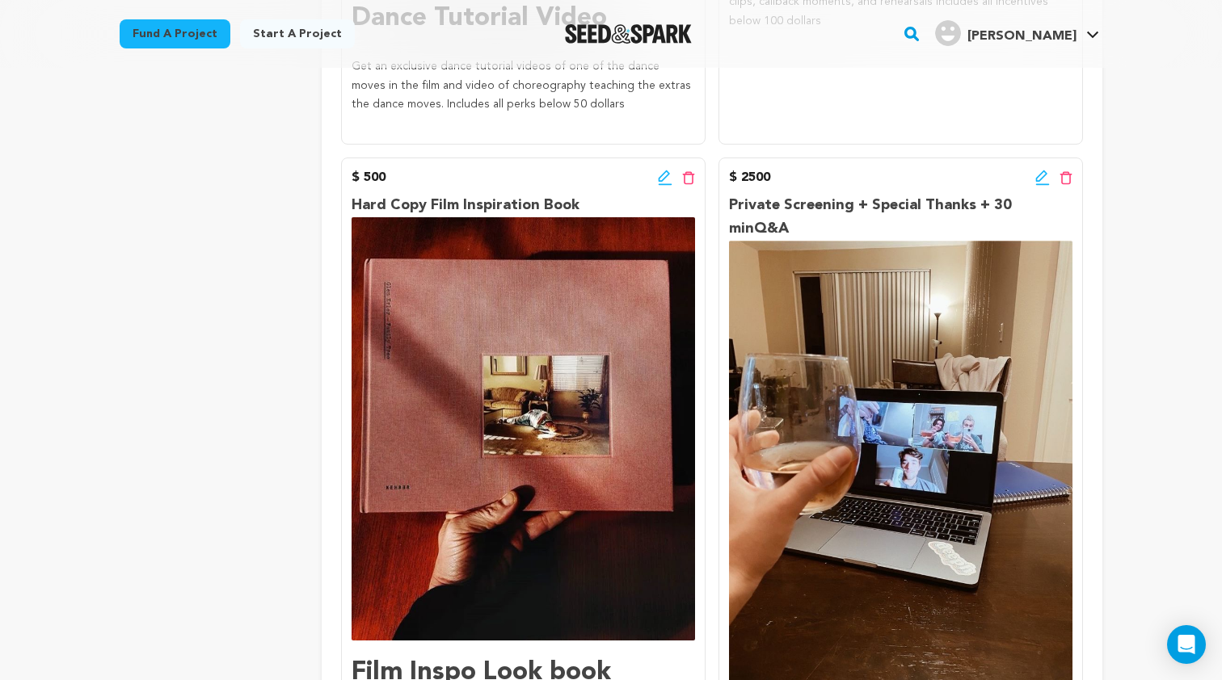
scroll to position [1328, 0]
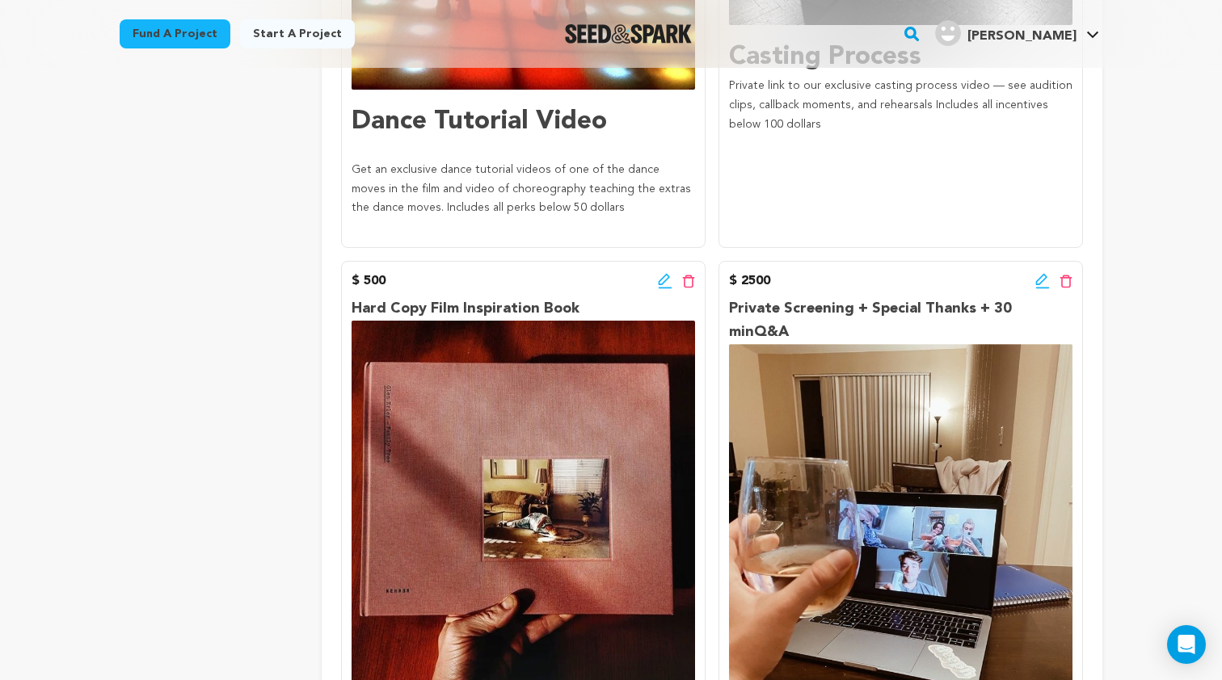
click at [661, 275] on icon at bounding box center [663, 279] width 11 height 11
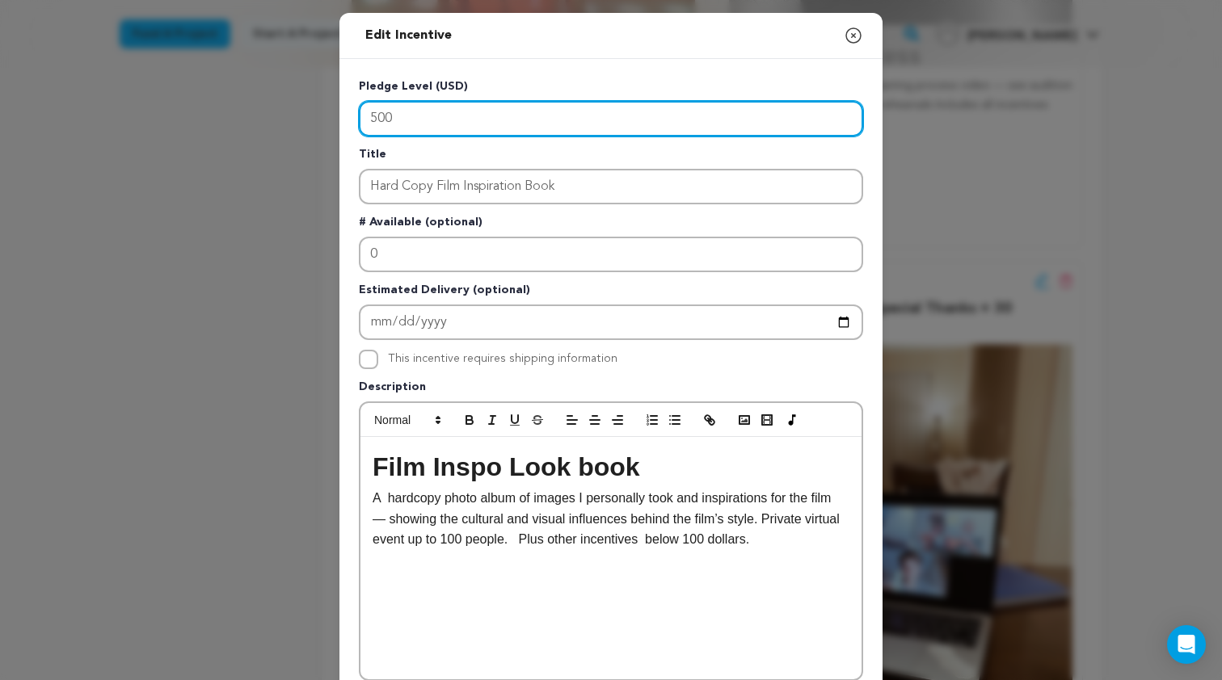
drag, startPoint x: 427, startPoint y: 102, endPoint x: 486, endPoint y: 150, distance: 77.0
click at [486, 150] on div "Pledge Level (USD) 500 Title Hard Copy Film Inspiration Book # Available (optio…" at bounding box center [611, 501] width 504 height 847
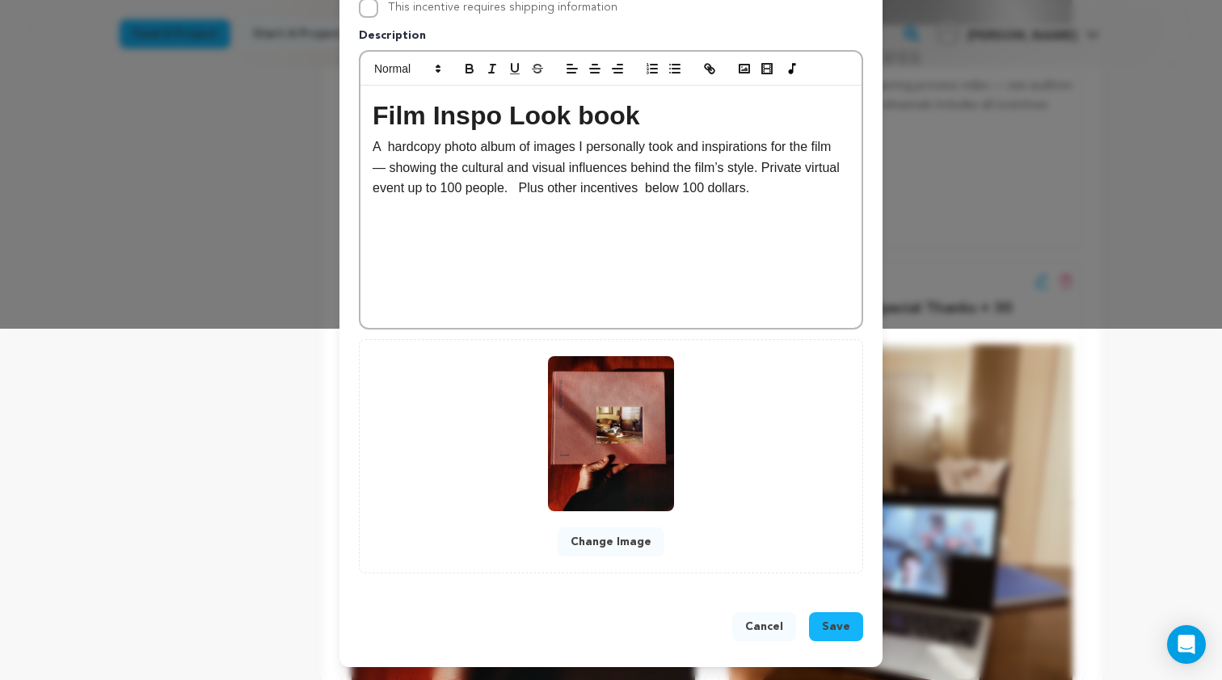
scroll to position [352, 0]
type input "1000"
click at [822, 624] on button "Save" at bounding box center [836, 627] width 54 height 29
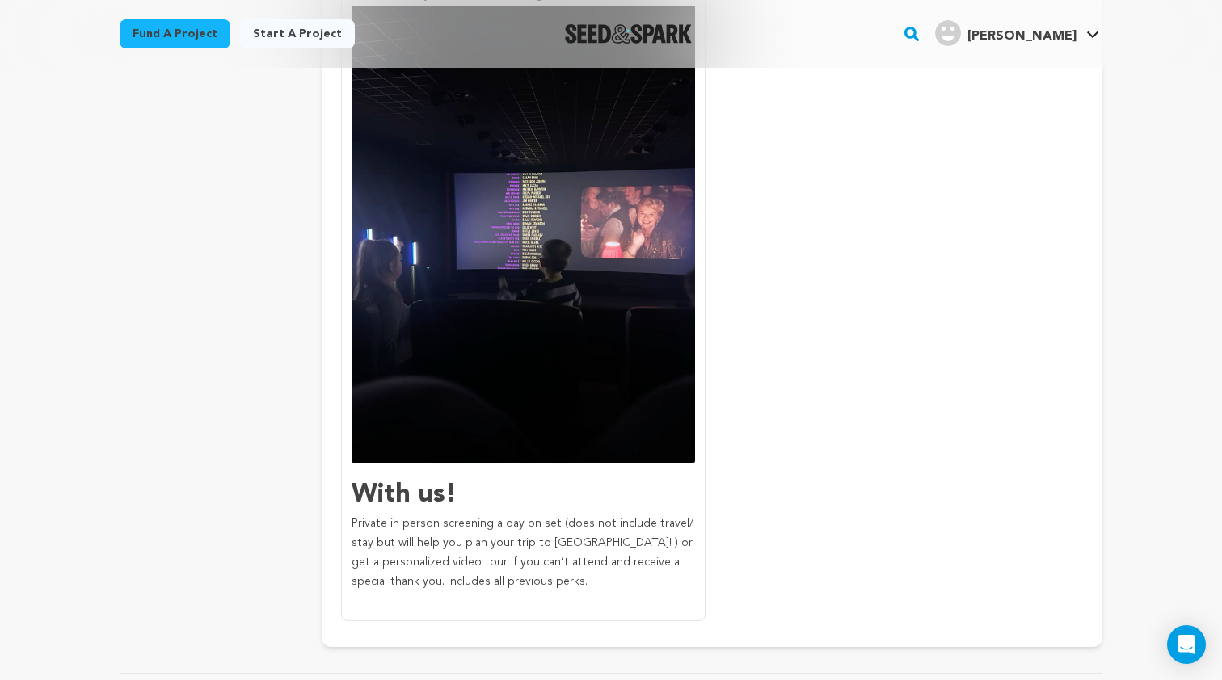
scroll to position [2467, 0]
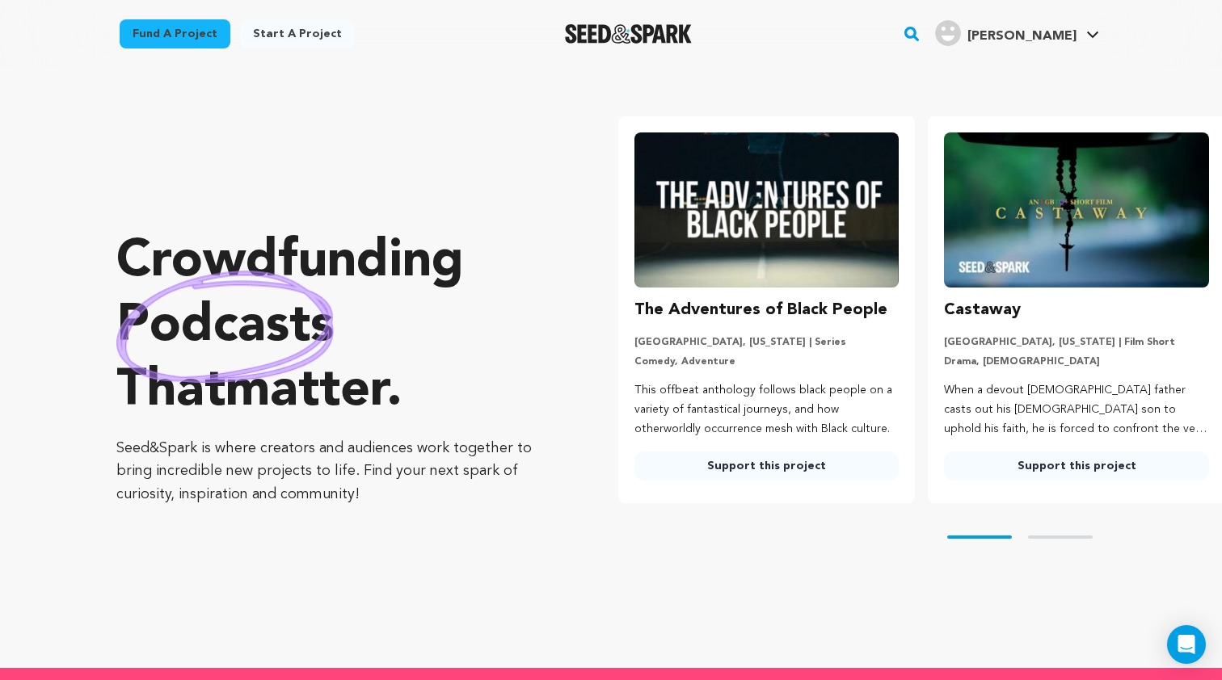
click at [427, 137] on div "Crowdfunding podcasts that matter . Seed&Spark is where creators and audiences …" at bounding box center [334, 368] width 437 height 536
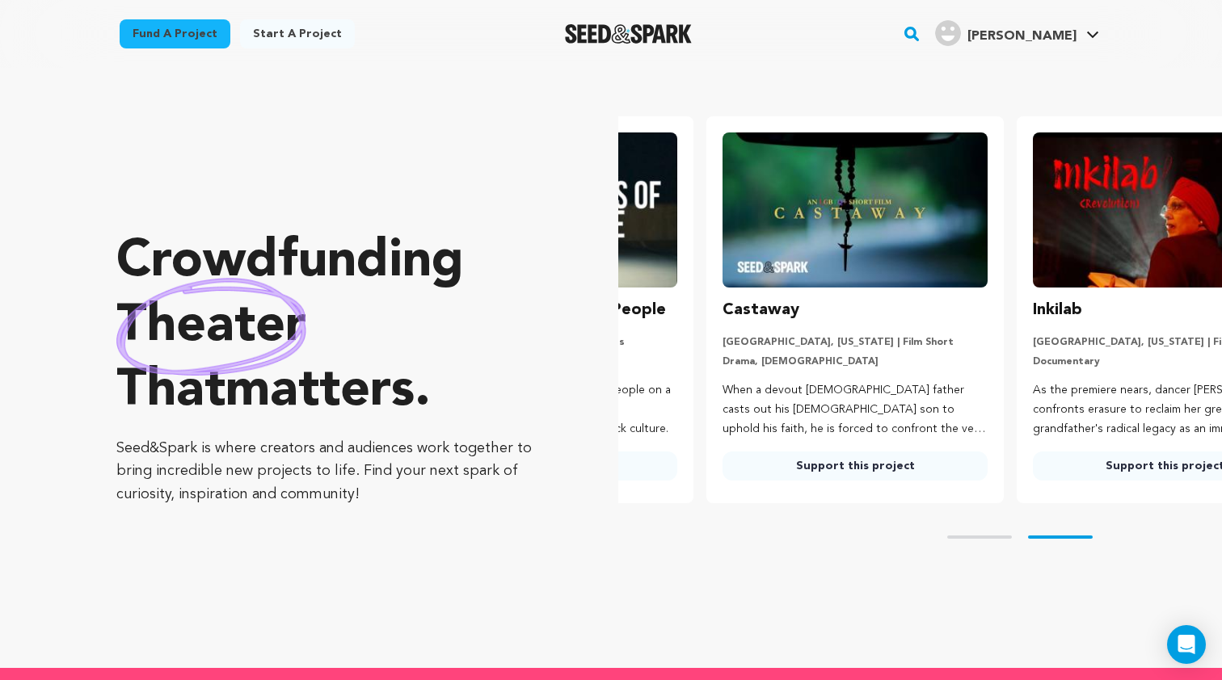
scroll to position [0, 323]
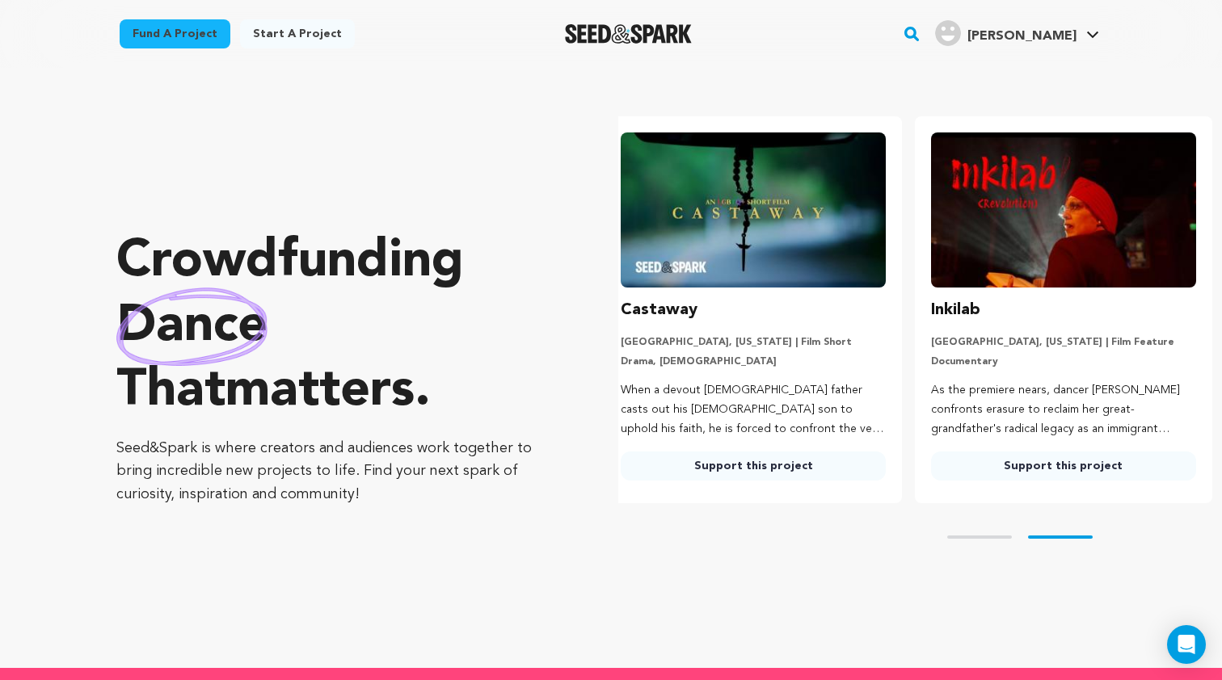
click at [921, 36] on rect "button" at bounding box center [911, 33] width 19 height 19
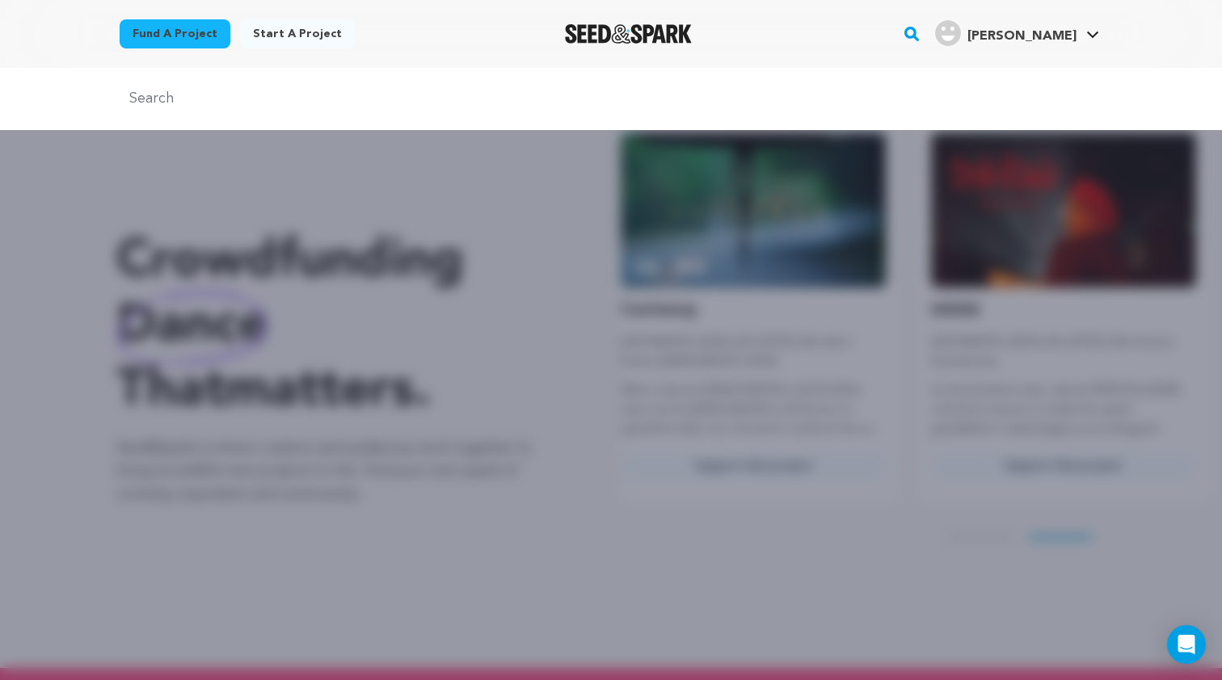
click at [776, 343] on div at bounding box center [611, 408] width 1222 height 680
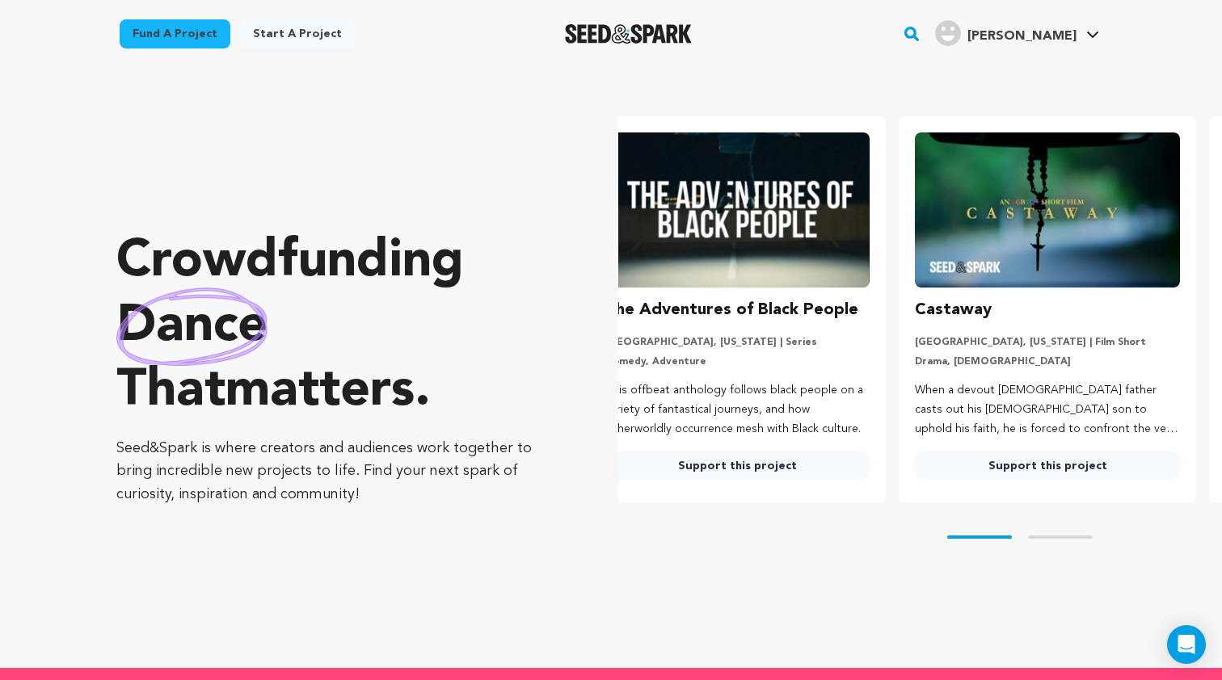
scroll to position [0, 0]
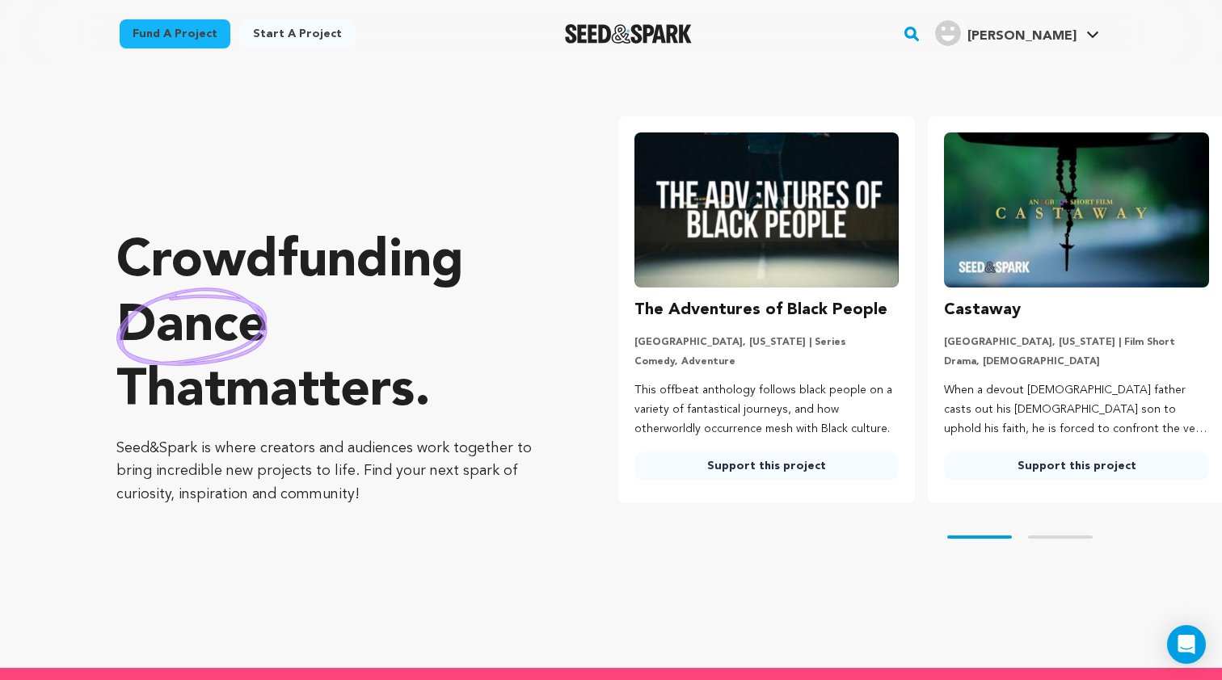
click at [921, 30] on rect "button" at bounding box center [911, 33] width 19 height 19
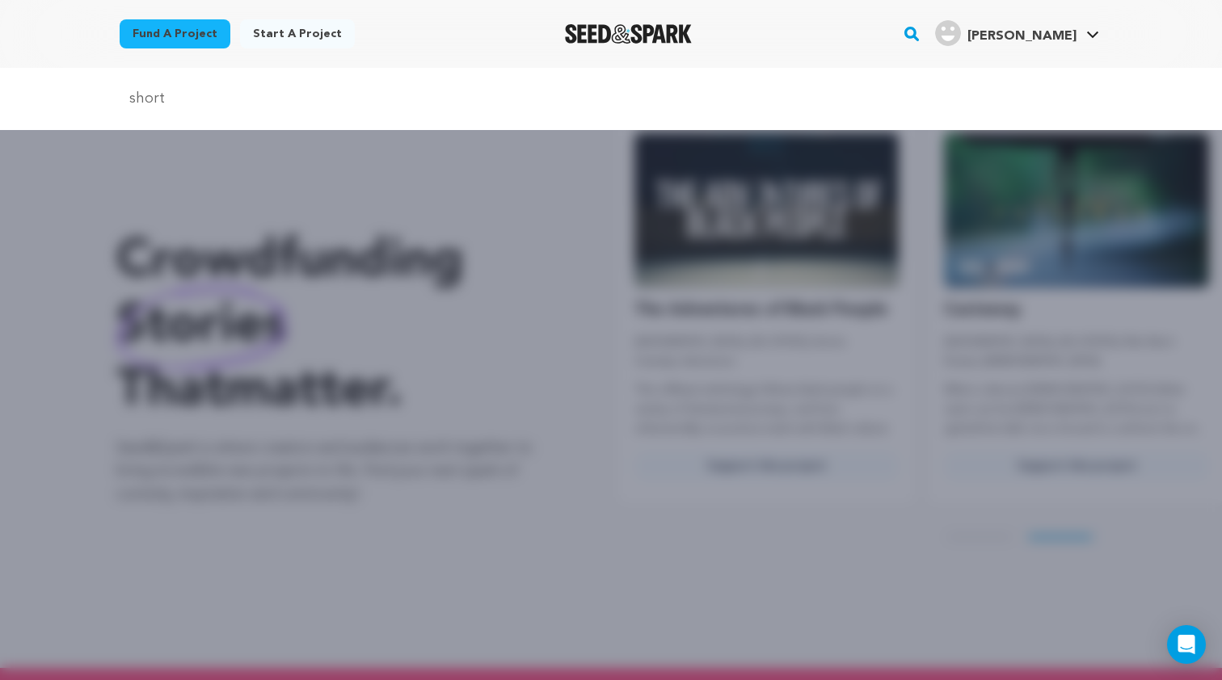
scroll to position [0, 323]
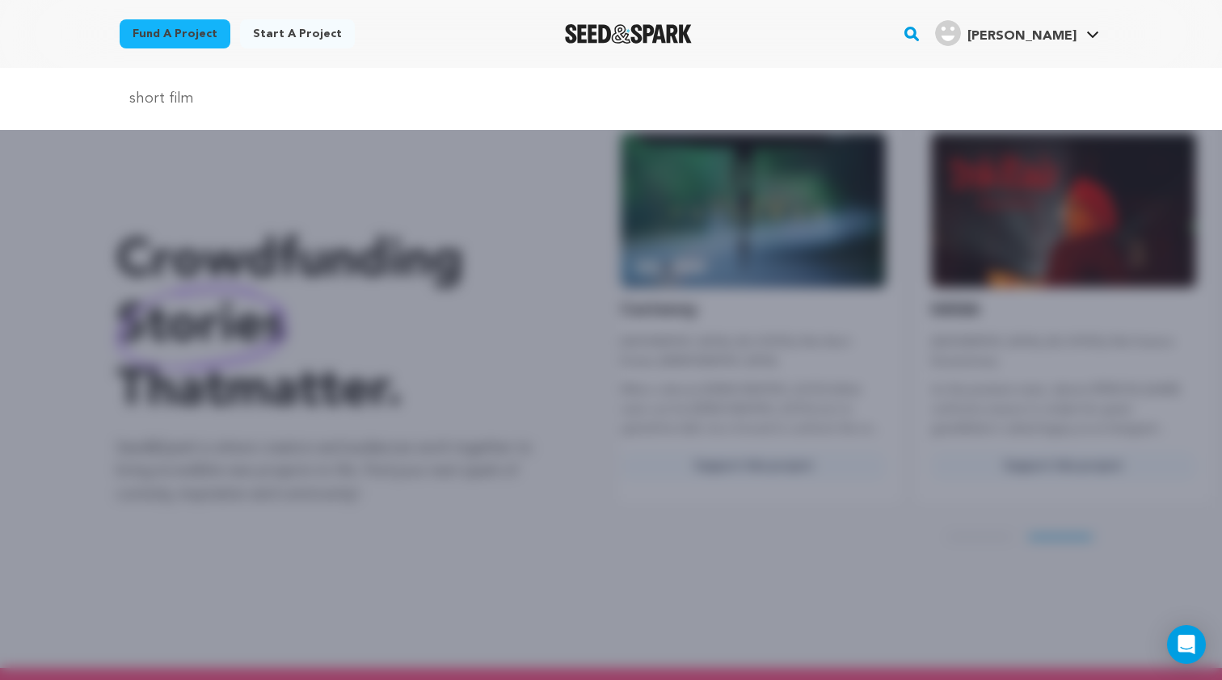
type input "short film"
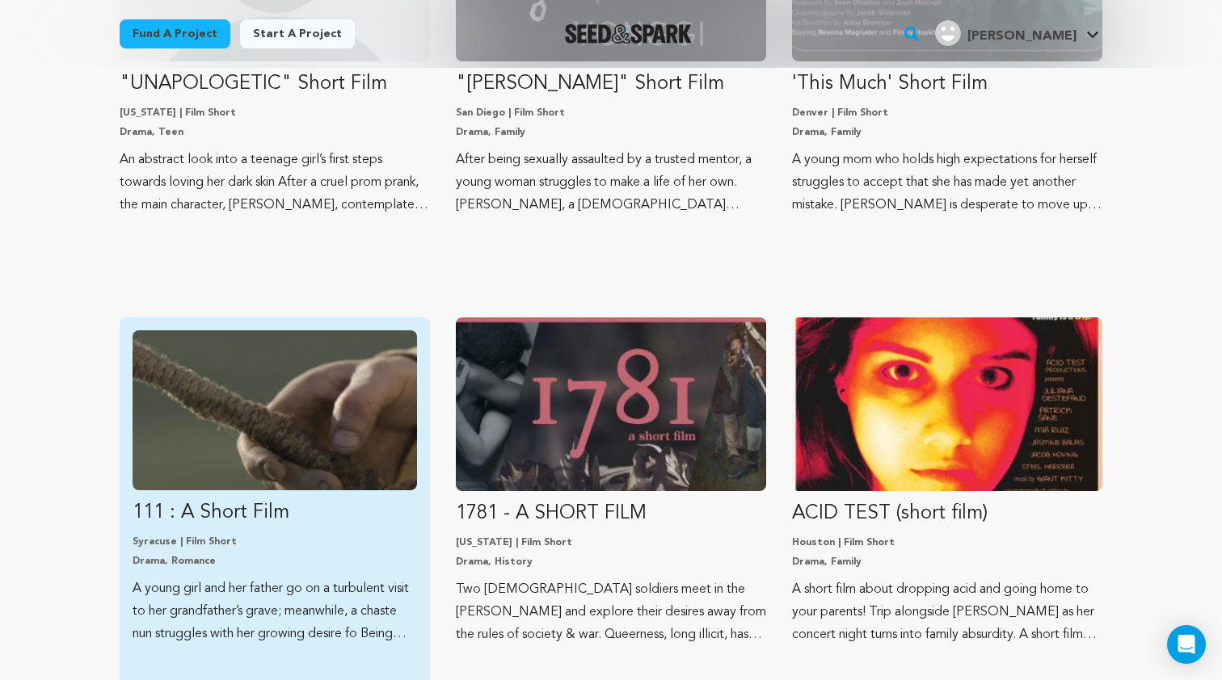
scroll to position [801, 0]
click at [260, 508] on p "111 : A Short Film" at bounding box center [275, 513] width 284 height 26
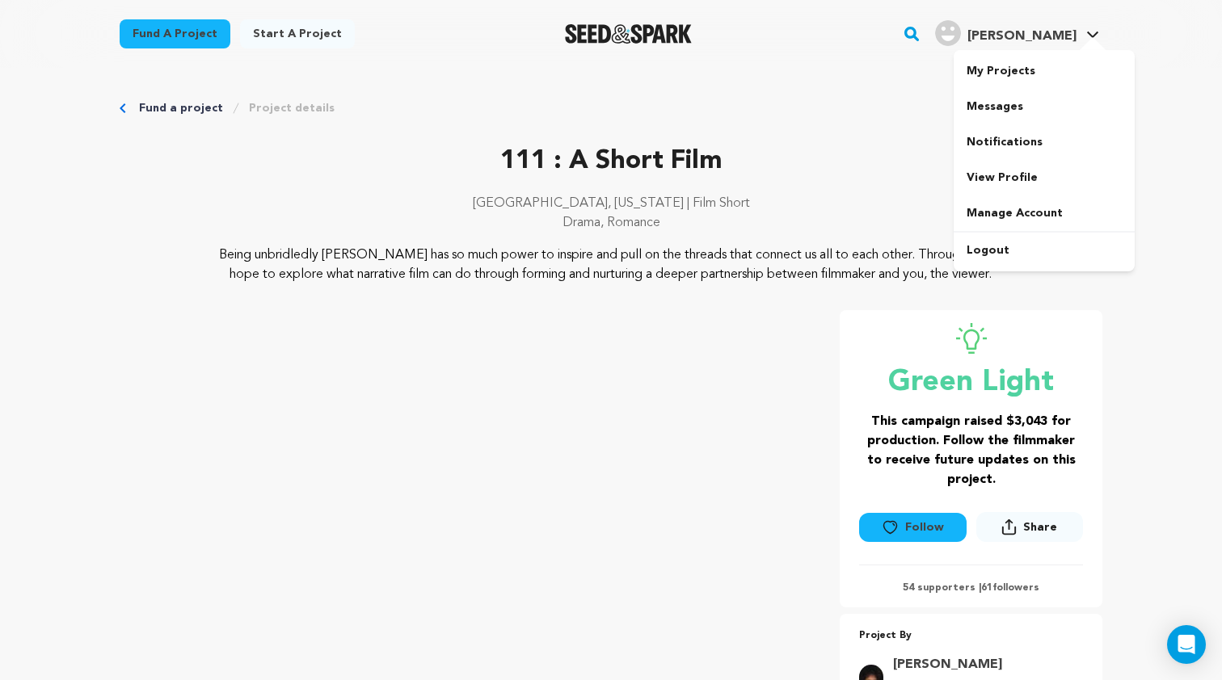
click at [975, 33] on div "Fund a project Start a project Search" at bounding box center [598, 34] width 1009 height 42
click at [128, 103] on div "Fund a project Project details" at bounding box center [611, 108] width 983 height 16
click at [124, 108] on icon "Breadcrumb" at bounding box center [123, 108] width 6 height 10
click at [124, 107] on icon "Breadcrumb" at bounding box center [123, 108] width 6 height 10
click at [921, 30] on rect "button" at bounding box center [911, 33] width 19 height 19
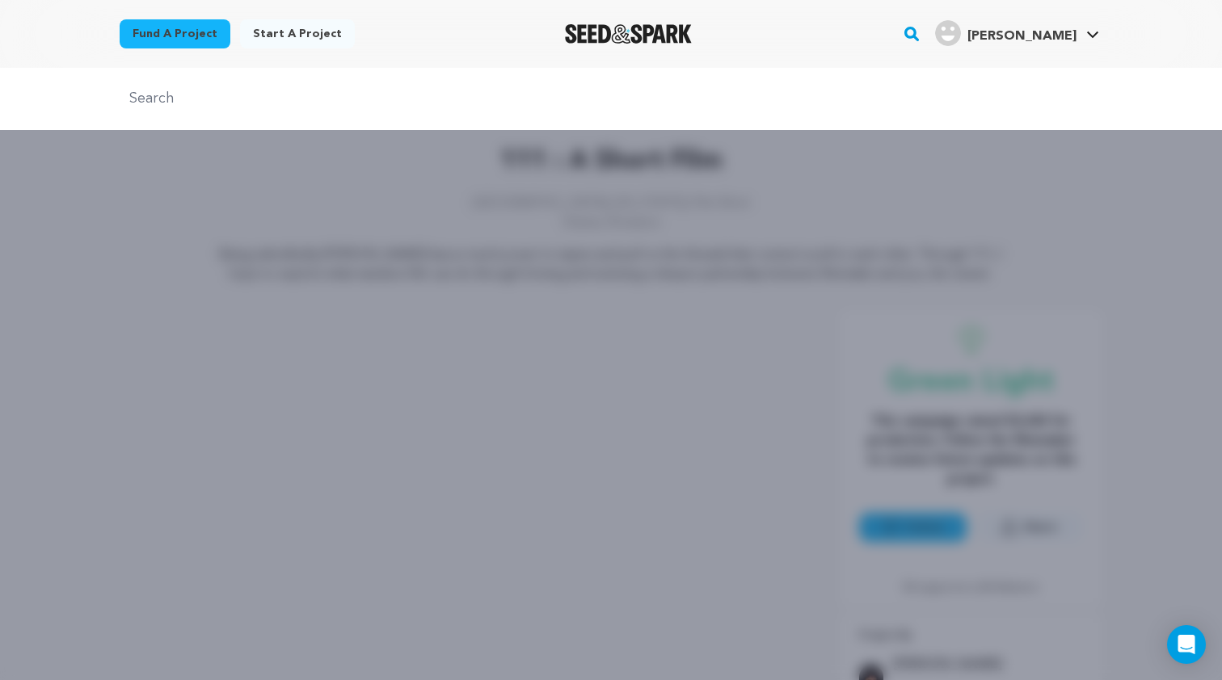
click at [174, 34] on link "Fund a project" at bounding box center [175, 33] width 111 height 29
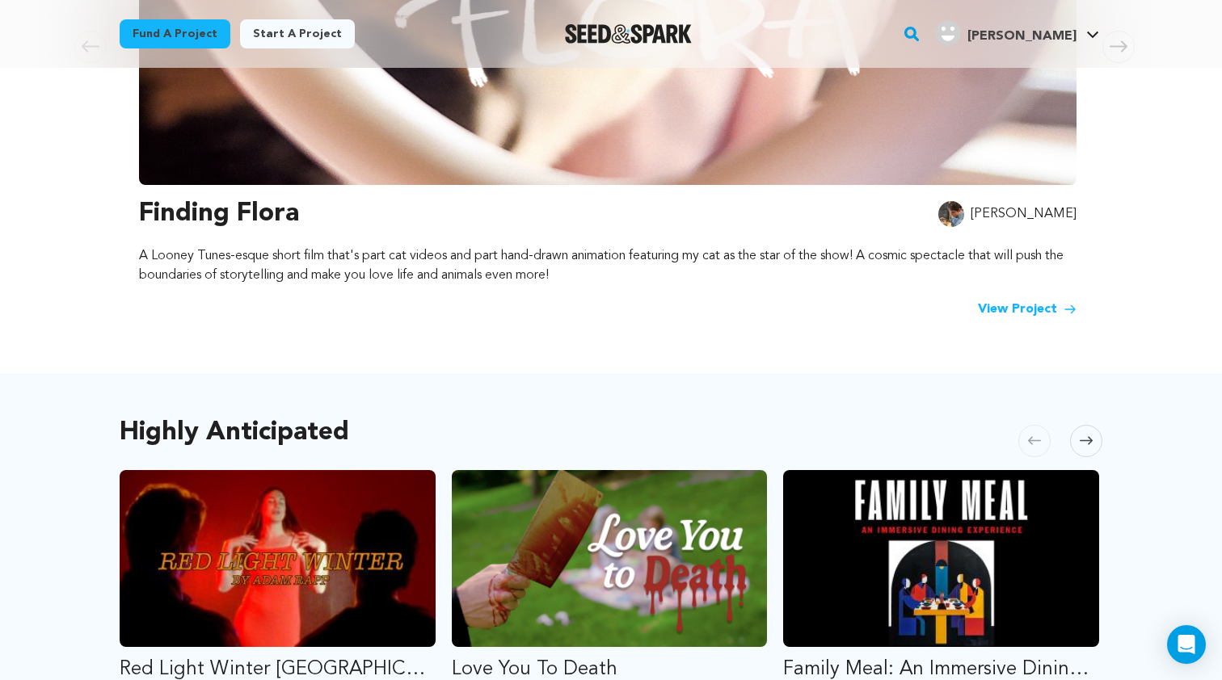
scroll to position [534, 0]
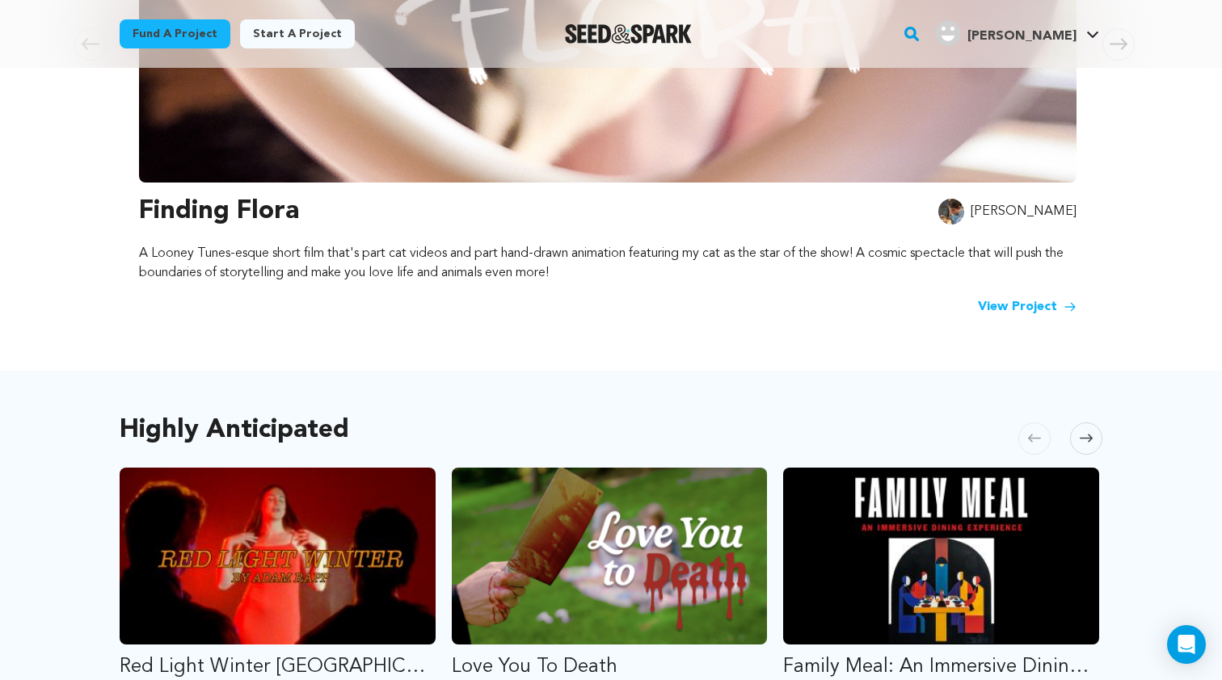
click at [246, 201] on h3 "Finding Flora" at bounding box center [219, 211] width 160 height 39
click at [242, 192] on h3 "Finding Flora" at bounding box center [219, 211] width 160 height 39
click at [990, 299] on link "View Project" at bounding box center [1027, 306] width 99 height 19
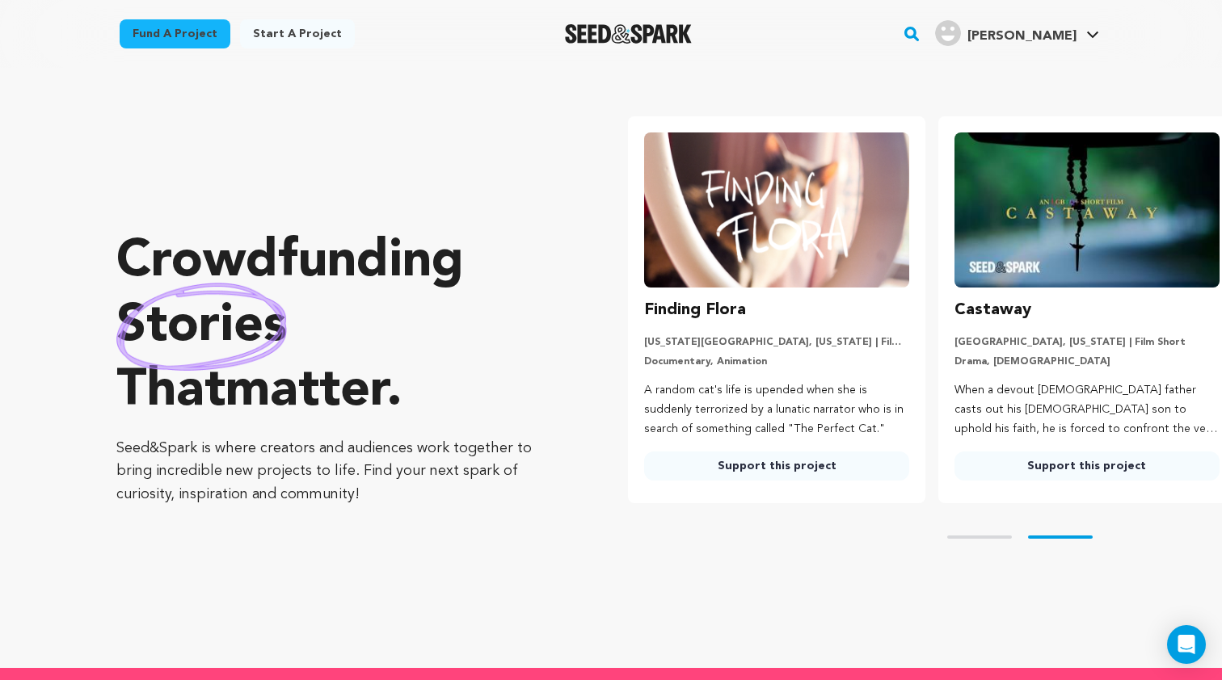
scroll to position [0, 323]
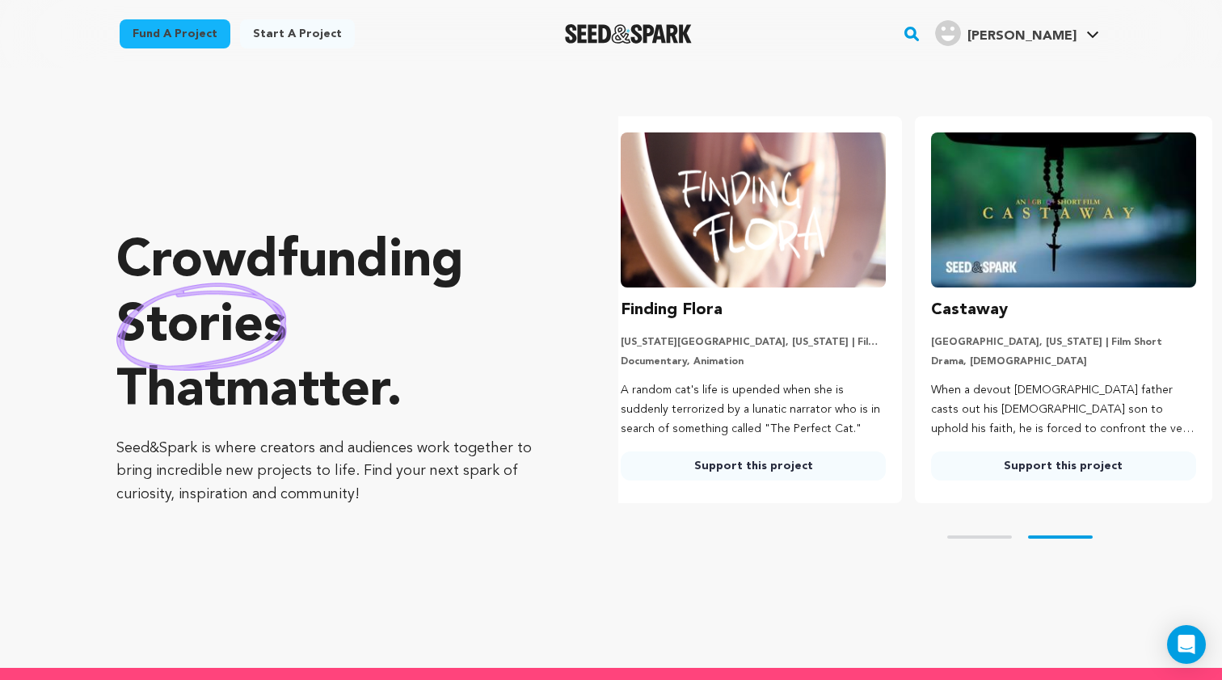
click at [921, 26] on rect "button" at bounding box center [911, 33] width 19 height 19
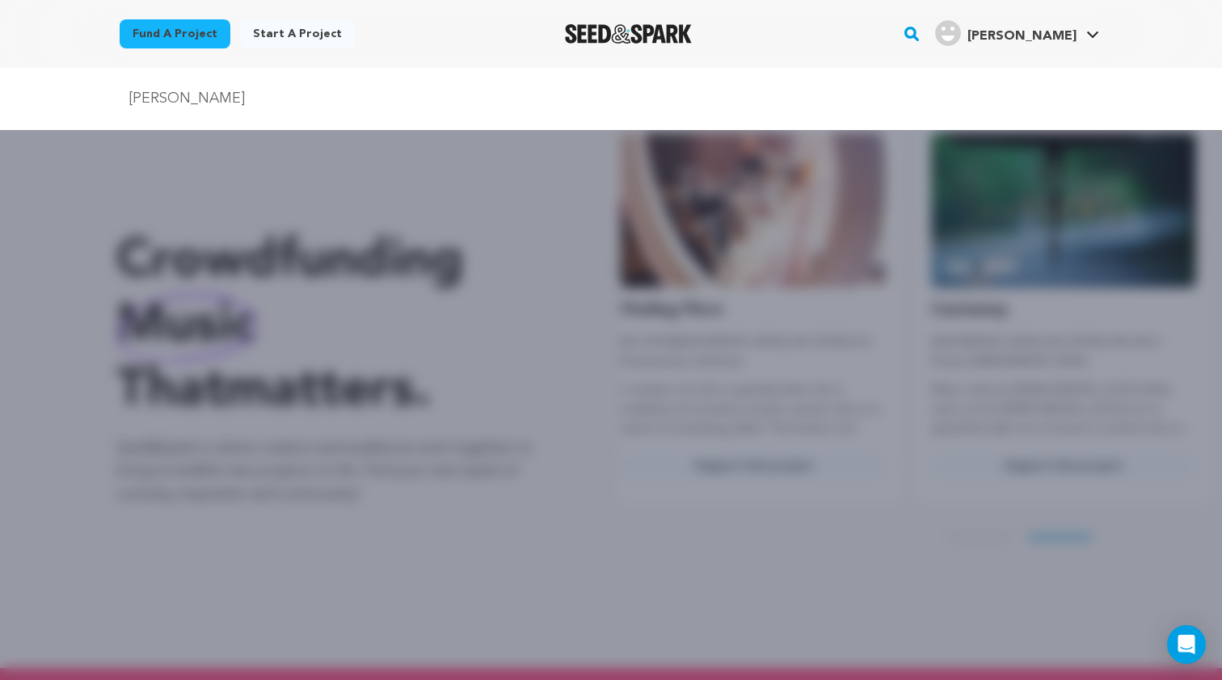
type input "[PERSON_NAME]"
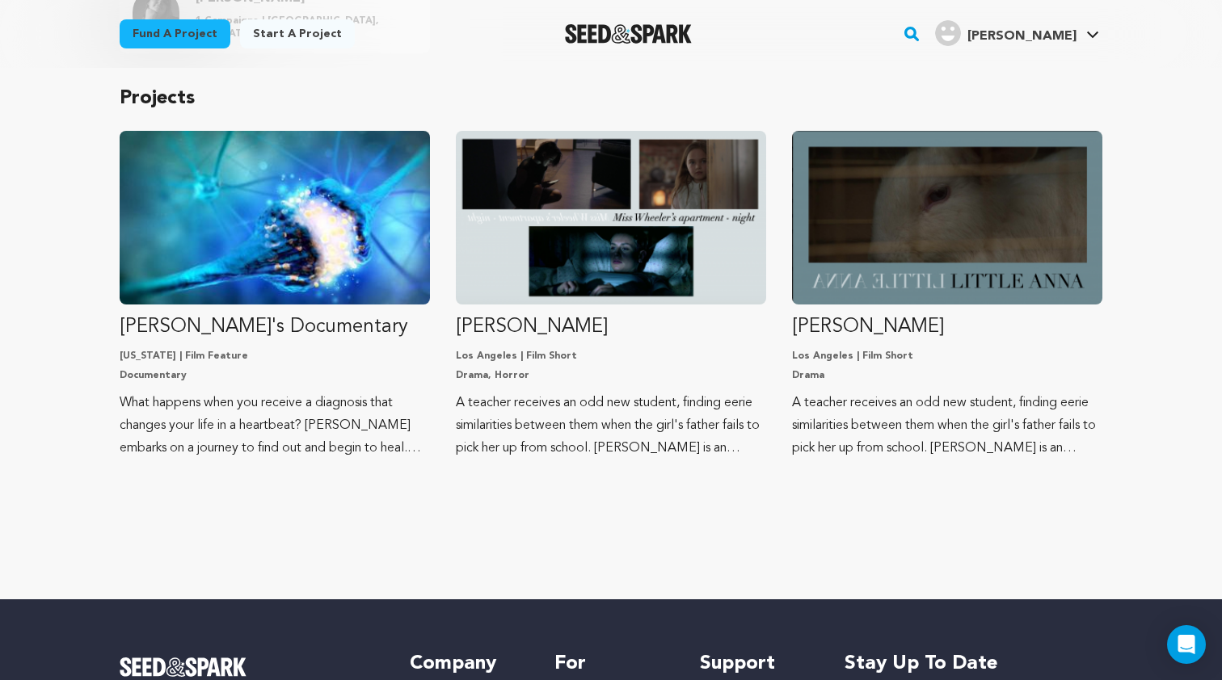
scroll to position [491, 0]
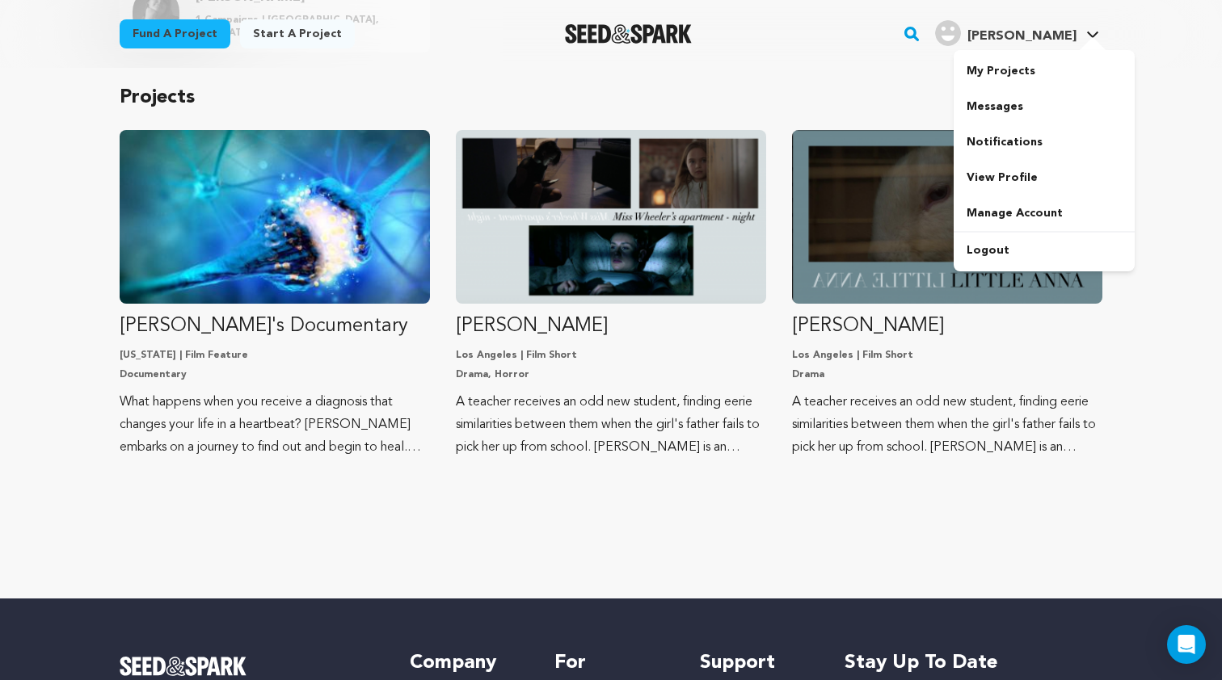
click at [1070, 23] on div "[PERSON_NAME]" at bounding box center [1005, 33] width 141 height 26
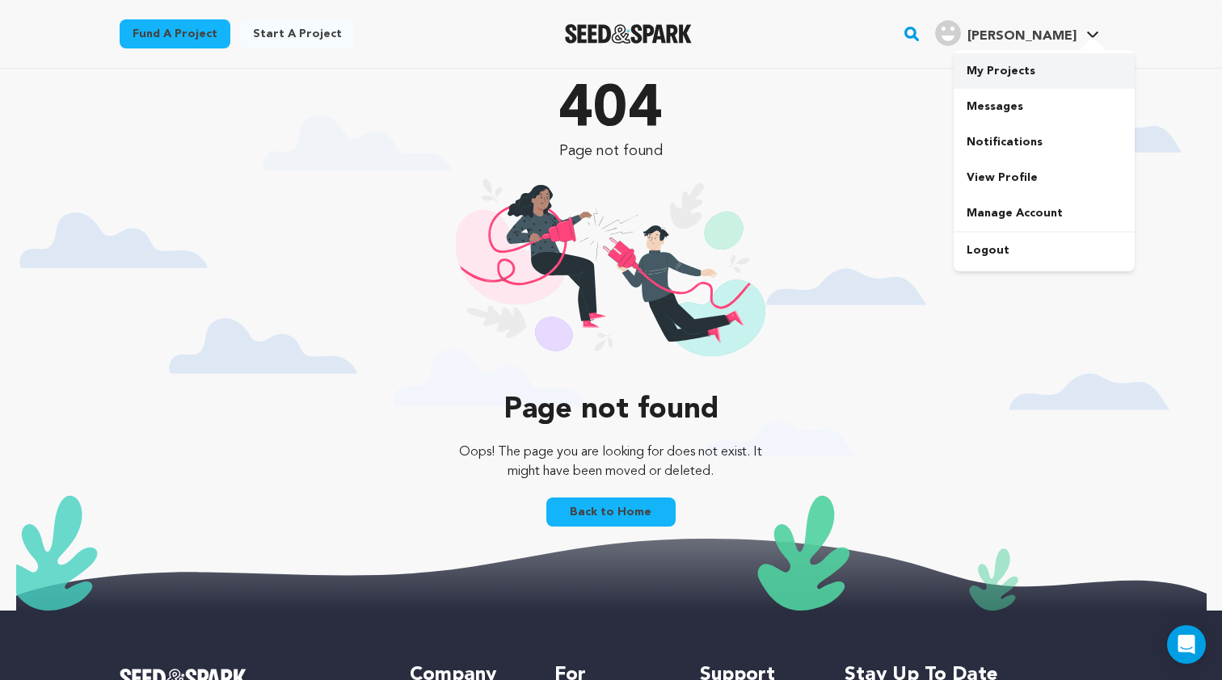
click at [1025, 68] on link "My Projects" at bounding box center [1044, 71] width 181 height 36
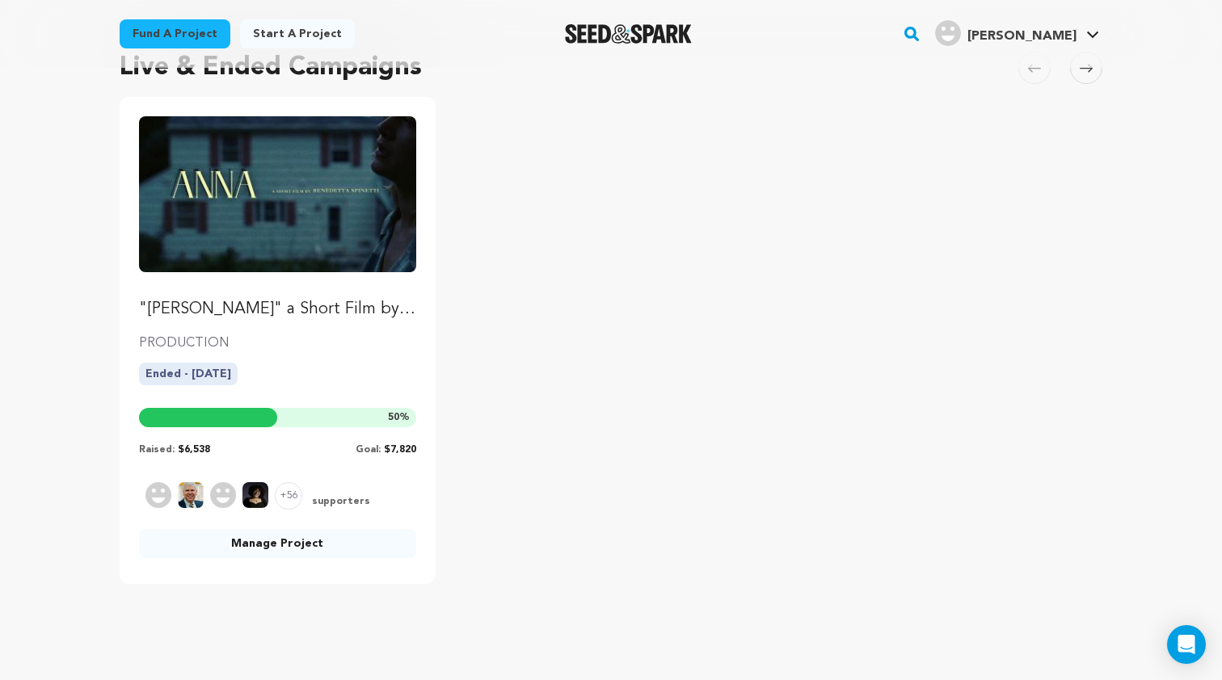
scroll to position [675, 0]
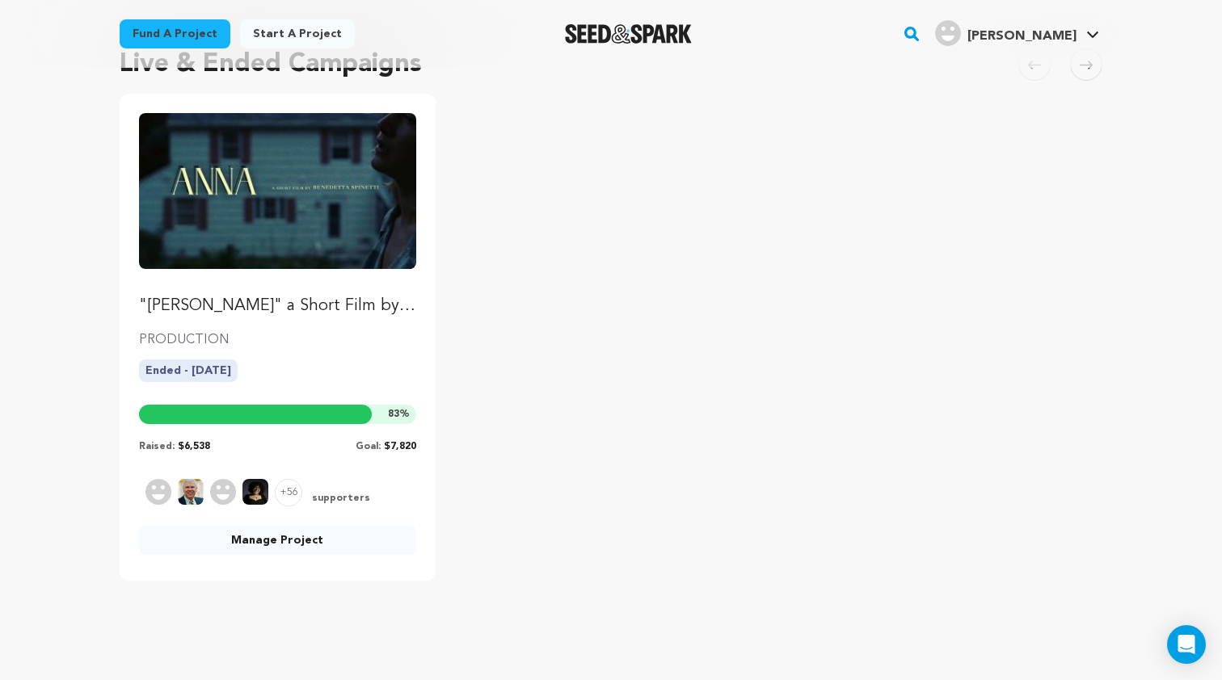
click at [272, 539] on link "Manage Project" at bounding box center [277, 540] width 277 height 29
click at [274, 537] on link "Manage Project" at bounding box center [277, 540] width 277 height 29
click at [266, 287] on link ""[PERSON_NAME]" a Short Film by [PERSON_NAME]" at bounding box center [277, 215] width 277 height 204
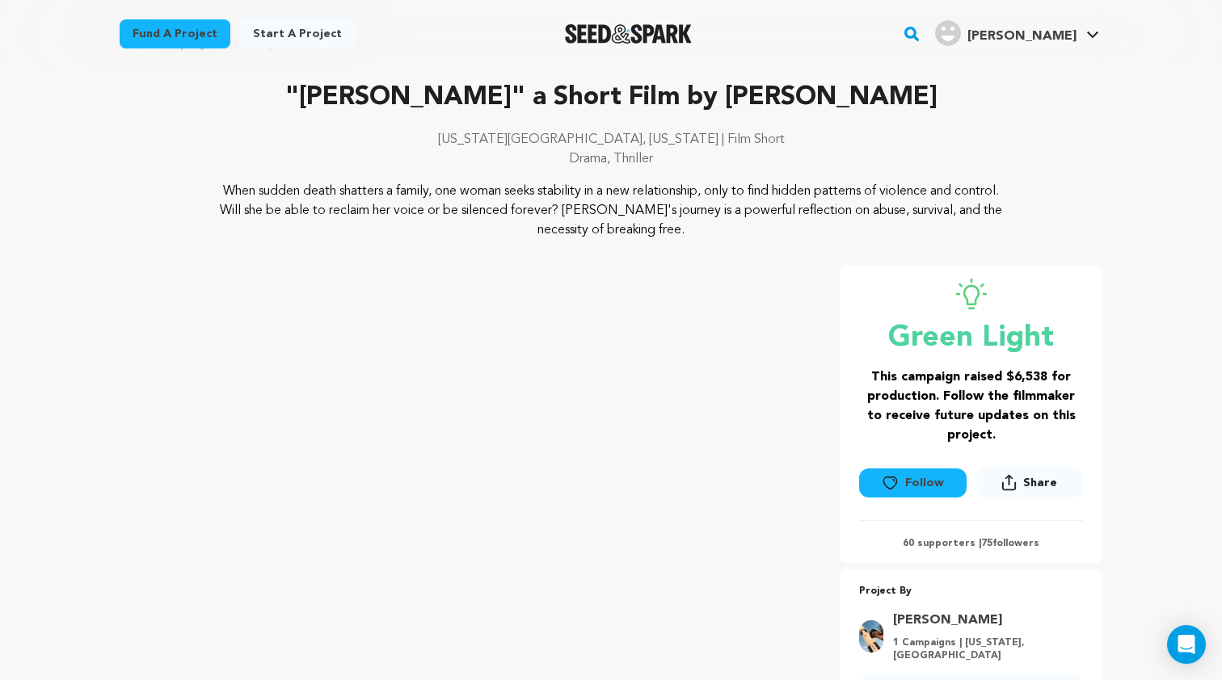
scroll to position [58, 0]
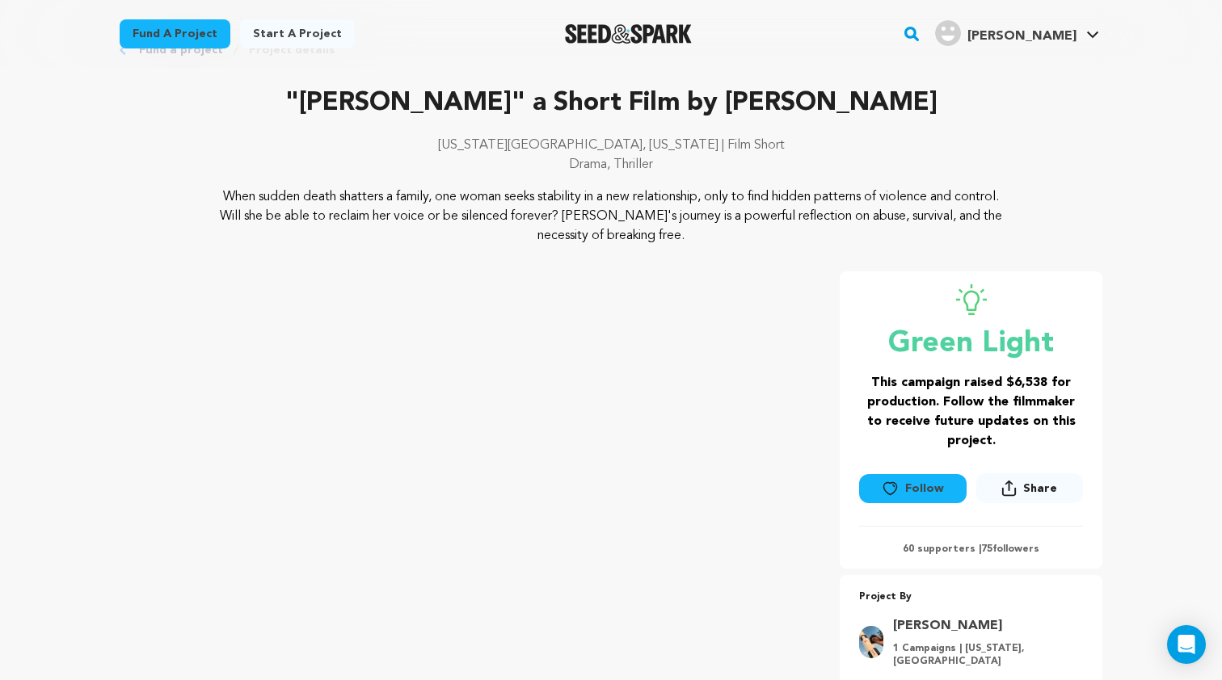
click at [697, 243] on p "When sudden death shatters a family, one woman seeks stability in a new relatio…" at bounding box center [611, 216] width 786 height 58
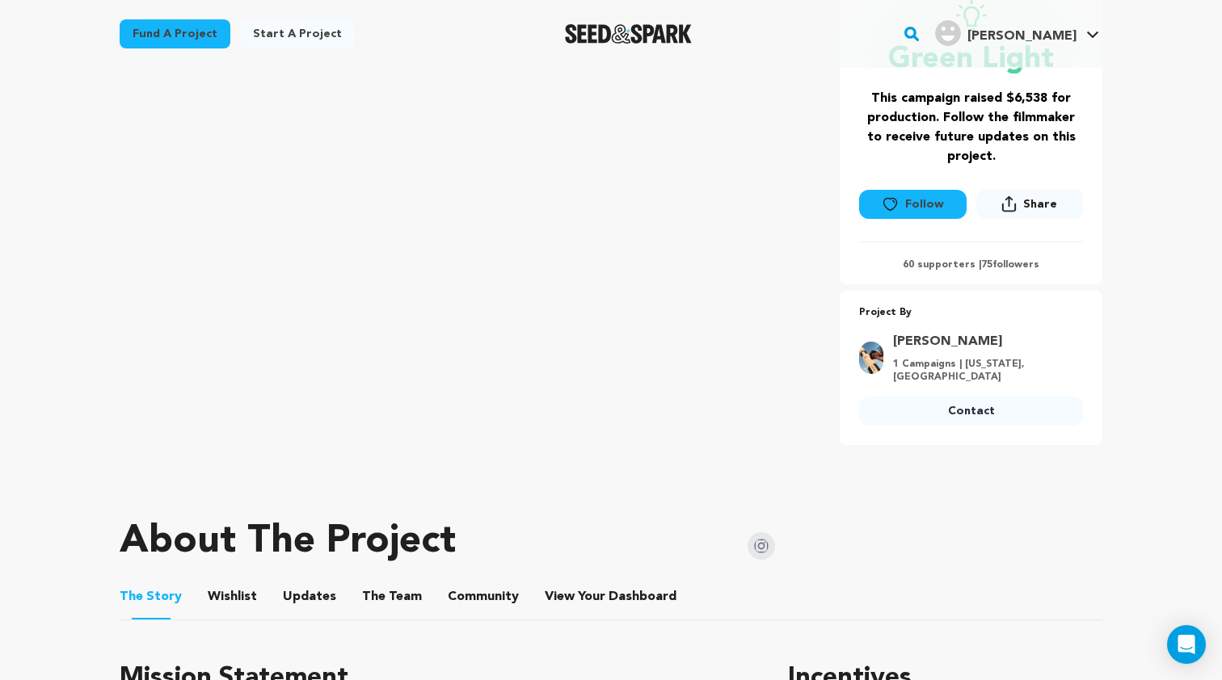
scroll to position [345, 0]
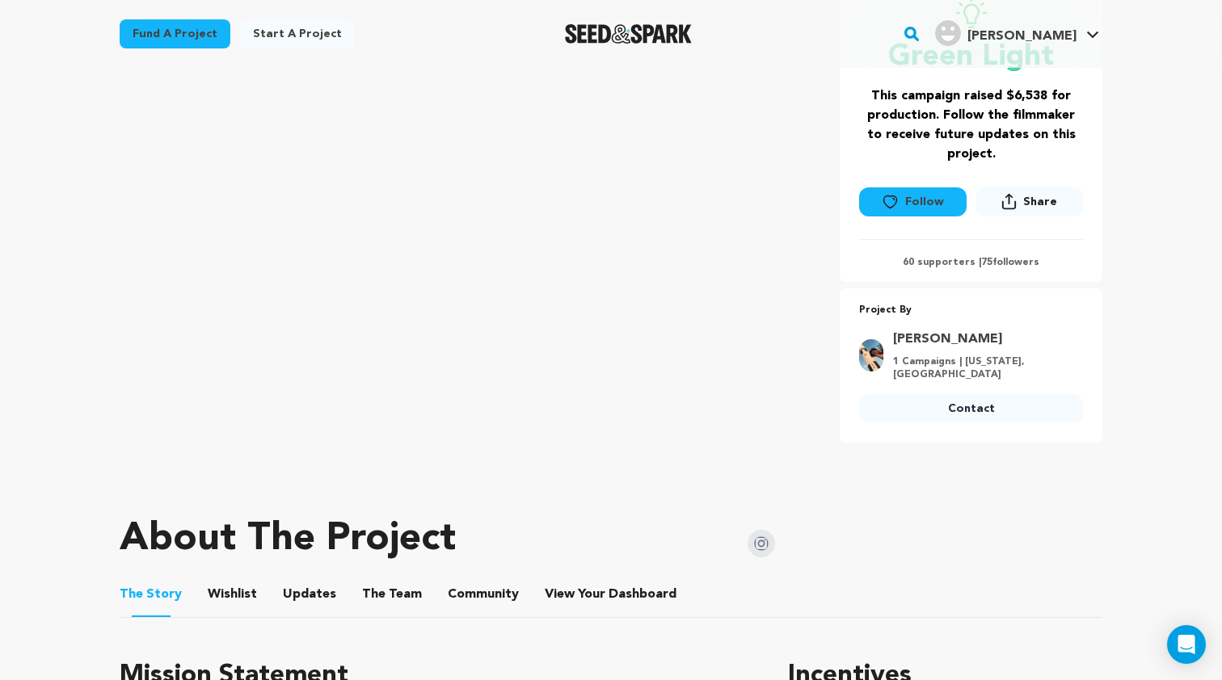
click at [1052, 200] on span "Share" at bounding box center [1040, 202] width 34 height 16
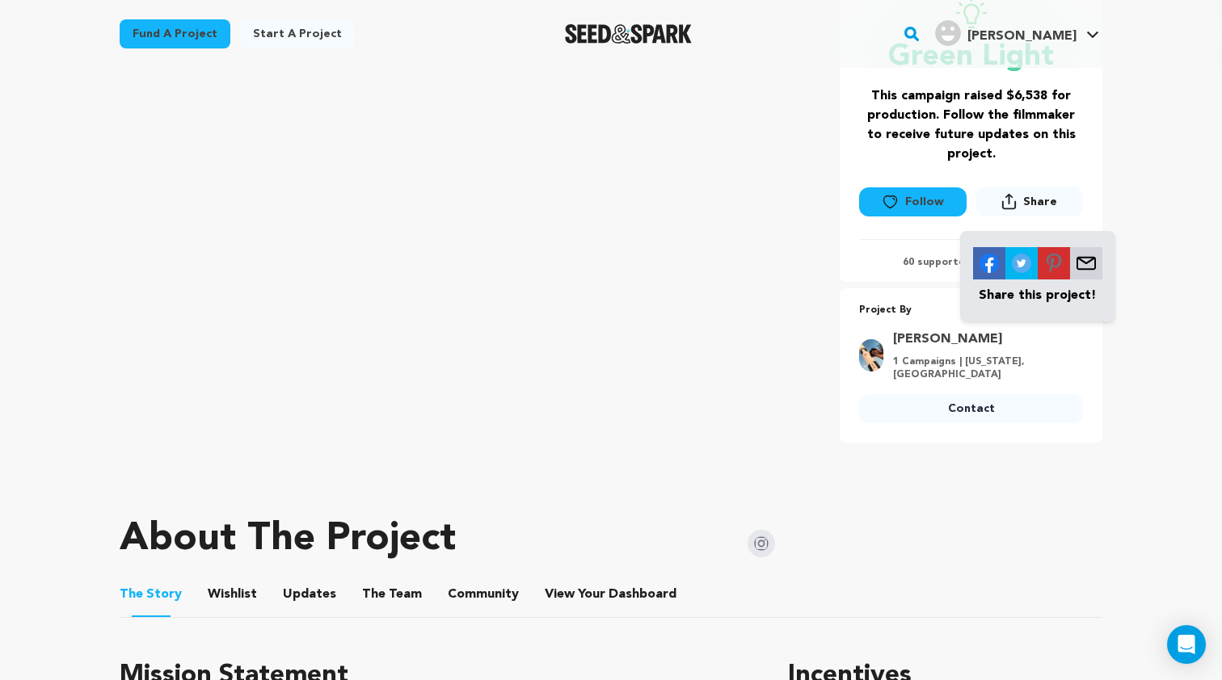
click at [1089, 266] on img at bounding box center [1086, 263] width 32 height 32
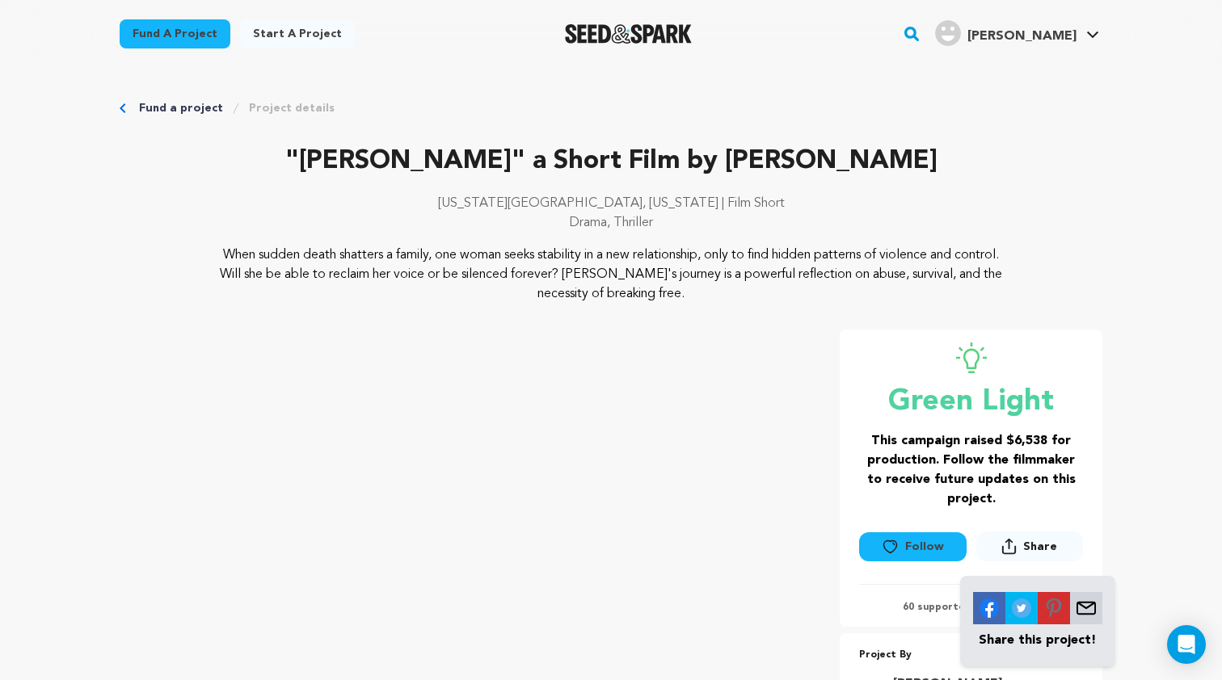
scroll to position [0, 0]
